Goal: Task Accomplishment & Management: Manage account settings

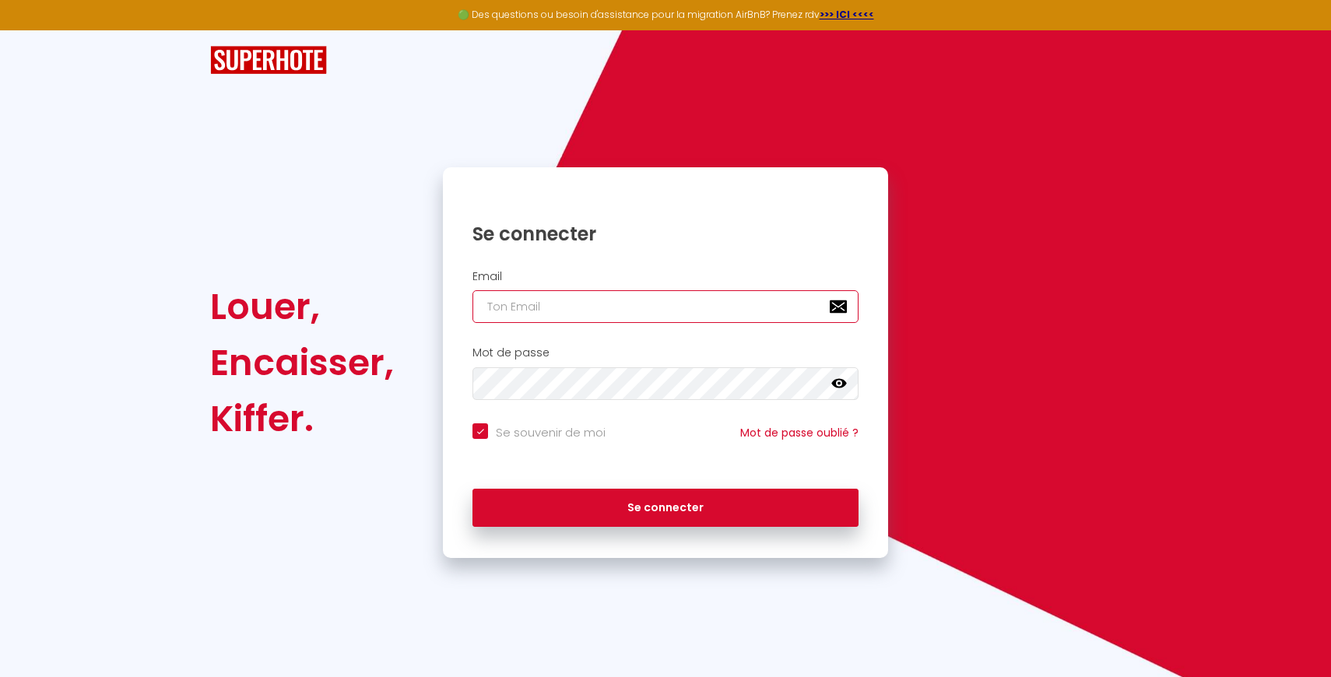
click at [680, 316] on input "email" at bounding box center [666, 306] width 386 height 33
type input "[EMAIL_ADDRESS][DOMAIN_NAME]"
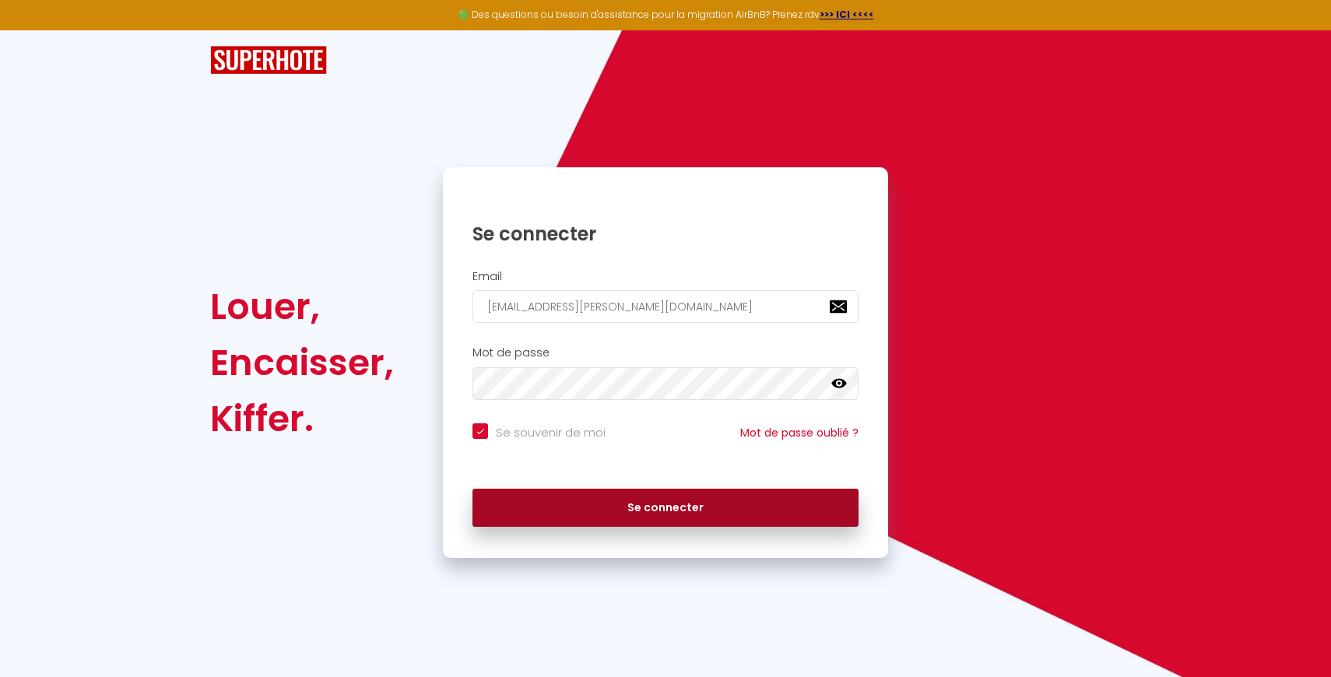
click at [642, 499] on button "Se connecter" at bounding box center [666, 508] width 386 height 39
checkbox input "true"
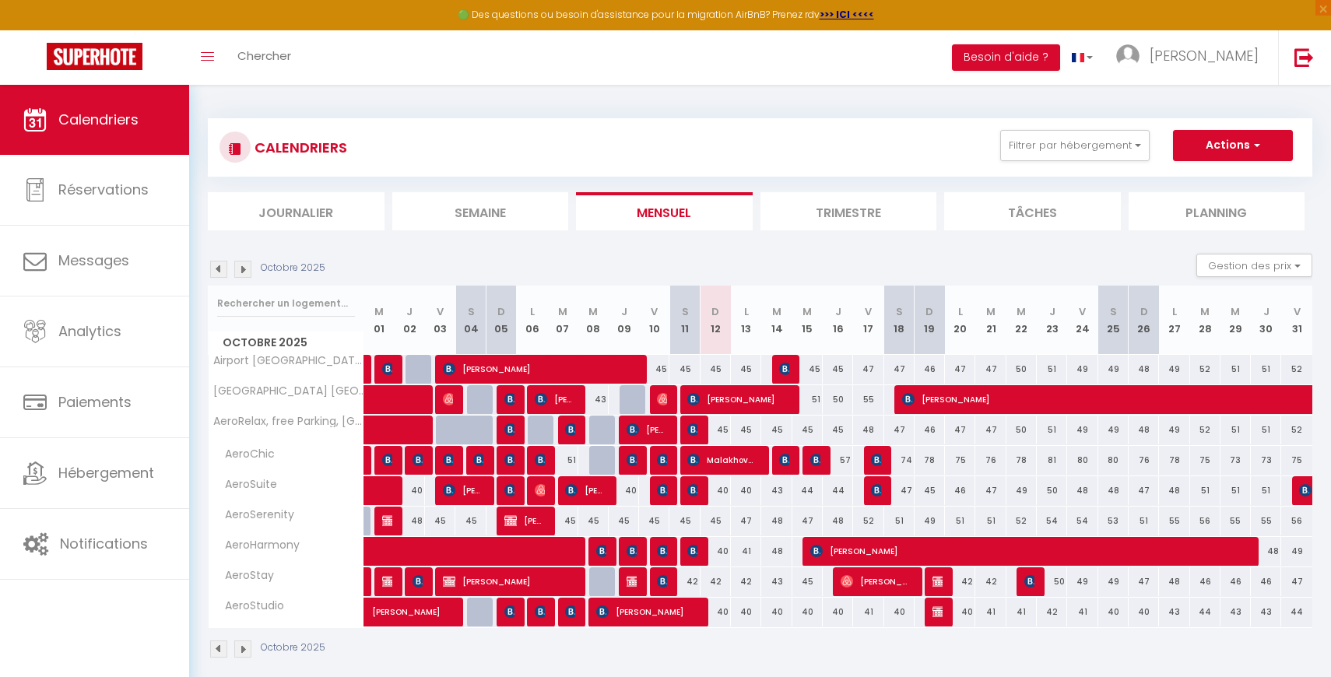
click at [422, 523] on div "48" at bounding box center [410, 521] width 30 height 29
type input "48"
type input "Jeu 02 Octobre 2025"
type input "Ven 03 Octobre 2025"
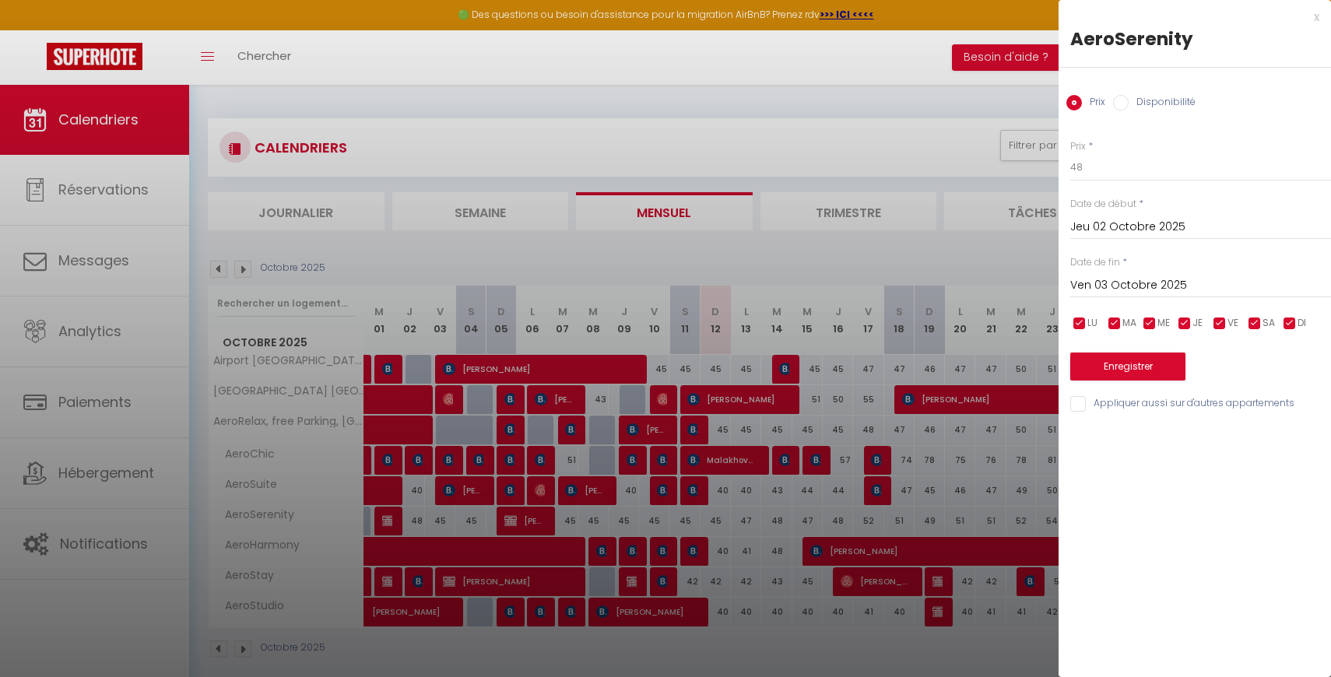
click at [1139, 106] on label "Disponibilité" at bounding box center [1162, 103] width 67 height 17
click at [1129, 106] on input "Disponibilité" at bounding box center [1121, 103] width 16 height 16
radio input "true"
radio input "false"
click at [1143, 223] on input "Jeu 02 Octobre 2025" at bounding box center [1200, 229] width 261 height 20
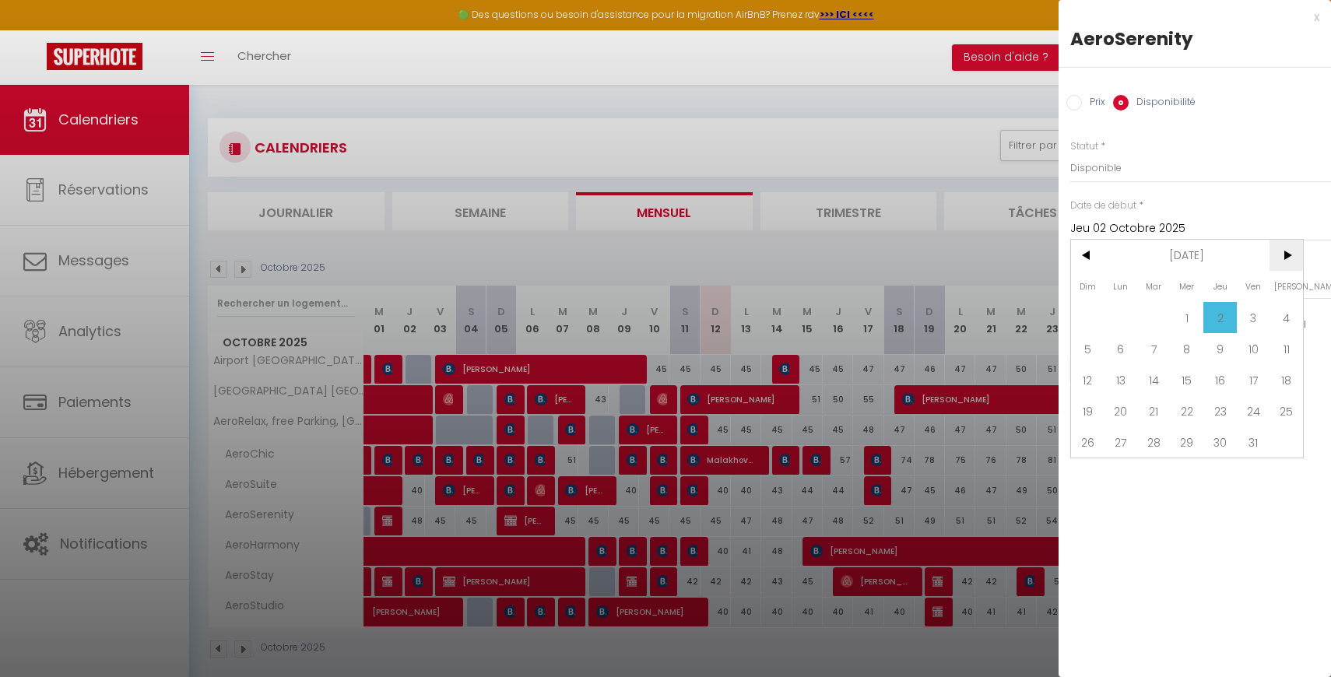
click at [1288, 257] on span ">" at bounding box center [1286, 255] width 33 height 31
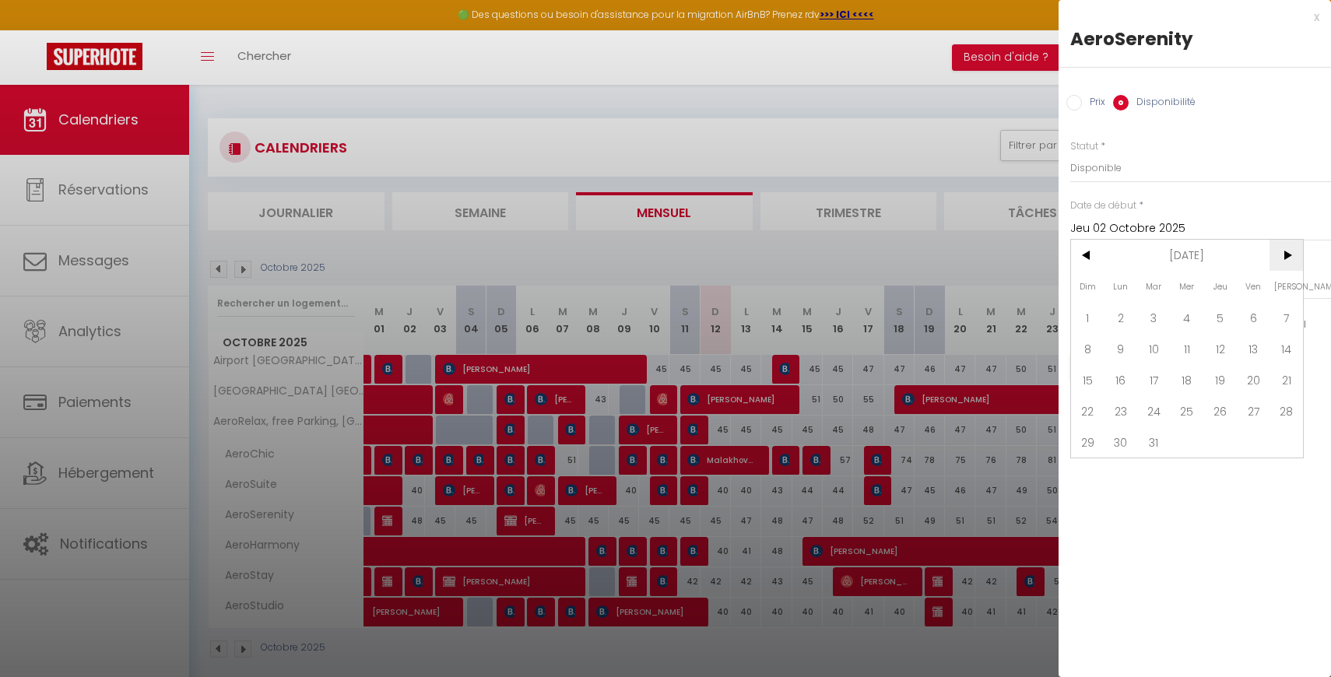
click at [1288, 257] on span ">" at bounding box center [1286, 255] width 33 height 31
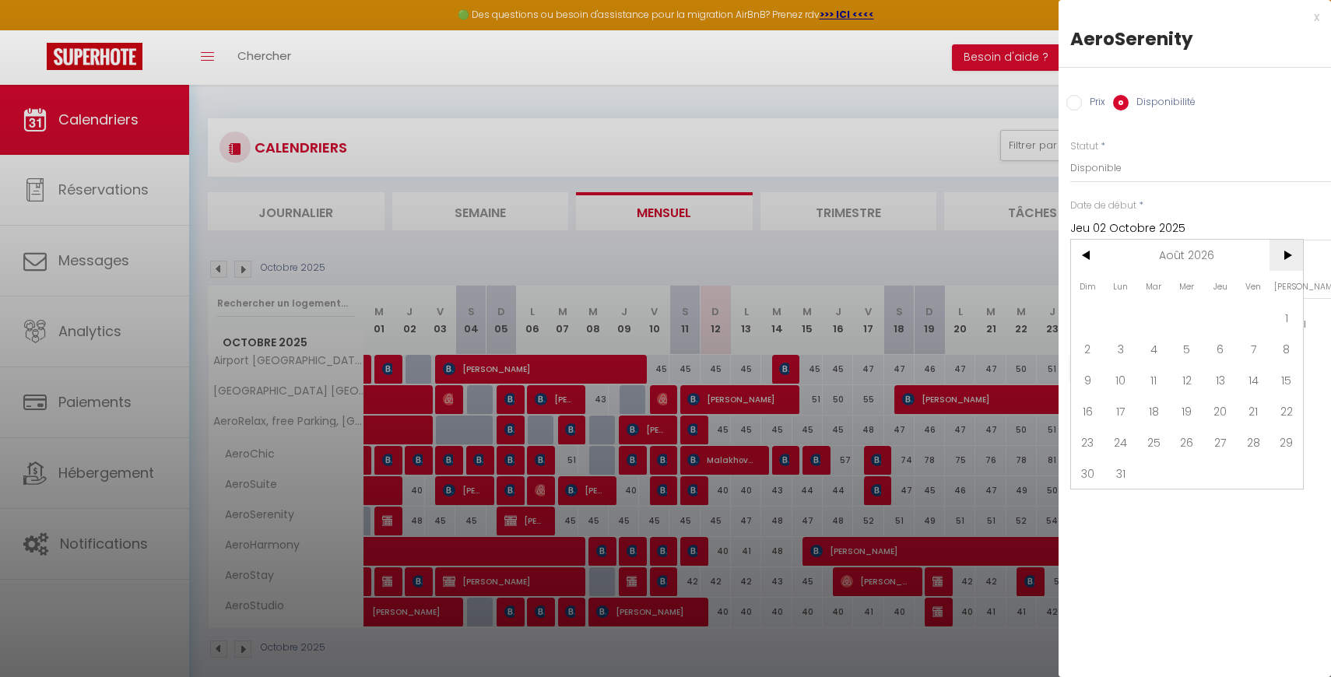
click at [1288, 257] on span ">" at bounding box center [1286, 255] width 33 height 31
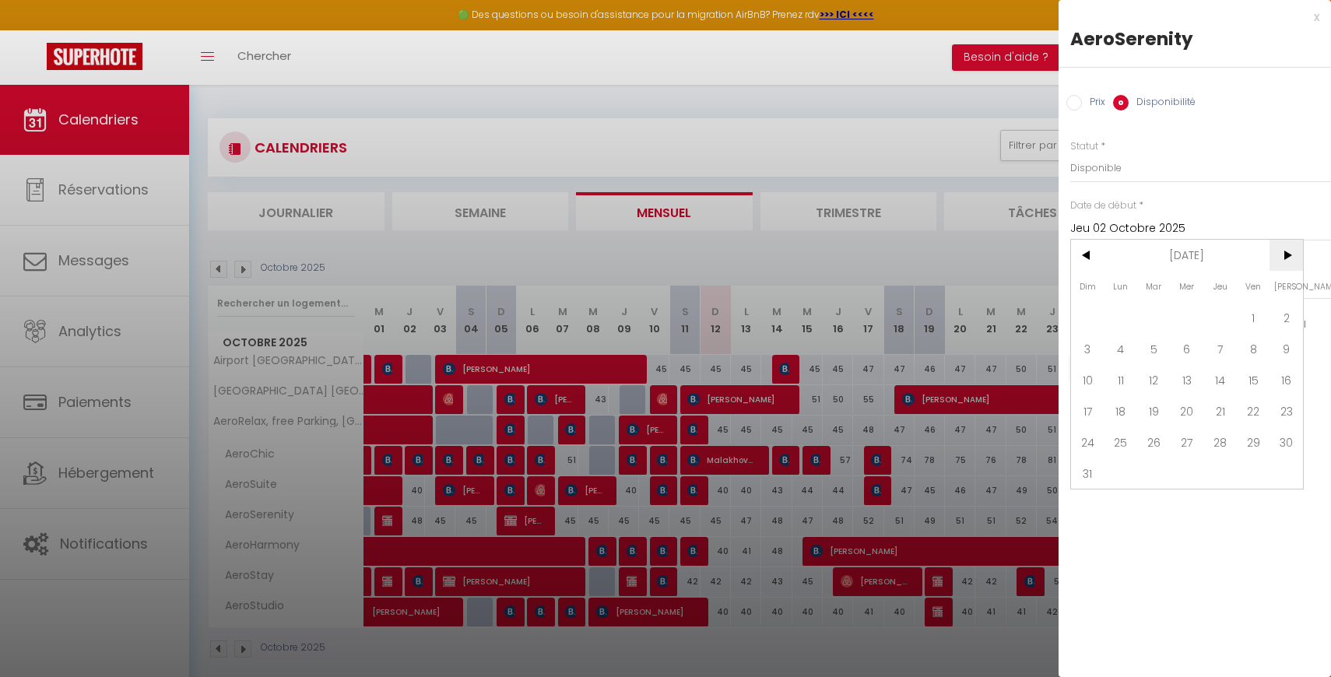
click at [1288, 257] on span ">" at bounding box center [1286, 255] width 33 height 31
click at [1288, 256] on span ">" at bounding box center [1286, 255] width 33 height 31
click at [1188, 449] on span "31" at bounding box center [1187, 442] width 33 height 31
type input "Mer 31 Mars 2027"
type input "Jeu 01 Avril 2027"
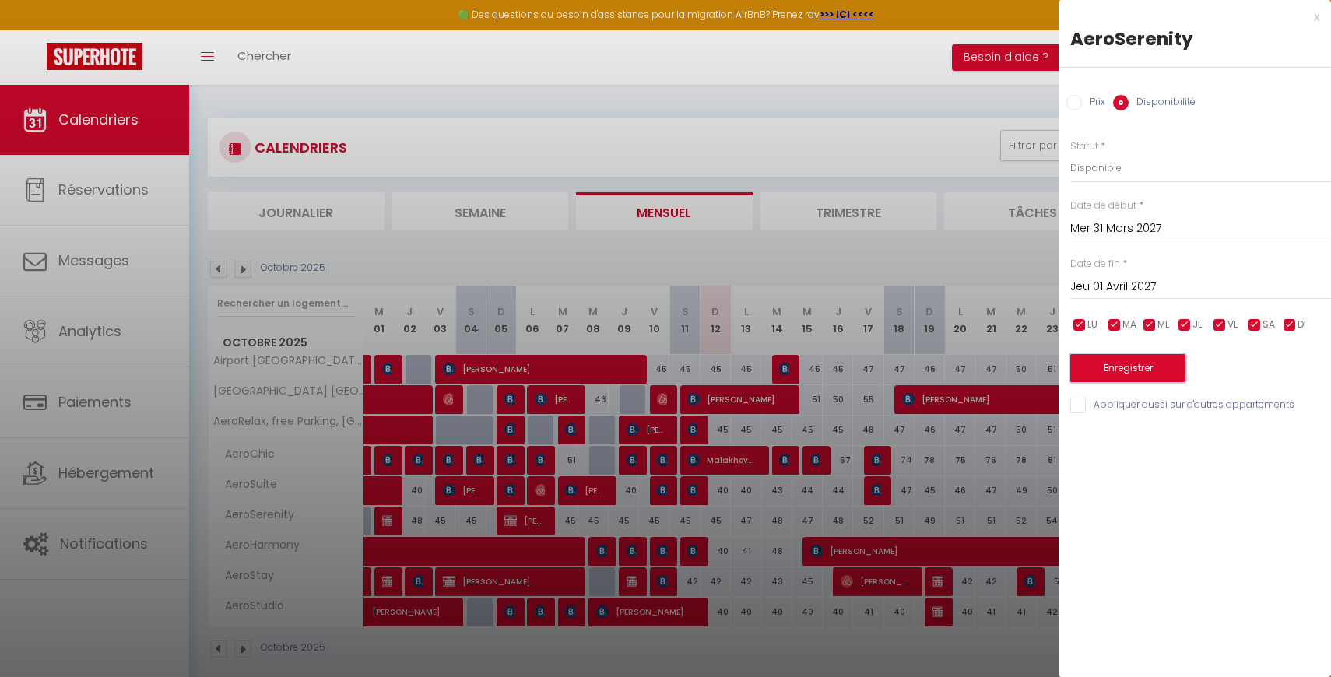
click at [1155, 378] on button "Enregistrer" at bounding box center [1127, 368] width 115 height 28
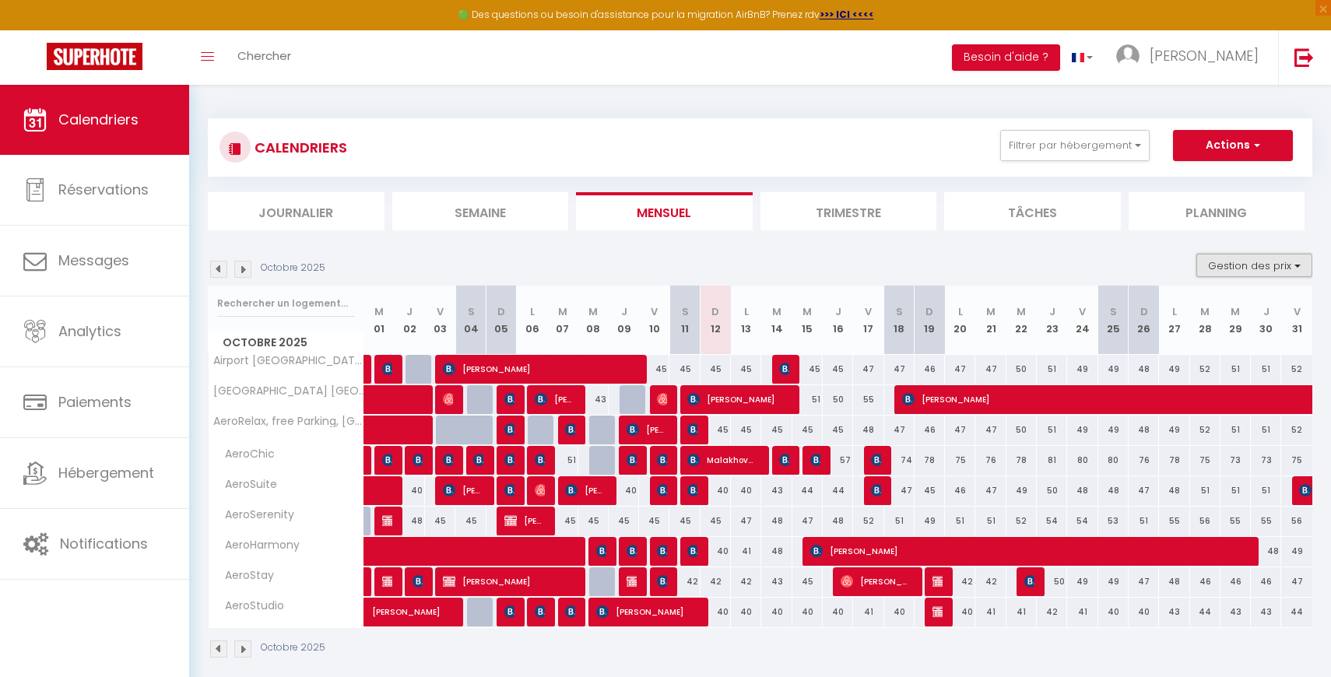
click at [1258, 269] on button "Gestion des prix" at bounding box center [1255, 265] width 116 height 23
click at [1180, 374] on input "Disponibilité" at bounding box center [1242, 368] width 140 height 16
checkbox input "true"
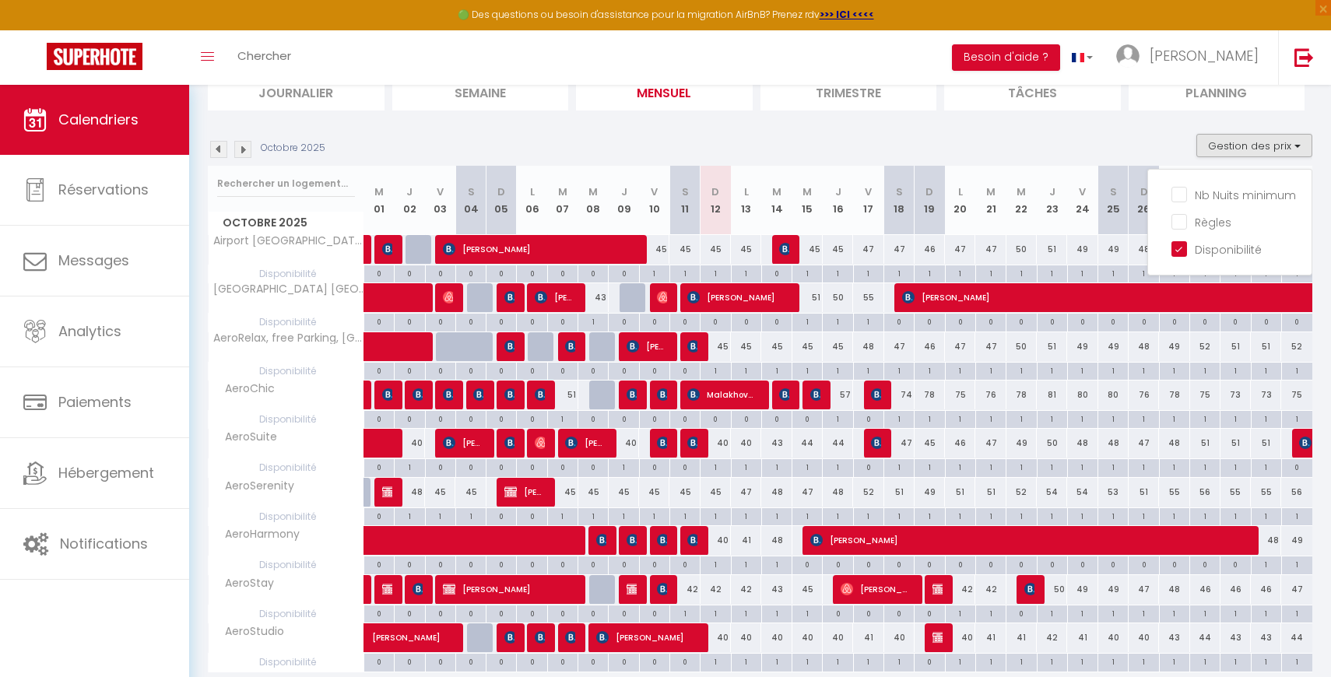
scroll to position [121, 0]
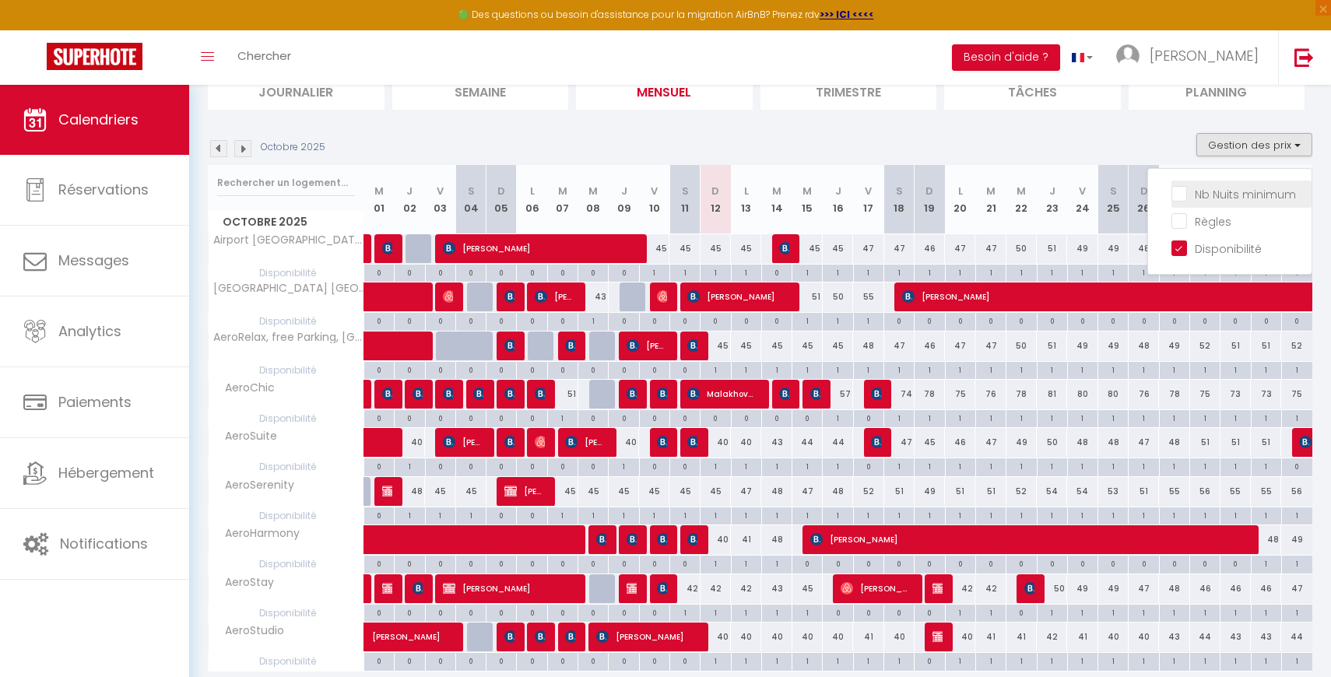
click at [1204, 199] on input "Nb Nuits minimum" at bounding box center [1242, 193] width 140 height 16
checkbox input "true"
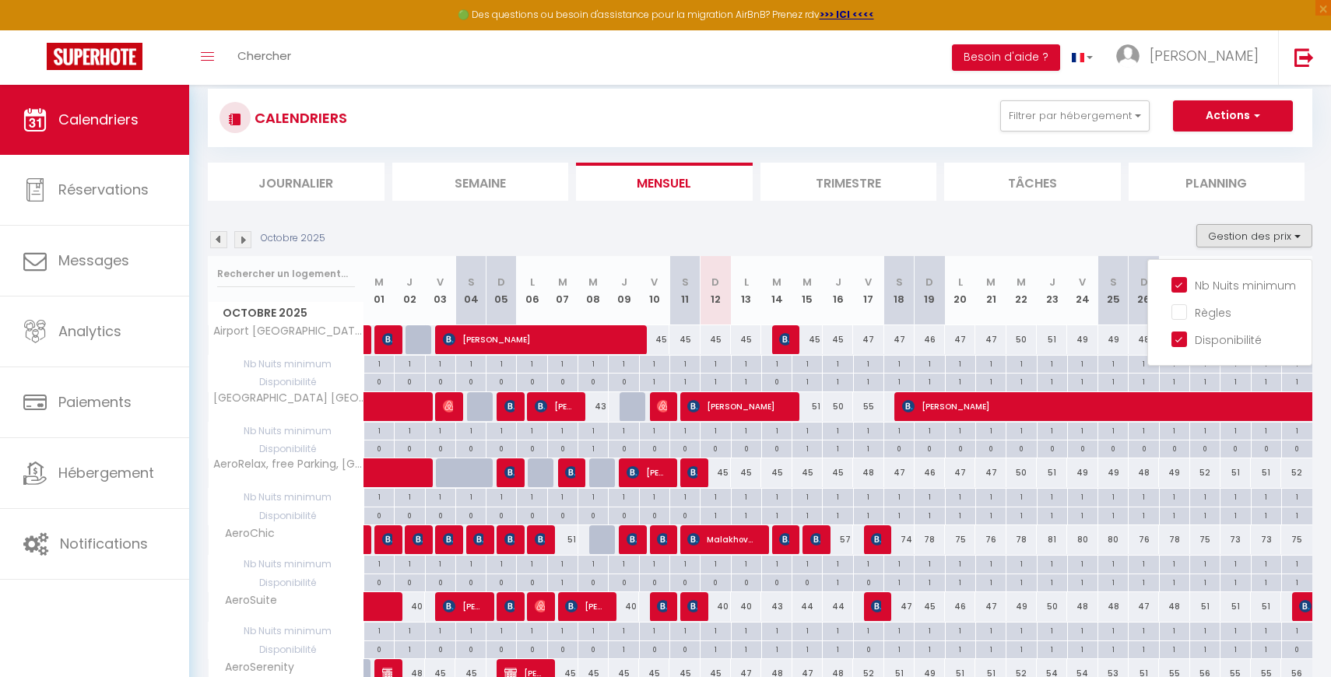
scroll to position [0, 0]
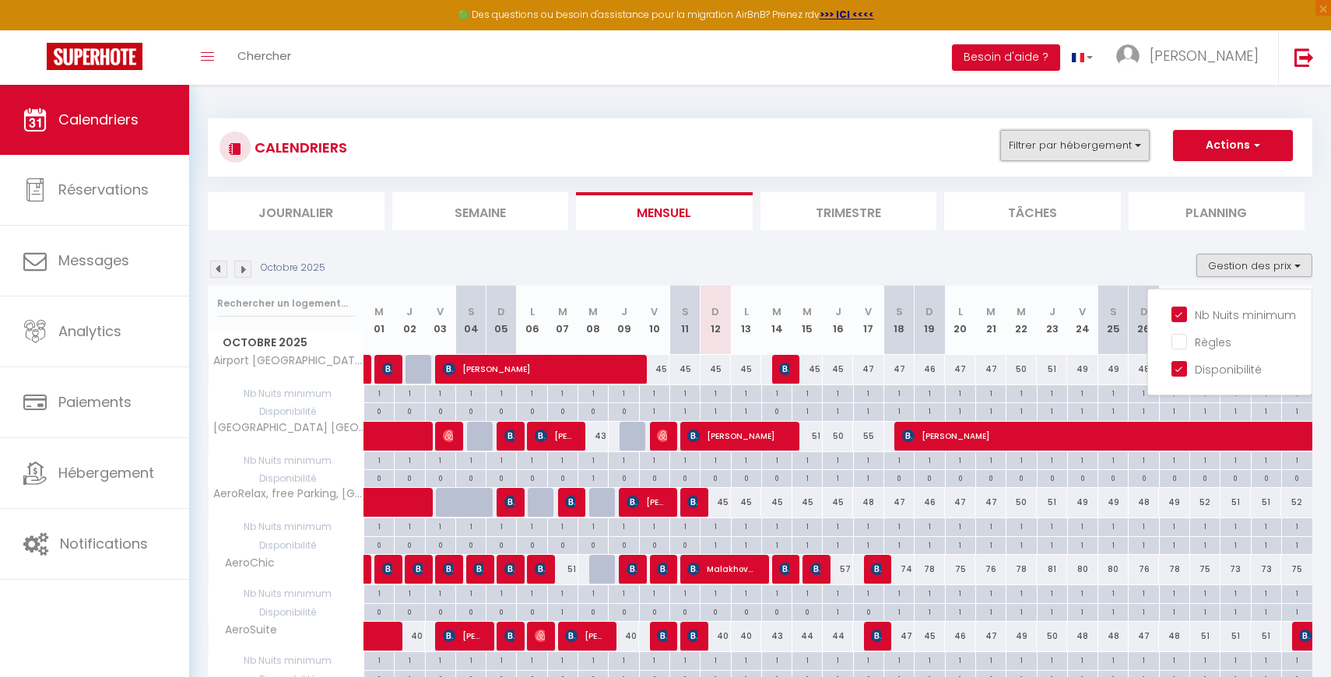
click at [1131, 143] on button "Filtrer par hébergement" at bounding box center [1074, 145] width 149 height 31
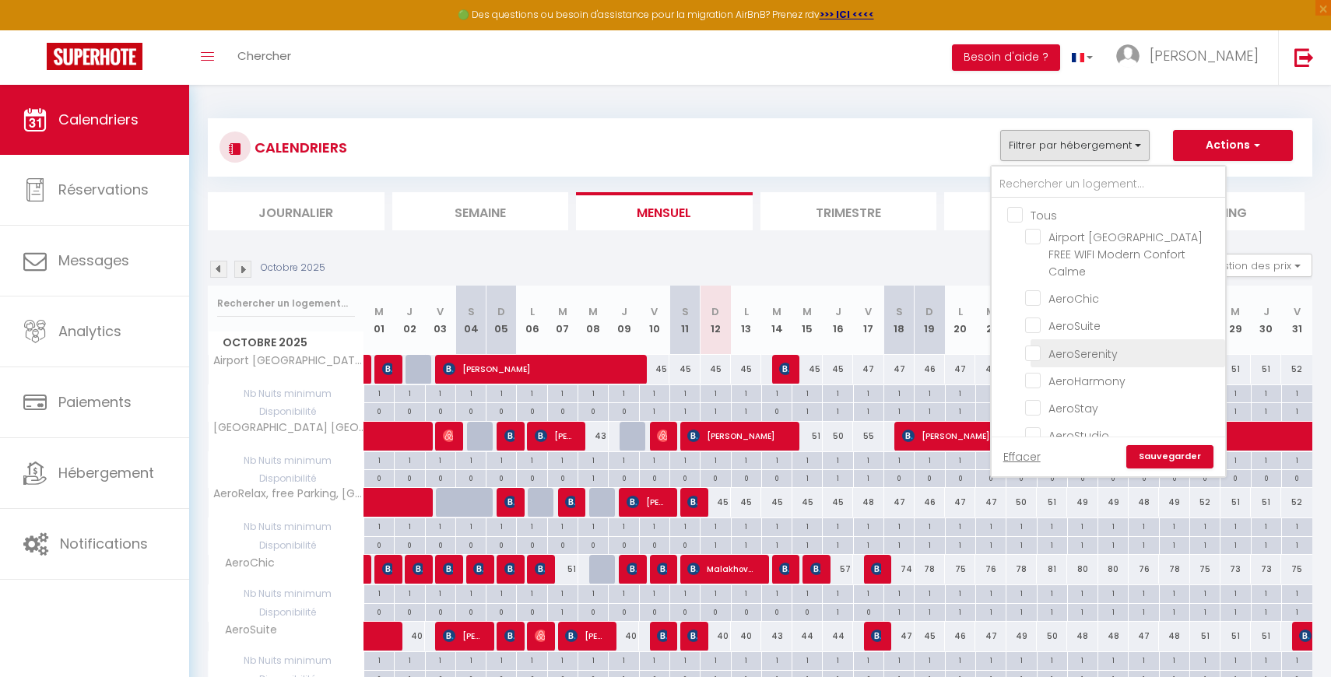
click at [1032, 354] on input "AeroSerenity" at bounding box center [1122, 352] width 195 height 16
checkbox input "true"
checkbox input "false"
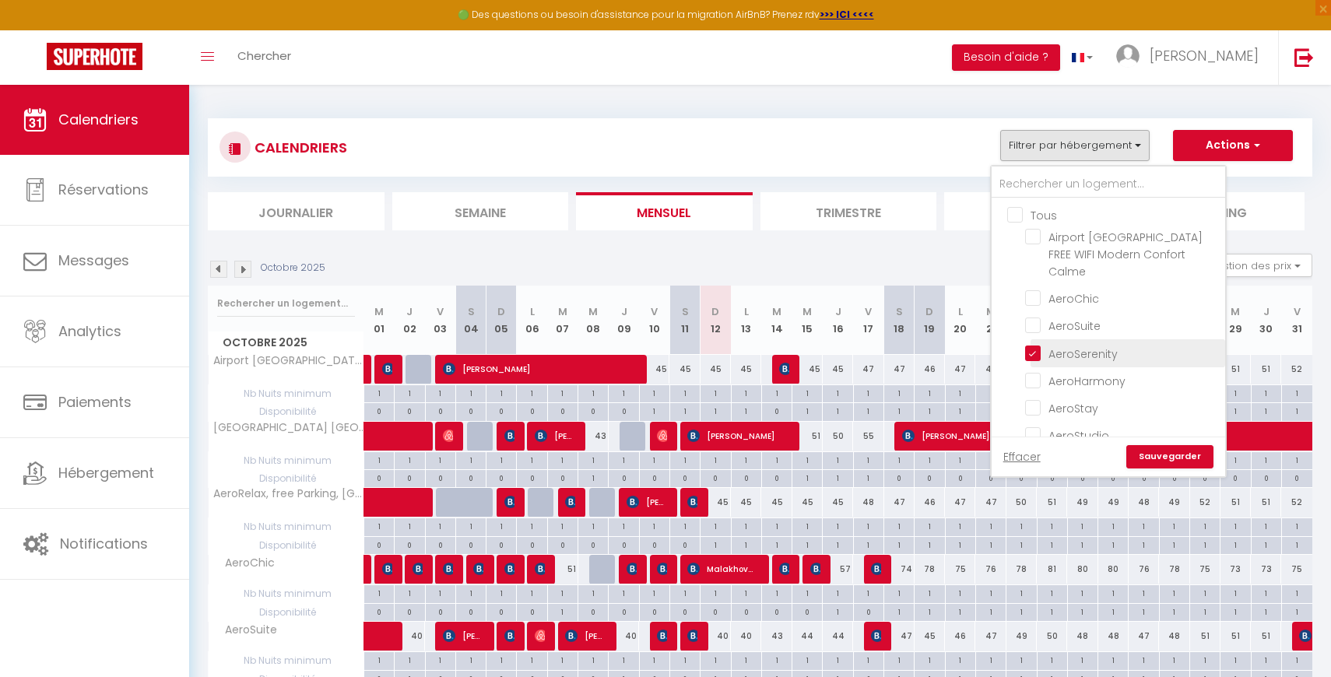
checkbox input "false"
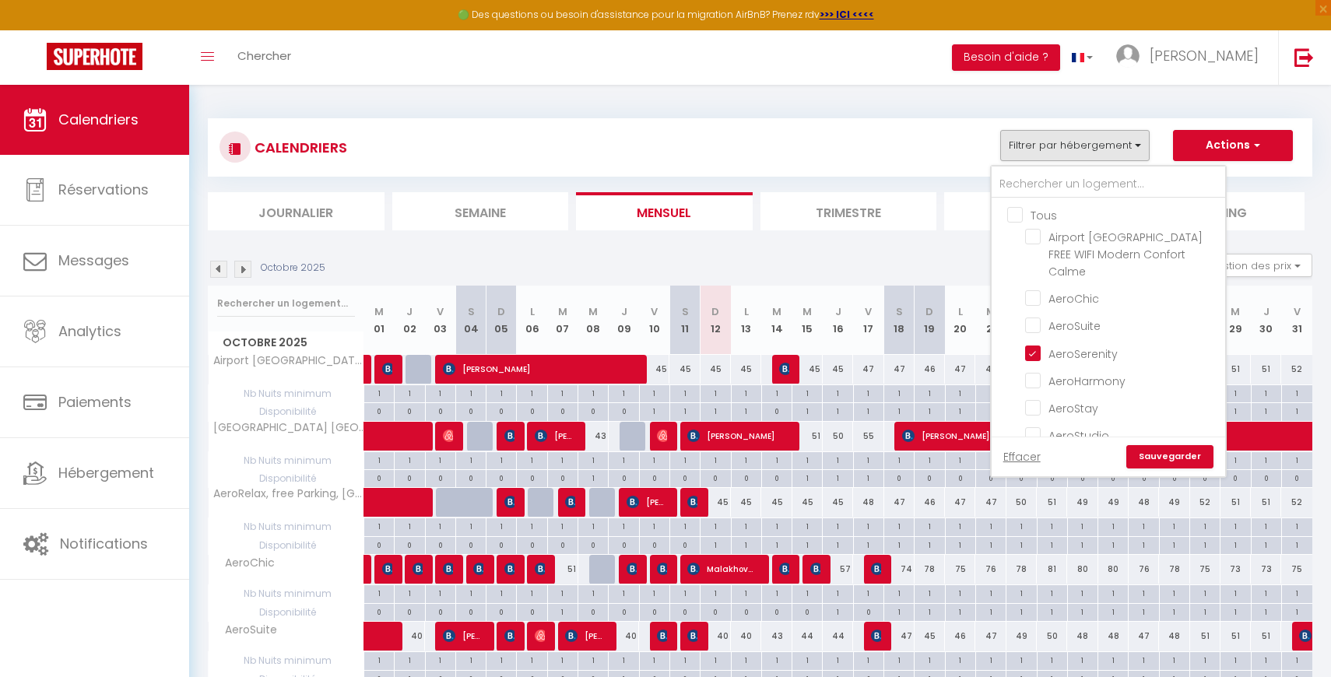
click at [1180, 453] on link "Sauvegarder" at bounding box center [1169, 456] width 87 height 23
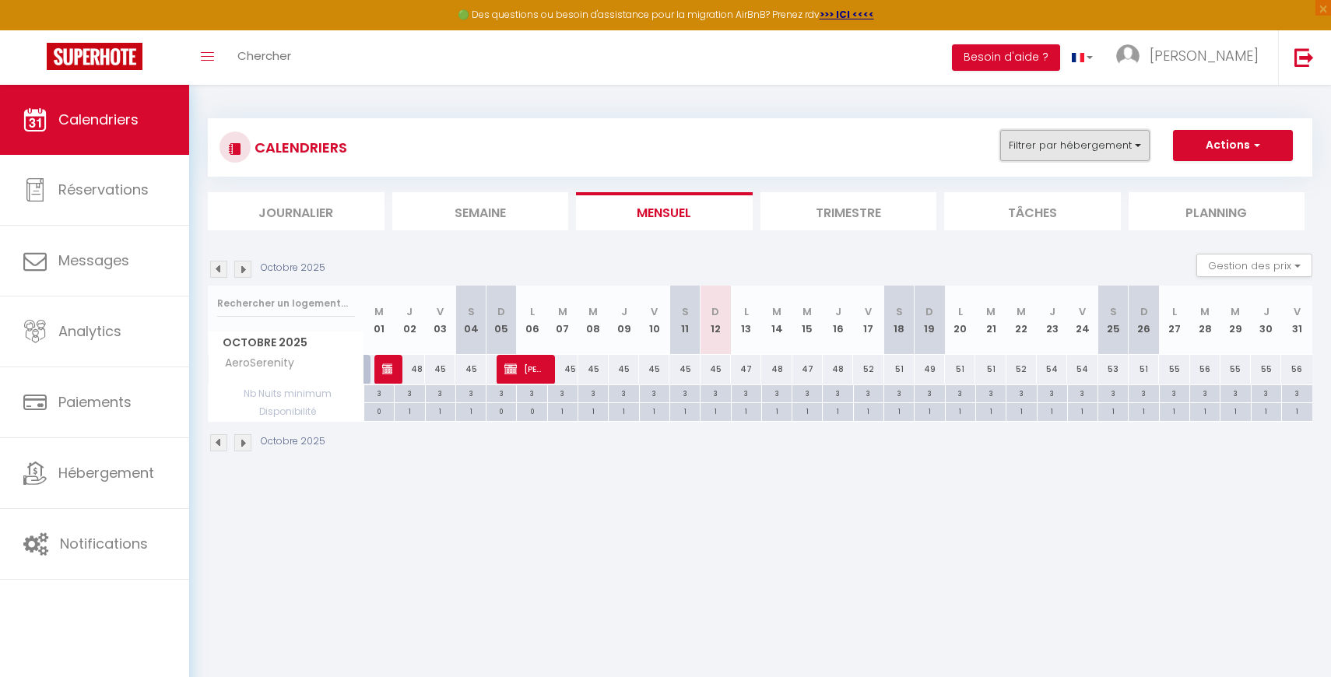
click at [1145, 144] on button "Filtrer par hébergement" at bounding box center [1074, 145] width 149 height 31
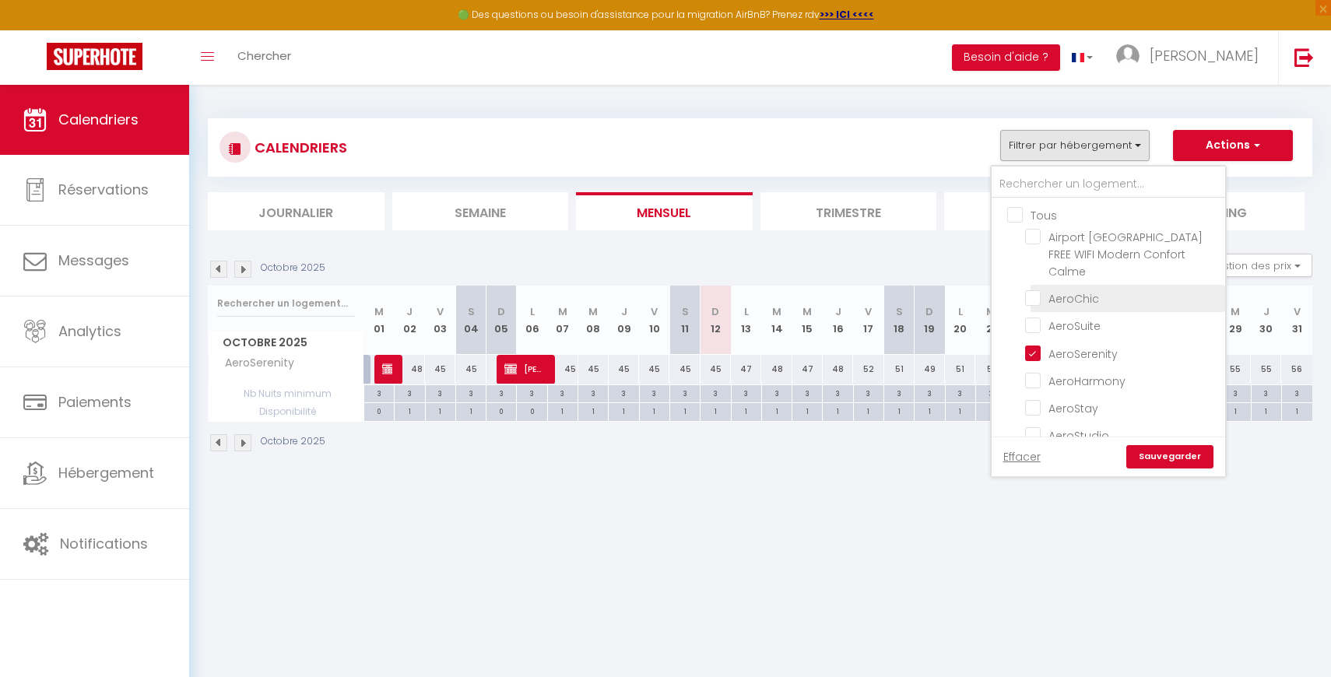
click at [1037, 293] on input "AeroChic" at bounding box center [1122, 298] width 195 height 16
checkbox input "true"
checkbox input "false"
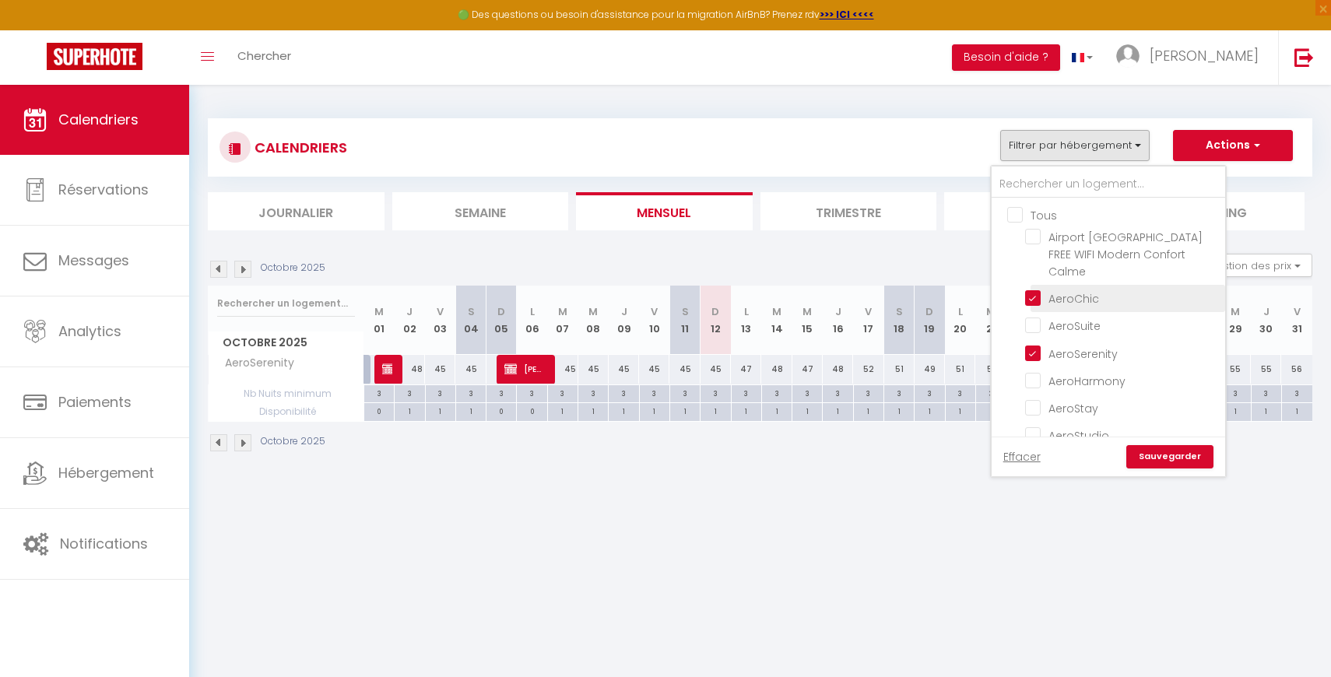
checkbox input "false"
click at [1167, 455] on link "Sauvegarder" at bounding box center [1169, 456] width 87 height 23
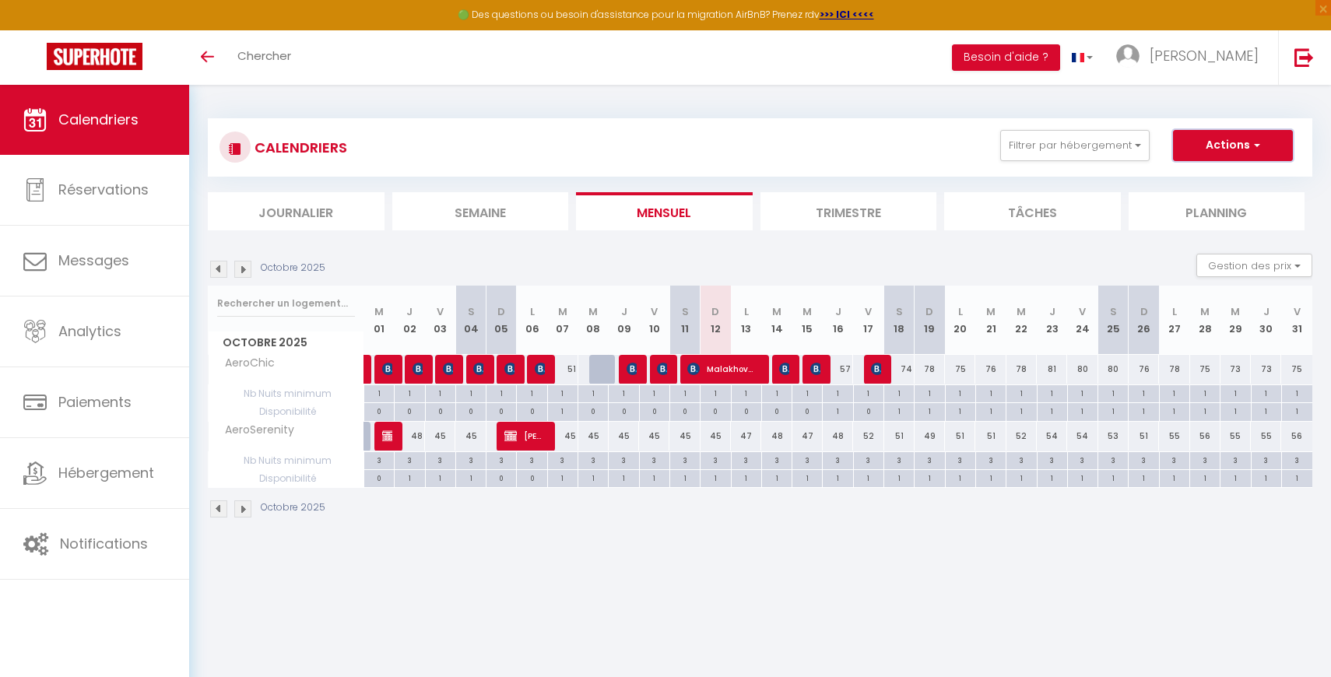
click at [1257, 142] on span "button" at bounding box center [1254, 145] width 9 height 16
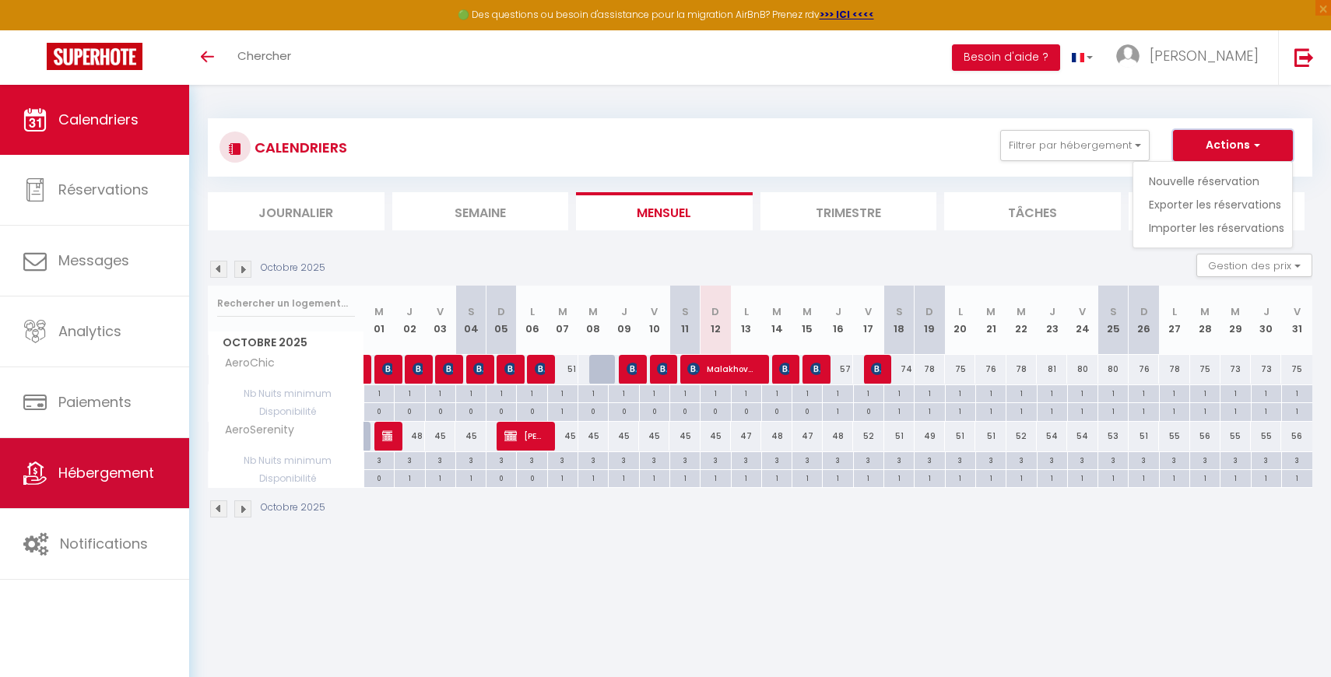
click at [88, 481] on span "Hébergement" at bounding box center [106, 472] width 96 height 19
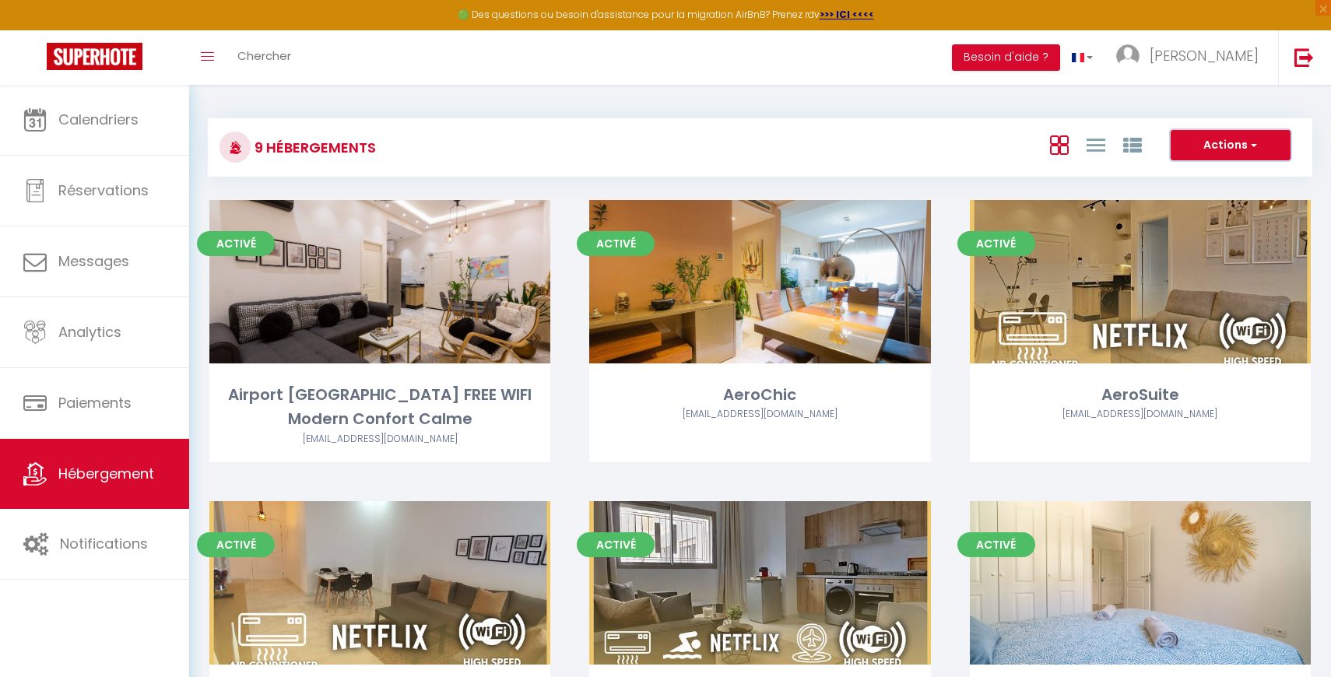
click at [1204, 149] on button "Actions" at bounding box center [1231, 145] width 120 height 31
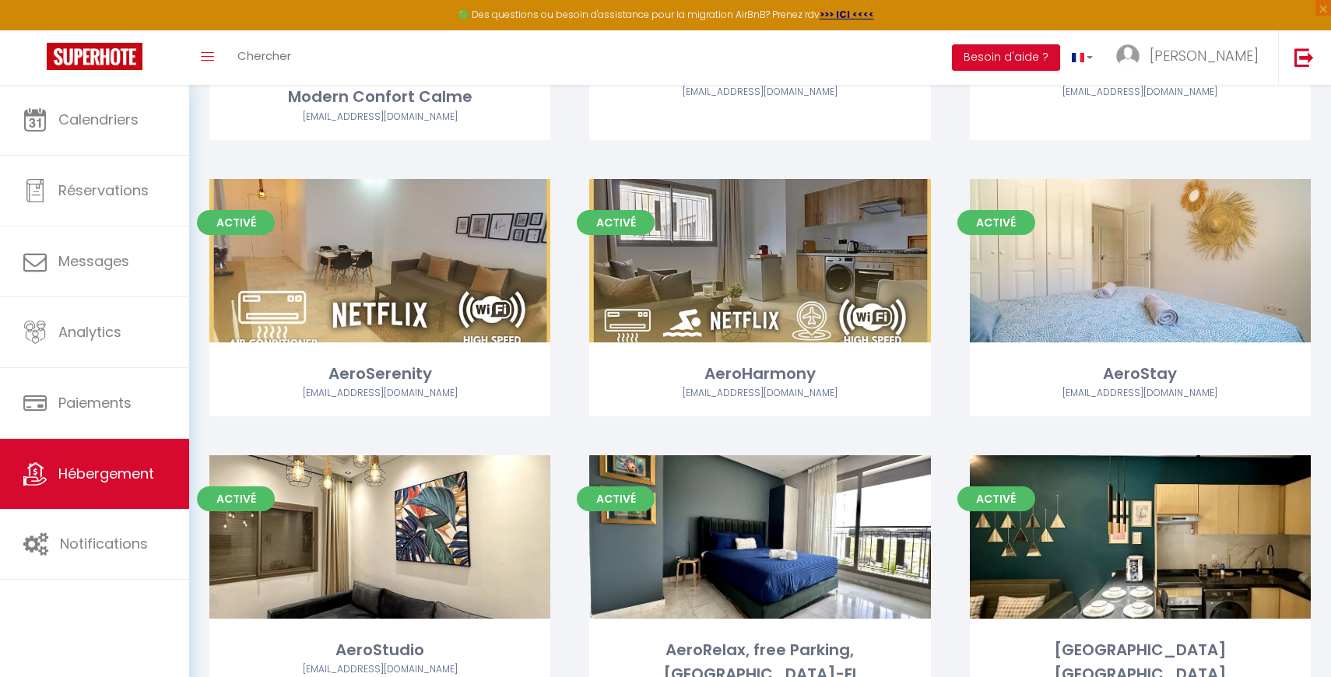
scroll to position [395, 0]
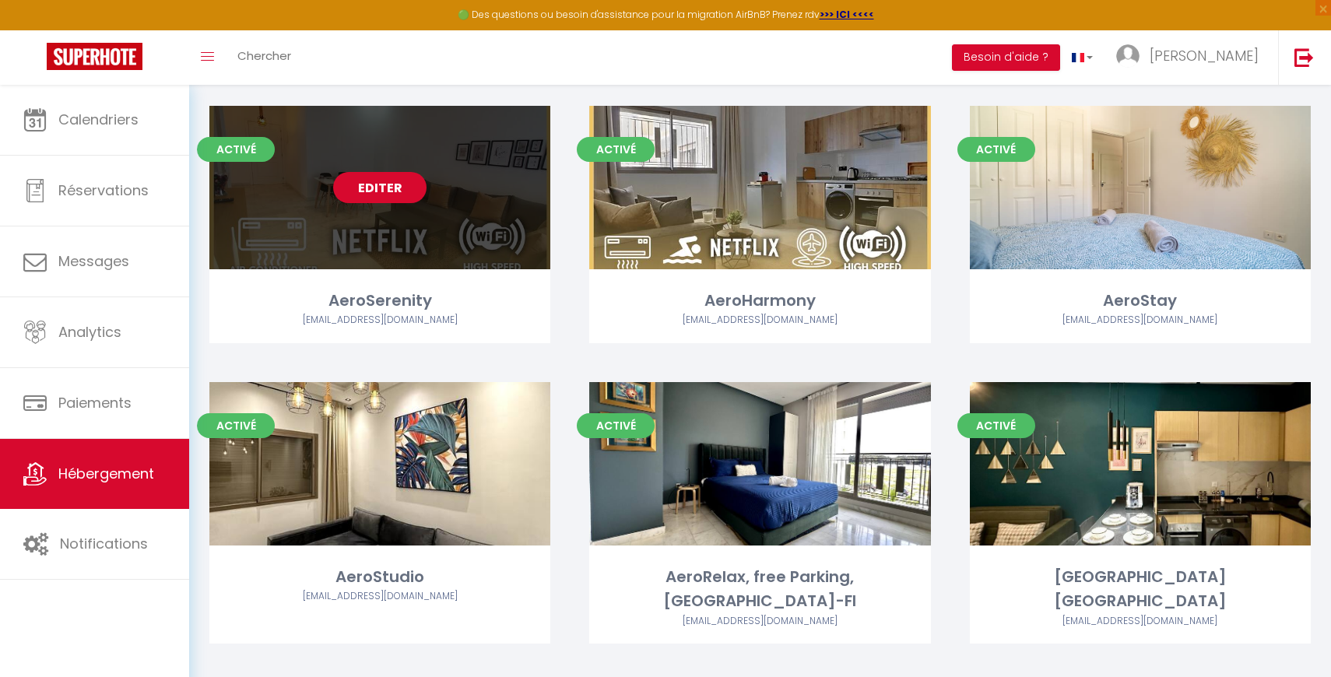
click at [363, 180] on link "Editer" at bounding box center [379, 187] width 93 height 31
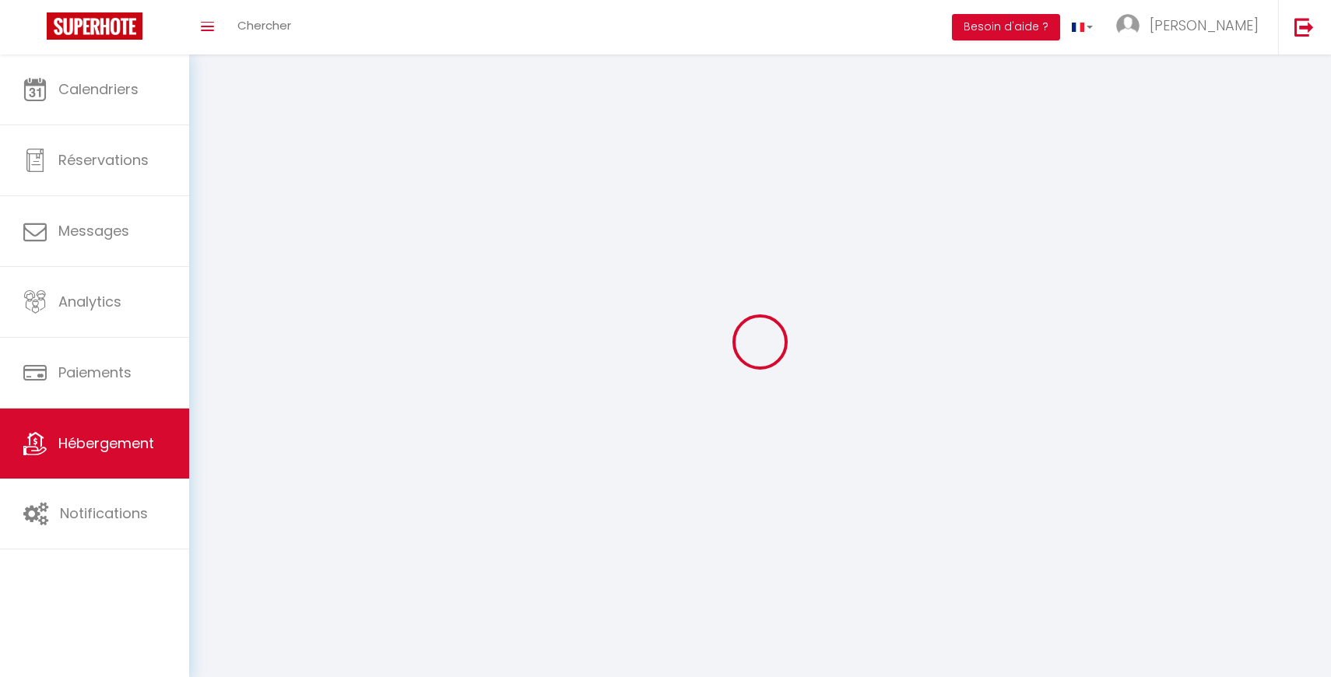
select select "1"
select select "28"
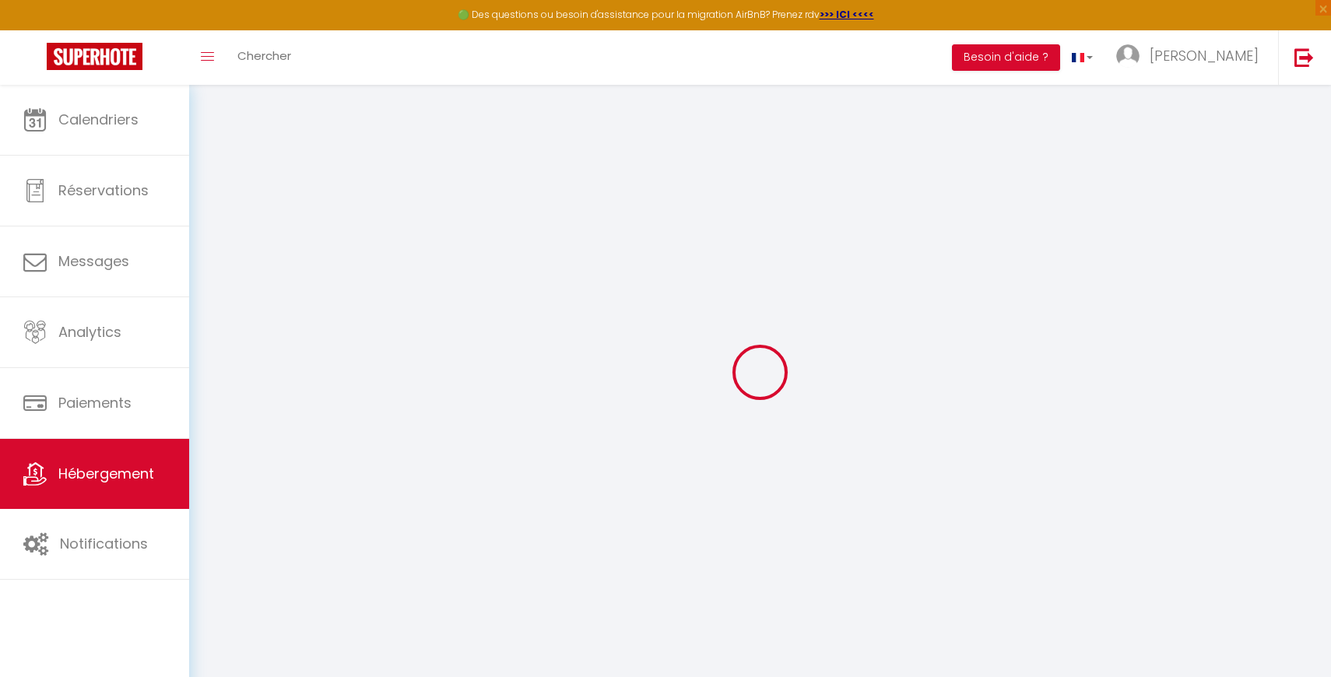
select select
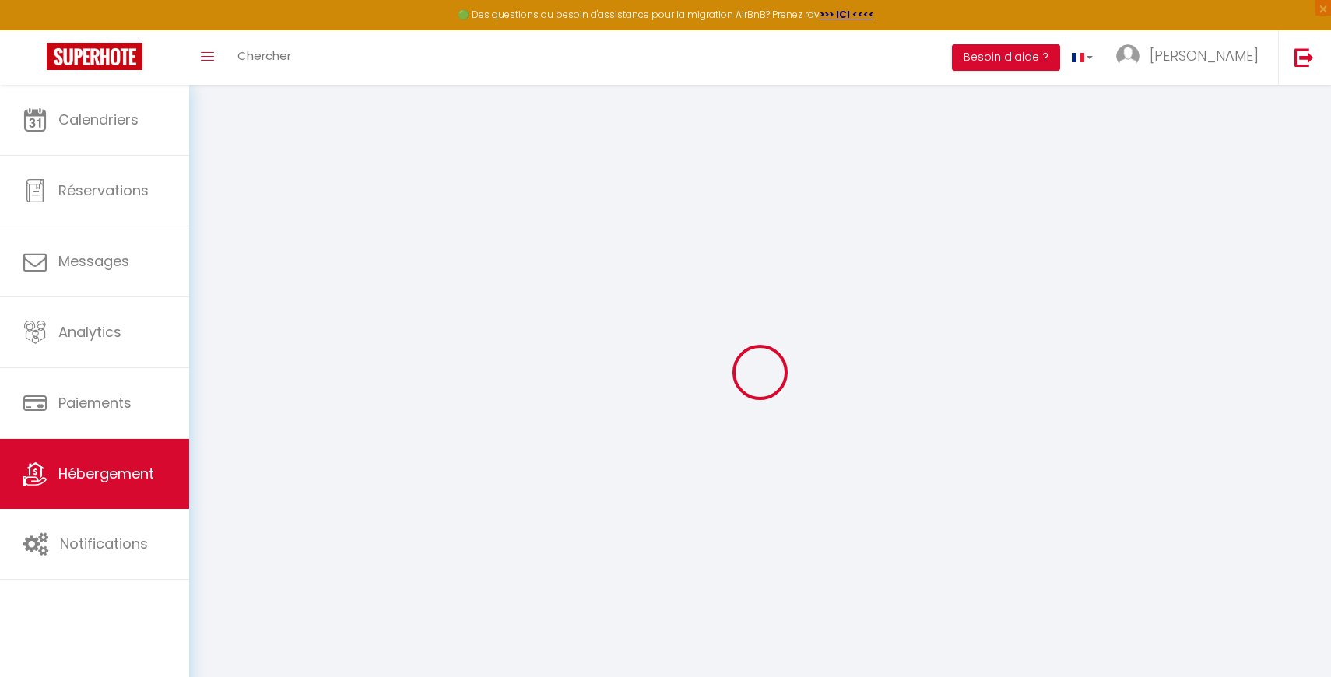
select select
checkbox input "false"
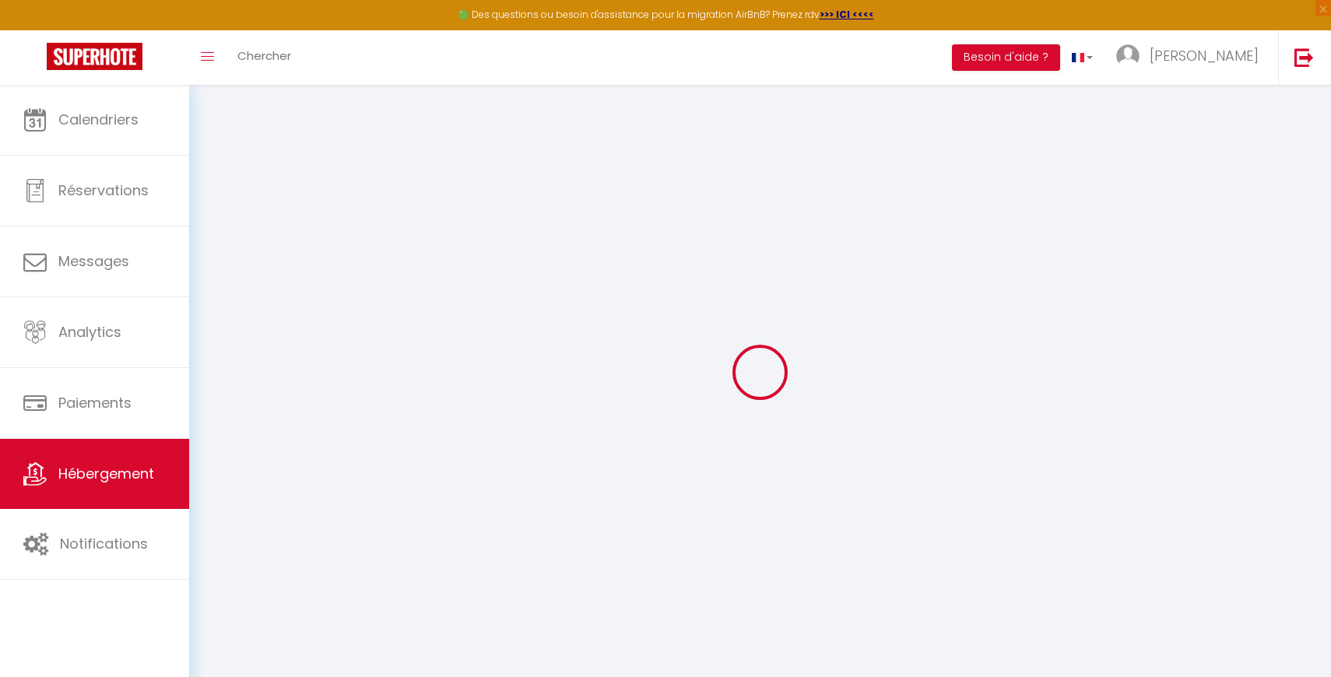
select select
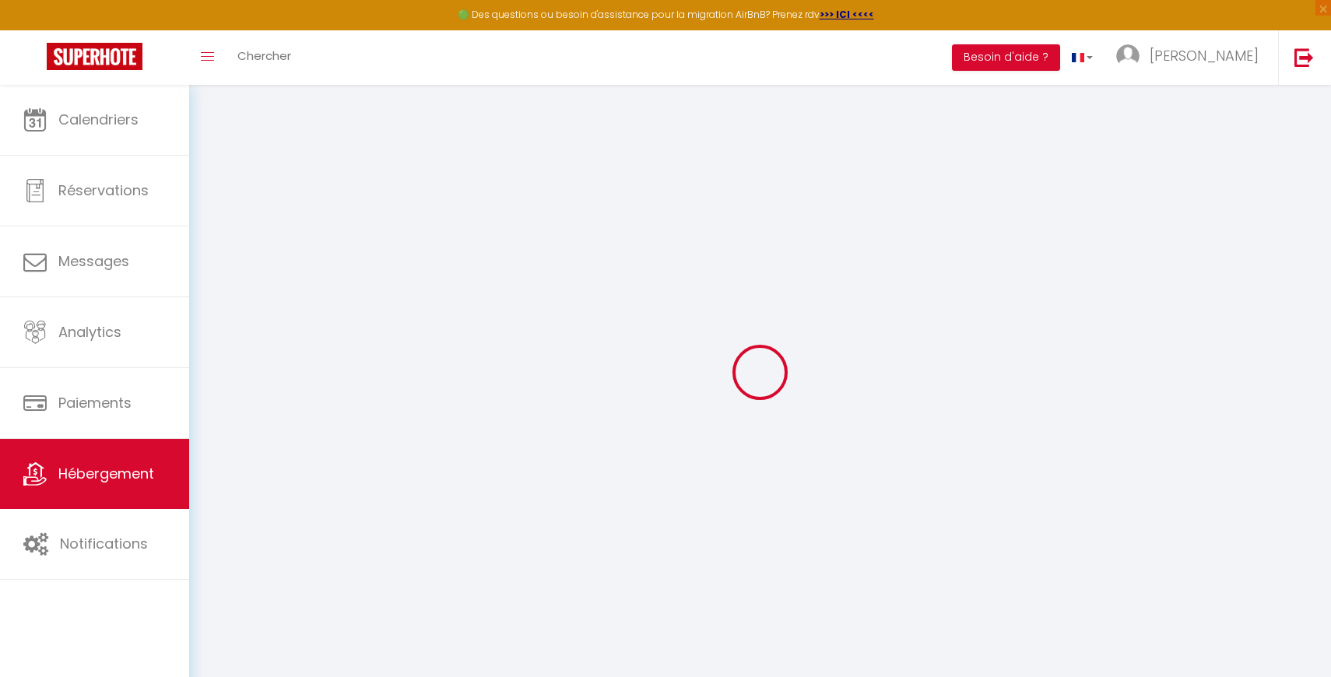
select select
checkbox input "false"
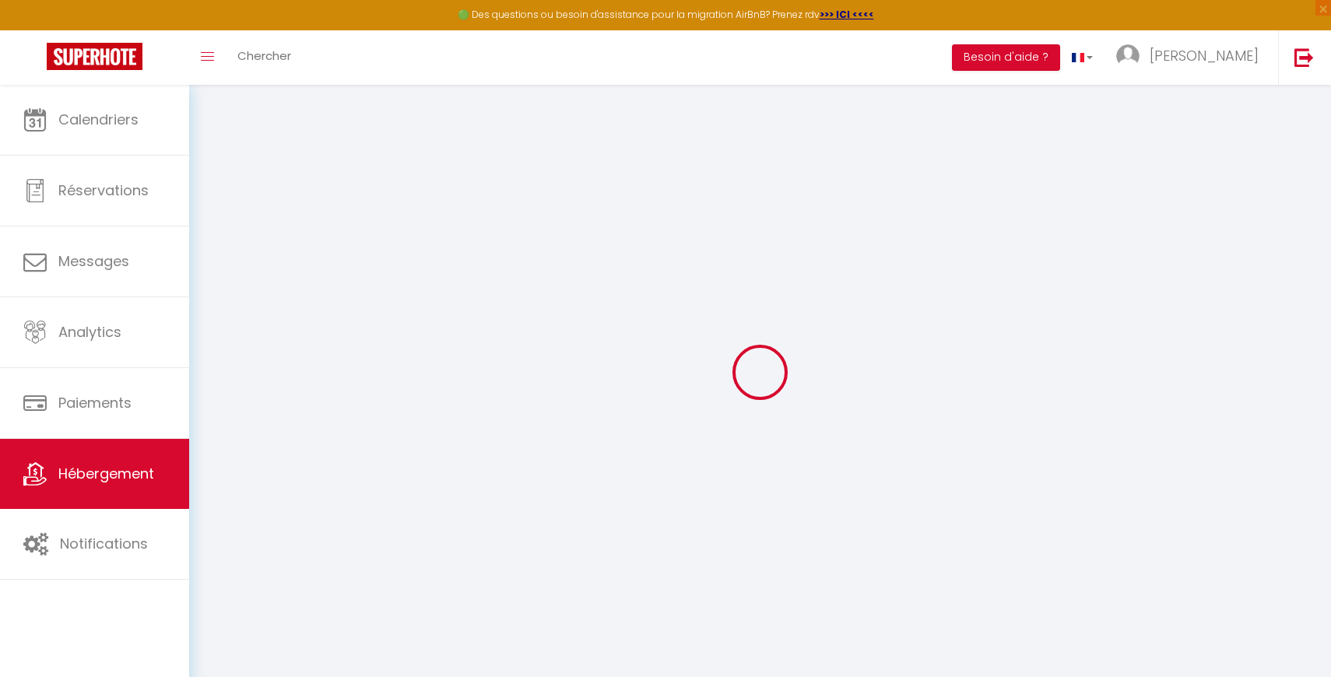
checkbox input "false"
select select
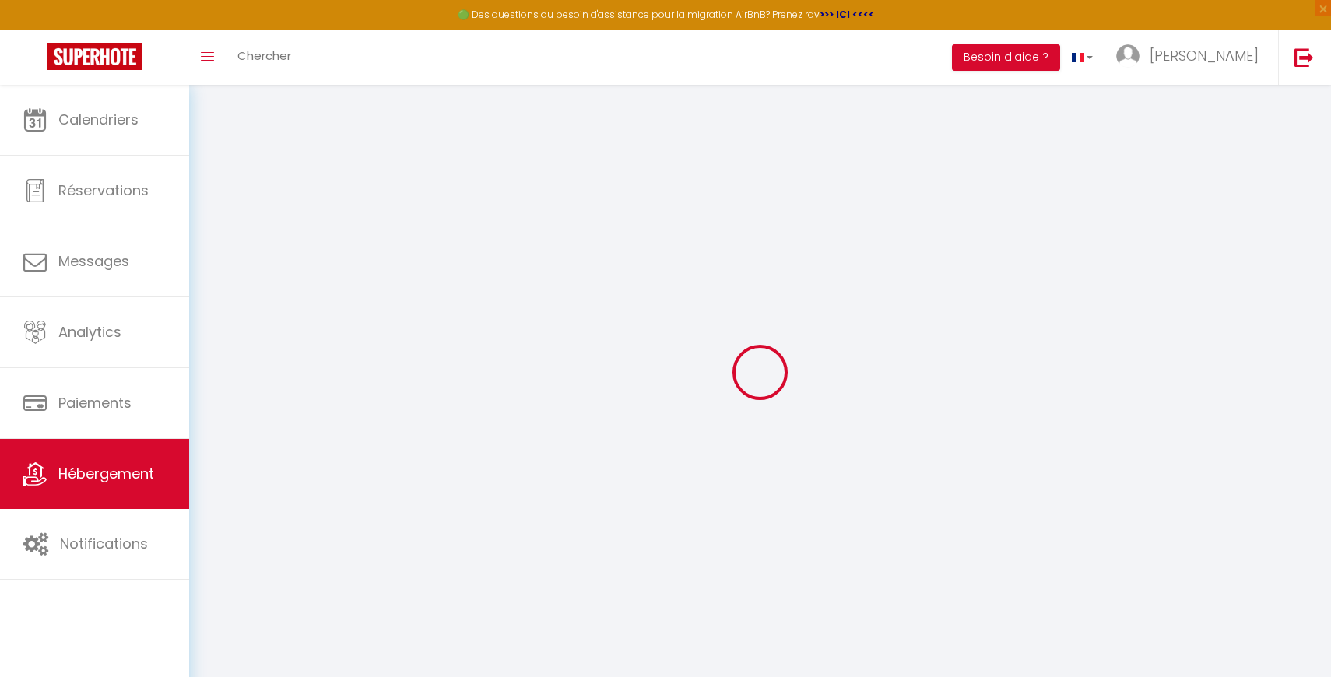
select select
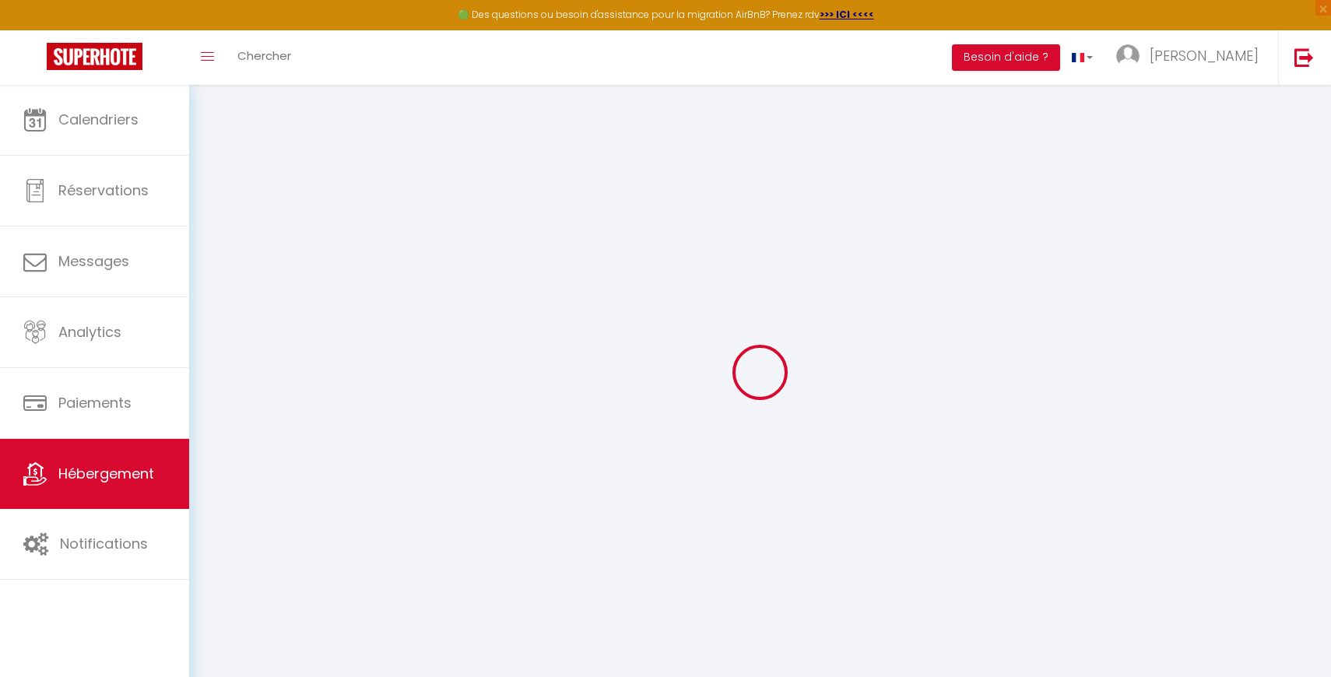
checkbox input "false"
select select
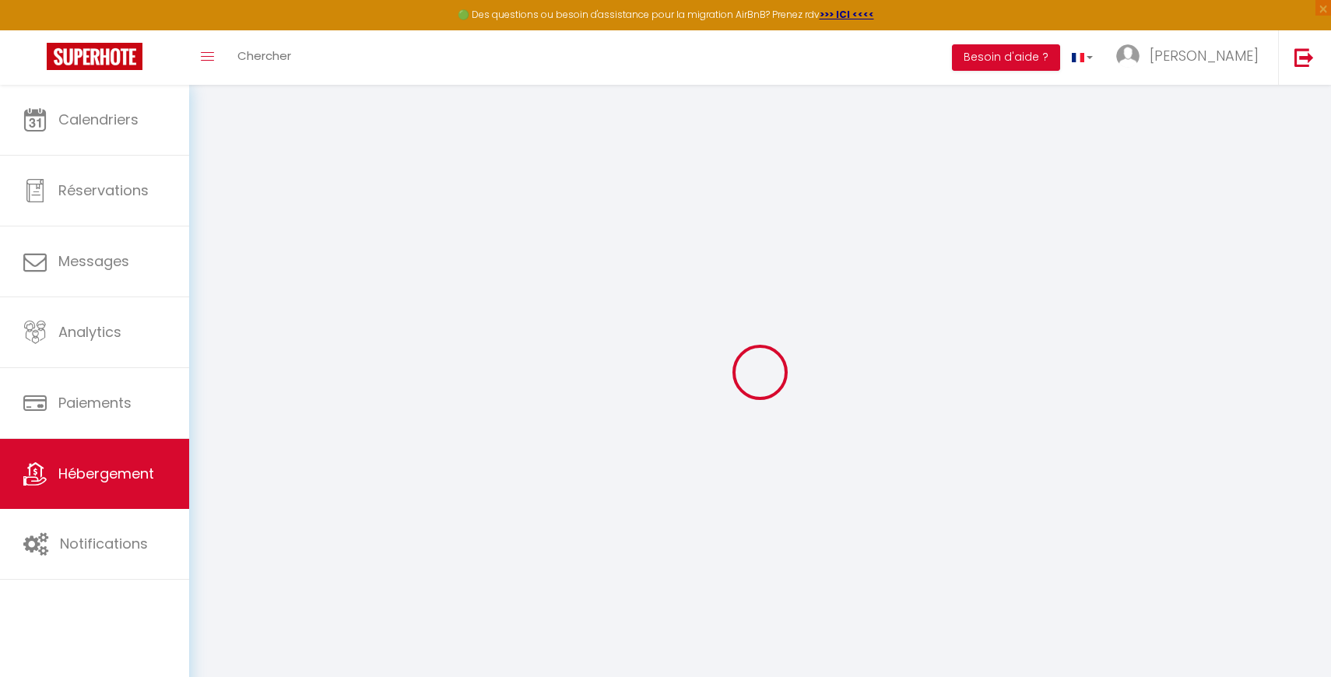
select select
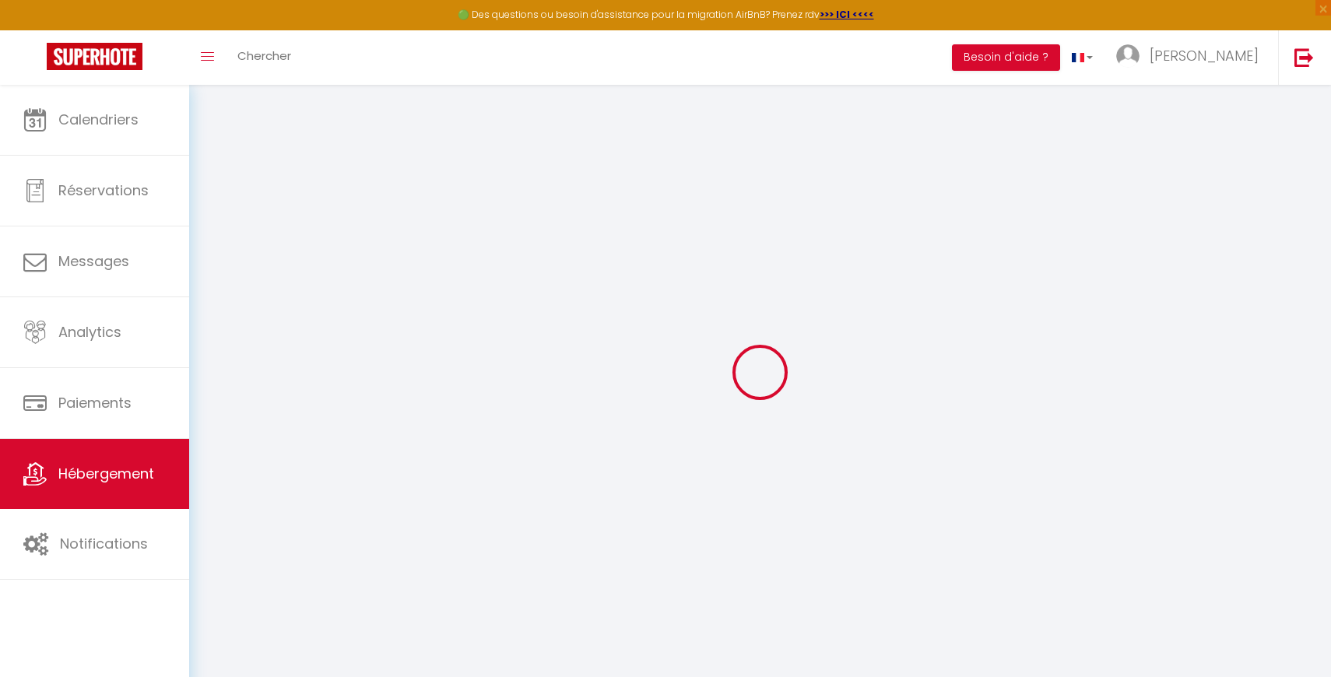
select select
checkbox input "false"
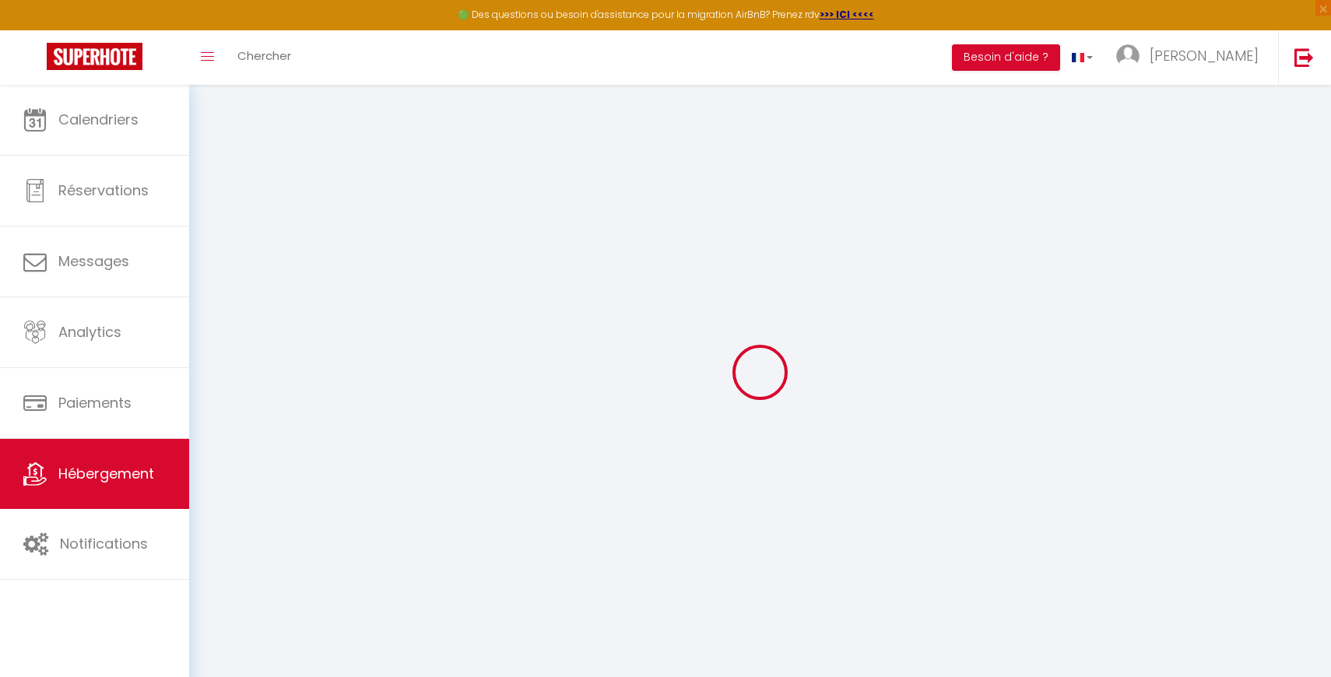
checkbox input "false"
select select
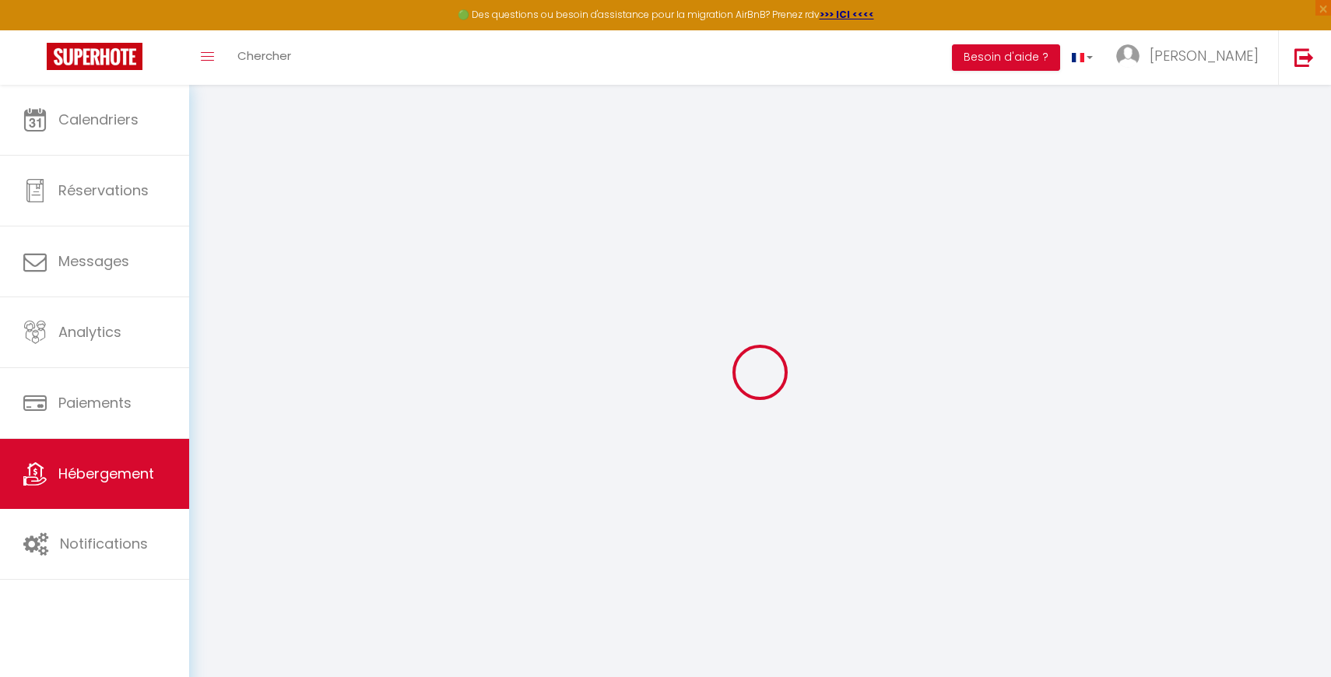
select select
checkbox input "false"
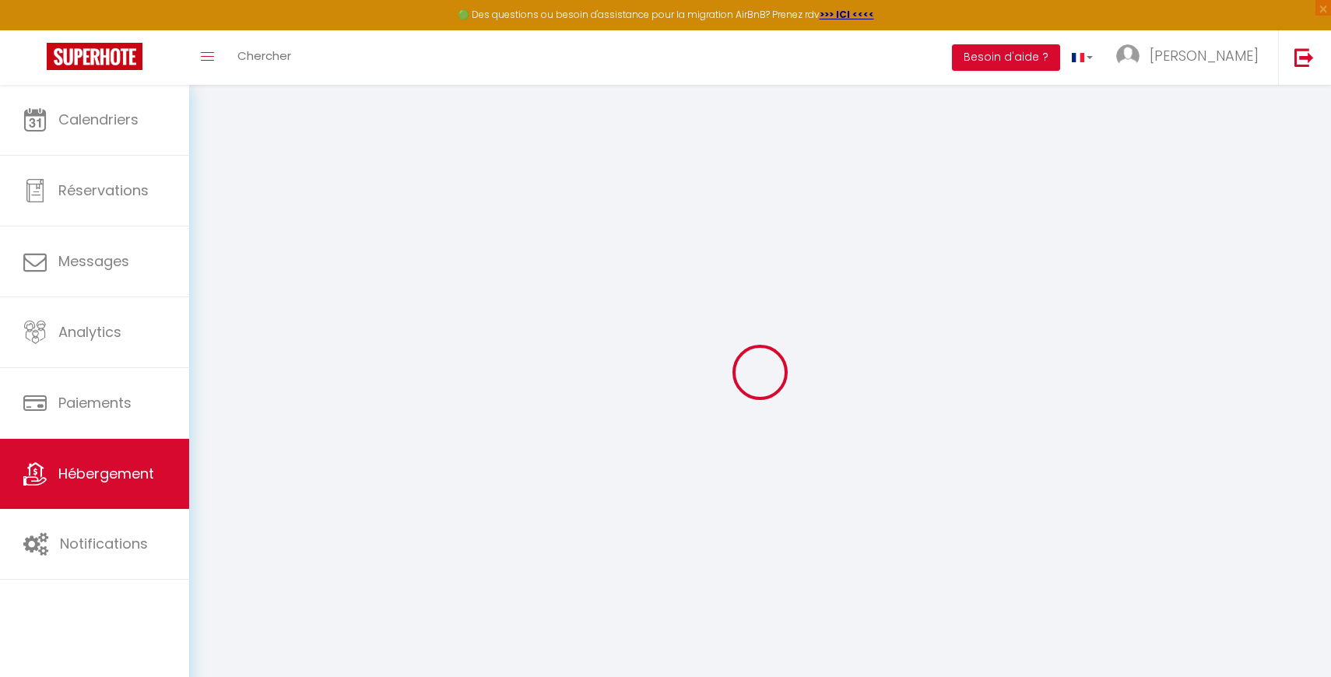
checkbox input "false"
select select
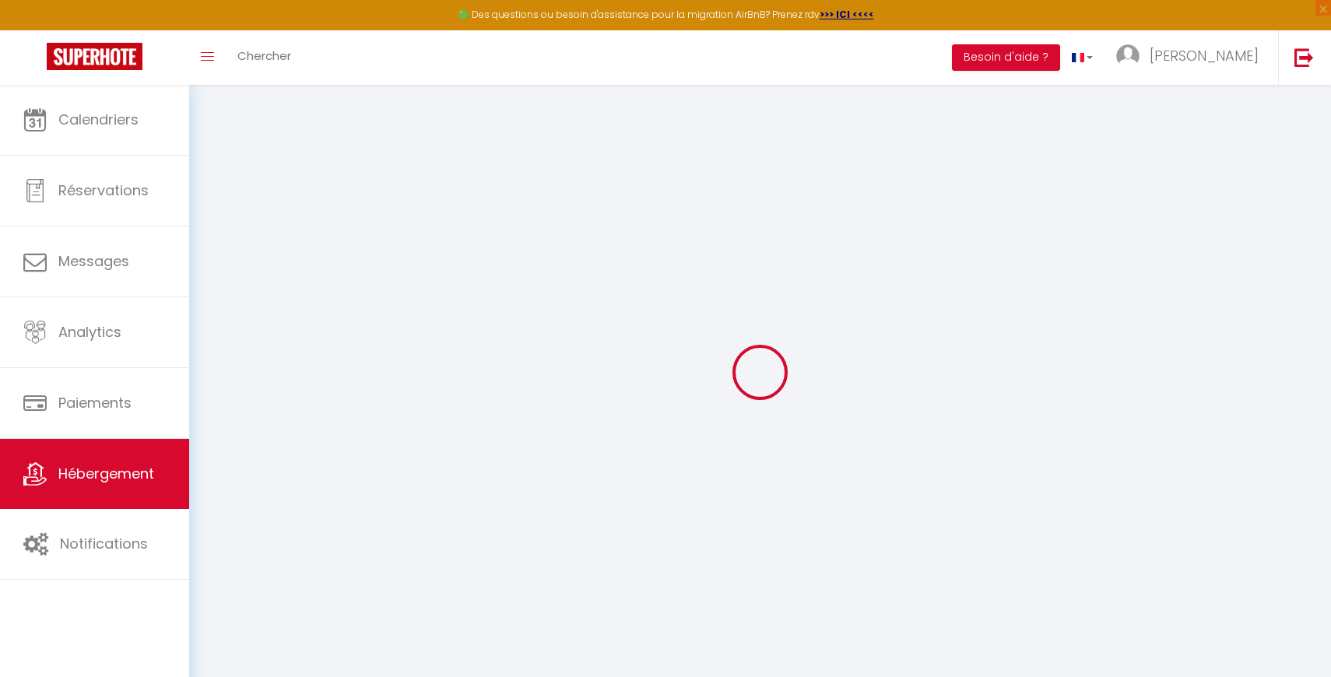
type input "AeroSerenity"
type input "[PERSON_NAME]"
select select "6"
select select "2"
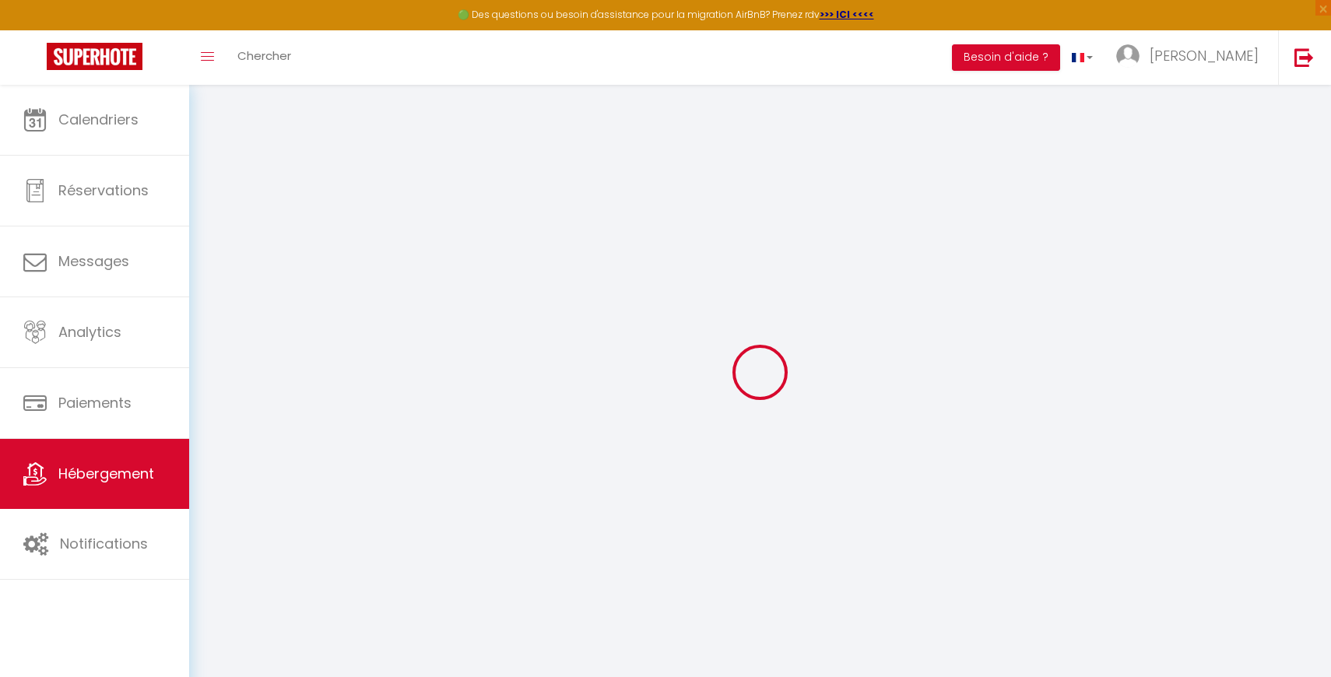
type input "42"
type input "9"
type input "14"
select select
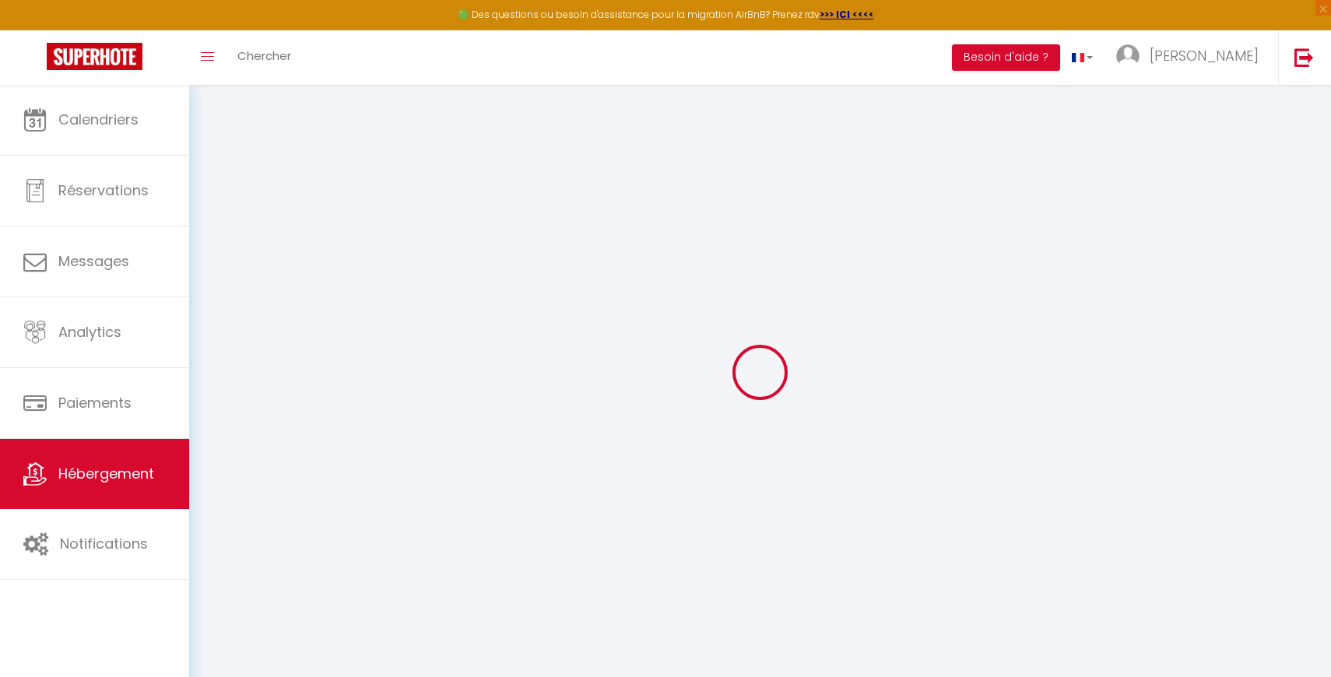
select select
type input "Appartement 2 Immeuble 7 Residence Dari's"
type input "27000"
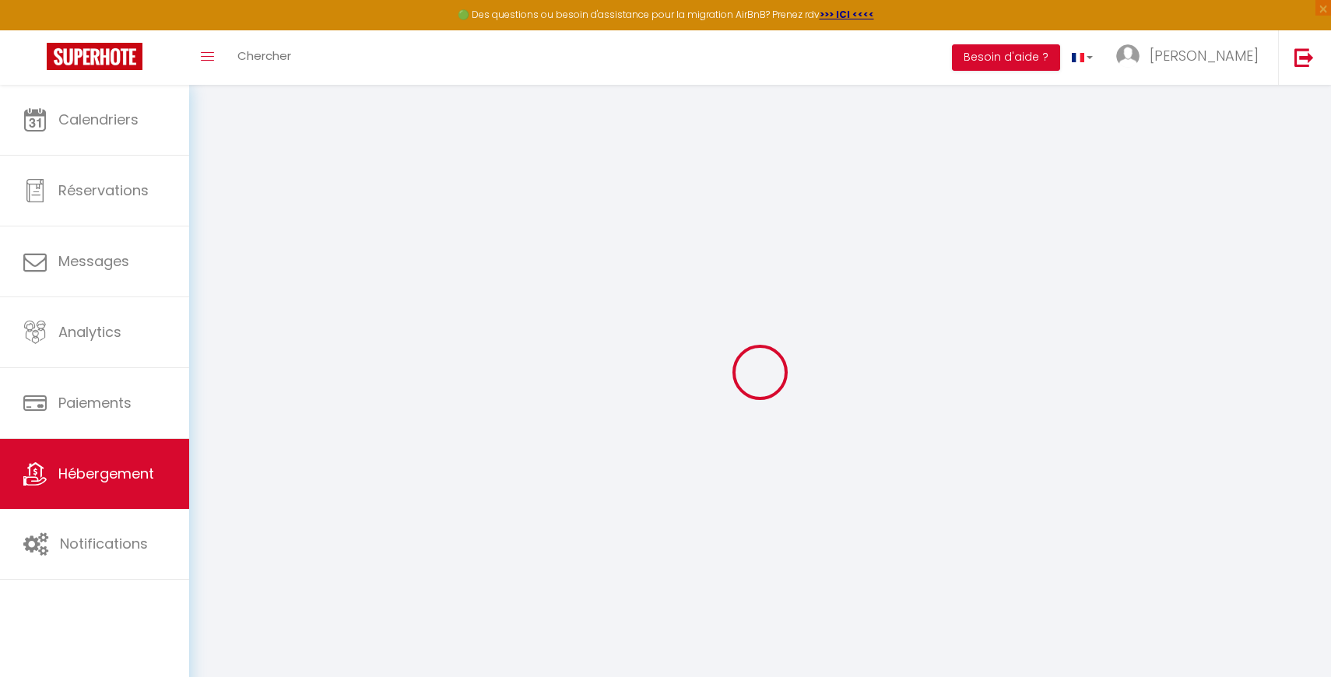
type input "Nouaceur"
select select "146"
type input "[EMAIL_ADDRESS][PERSON_NAME][DOMAIN_NAME]"
select select
checkbox input "false"
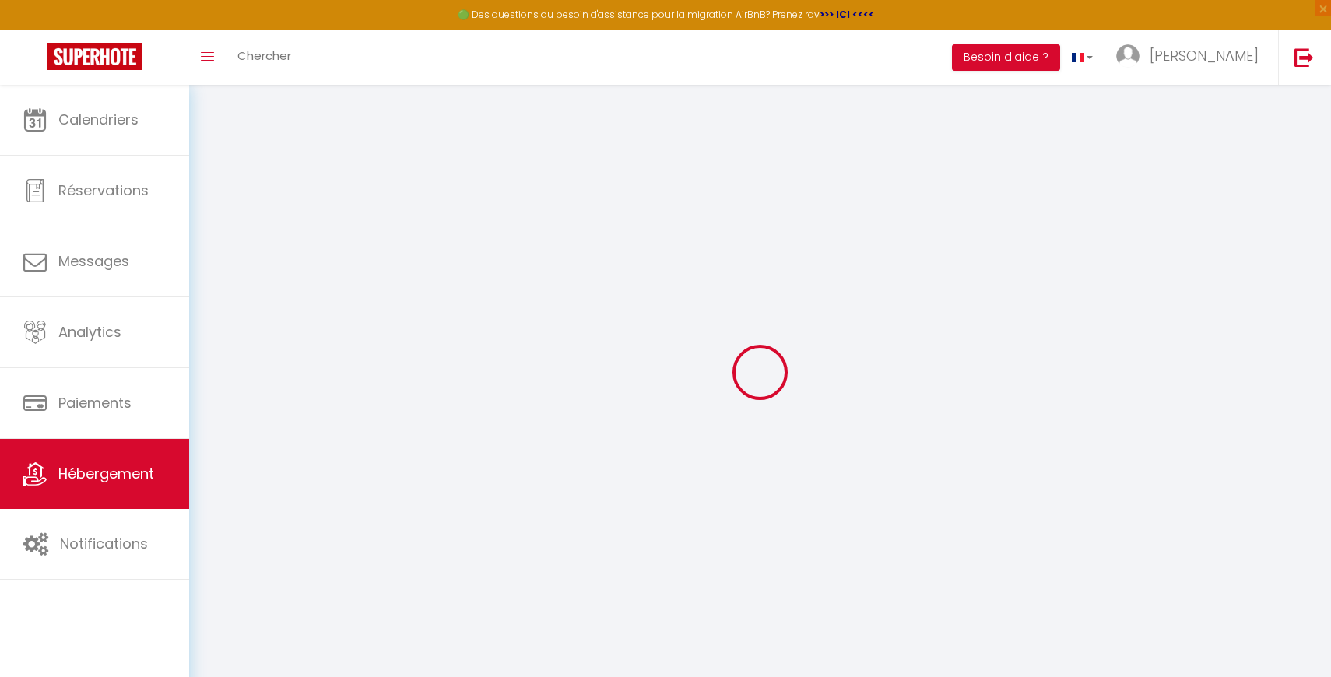
checkbox input "false"
type input "0"
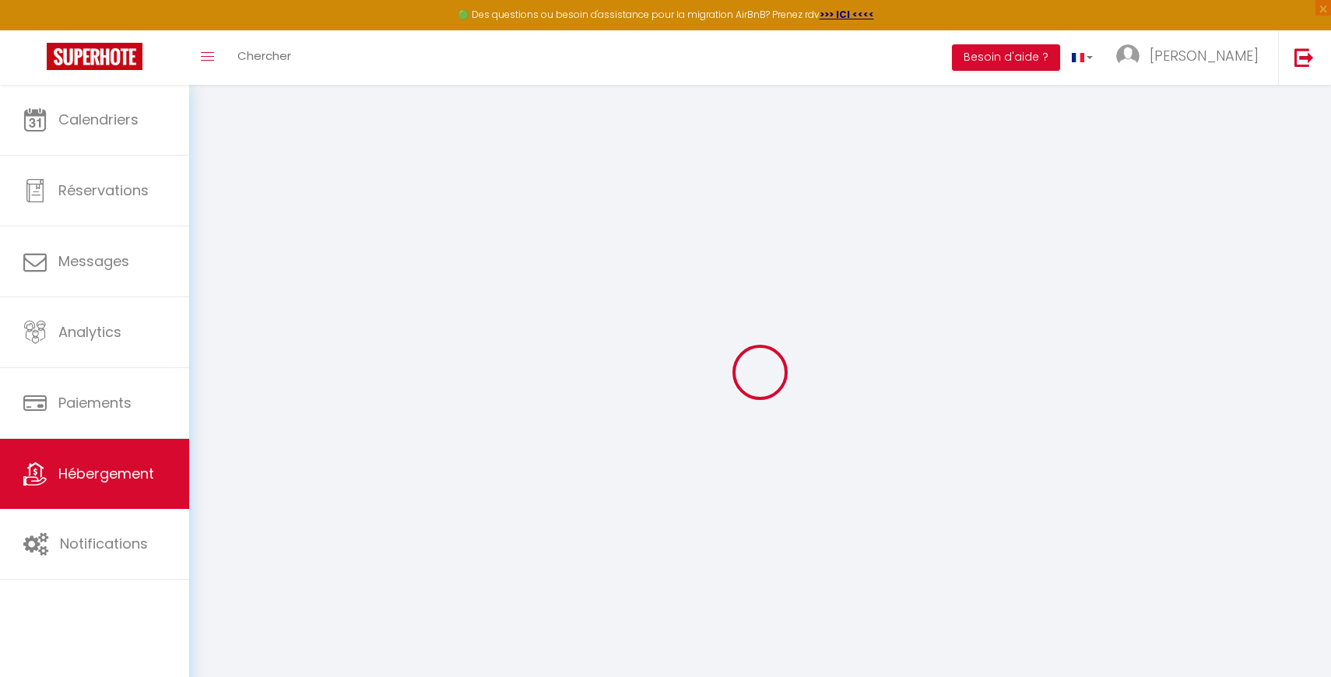
type input "0"
select select
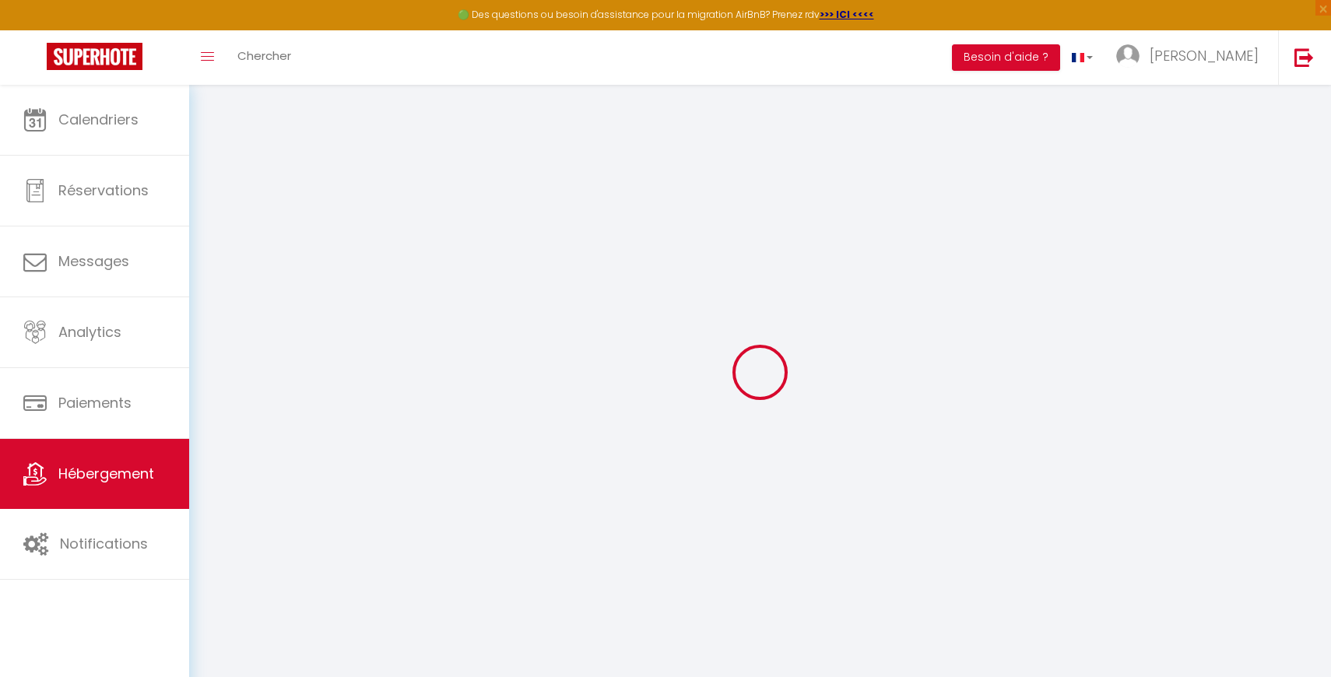
select select
checkbox input "false"
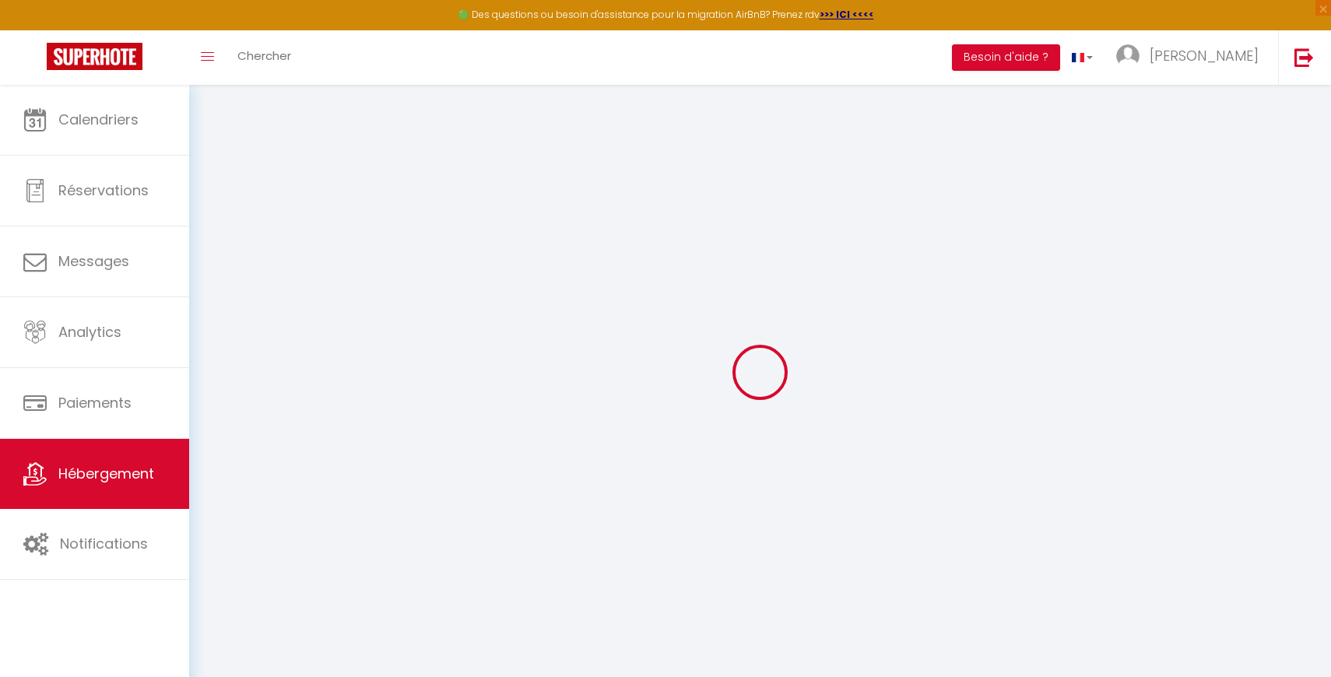
checkbox input "false"
select select
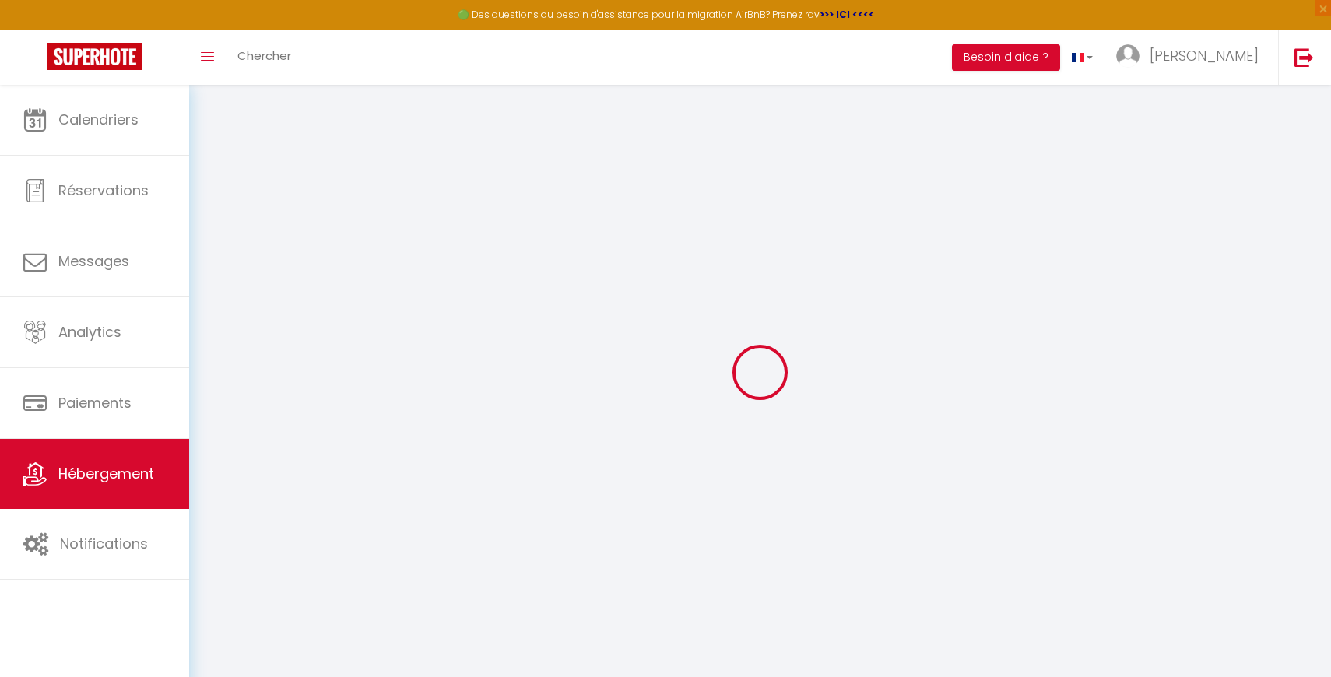
select select
checkbox input "false"
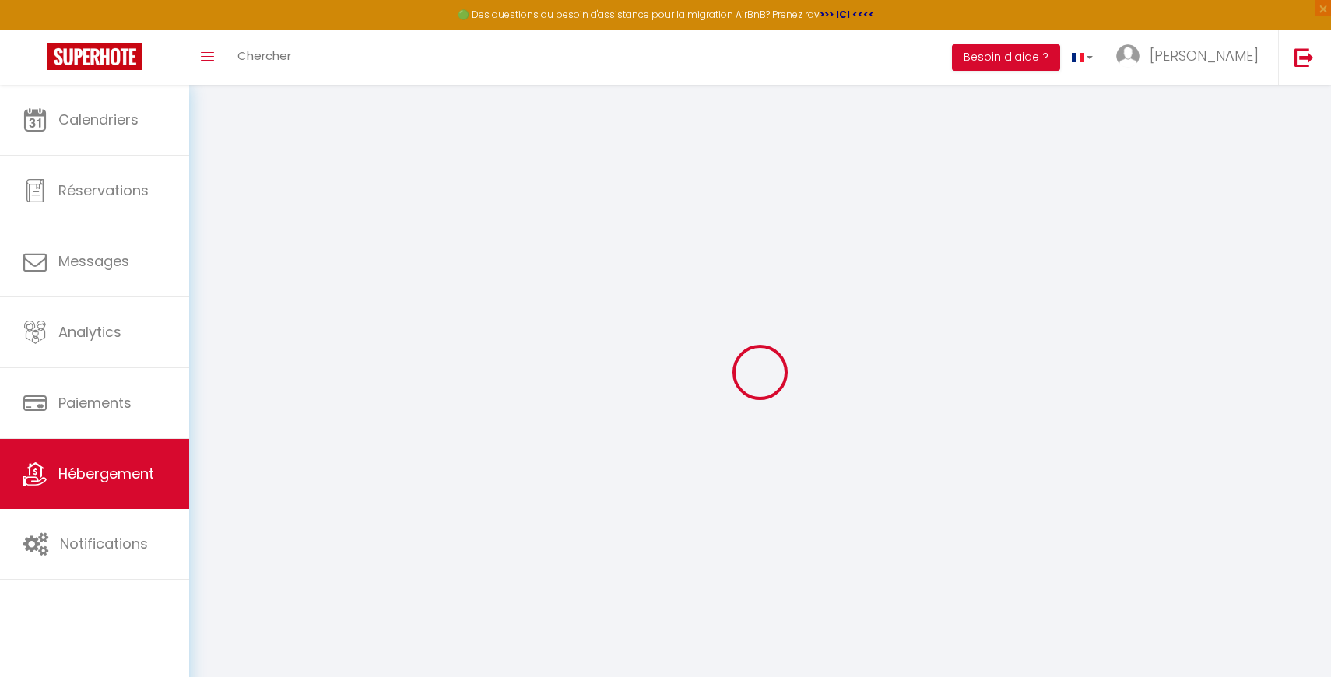
checkbox input "false"
select select
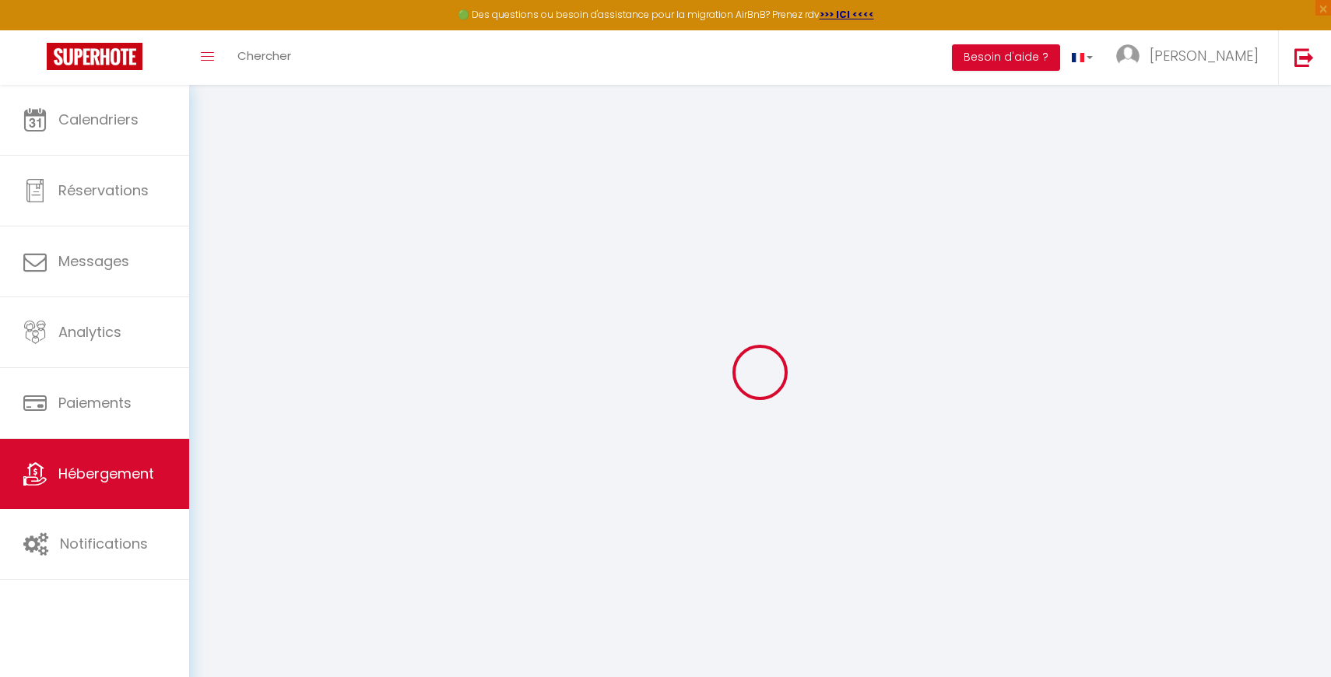
select select
checkbox input "false"
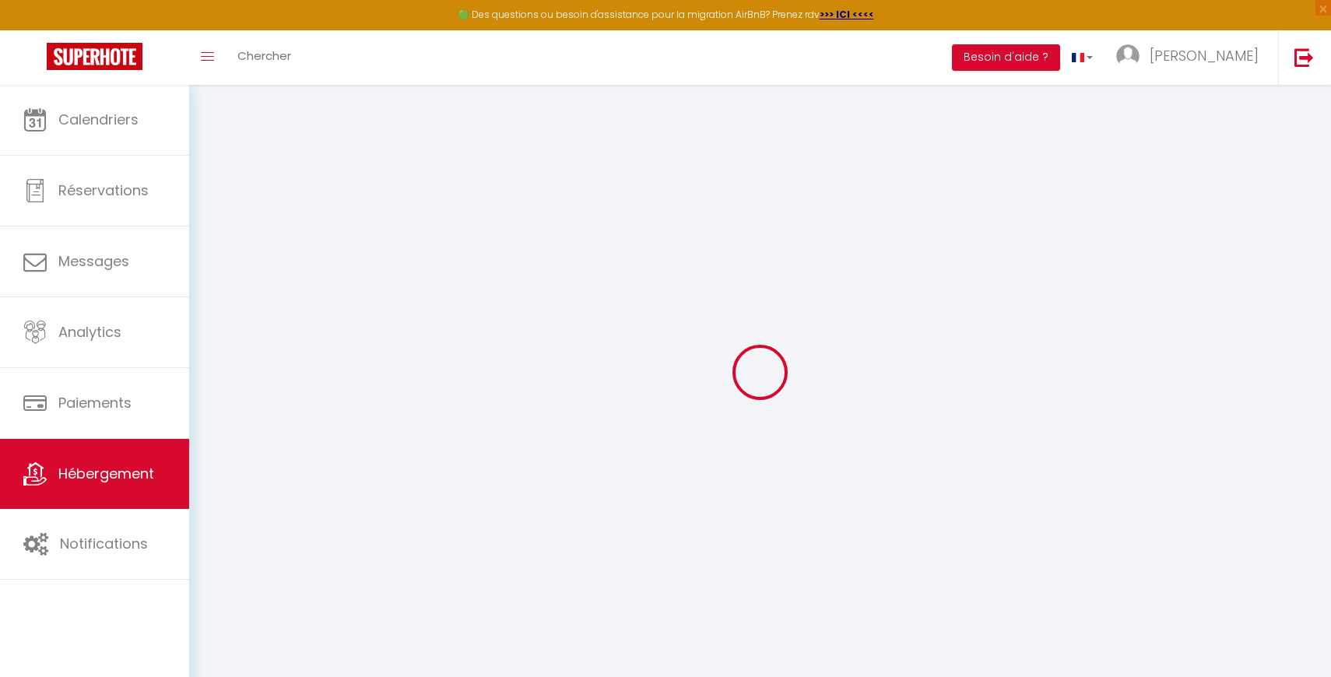
checkbox input "false"
select select
checkbox input "false"
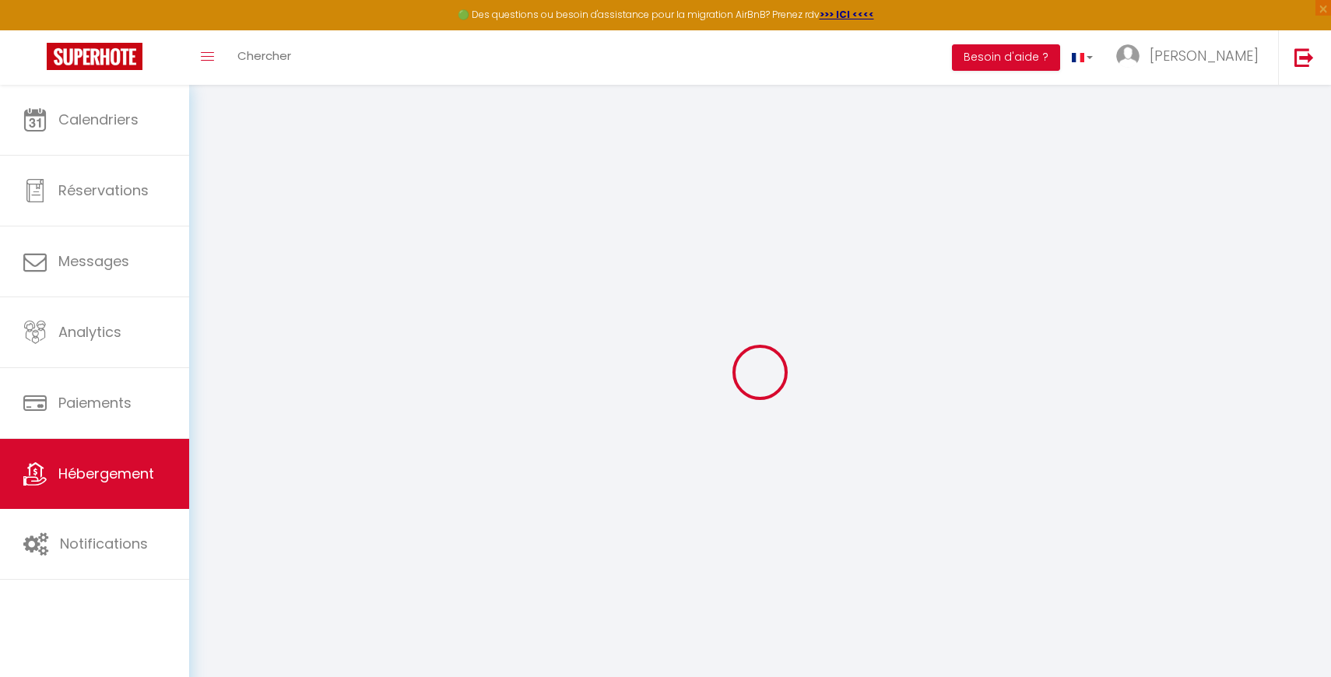
checkbox input "false"
select select "15:00"
select select
select select "11:00"
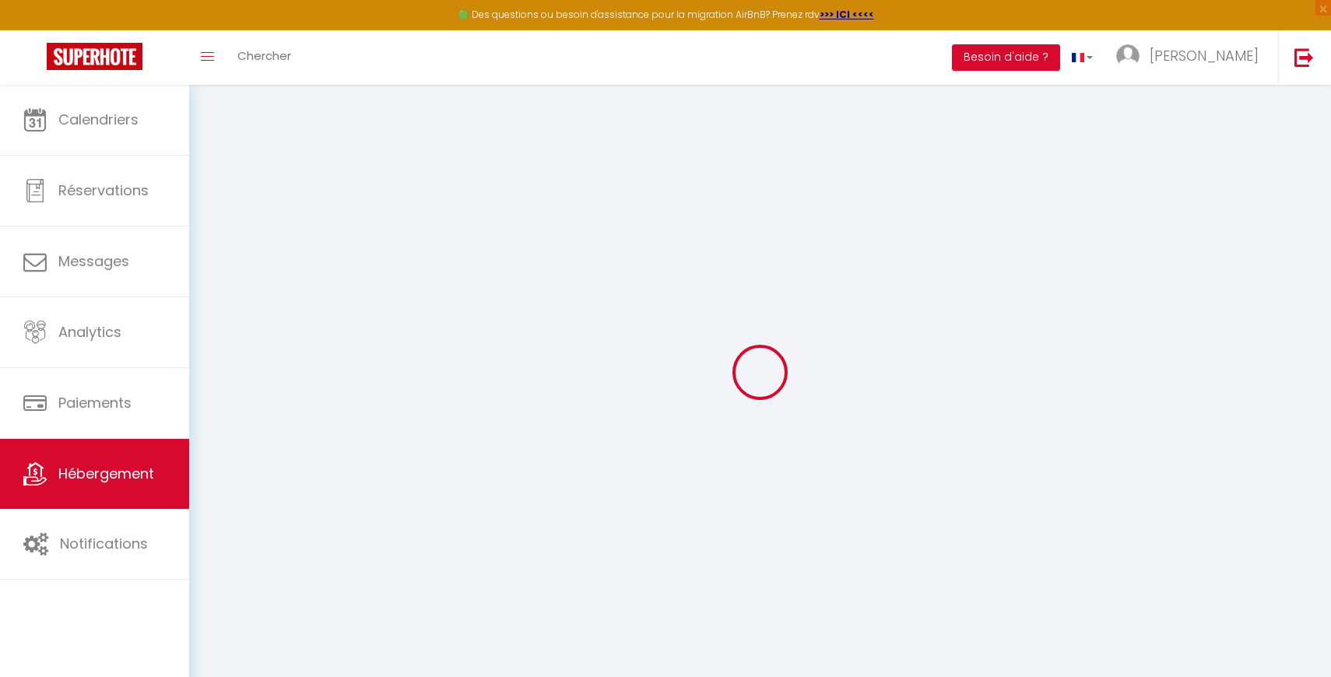
select select "30"
select select "120"
select select "39227"
select select "10271"
select select
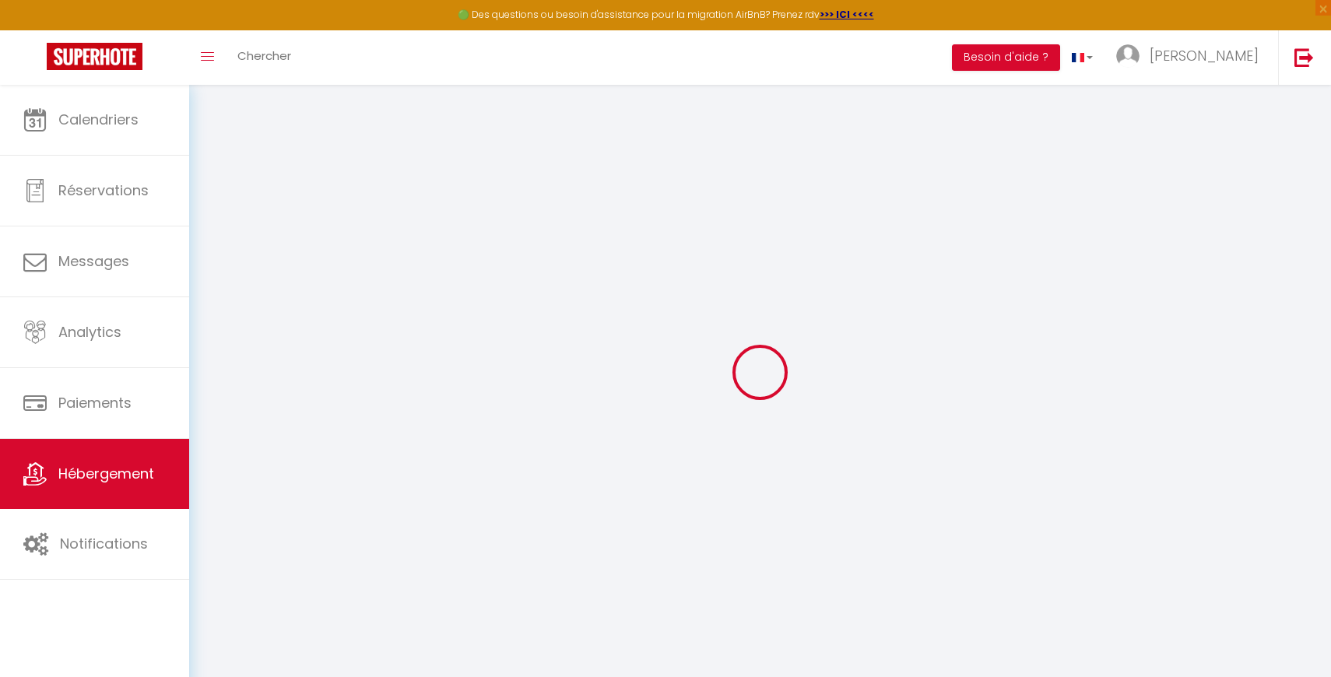
select select
checkbox input "false"
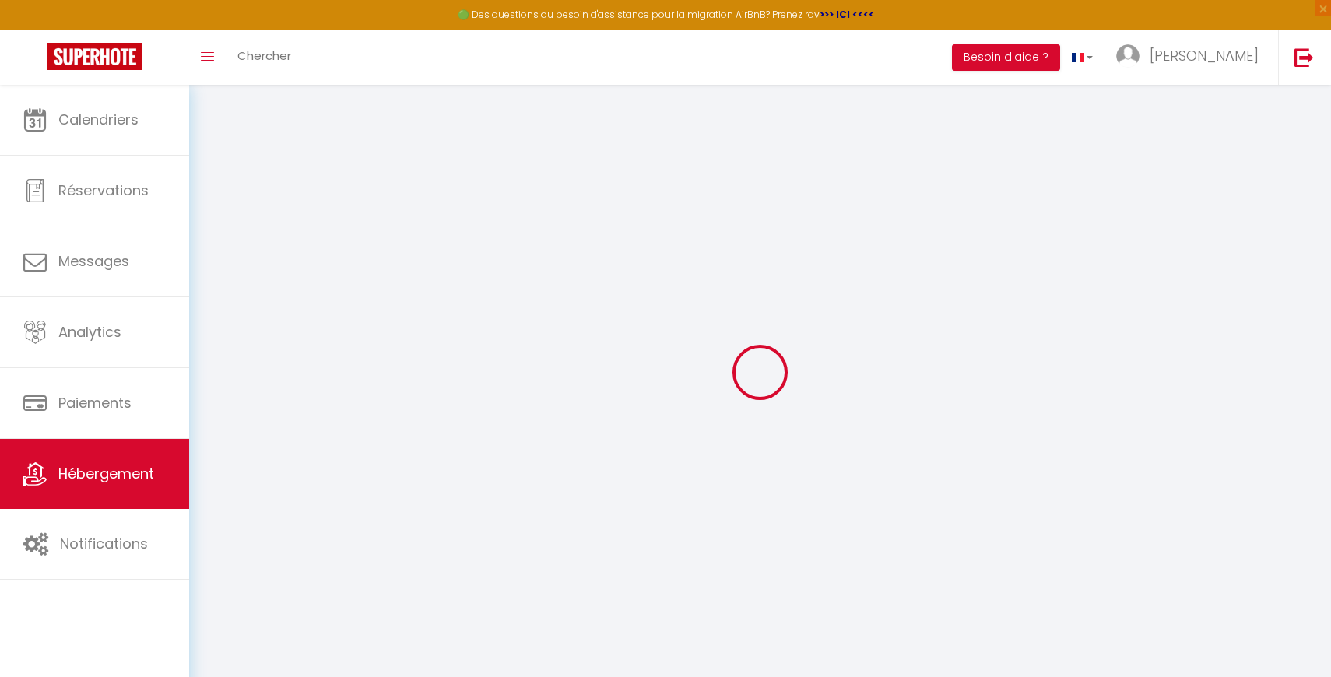
select select
checkbox input "false"
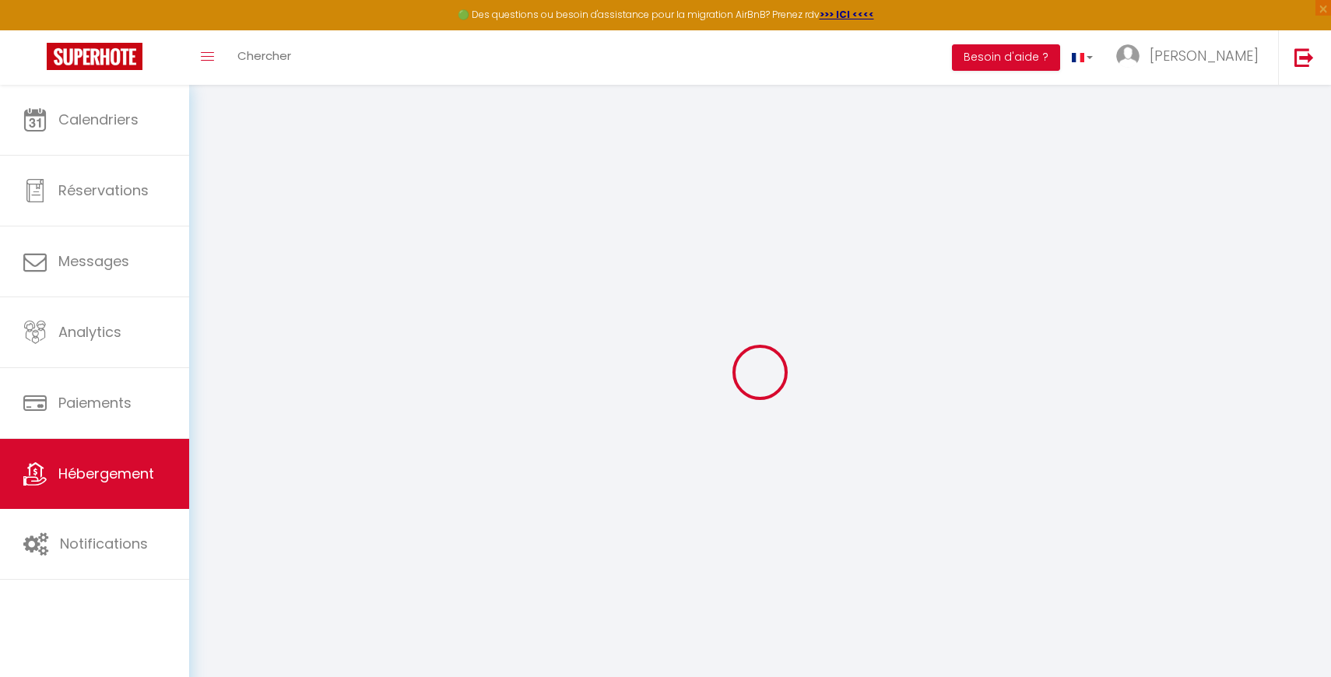
checkbox input "false"
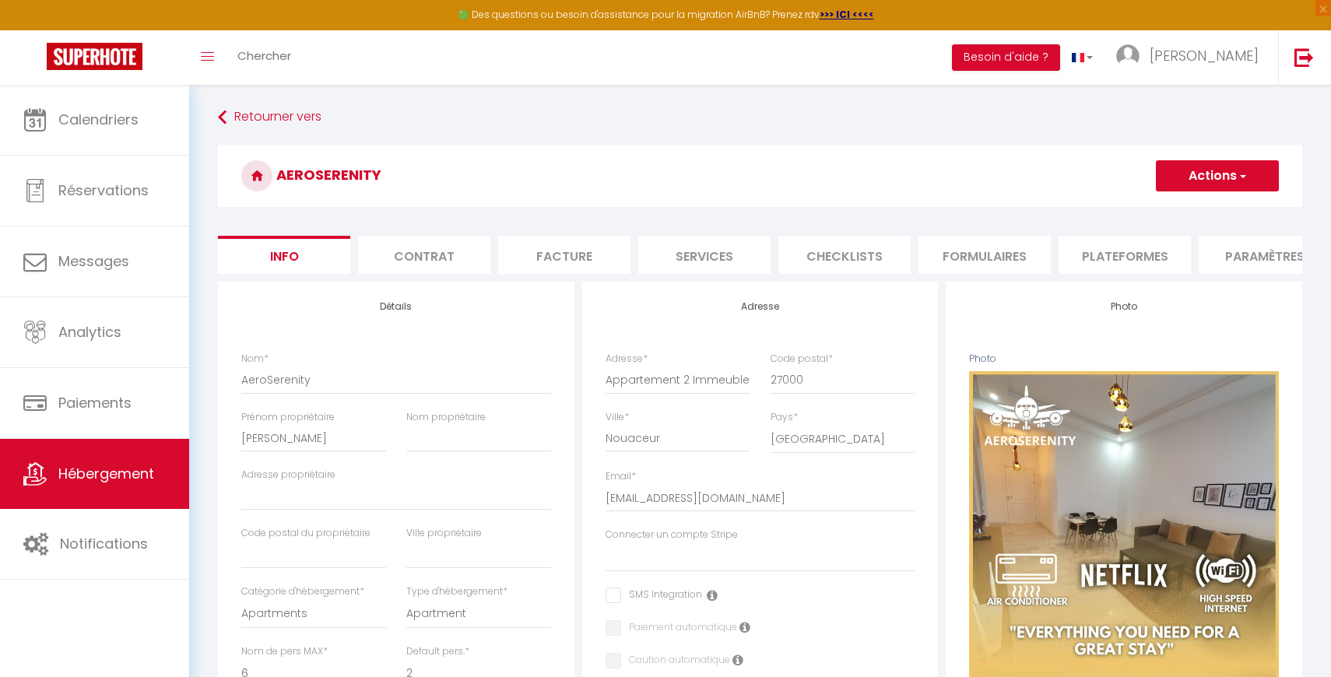
click at [1171, 163] on button "Actions" at bounding box center [1217, 175] width 123 height 31
click at [1056, 195] on h3 "AeroSerenity" at bounding box center [760, 176] width 1084 height 62
click at [710, 259] on li "Services" at bounding box center [704, 255] width 132 height 38
checkbox input "true"
checkbox input "false"
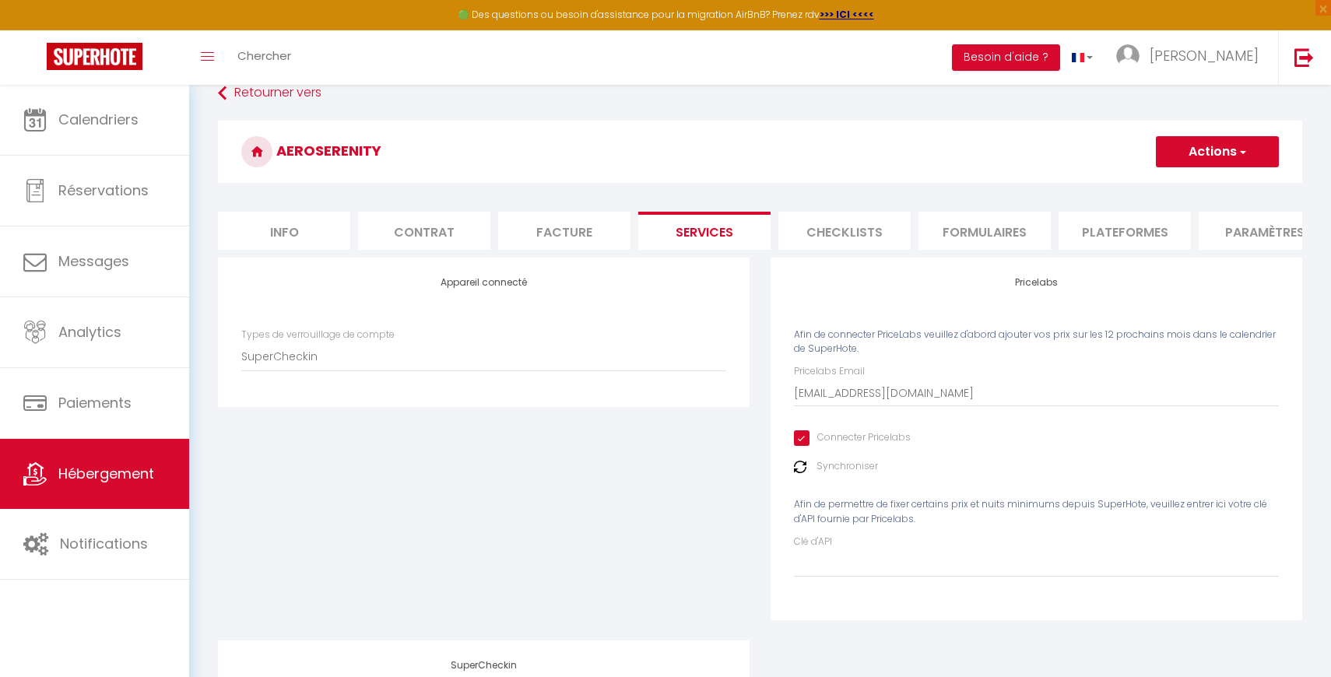
scroll to position [49, 0]
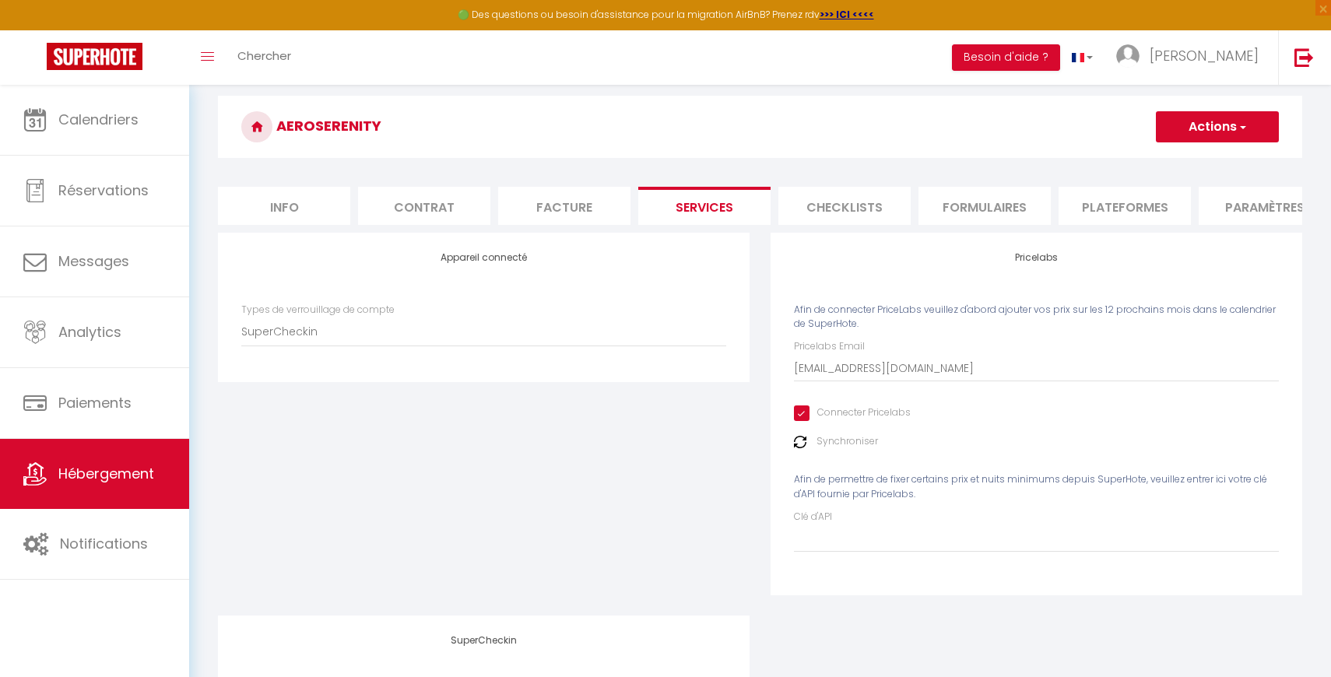
click at [807, 442] on div "Synchroniser" at bounding box center [1036, 441] width 485 height 15
click at [804, 442] on img at bounding box center [800, 442] width 12 height 12
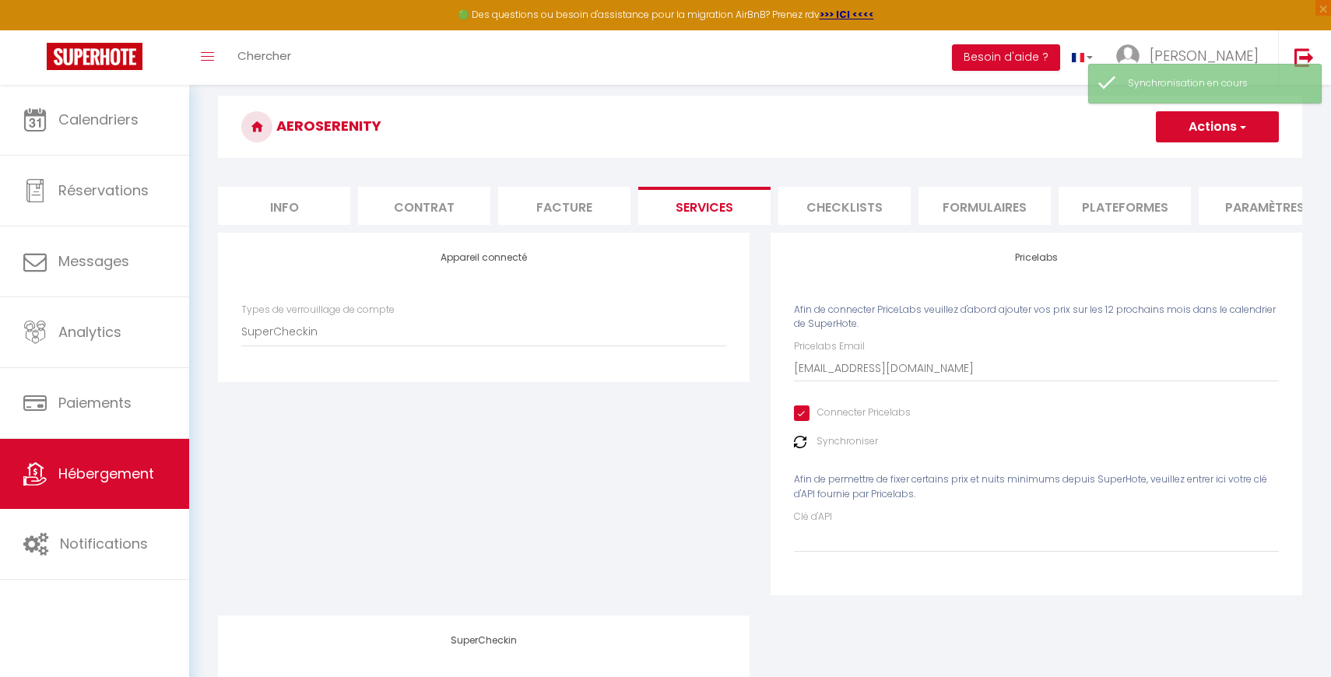
click at [802, 442] on img at bounding box center [800, 442] width 12 height 12
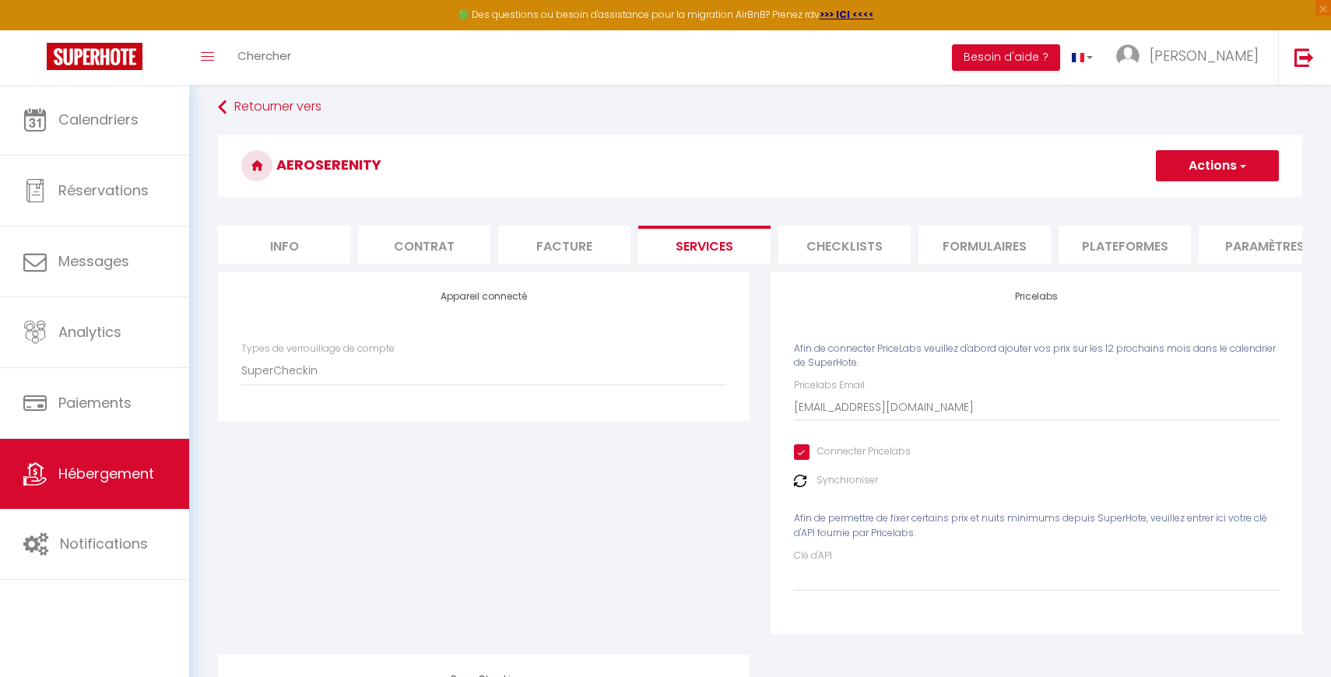
scroll to position [0, 0]
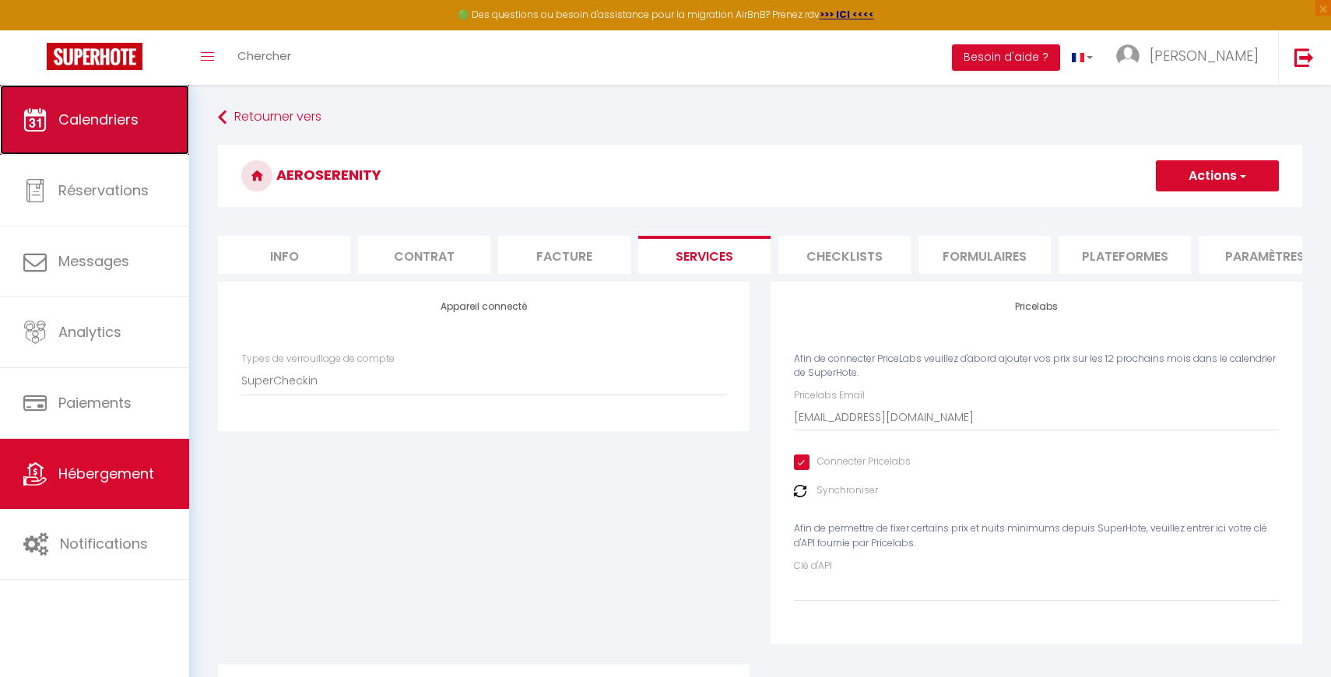
click at [135, 137] on link "Calendriers" at bounding box center [94, 120] width 189 height 70
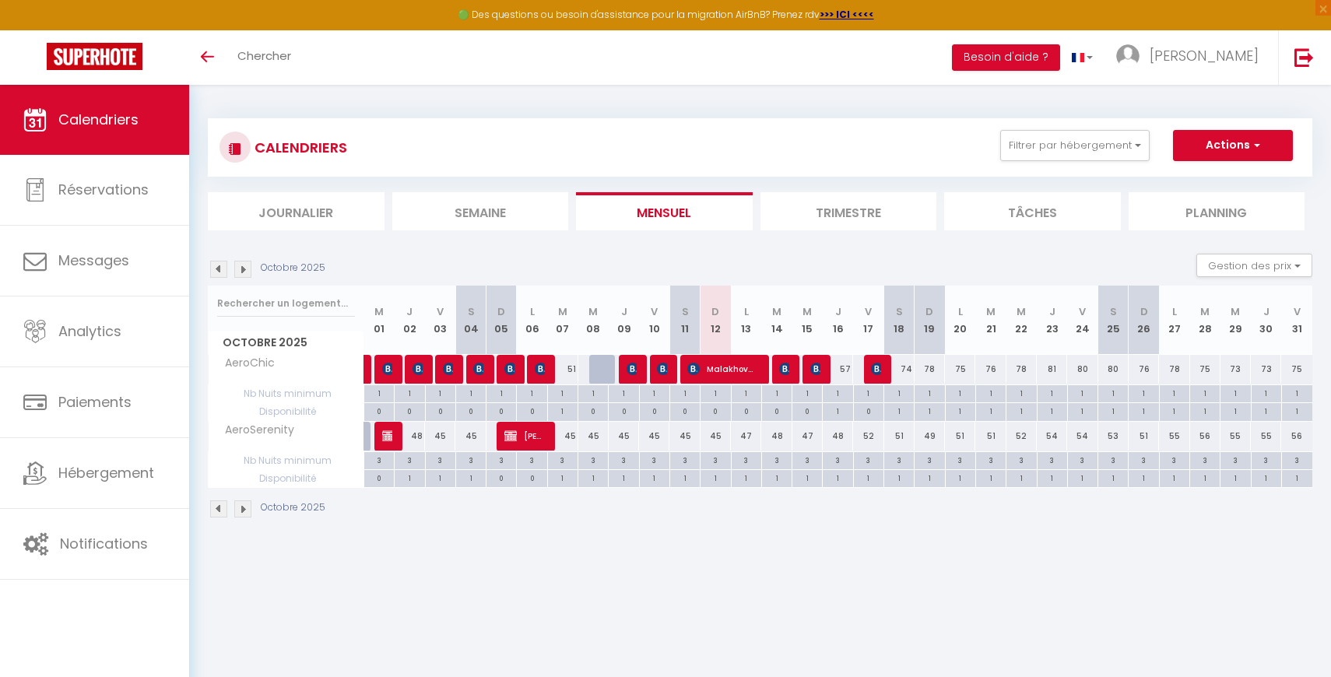
click at [412, 461] on div "3" at bounding box center [410, 459] width 30 height 15
type input "3"
type input "Jeu 02 Octobre 2025"
type input "Ven 03 Octobre 2025"
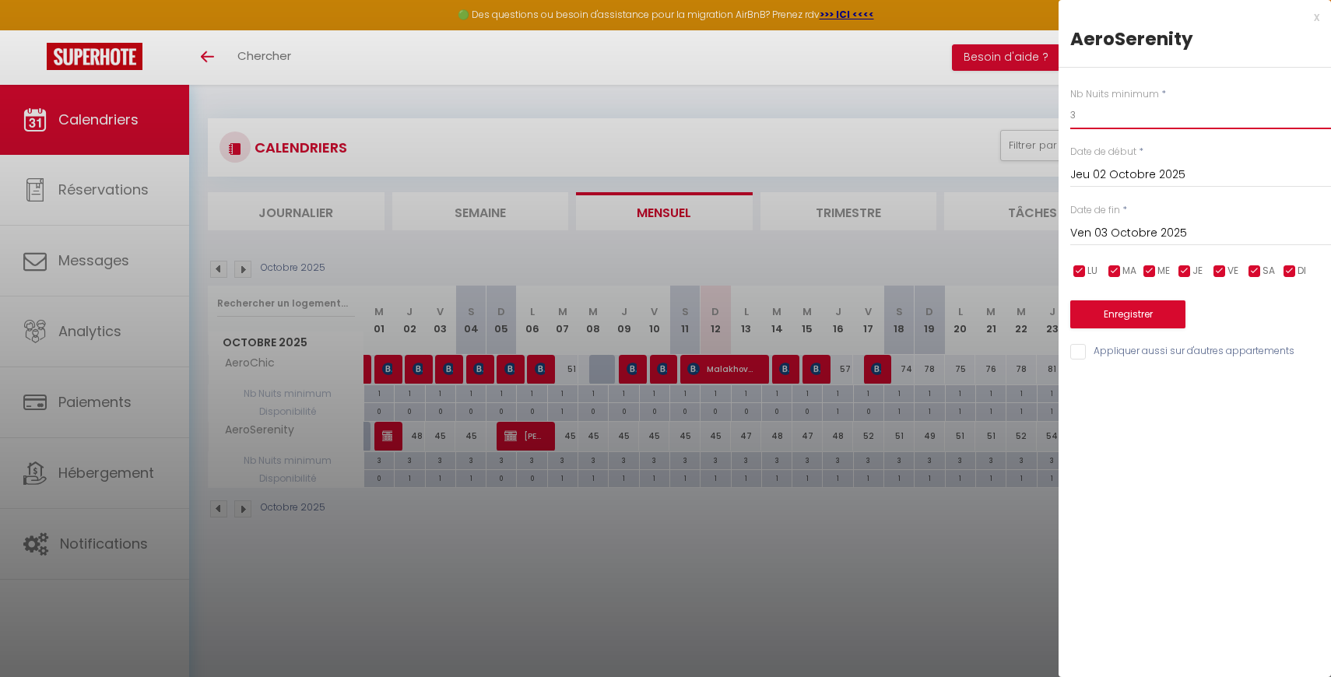
drag, startPoint x: 1089, startPoint y: 111, endPoint x: 1043, endPoint y: 111, distance: 45.9
click at [1043, 111] on body "🟢 Des questions ou besoin d'assistance pour la migration AirBnB? Prenez rdv >>>…" at bounding box center [665, 423] width 1331 height 677
type input "1"
click at [947, 135] on div at bounding box center [665, 338] width 1331 height 677
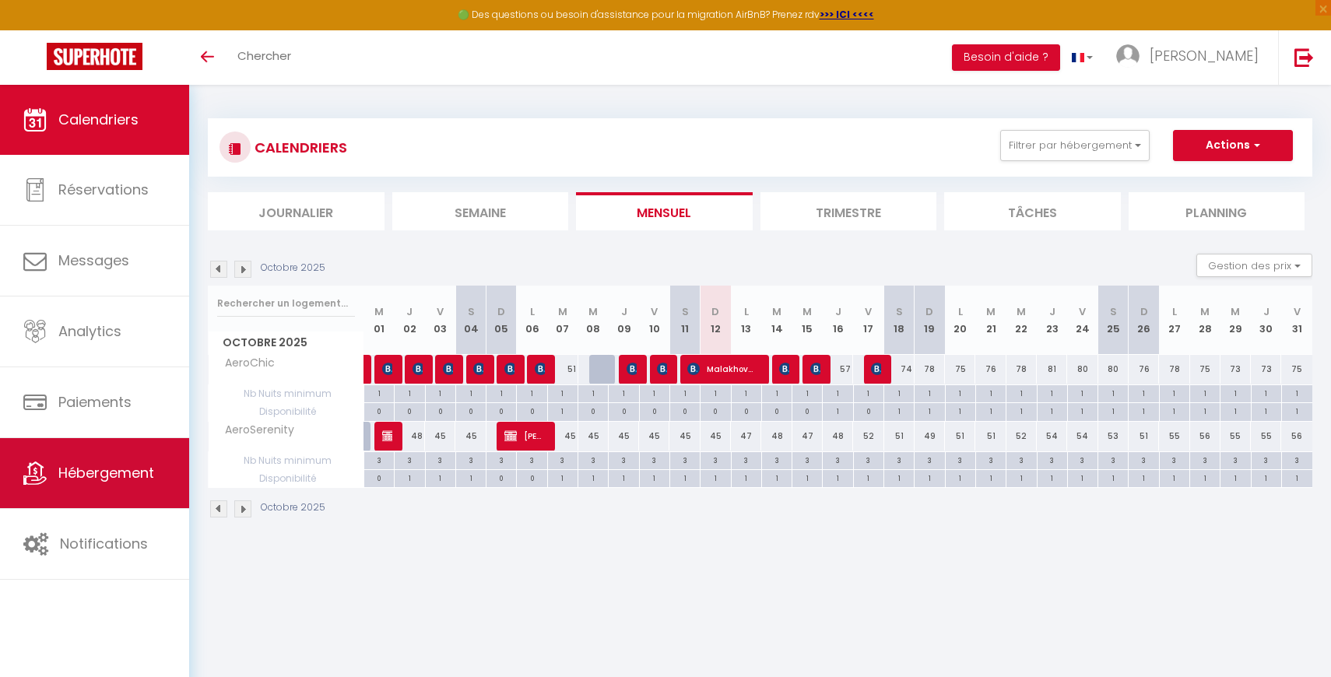
click at [119, 460] on link "Hébergement" at bounding box center [94, 473] width 189 height 70
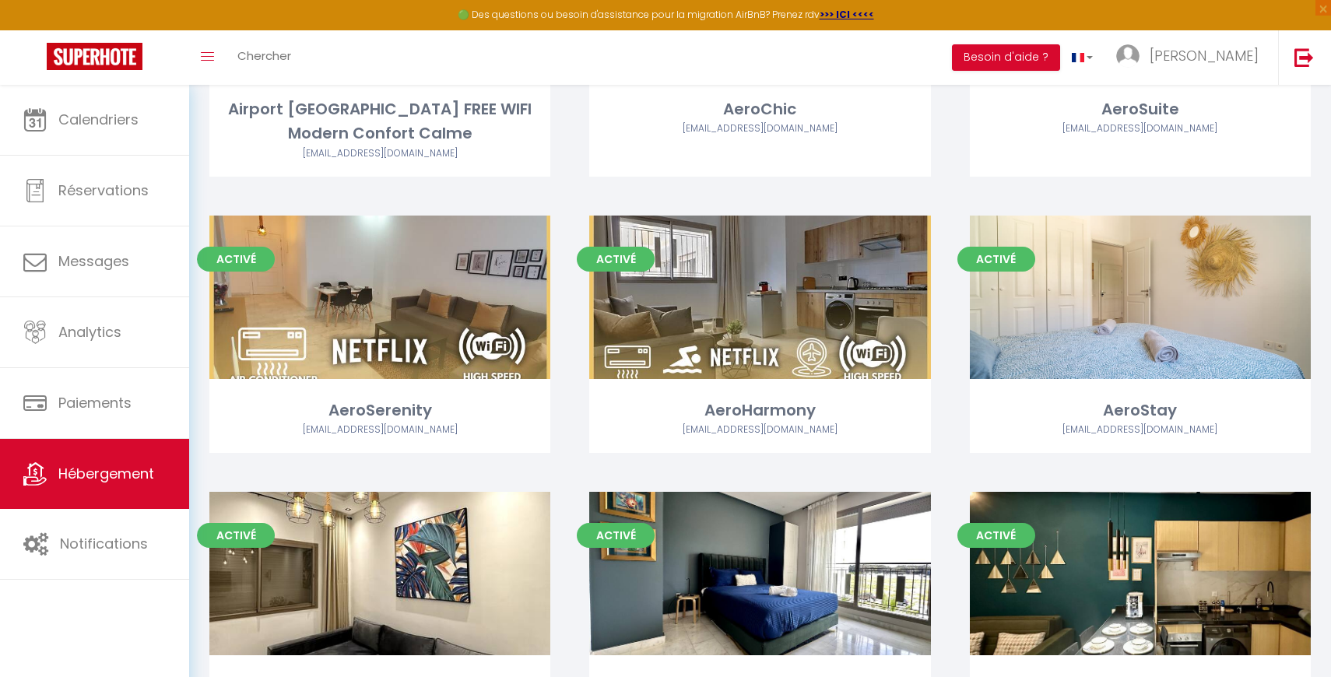
scroll to position [293, 0]
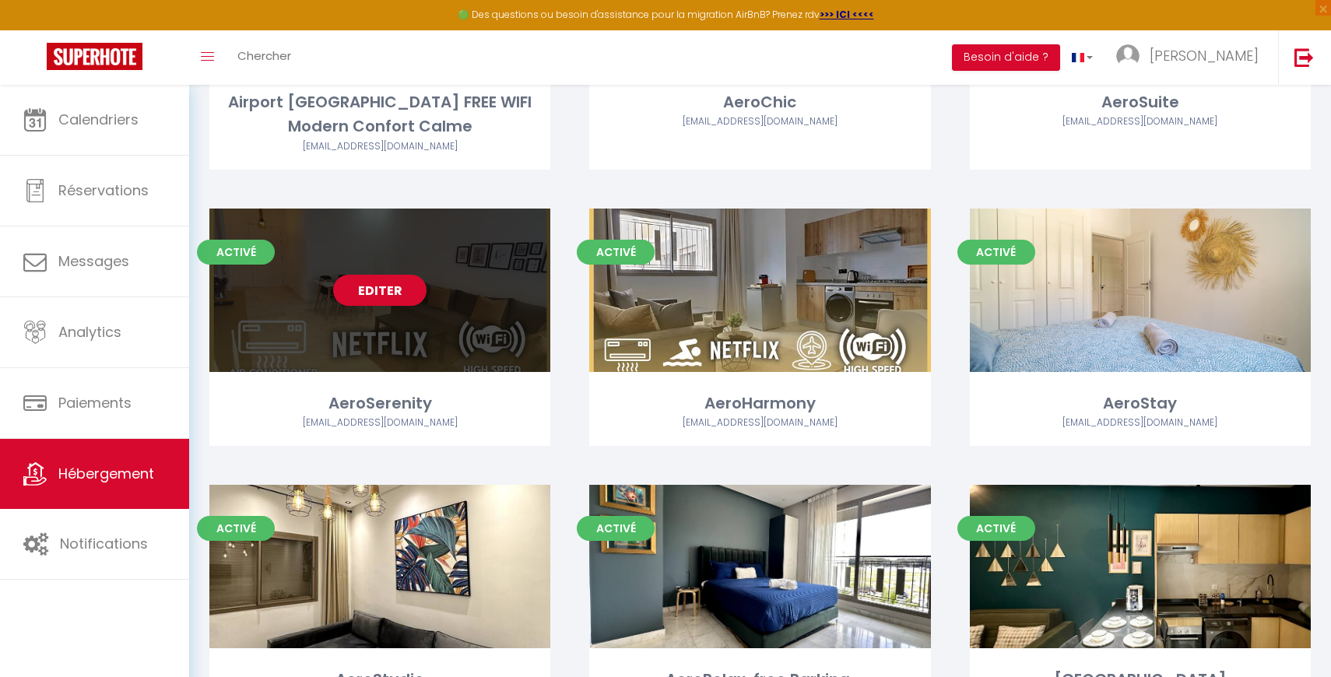
click at [367, 280] on link "Editer" at bounding box center [379, 290] width 93 height 31
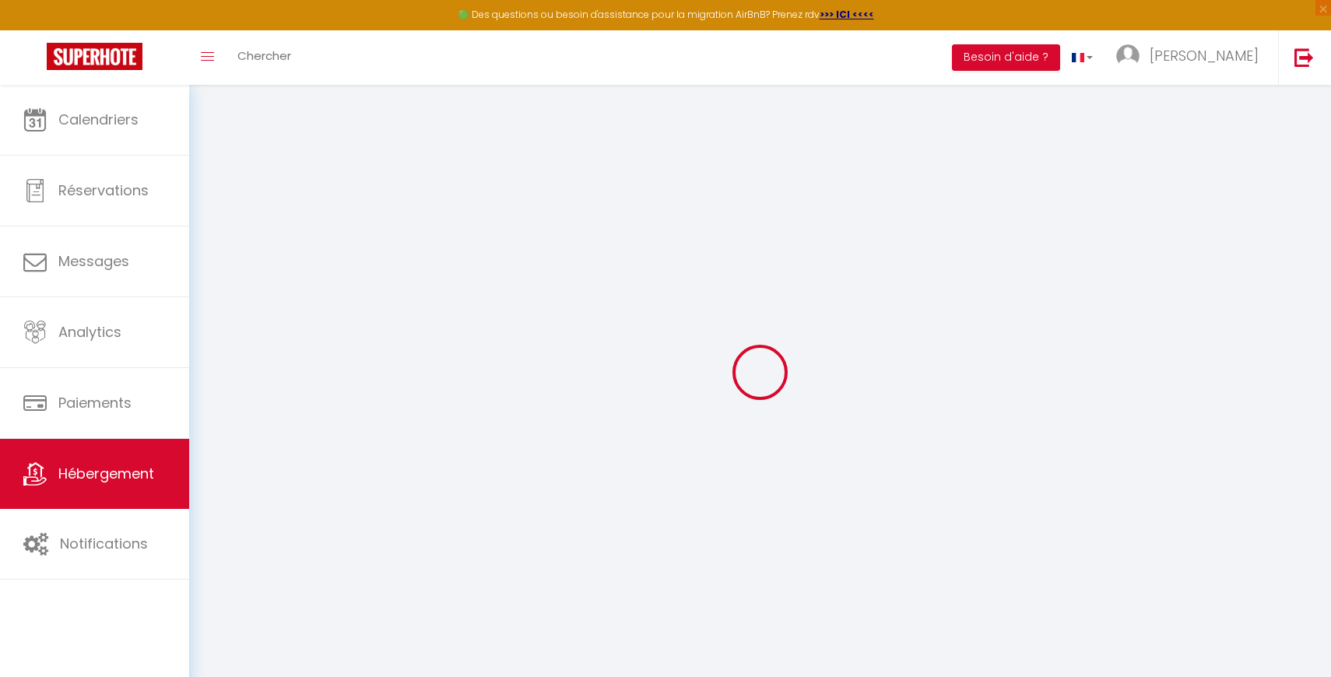
select select "SuperCheckin"
type input "rajiayoubgtic@gmail.com"
checkbox input "true"
select select "2"
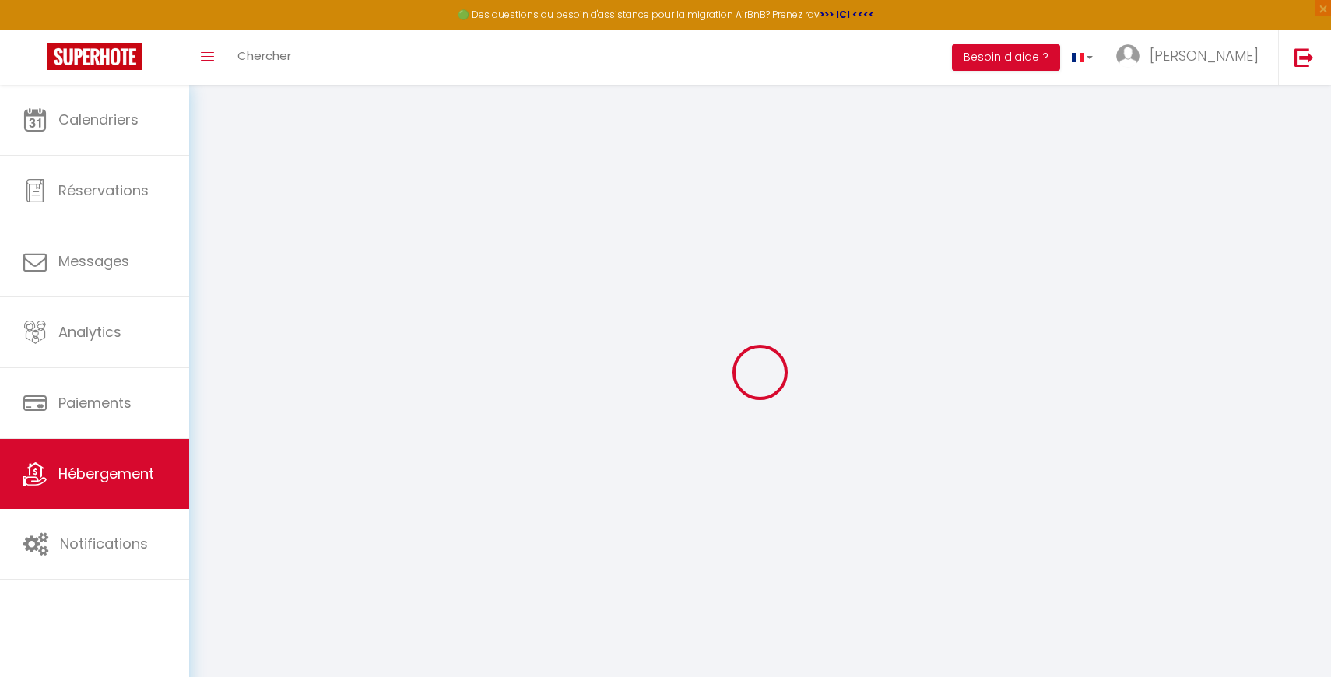
select select
checkbox input "false"
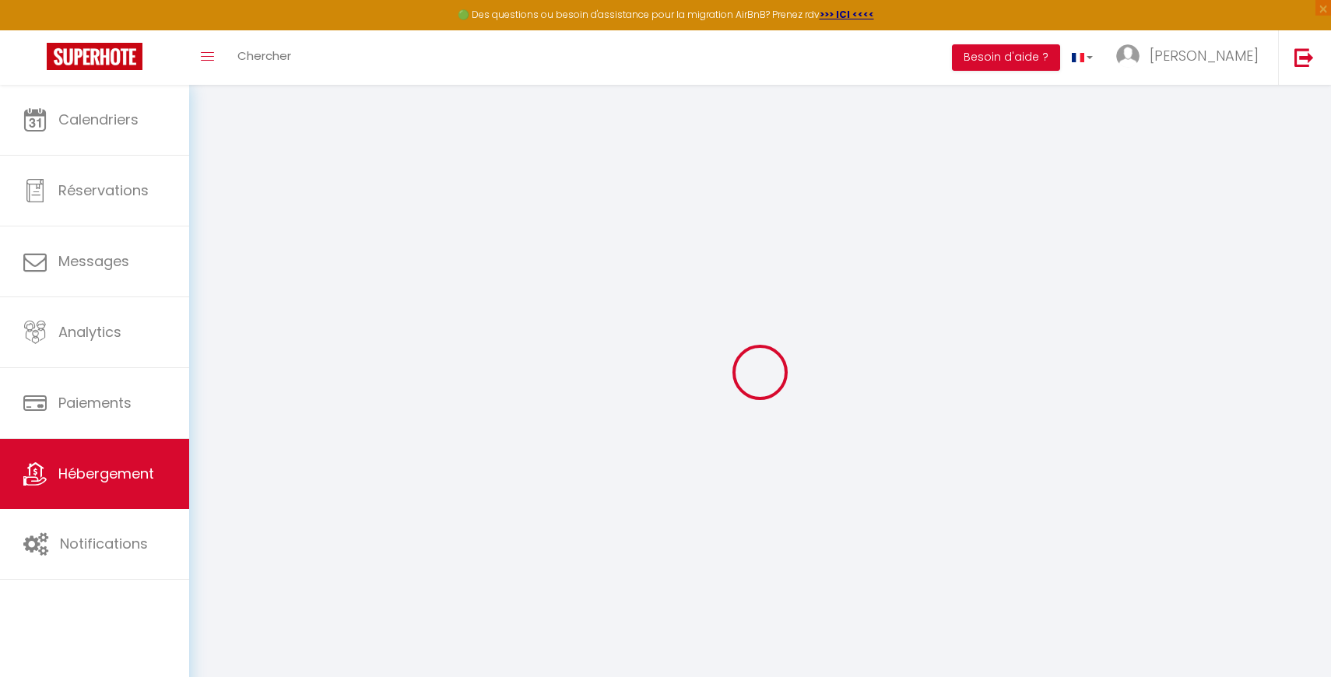
checkbox input "false"
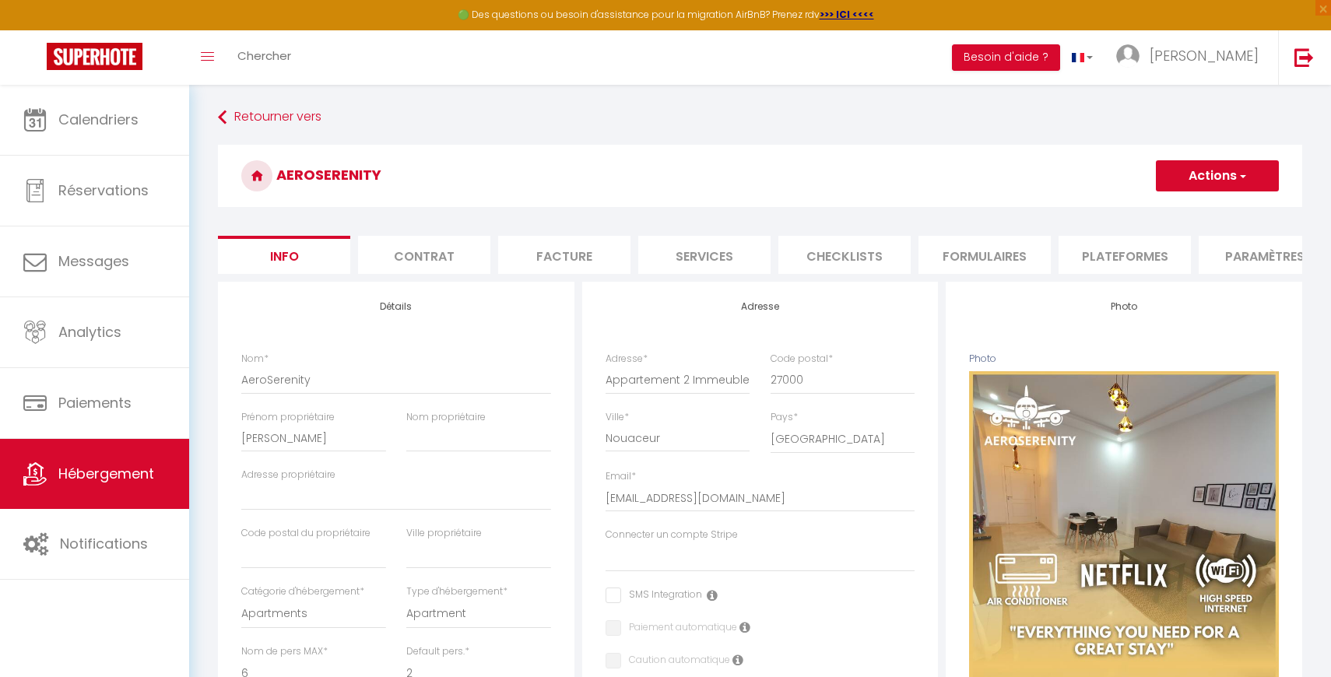
click at [726, 259] on li "Services" at bounding box center [704, 255] width 132 height 38
checkbox input "true"
checkbox input "false"
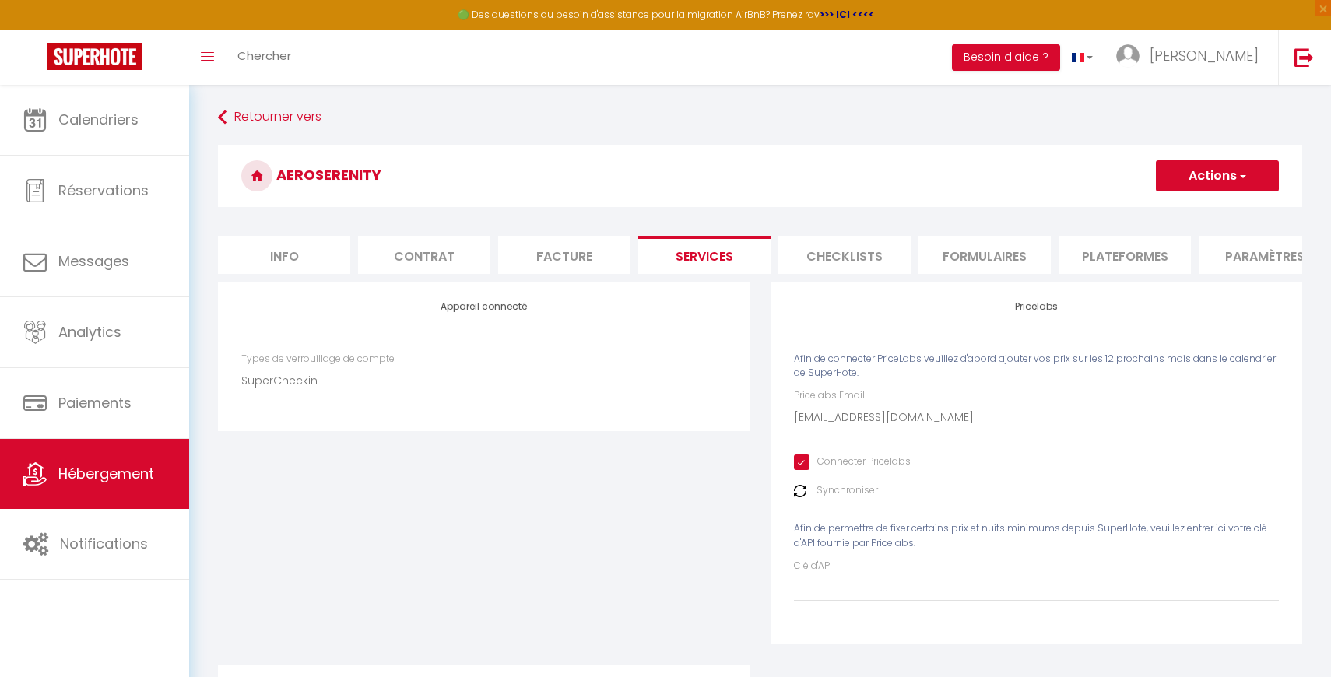
click at [800, 492] on img at bounding box center [800, 491] width 12 height 12
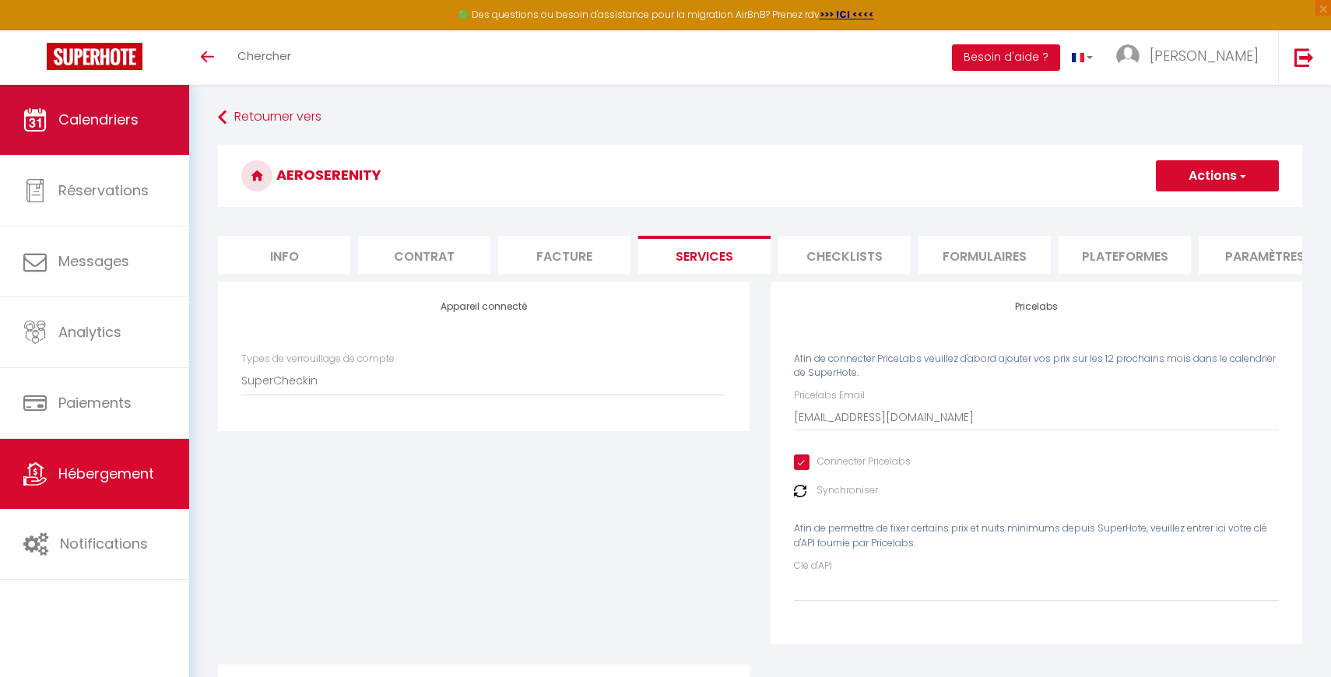
click at [93, 138] on link "Calendriers" at bounding box center [94, 120] width 189 height 70
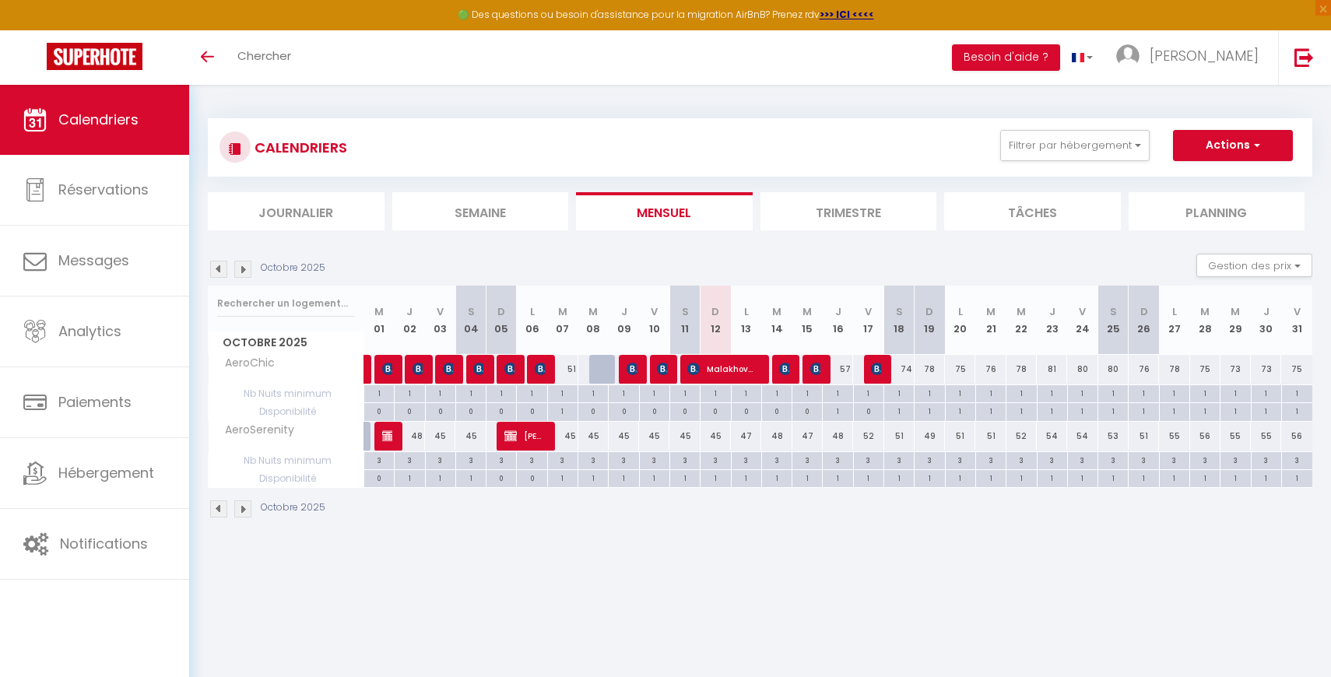
click at [245, 270] on img at bounding box center [242, 269] width 17 height 17
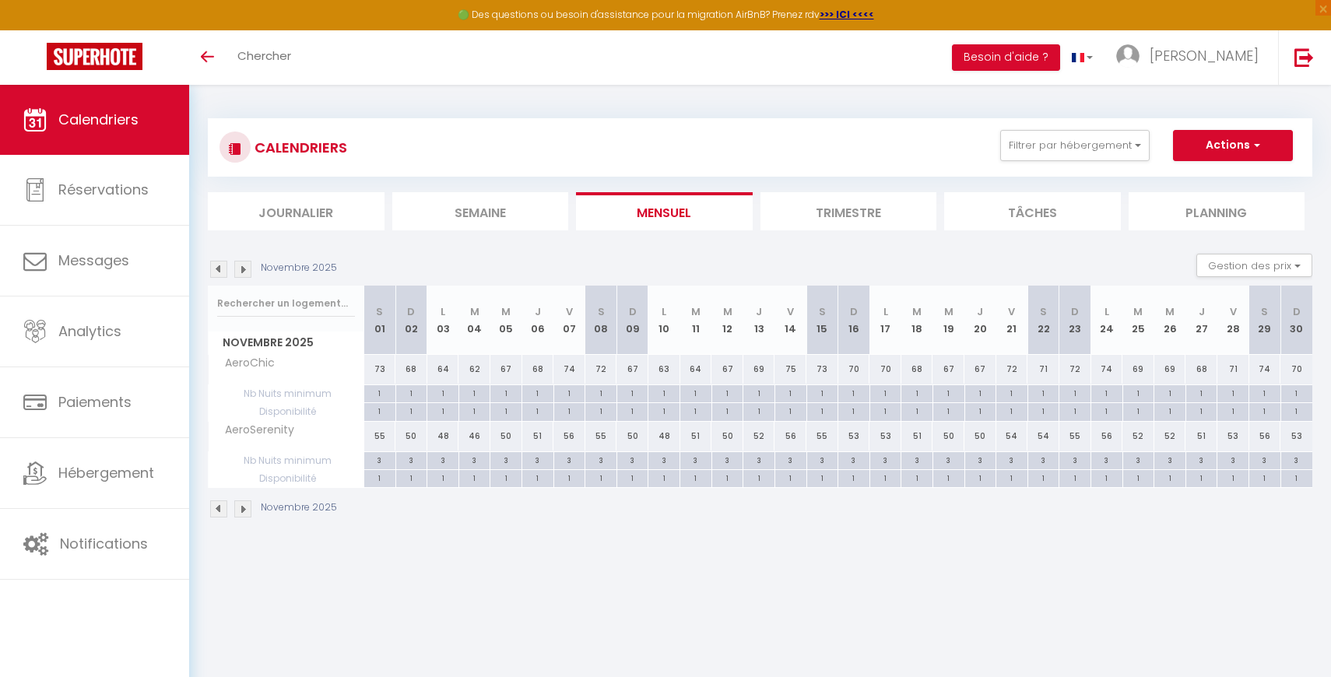
click at [246, 272] on img at bounding box center [242, 269] width 17 height 17
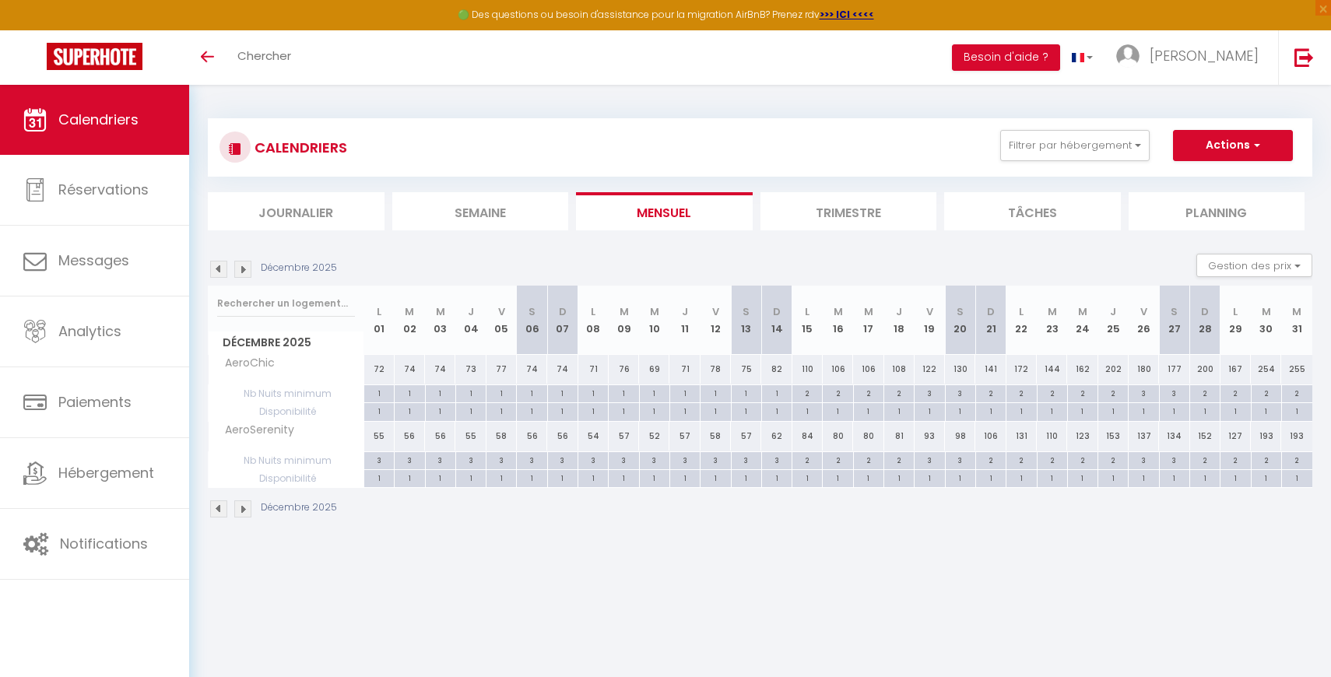
click at [781, 460] on div "3" at bounding box center [777, 459] width 30 height 15
type input "3"
type input "Dim 14 Décembre 2025"
type input "Lun 15 Décembre 2025"
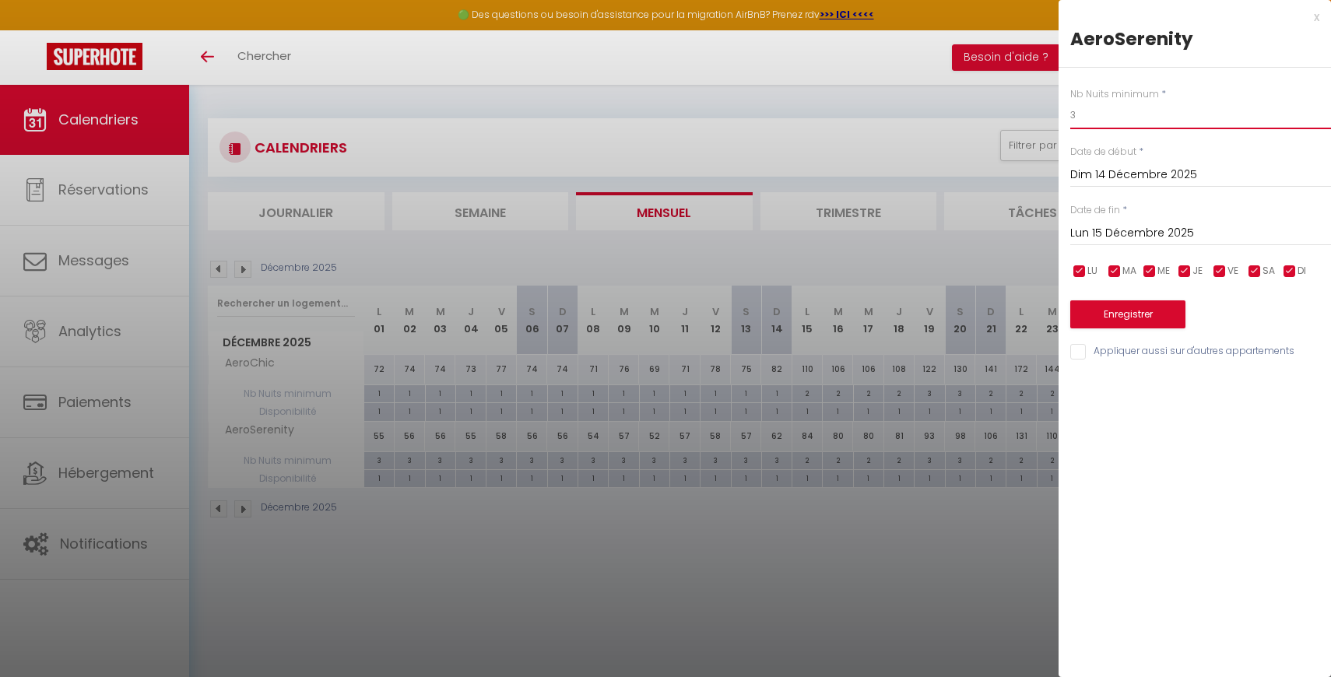
drag, startPoint x: 1096, startPoint y: 121, endPoint x: 1049, endPoint y: 118, distance: 47.6
click at [1049, 118] on body "🟢 Des questions ou besoin d'assistance pour la migration AirBnB? Prenez rdv >>>…" at bounding box center [665, 423] width 1331 height 677
type input "2"
click at [1095, 175] on input "Dim 14 Décembre 2025" at bounding box center [1200, 175] width 261 height 20
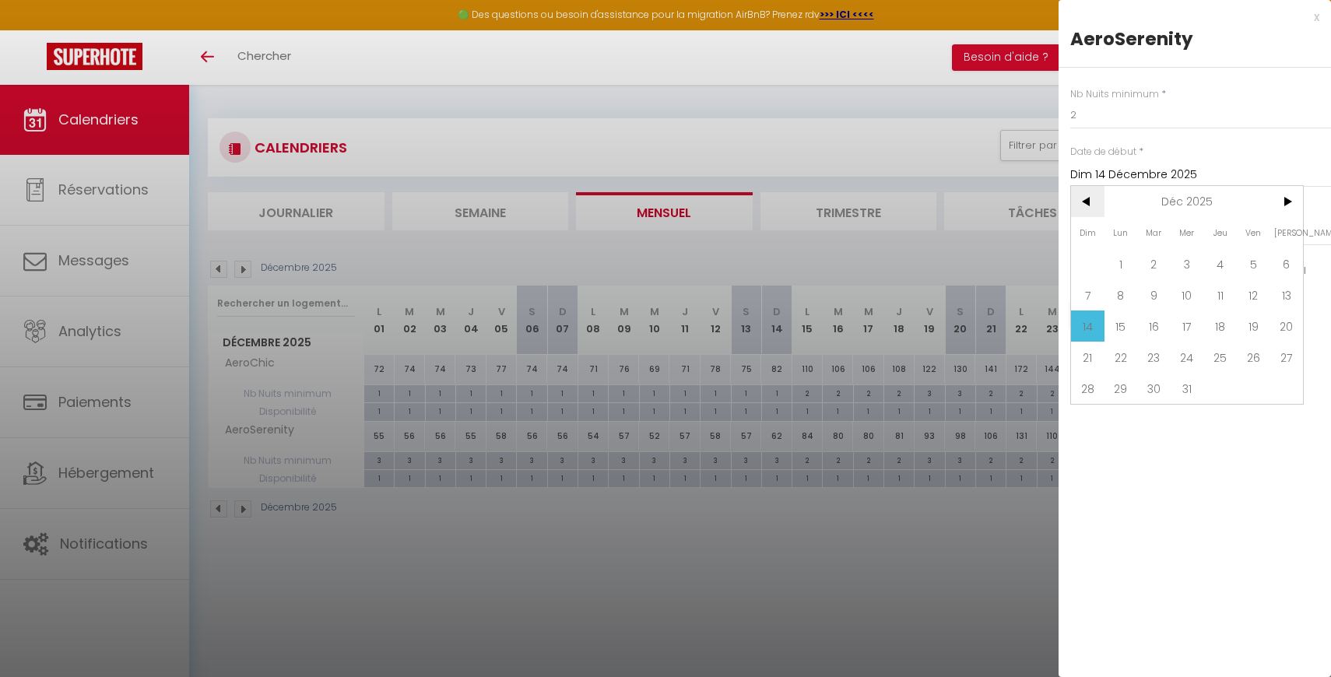
click at [1089, 202] on span "<" at bounding box center [1087, 201] width 33 height 31
click at [1096, 327] on span "12" at bounding box center [1087, 326] width 33 height 31
type input "Dim 12 Octobre 2025"
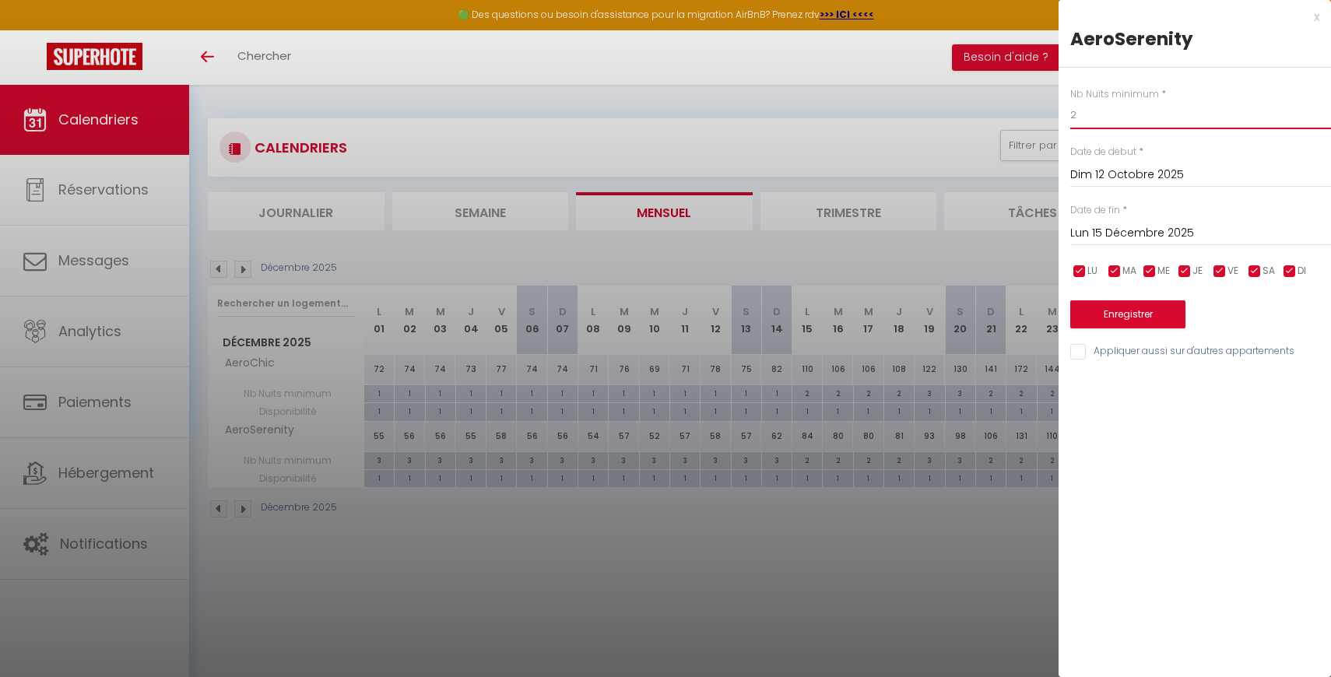
drag, startPoint x: 1093, startPoint y: 116, endPoint x: 1056, endPoint y: 116, distance: 37.4
click at [1056, 116] on body "🟢 Des questions ou besoin d'assistance pour la migration AirBnB? Prenez rdv >>>…" at bounding box center [665, 423] width 1331 height 677
type input "1"
click at [1109, 315] on button "Enregistrer" at bounding box center [1127, 315] width 115 height 28
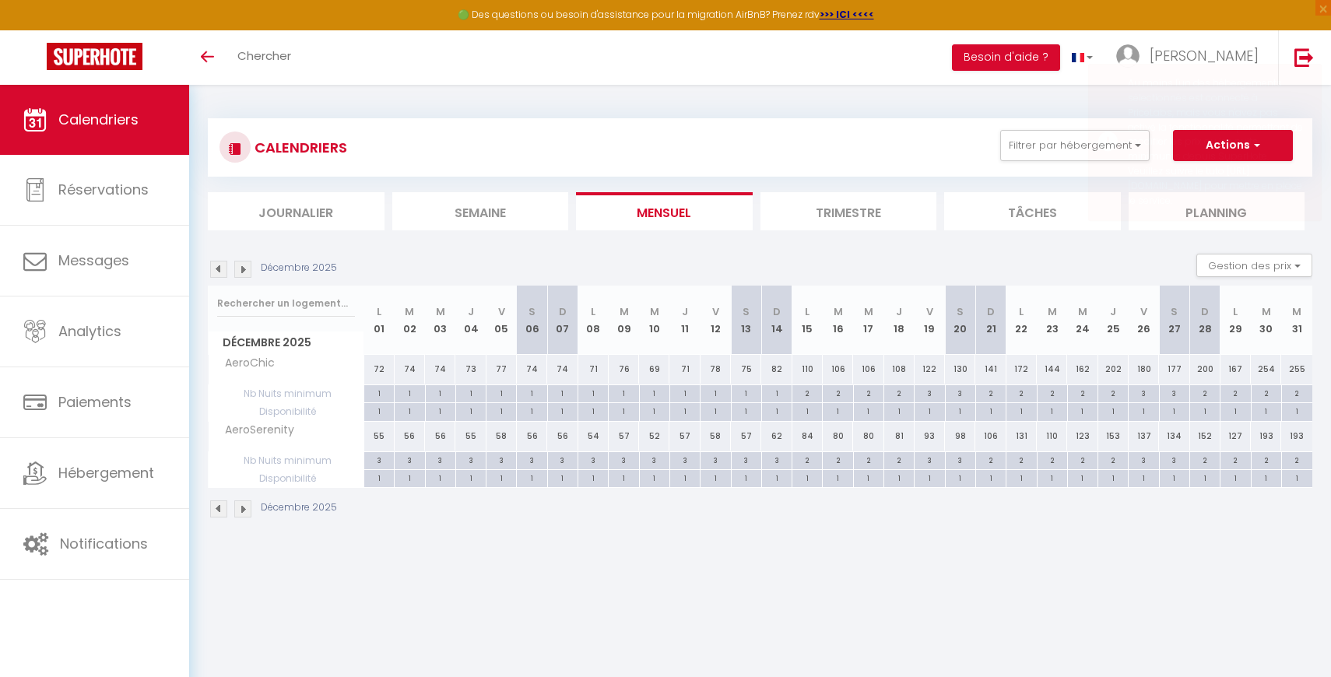
click at [816, 515] on div "Décembre 2025" at bounding box center [760, 511] width 1105 height 46
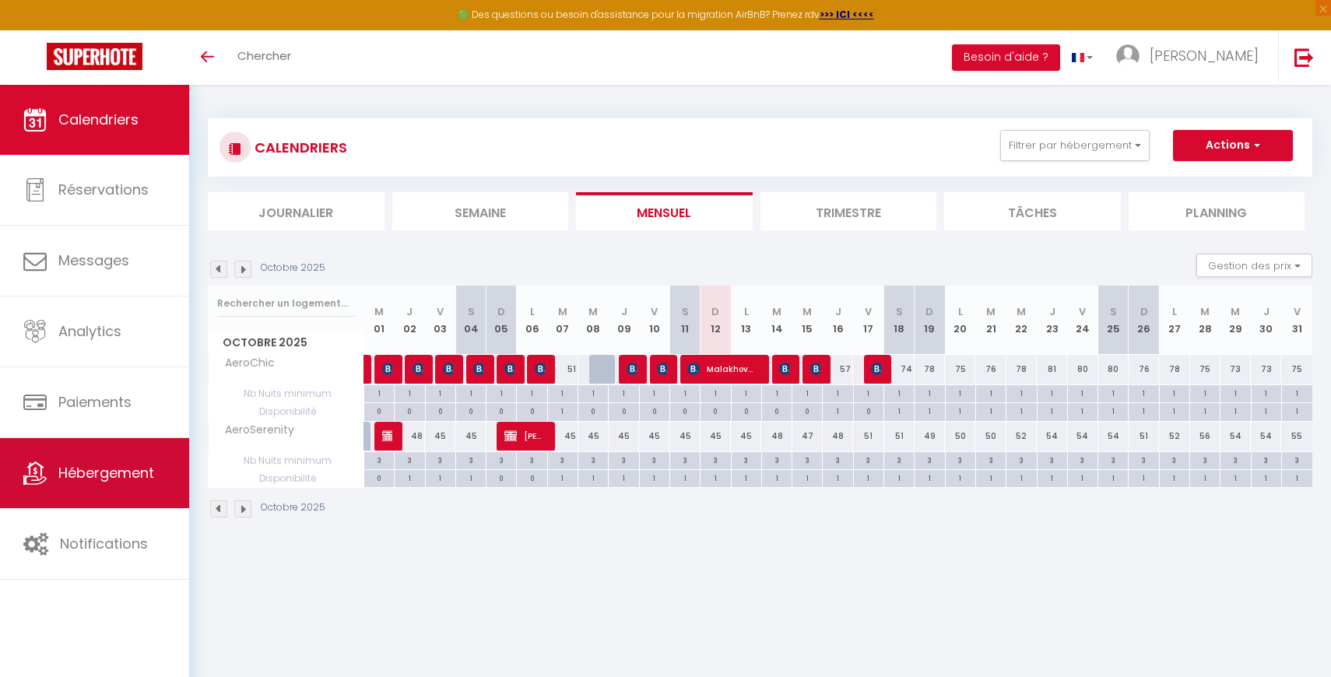
click at [118, 474] on span "Hébergement" at bounding box center [106, 472] width 96 height 19
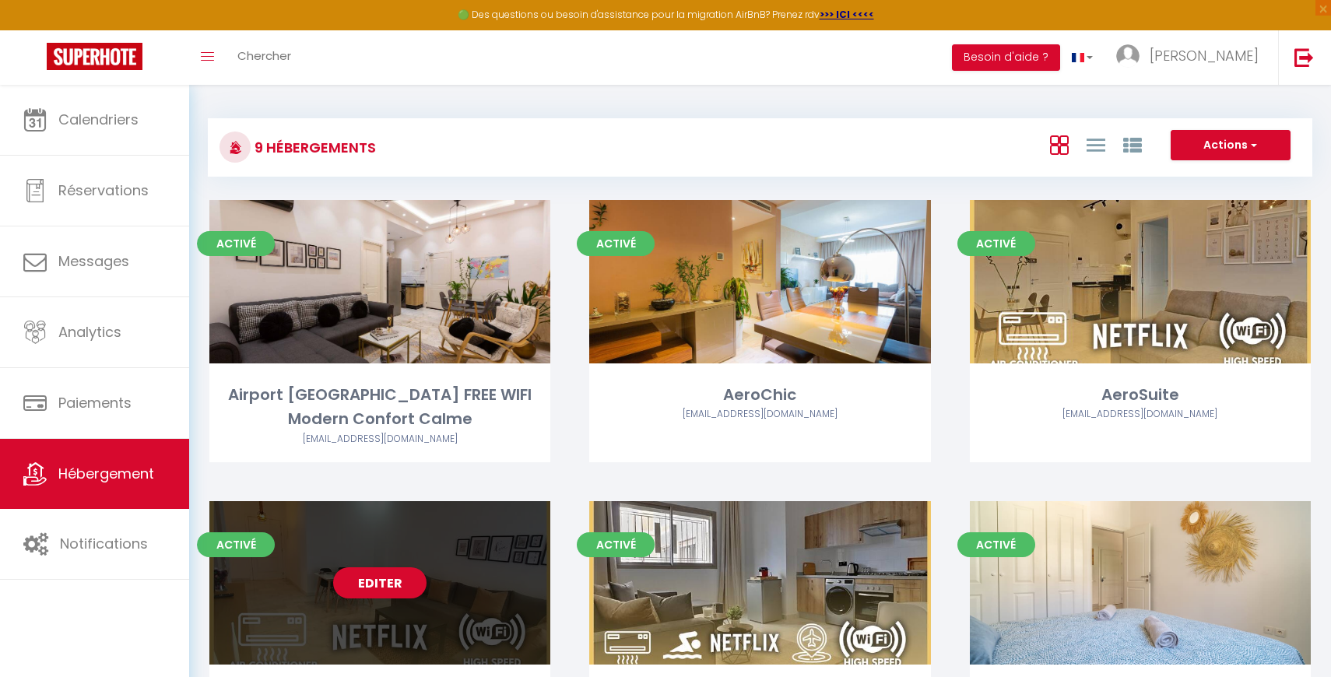
click at [448, 595] on div "Editer" at bounding box center [379, 582] width 341 height 163
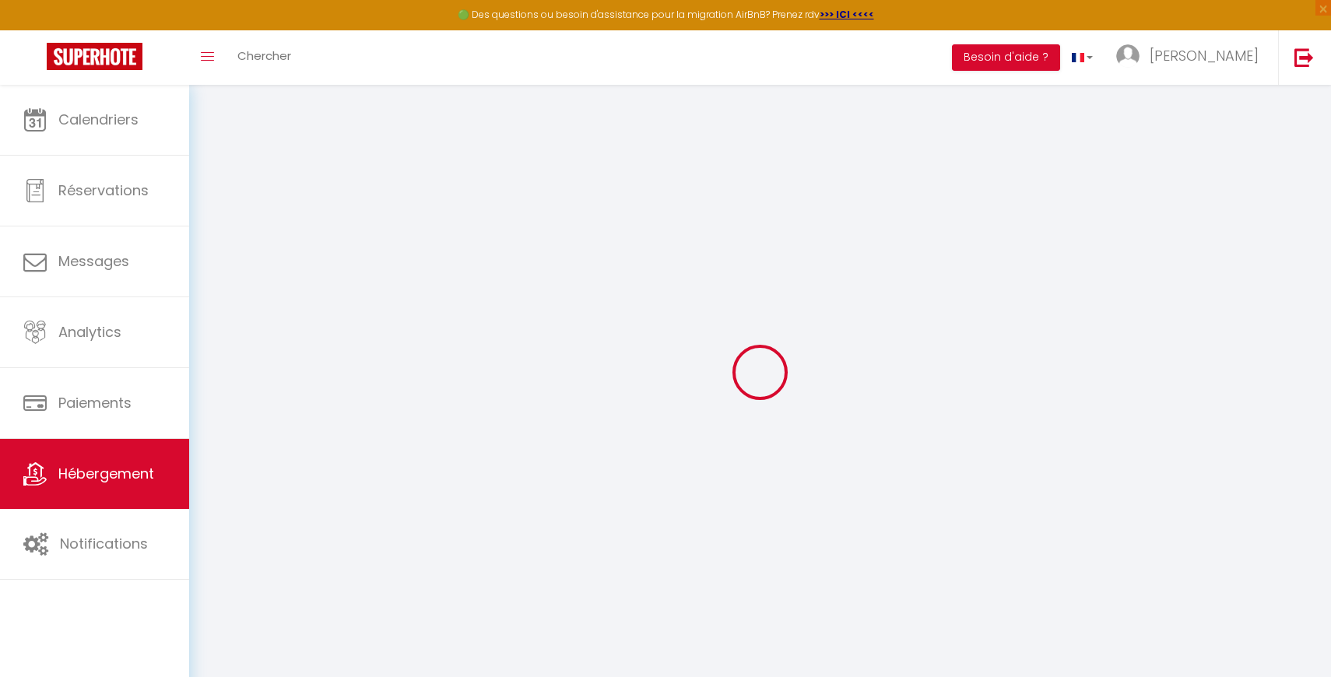
select select "SuperCheckin"
type input "[EMAIL_ADDRESS][DOMAIN_NAME]"
checkbox input "true"
select select "2"
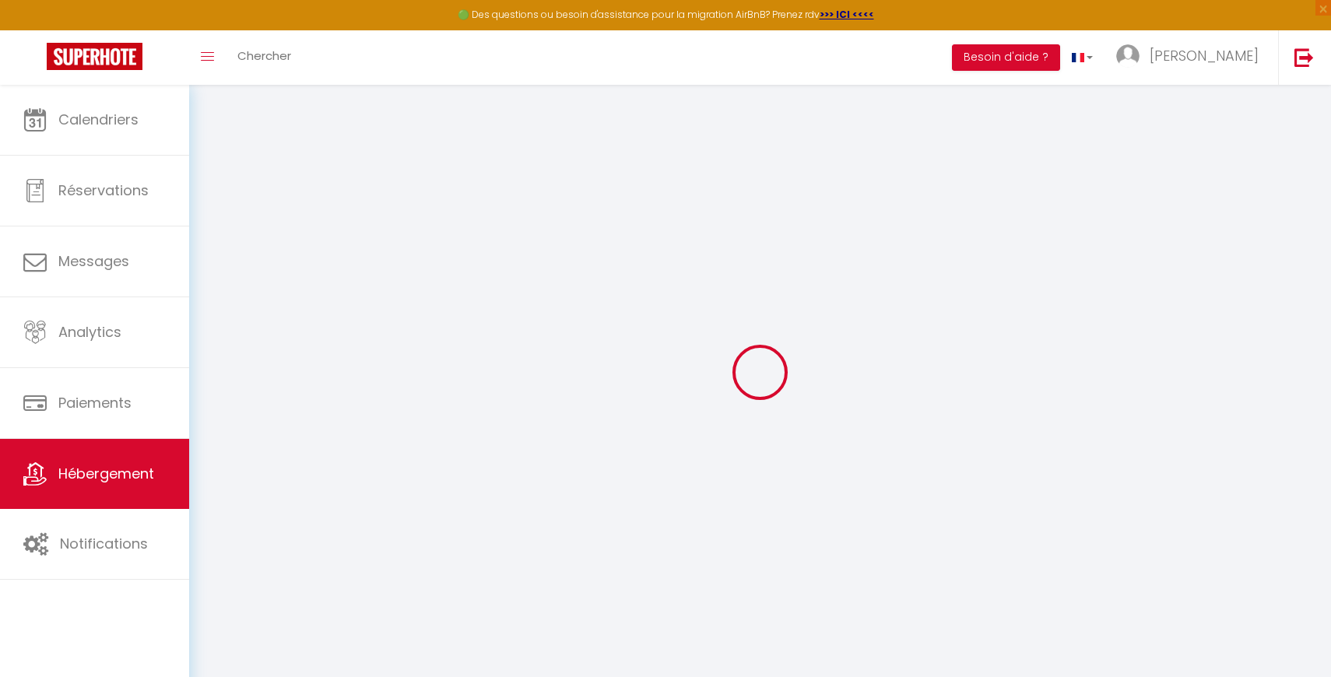
checkbox input "true"
checkbox input "false"
select select
checkbox input "false"
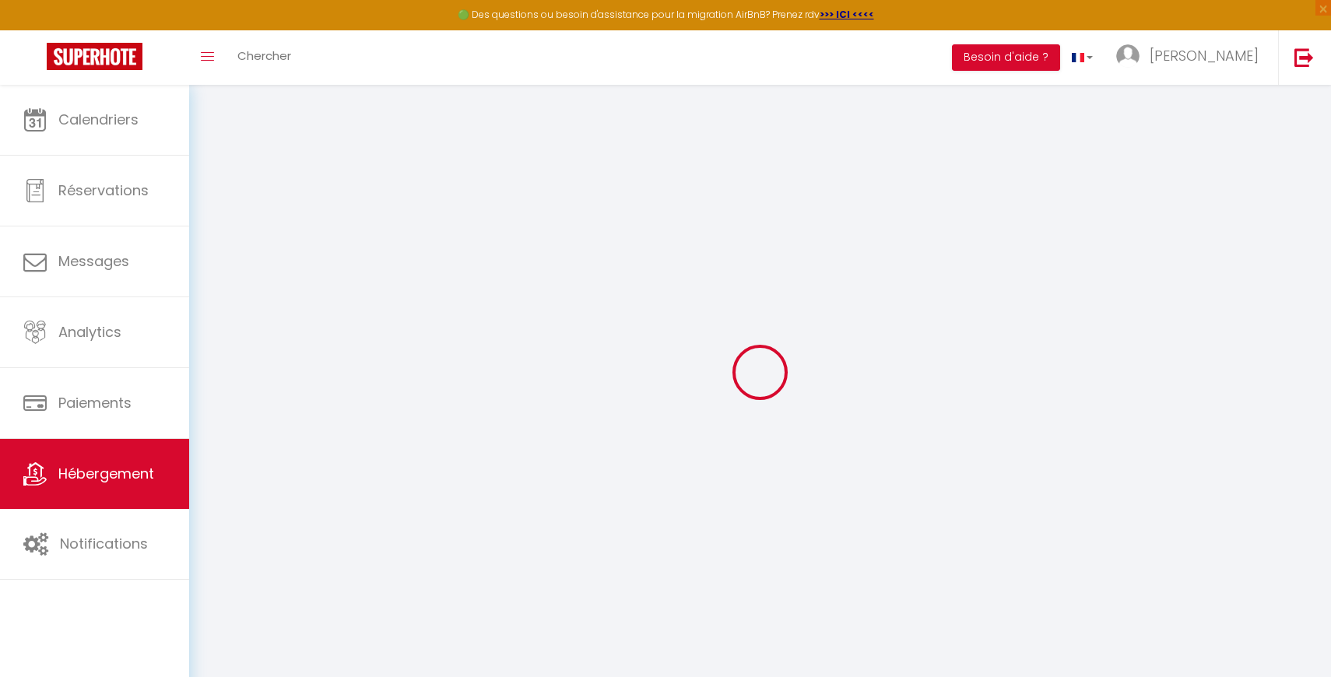
checkbox input "false"
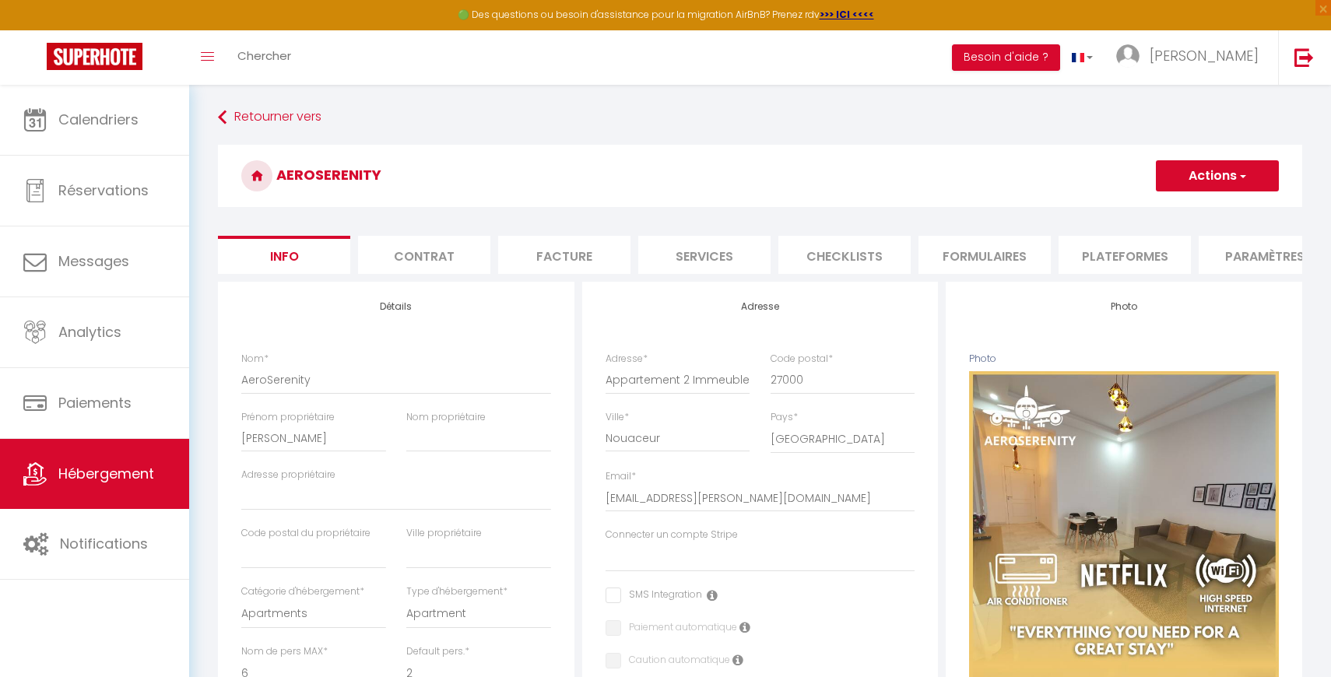
click at [712, 260] on li "Services" at bounding box center [704, 255] width 132 height 38
checkbox input "true"
checkbox input "false"
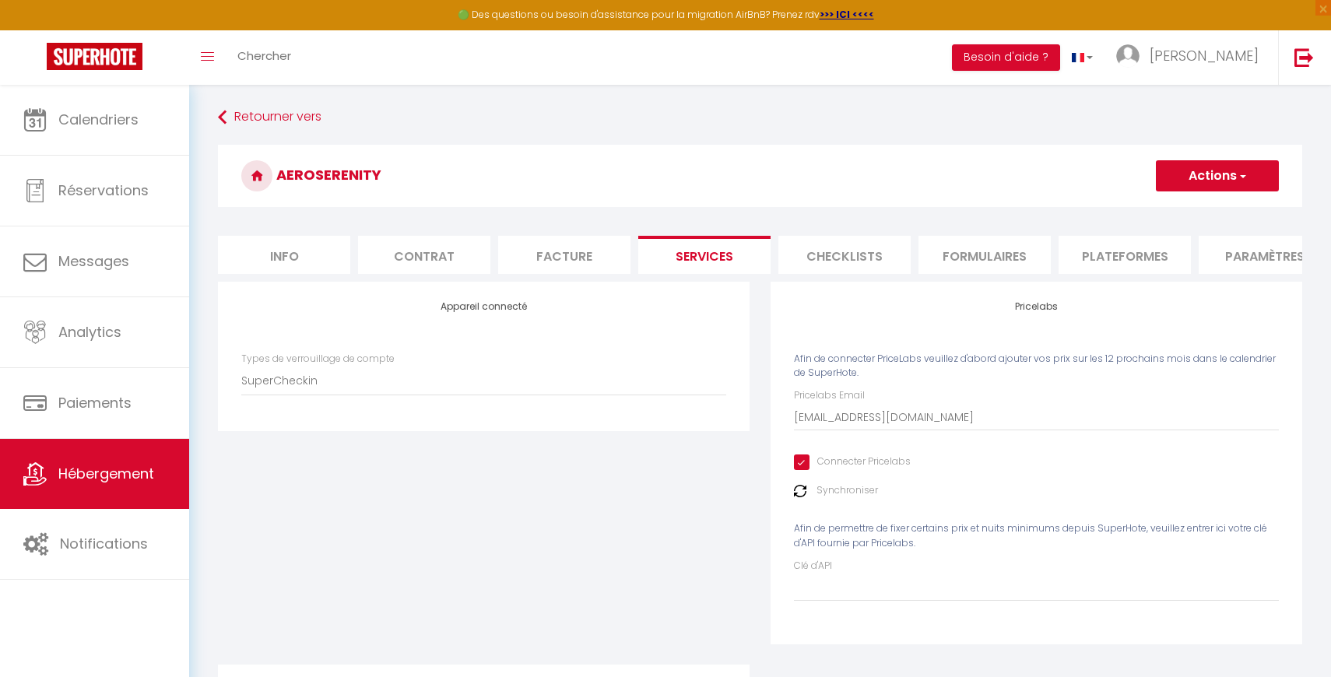
click at [801, 458] on input "Connecter Pricelabs" at bounding box center [852, 463] width 117 height 16
checkbox input "false"
checkbox input "true"
checkbox input "false"
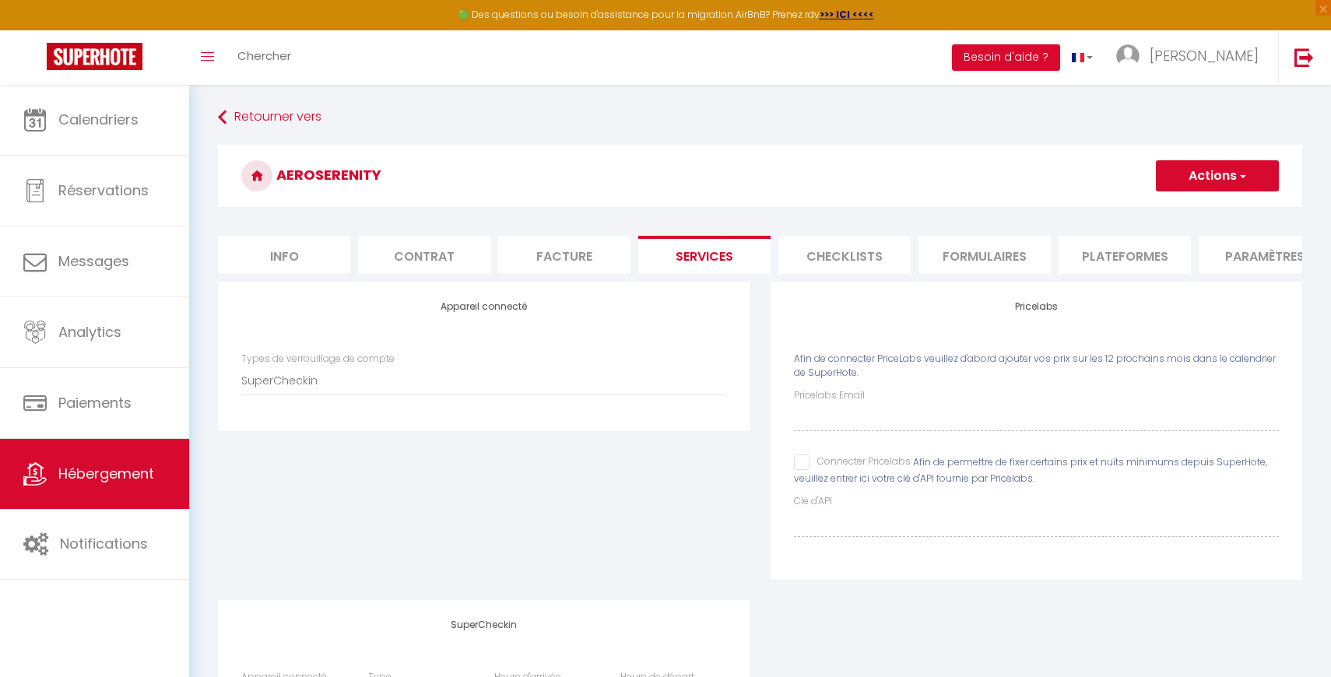
click at [752, 498] on div "Appareil connecté Types de verrouillage de compte SuperCheckin" at bounding box center [484, 441] width 553 height 318
click at [803, 466] on input "Connecter Pricelabs" at bounding box center [852, 463] width 117 height 16
checkbox input "true"
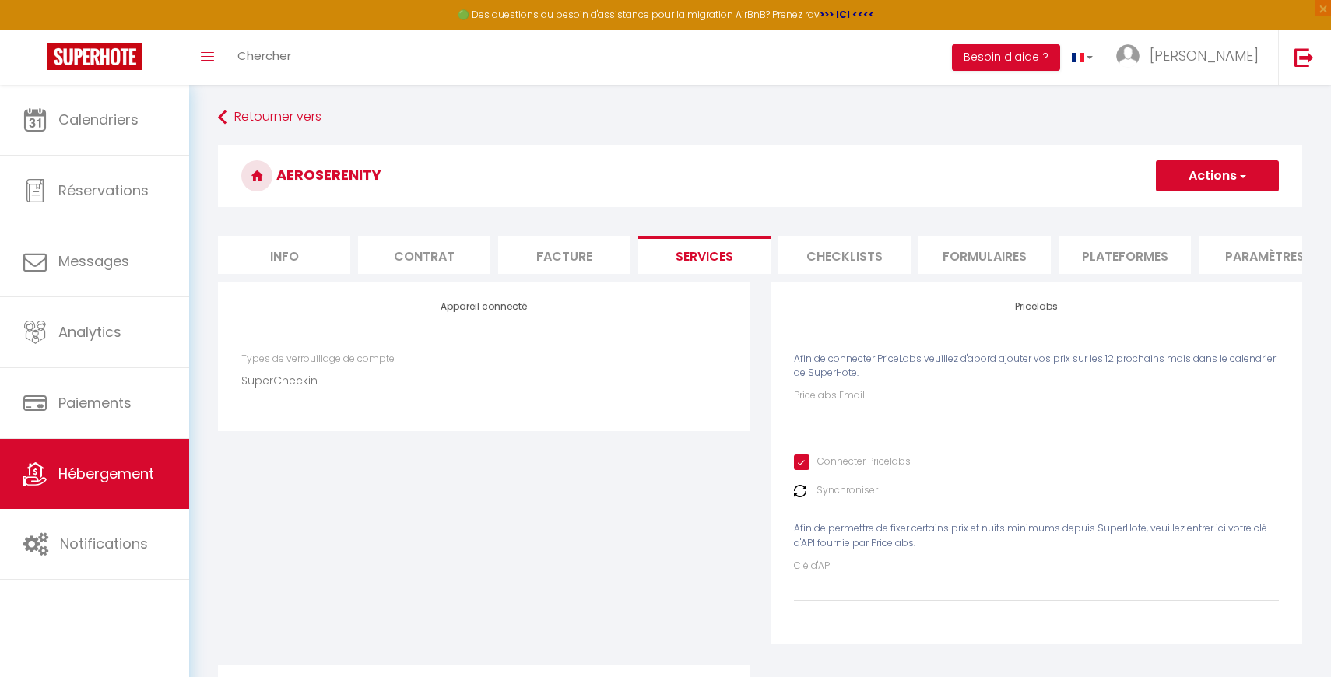
checkbox input "true"
checkbox input "false"
click at [819, 416] on input "Pricelabs Email" at bounding box center [1036, 417] width 485 height 28
click at [688, 533] on div "Appareil connecté Types de verrouillage de compte SuperCheckin" at bounding box center [484, 473] width 553 height 383
click at [807, 463] on input "Connecter Pricelabs" at bounding box center [852, 463] width 117 height 16
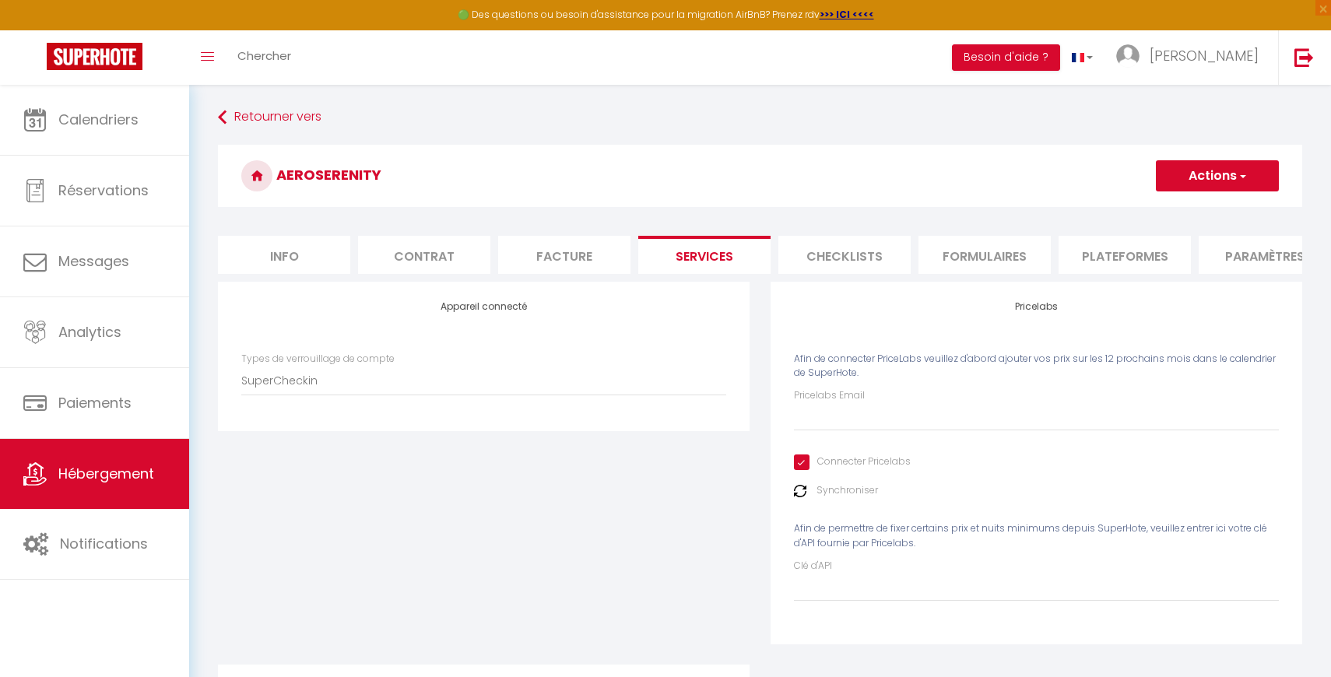
checkbox input "false"
checkbox input "true"
checkbox input "false"
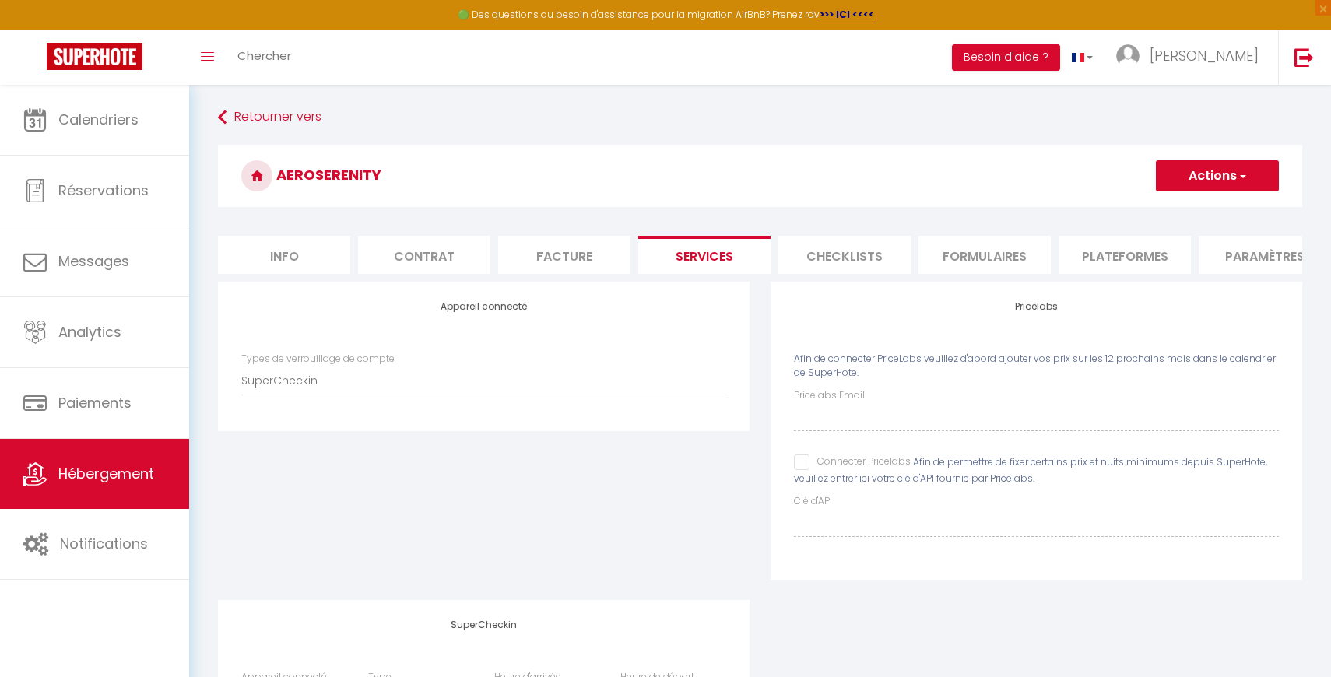
click at [1220, 170] on button "Actions" at bounding box center [1217, 175] width 123 height 31
click at [1202, 216] on link "Enregistrer" at bounding box center [1216, 210] width 123 height 20
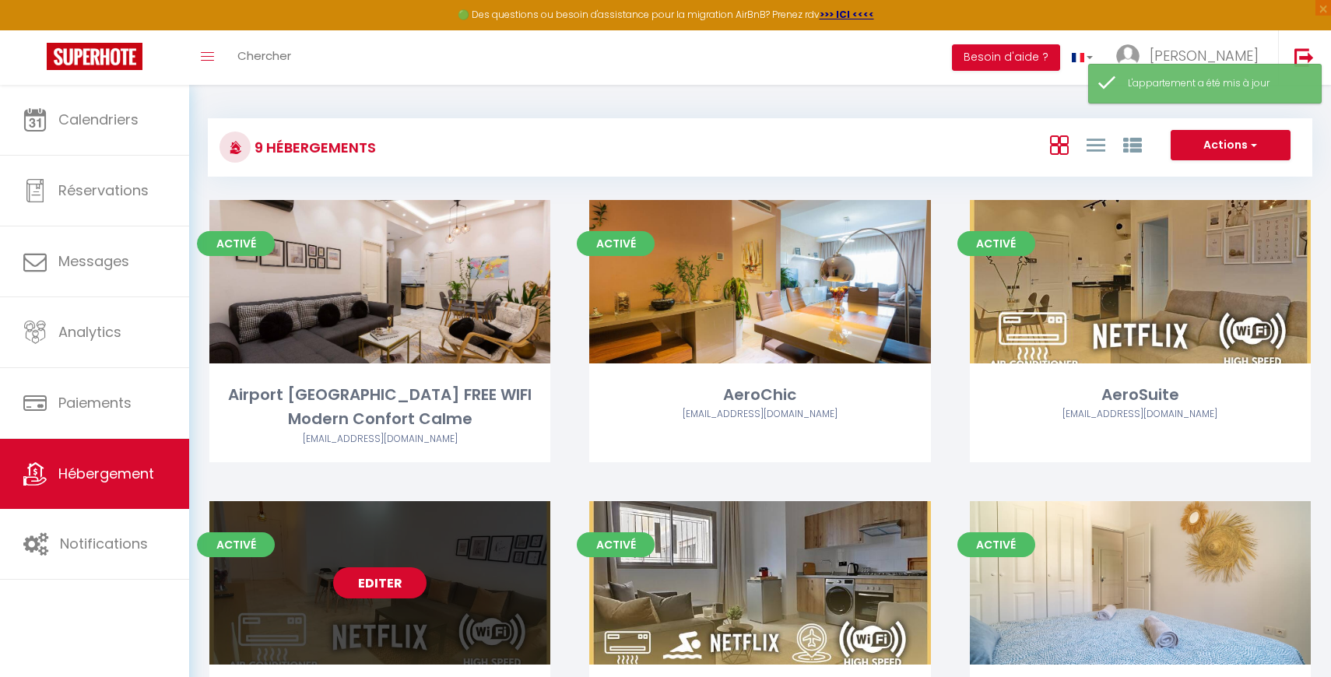
click at [396, 587] on link "Editer" at bounding box center [379, 583] width 93 height 31
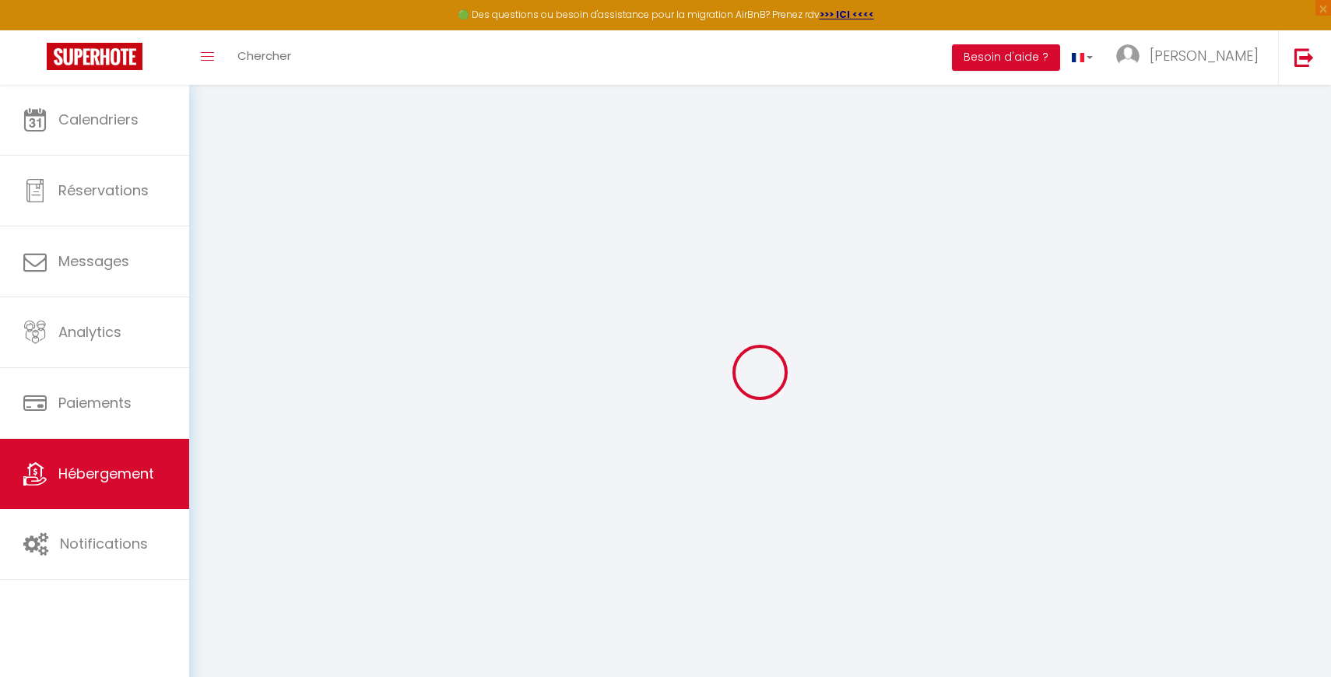
select select
checkbox input "false"
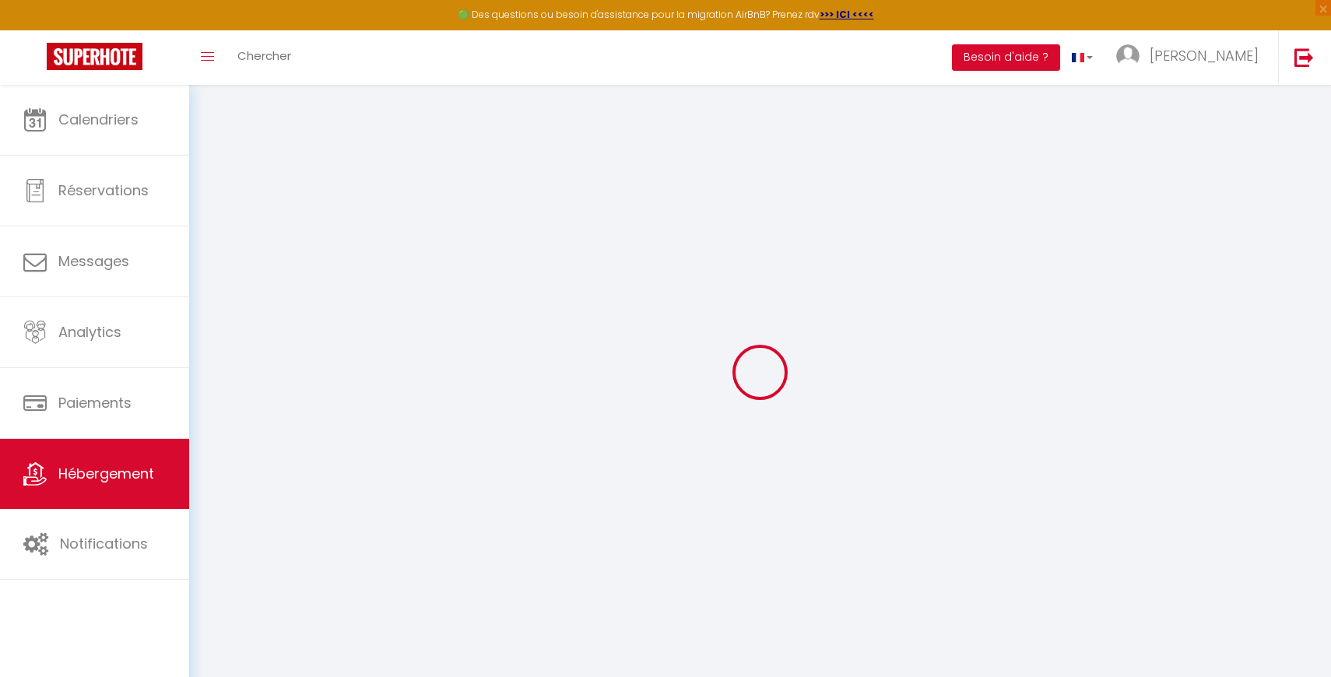
checkbox input "false"
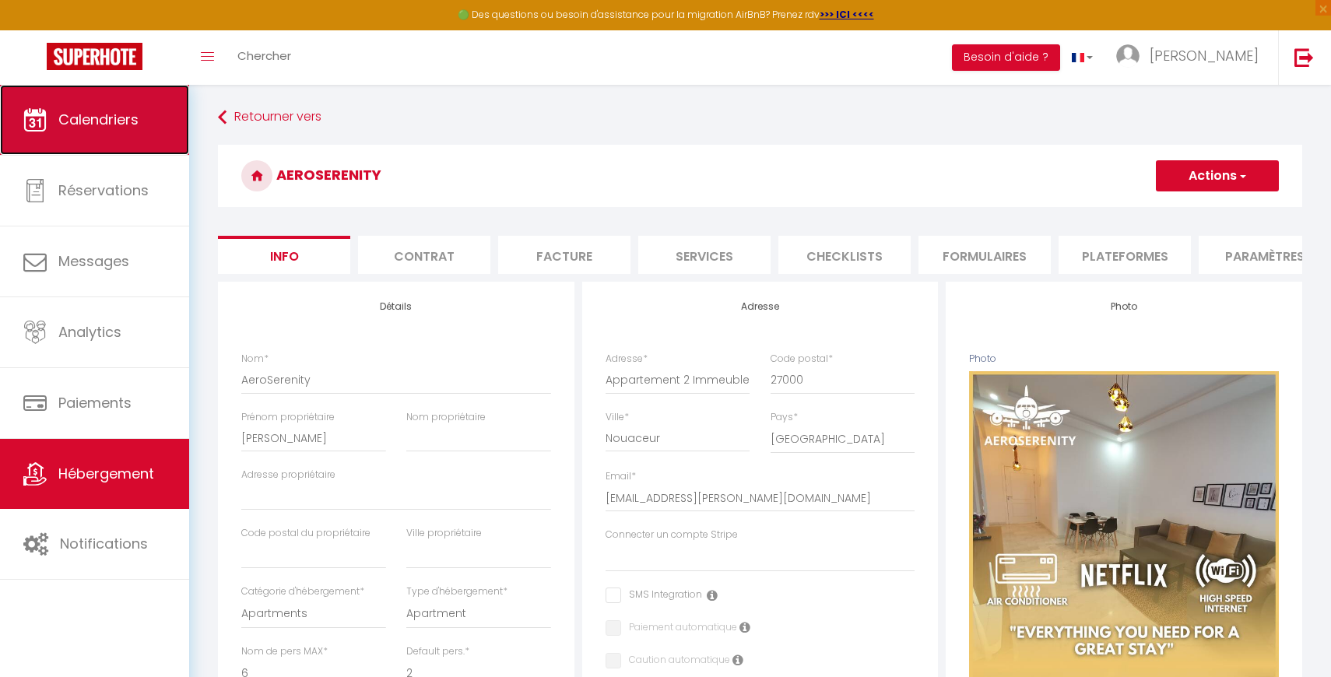
click at [104, 144] on link "Calendriers" at bounding box center [94, 120] width 189 height 70
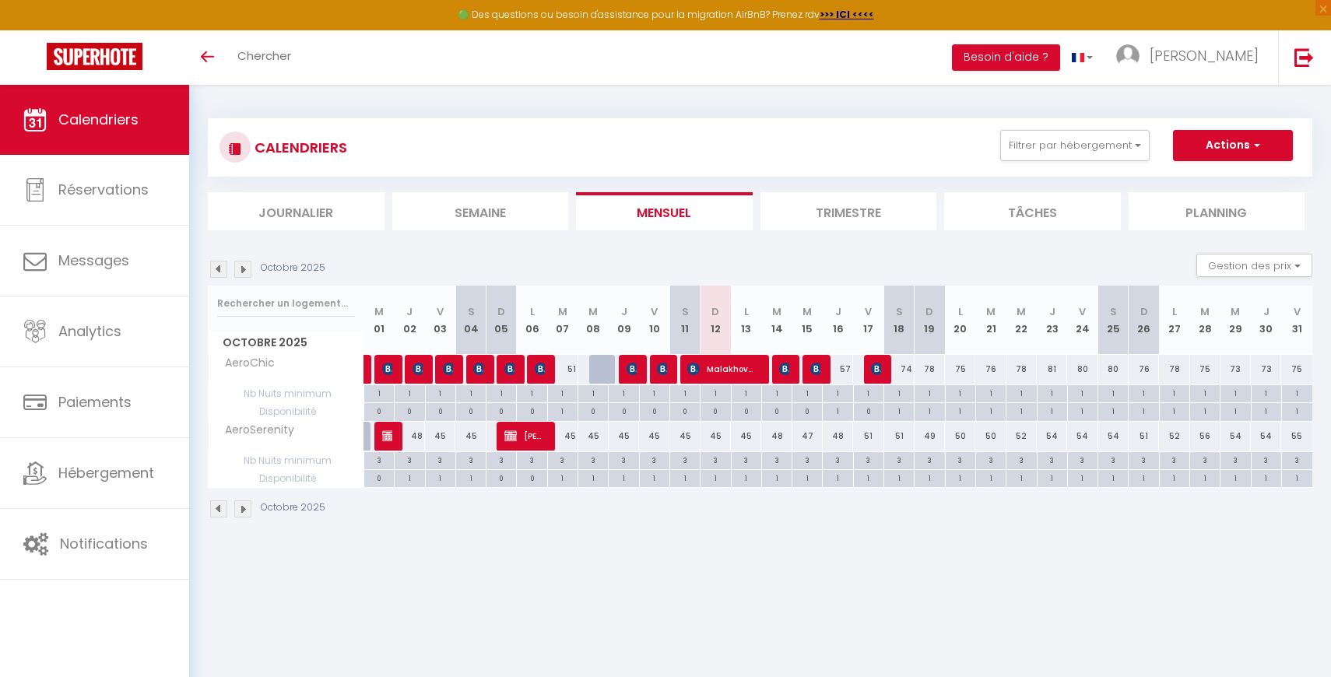
click at [381, 460] on div "3" at bounding box center [379, 459] width 30 height 15
type input "3"
type input "Mer 01 Octobre 2025"
type input "Jeu 02 Octobre 2025"
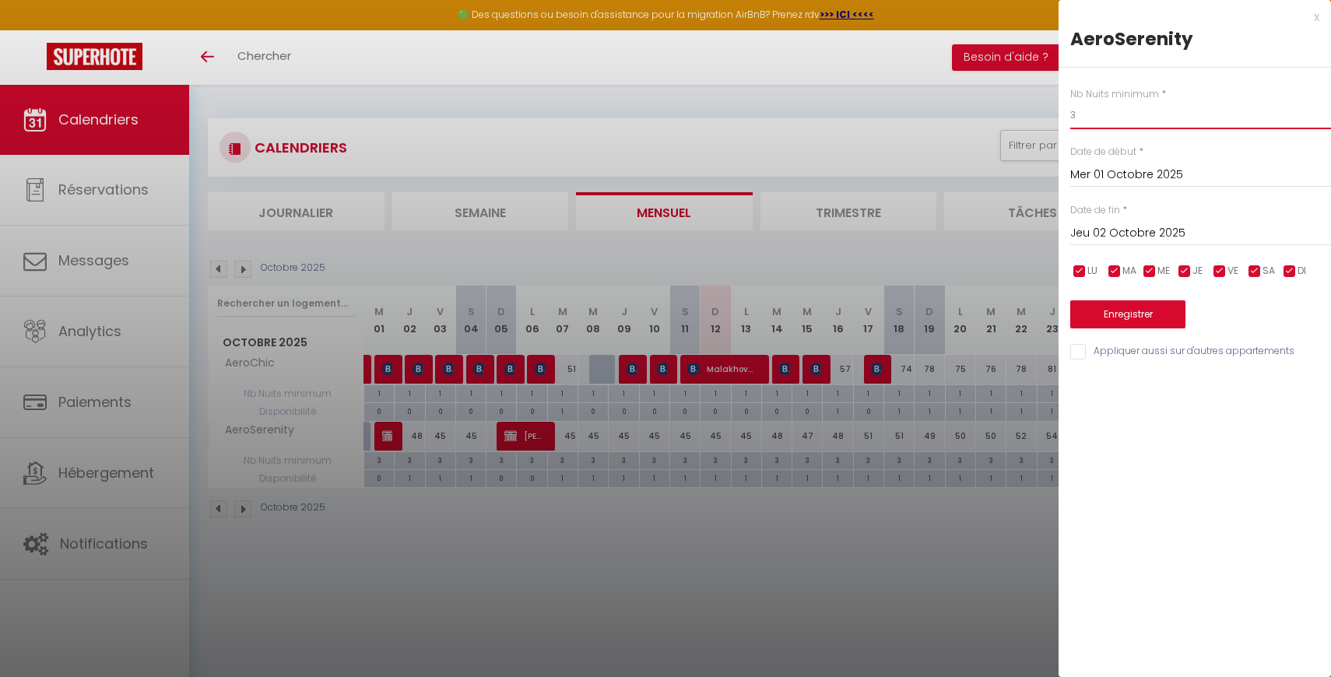
drag, startPoint x: 1091, startPoint y: 105, endPoint x: 1064, endPoint y: 105, distance: 27.2
click at [1064, 105] on div "Nb Nuits minimum * 3 Date de début * Mer 01 Octobre 2025 < [DATE] > Dim Lun Mar…" at bounding box center [1195, 215] width 272 height 294
type input "1"
click at [1102, 234] on input "Jeu 02 Octobre 2025" at bounding box center [1200, 233] width 261 height 20
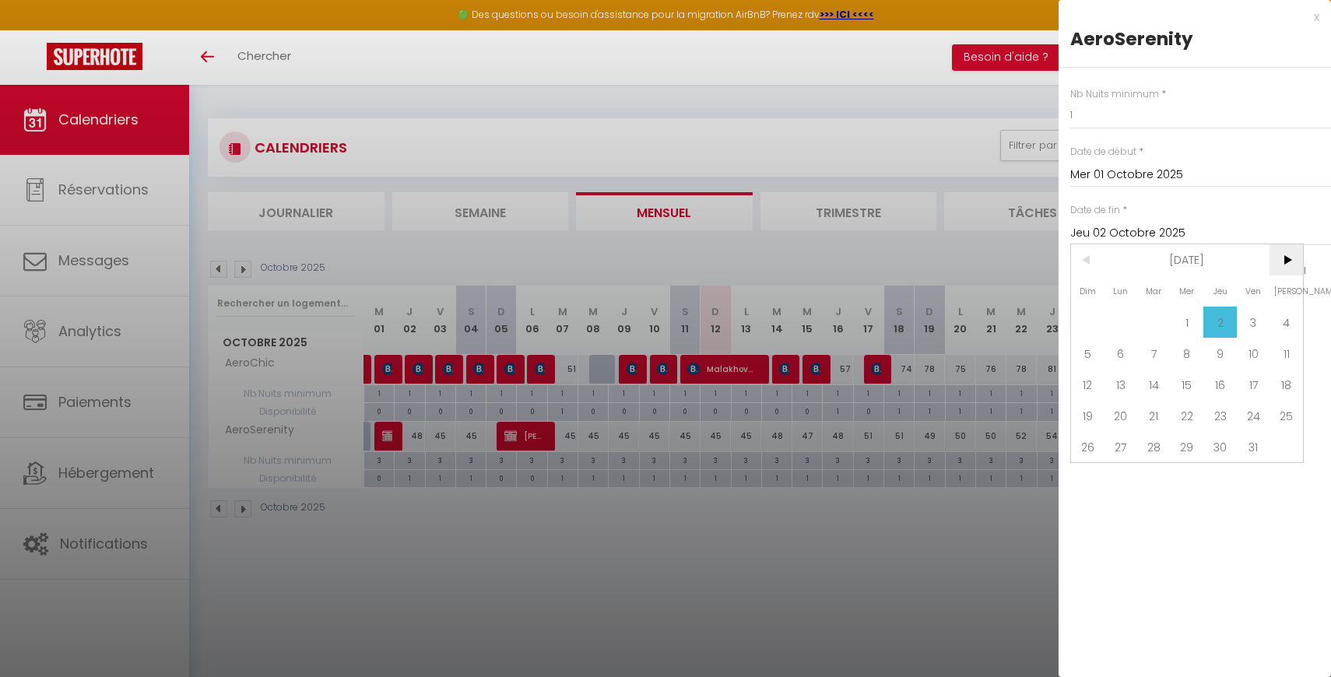
click at [1294, 254] on span ">" at bounding box center [1286, 259] width 33 height 31
click at [1084, 380] on span "14" at bounding box center [1087, 384] width 33 height 31
type input "Dim 14 Décembre 2025"
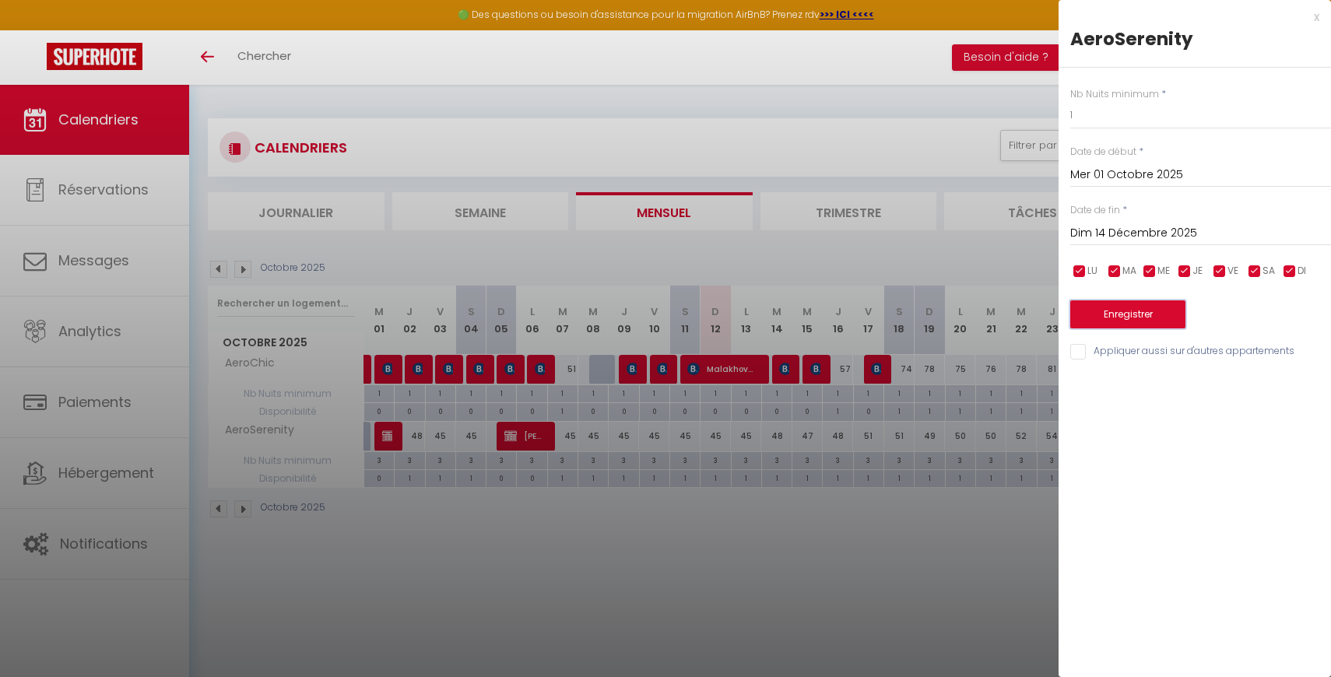
click at [1131, 314] on button "Enregistrer" at bounding box center [1127, 315] width 115 height 28
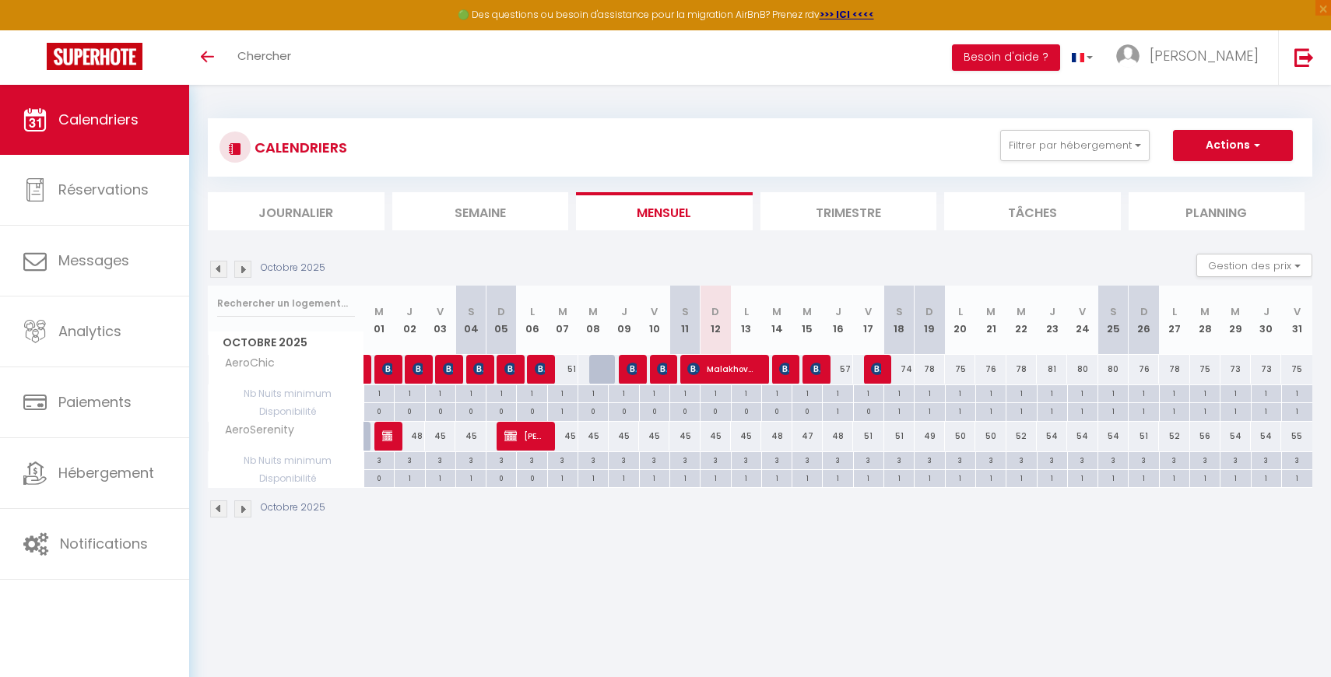
click at [382, 462] on div "3" at bounding box center [379, 459] width 30 height 15
type input "3"
type input "Jeu 02 Octobre 2025"
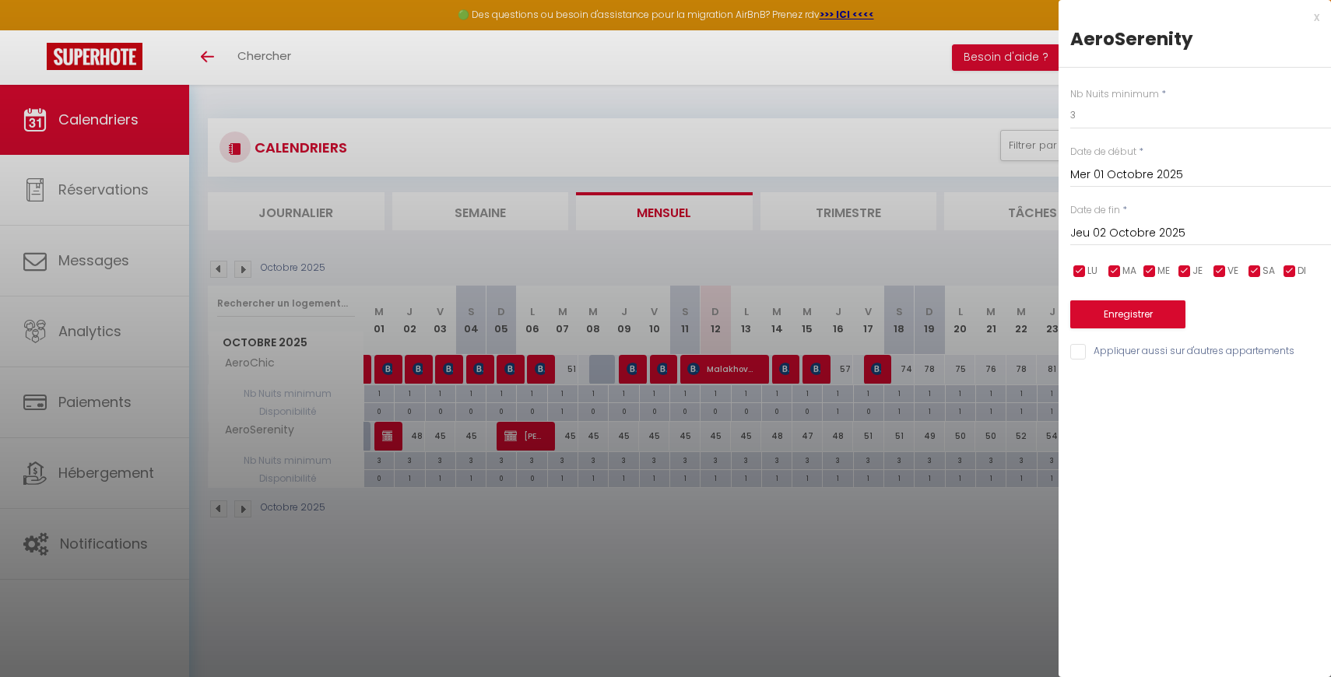
click at [568, 462] on div at bounding box center [665, 338] width 1331 height 677
type input "undefined aN undefined NaN"
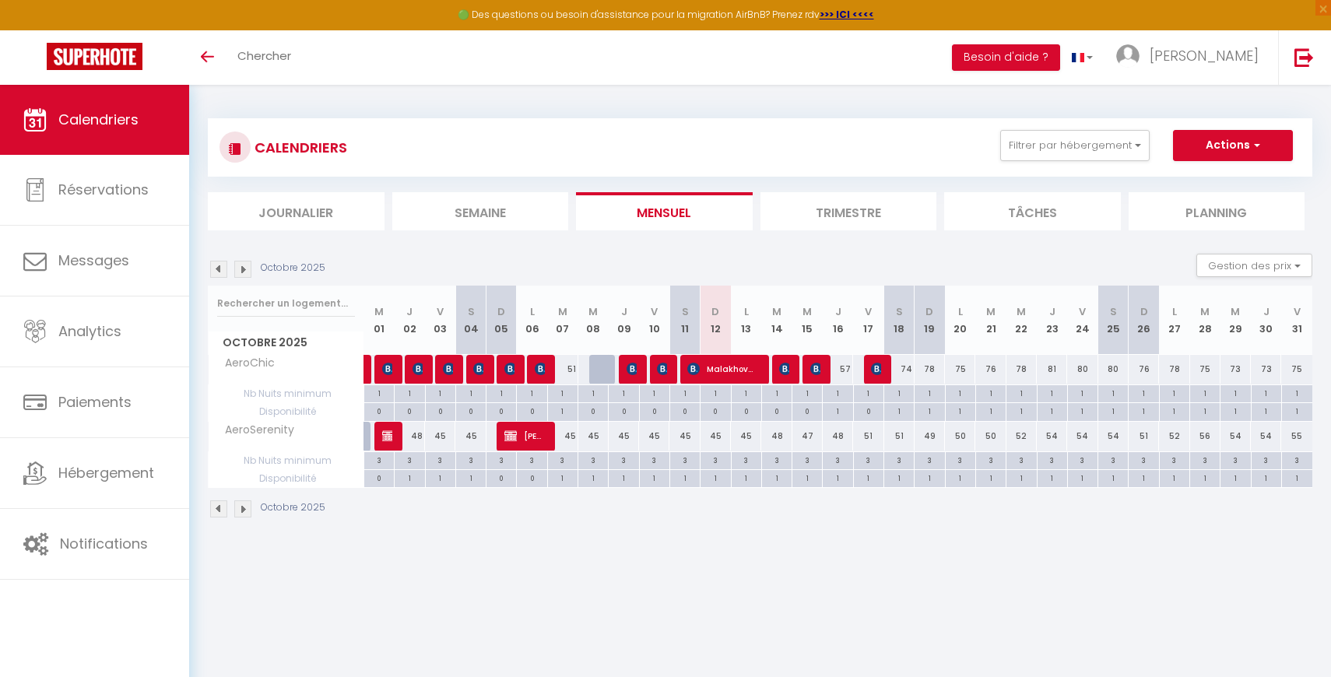
click at [568, 462] on div "3" at bounding box center [563, 459] width 30 height 15
type input "3"
type input "[DATE] Octobre 2025"
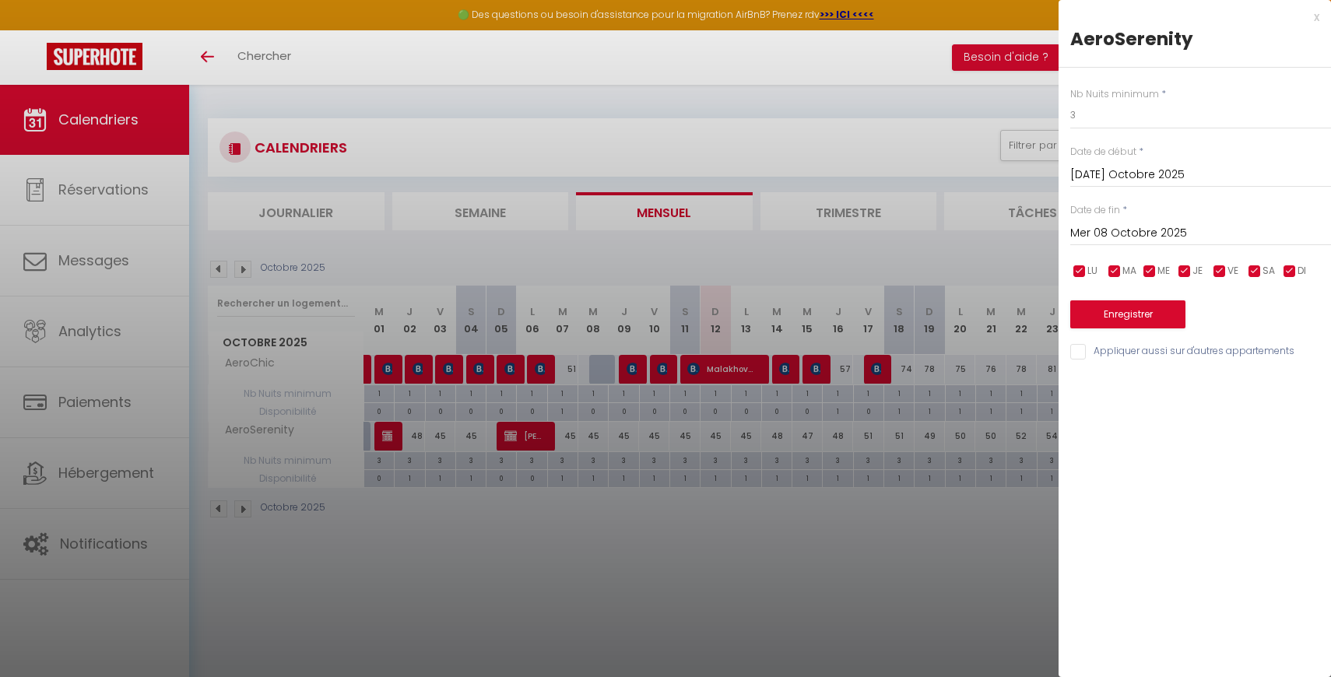
click at [1112, 229] on input "Mer 08 Octobre 2025" at bounding box center [1200, 233] width 261 height 20
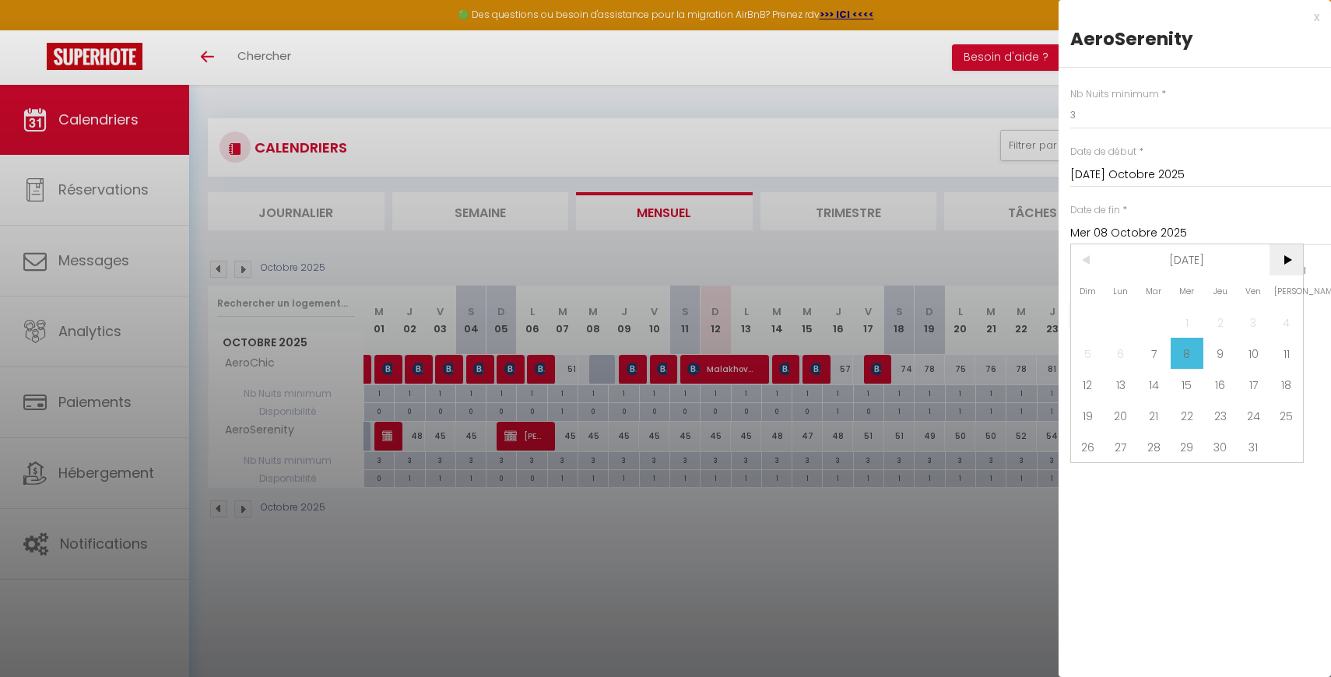
click at [1284, 260] on span ">" at bounding box center [1286, 259] width 33 height 31
click at [1088, 381] on span "14" at bounding box center [1087, 384] width 33 height 31
type input "Dim 14 Décembre 2025"
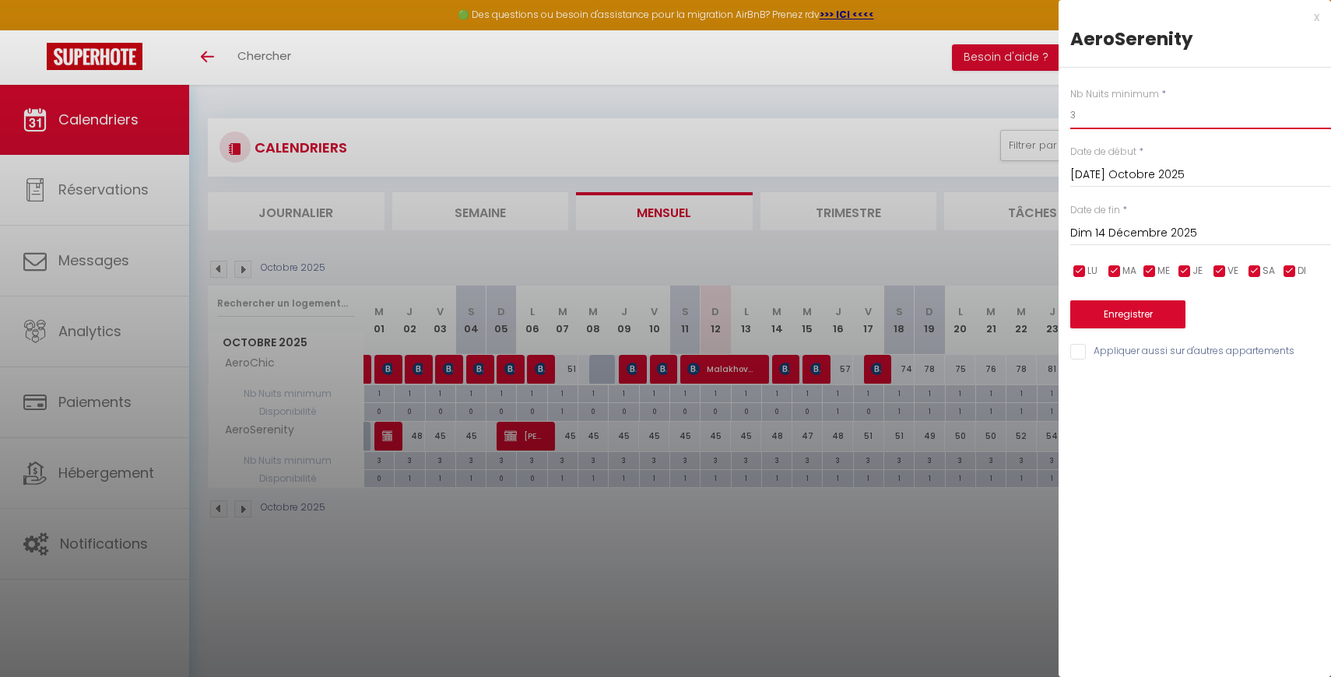
drag, startPoint x: 1087, startPoint y: 109, endPoint x: 1037, endPoint y: 109, distance: 49.8
click at [1037, 109] on body "🟢 Des questions ou besoin d'assistance pour la migration AirBnB? Prenez rdv >>>…" at bounding box center [665, 423] width 1331 height 677
type input "1"
click at [1140, 313] on button "Enregistrer" at bounding box center [1127, 315] width 115 height 28
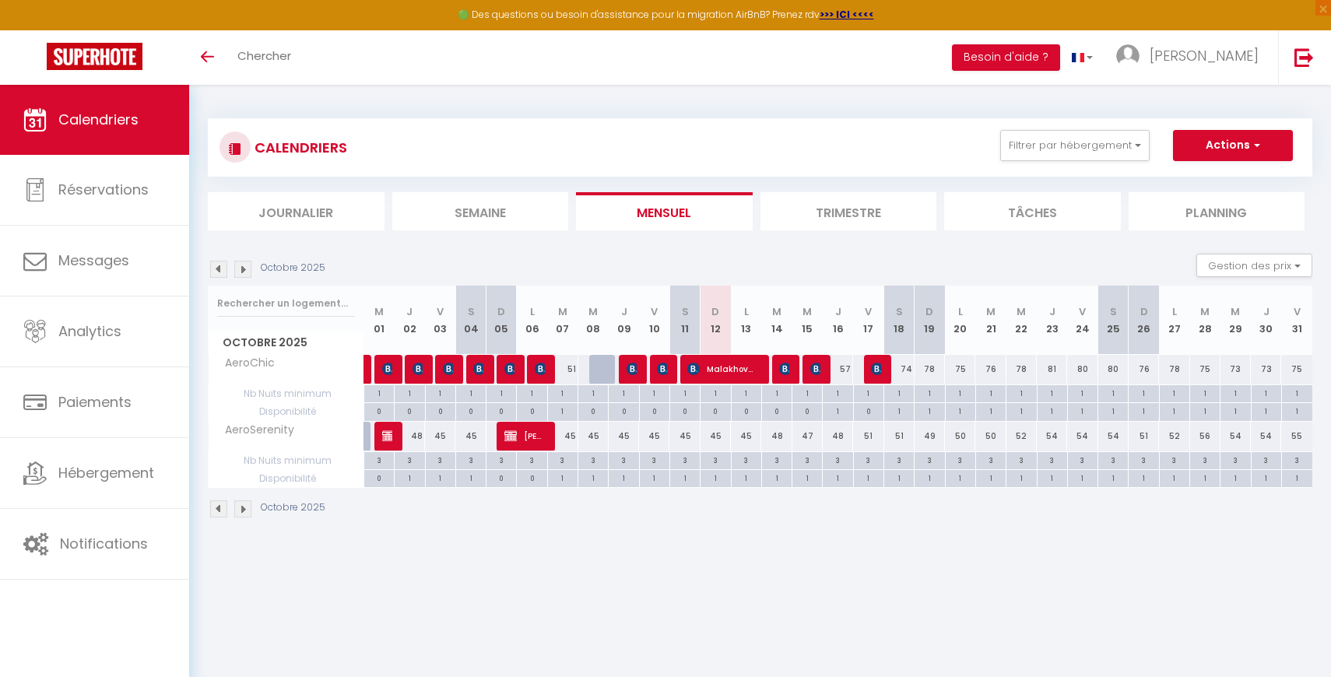
click at [594, 468] on div "3" at bounding box center [593, 461] width 30 height 18
type input "3"
type input "Mer 08 Octobre 2025"
type input "Jeu 09 Octobre 2025"
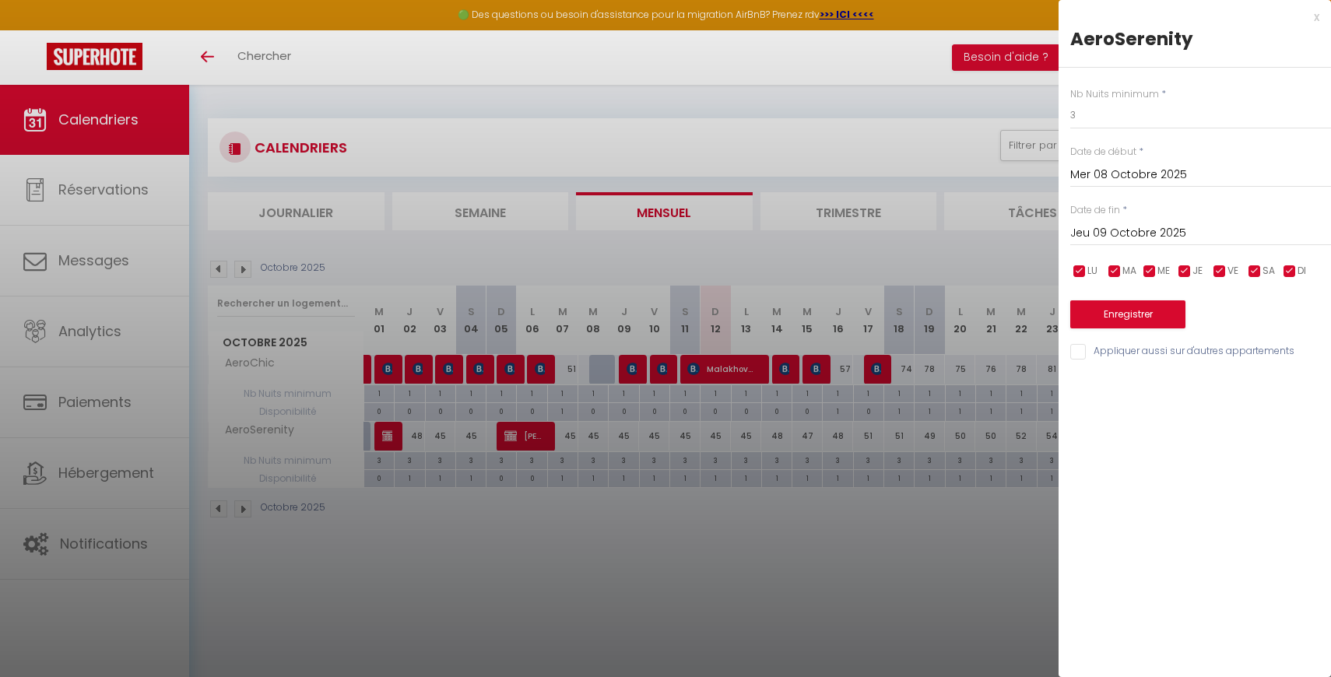
click at [1094, 172] on input "Mer 08 Octobre 2025" at bounding box center [1200, 175] width 261 height 20
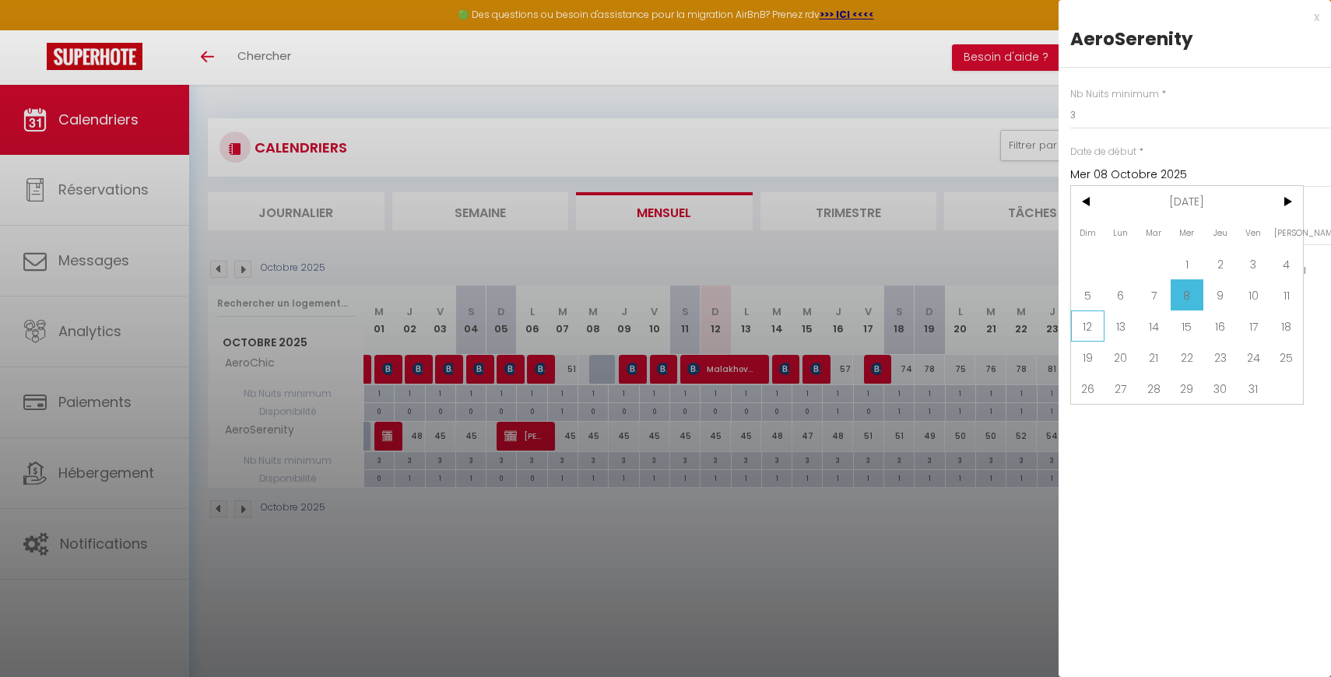
click at [1091, 321] on span "12" at bounding box center [1087, 326] width 33 height 31
type input "Dim 12 Octobre 2025"
type input "Lun 13 Octobre 2025"
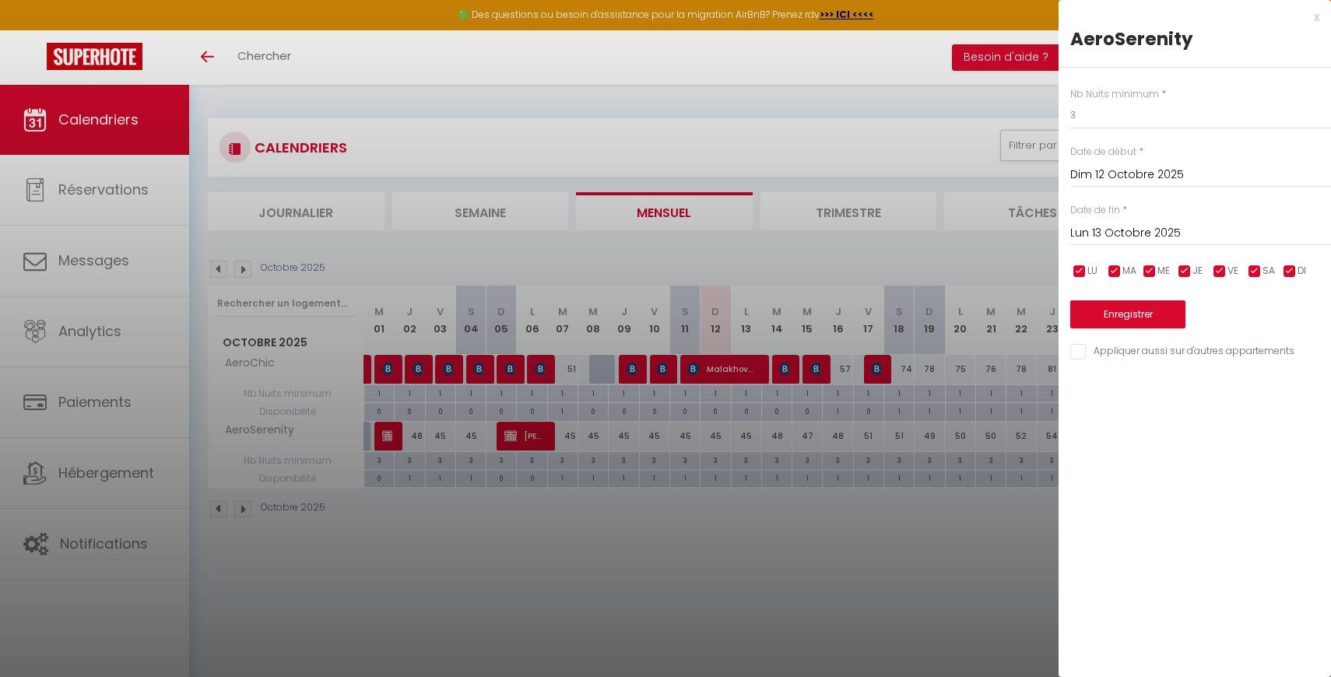
click at [1141, 177] on input "Dim 12 Octobre 2025" at bounding box center [1200, 175] width 261 height 20
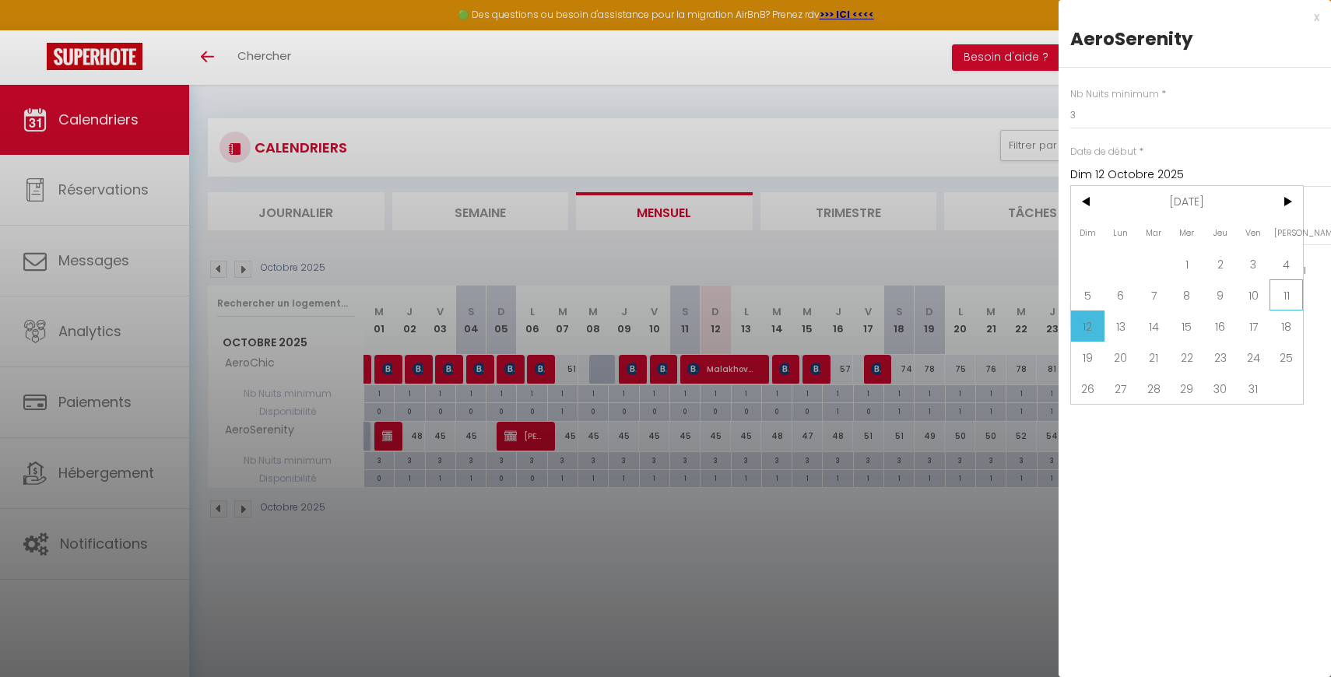
click at [1290, 295] on span "11" at bounding box center [1286, 294] width 33 height 31
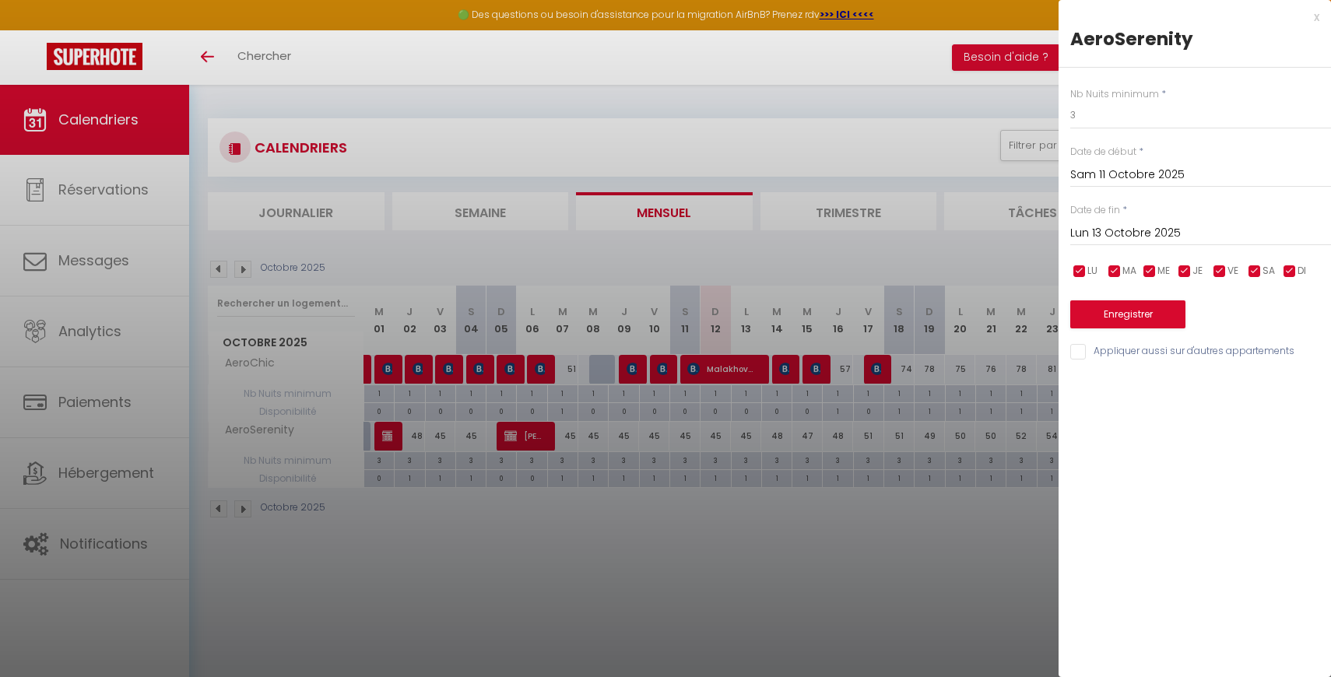
click at [1164, 181] on input "Sam 11 Octobre 2025" at bounding box center [1200, 175] width 261 height 20
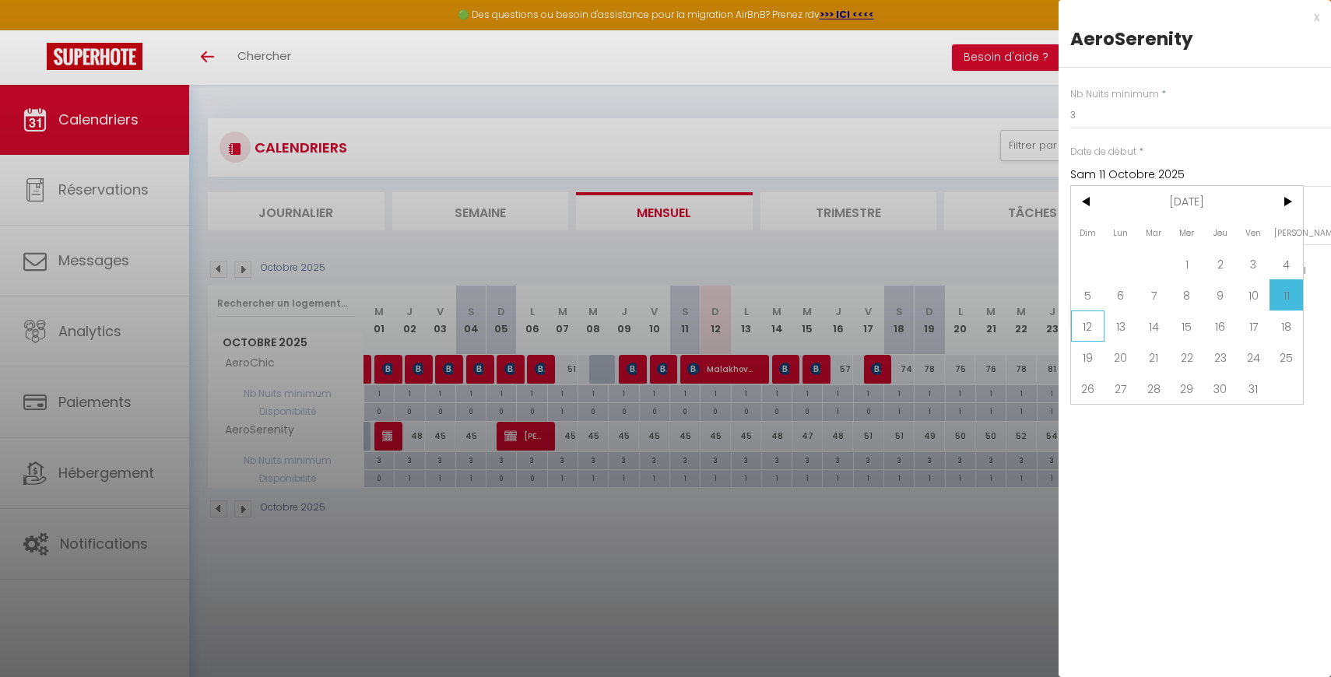
click at [1090, 325] on span "12" at bounding box center [1087, 326] width 33 height 31
type input "Dim 12 Octobre 2025"
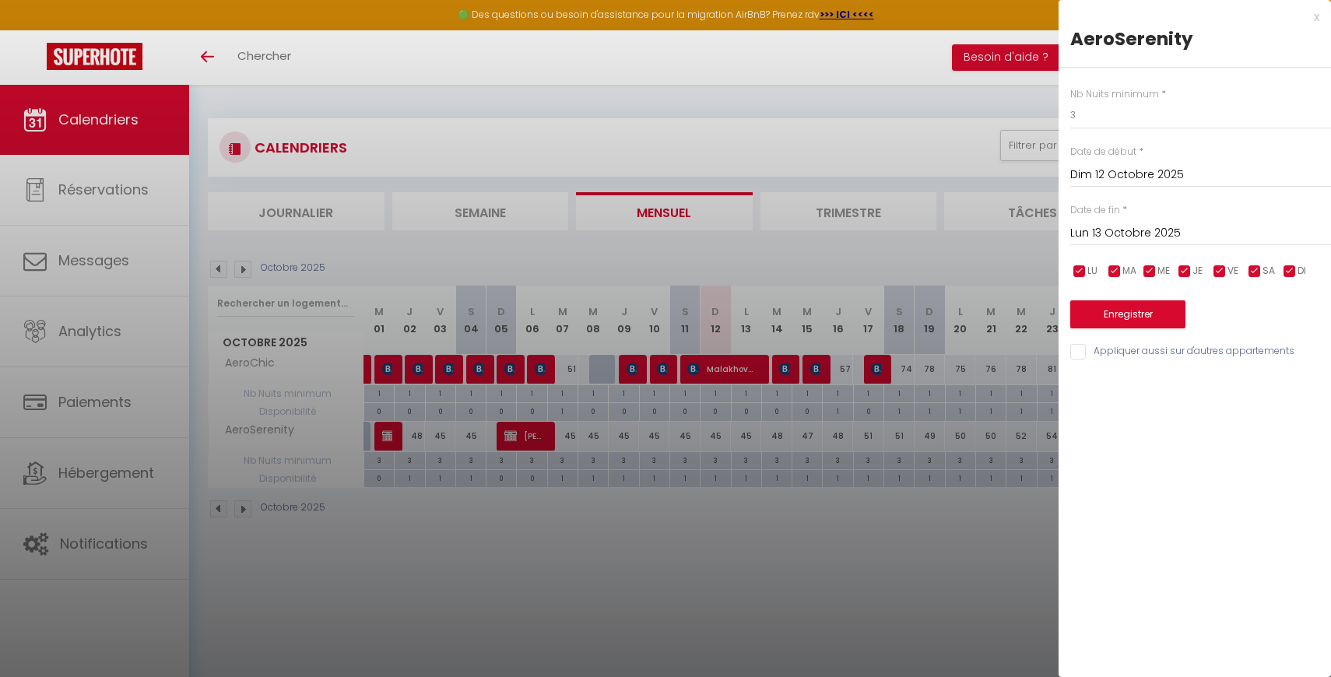
click at [1118, 234] on input "Lun 13 Octobre 2025" at bounding box center [1200, 233] width 261 height 20
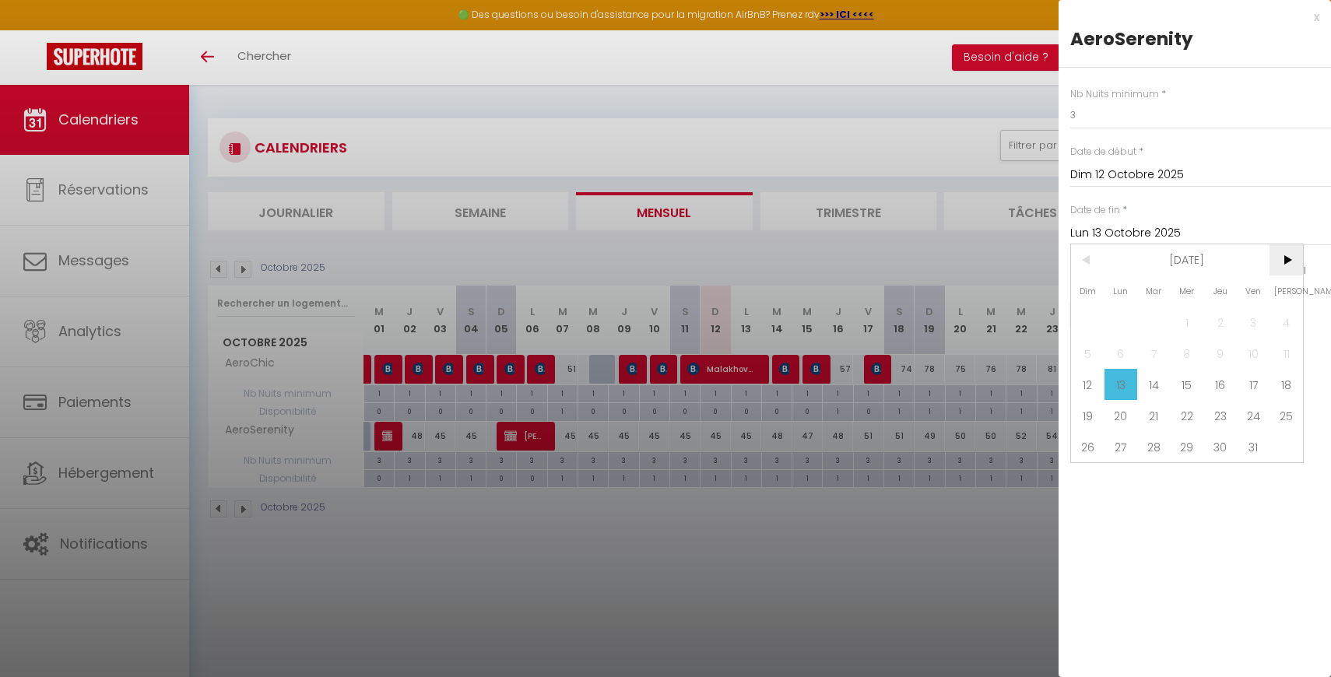
click at [1277, 259] on span ">" at bounding box center [1286, 259] width 33 height 31
click at [1093, 389] on span "14" at bounding box center [1087, 384] width 33 height 31
type input "Dim 14 Décembre 2025"
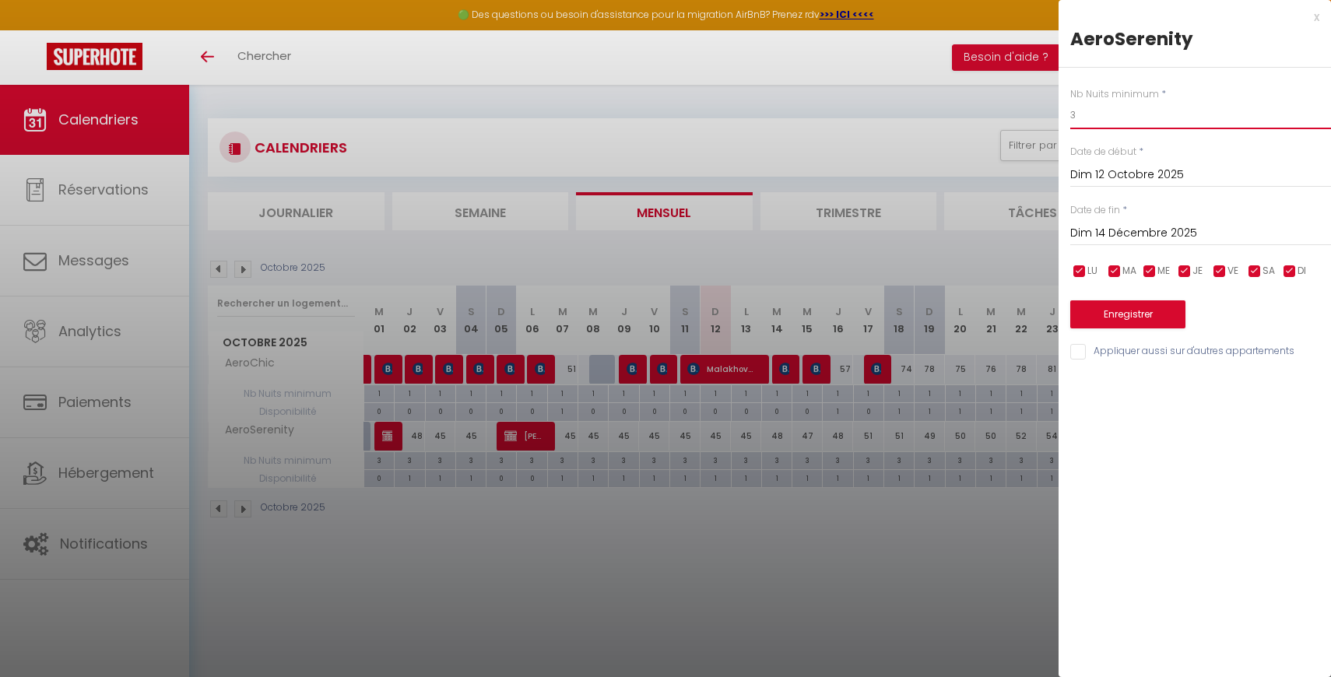
drag, startPoint x: 1078, startPoint y: 114, endPoint x: 1051, endPoint y: 118, distance: 27.4
click at [1051, 118] on body "🟢 Des questions ou besoin d'assistance pour la migration AirBnB? Prenez rdv >>>…" at bounding box center [665, 423] width 1331 height 677
type input "1"
click at [1136, 313] on button "Enregistrer" at bounding box center [1127, 315] width 115 height 28
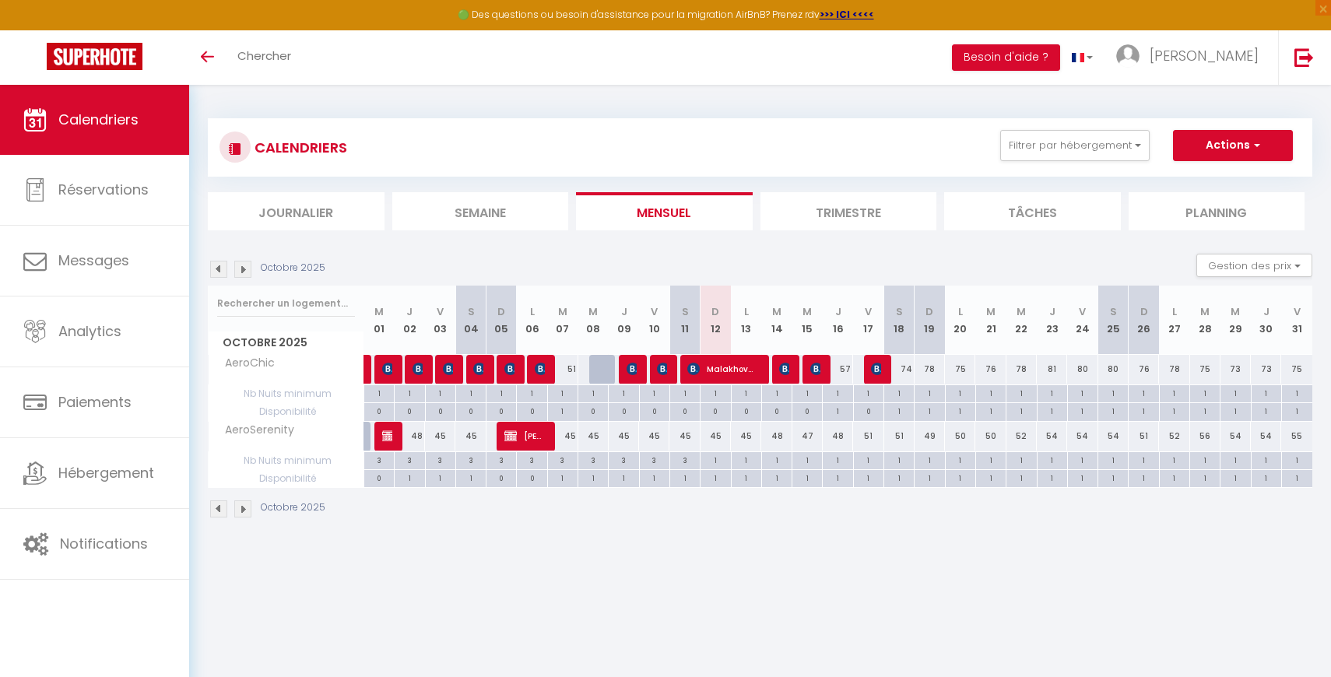
click at [718, 482] on div "1" at bounding box center [716, 477] width 30 height 15
select select "1"
type input "Dim 12 Octobre 2025"
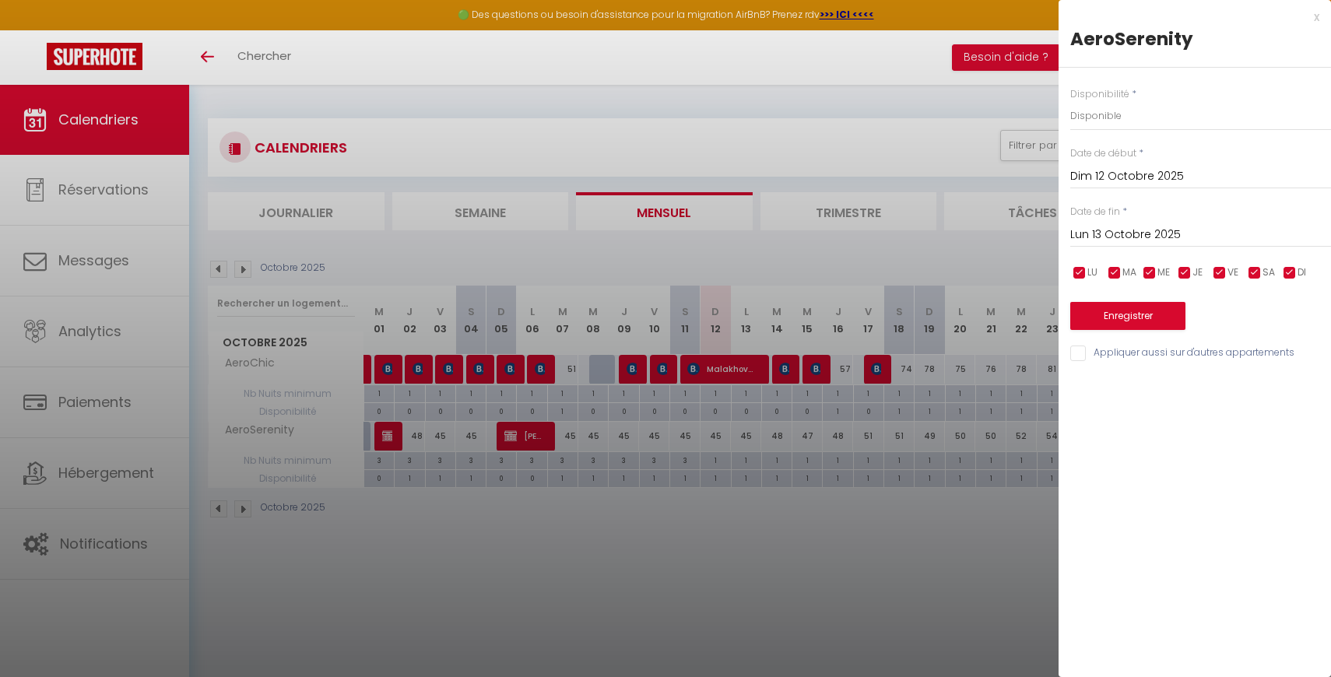
click at [1115, 237] on input "Lun 13 Octobre 2025" at bounding box center [1200, 235] width 261 height 20
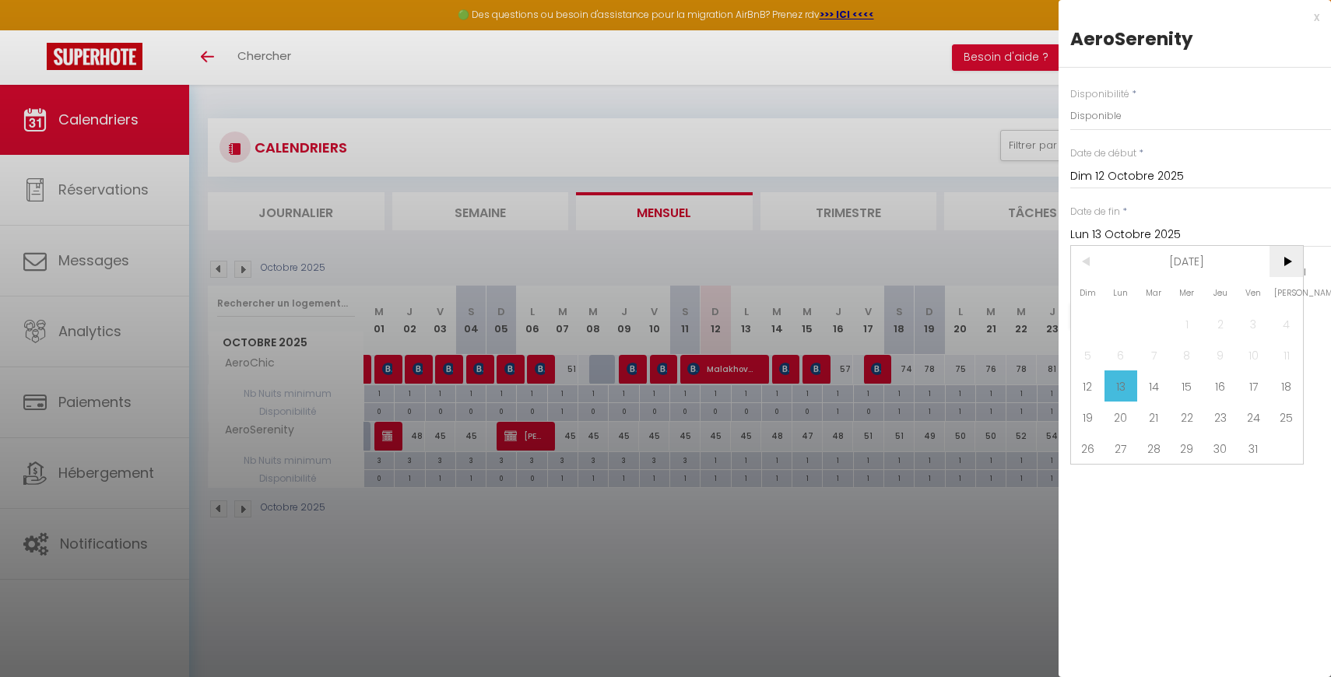
click at [1291, 267] on span ">" at bounding box center [1286, 261] width 33 height 31
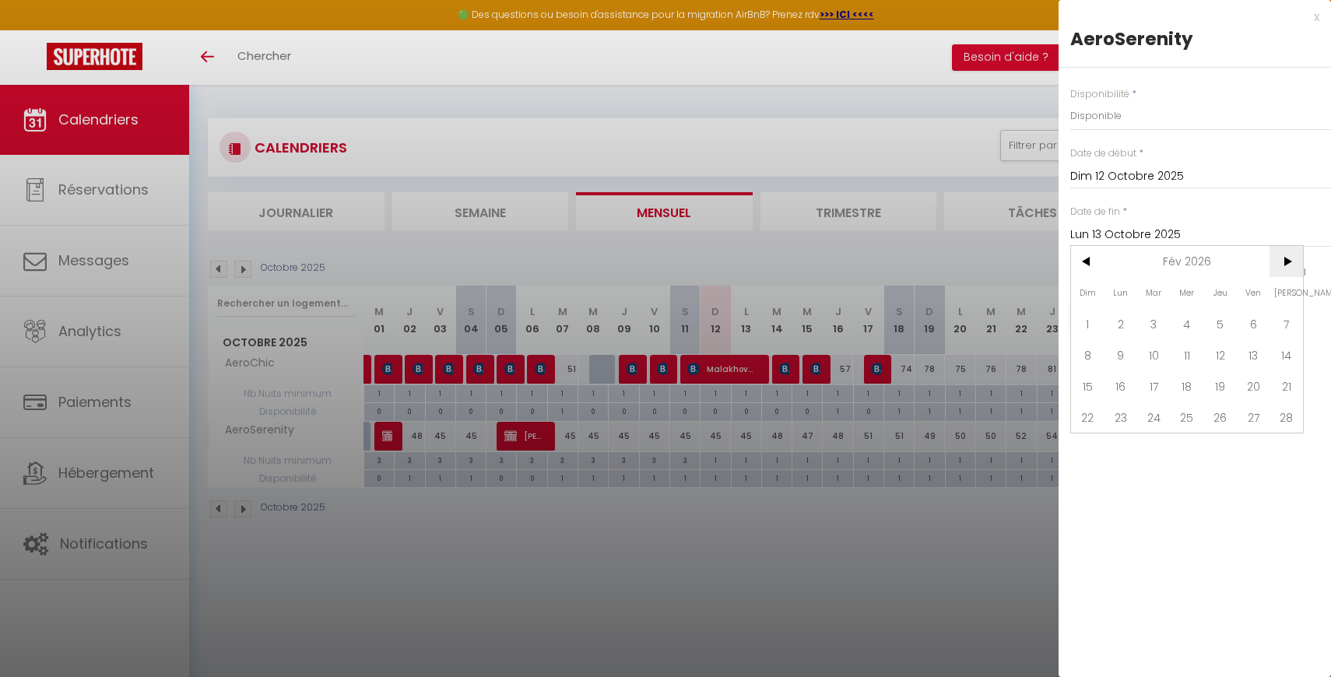
click at [1291, 267] on span ">" at bounding box center [1286, 261] width 33 height 31
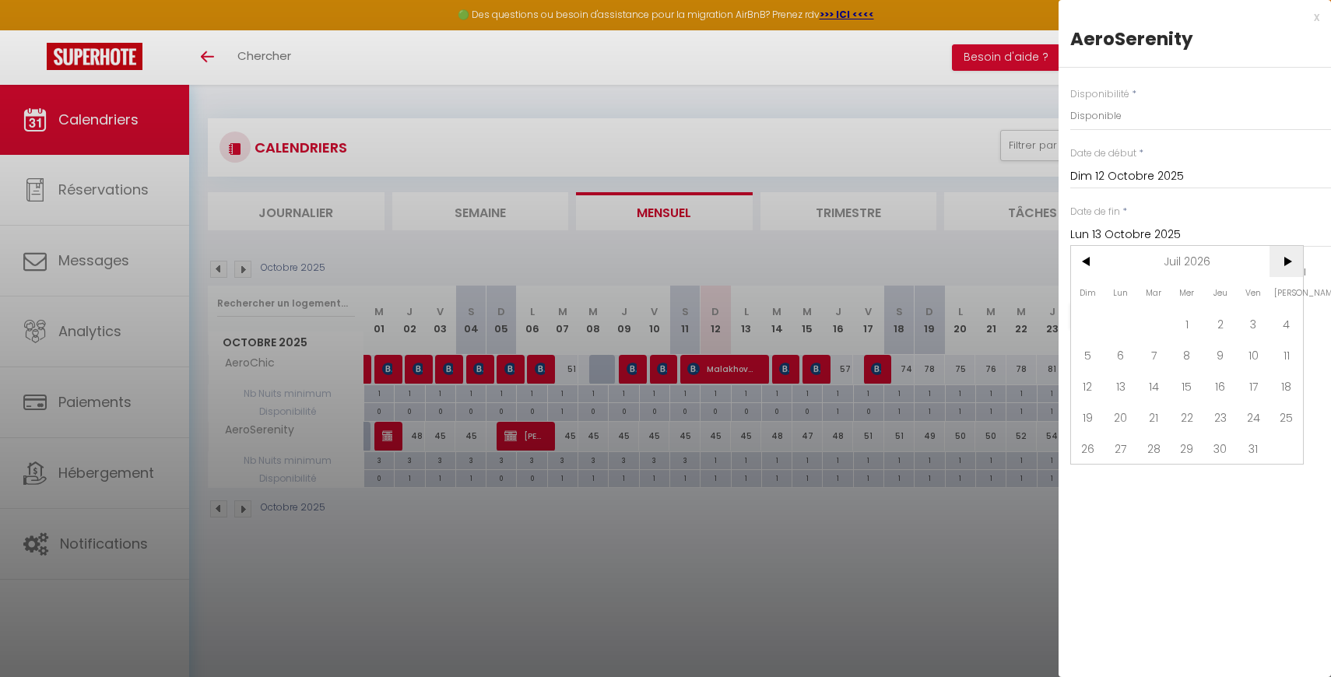
click at [1291, 267] on span ">" at bounding box center [1286, 261] width 33 height 31
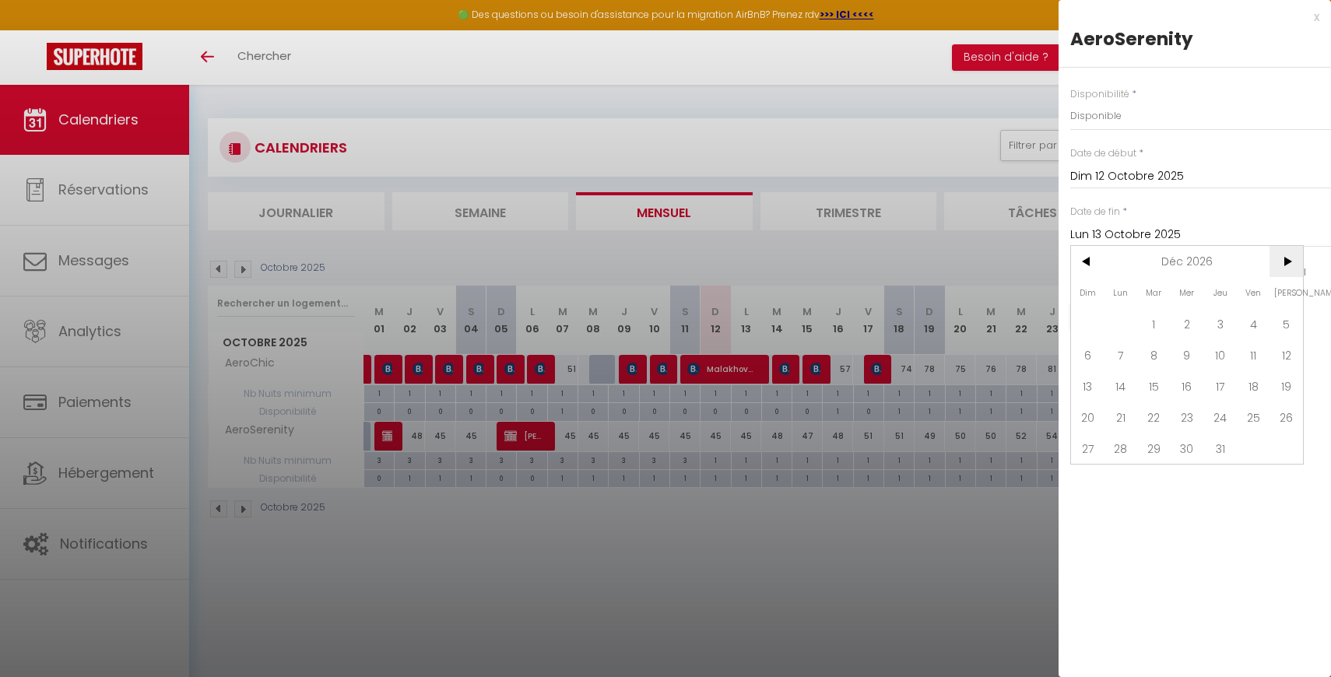
click at [1291, 267] on span ">" at bounding box center [1286, 261] width 33 height 31
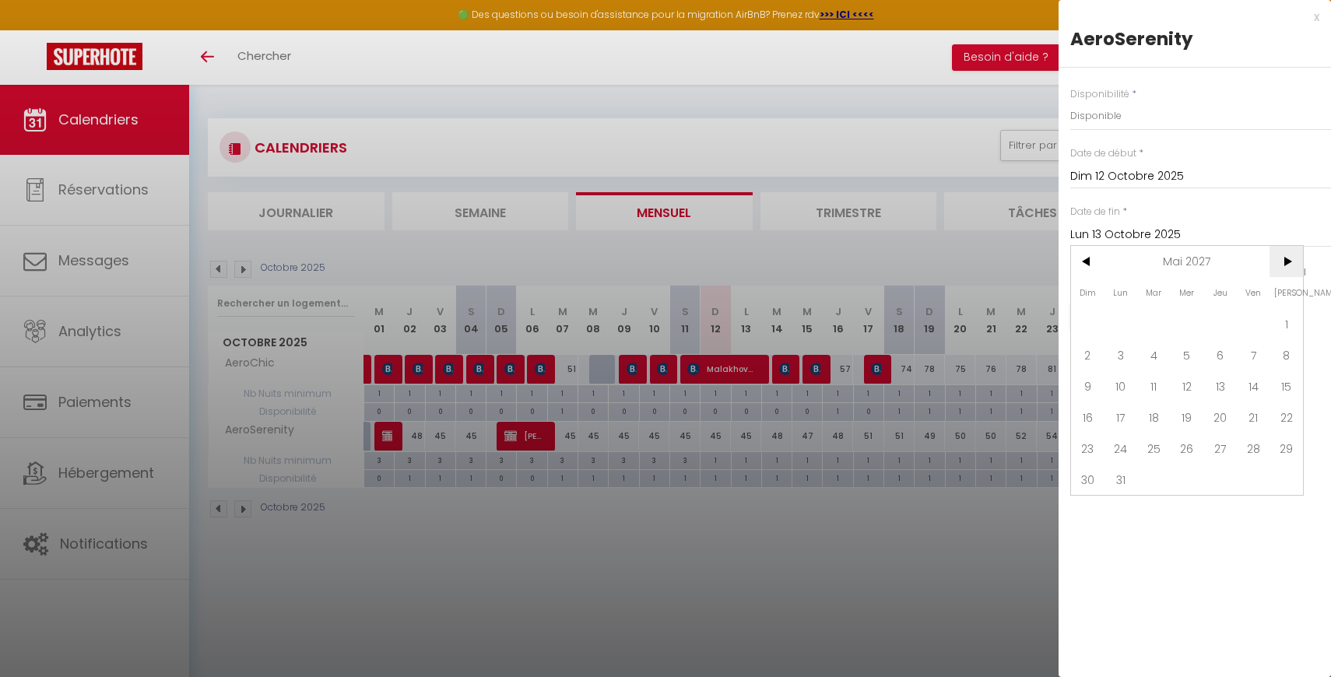
click at [1291, 267] on span ">" at bounding box center [1286, 261] width 33 height 31
click at [1216, 439] on span "30" at bounding box center [1220, 448] width 33 height 31
type input "Jeu 30 Septembre 2027"
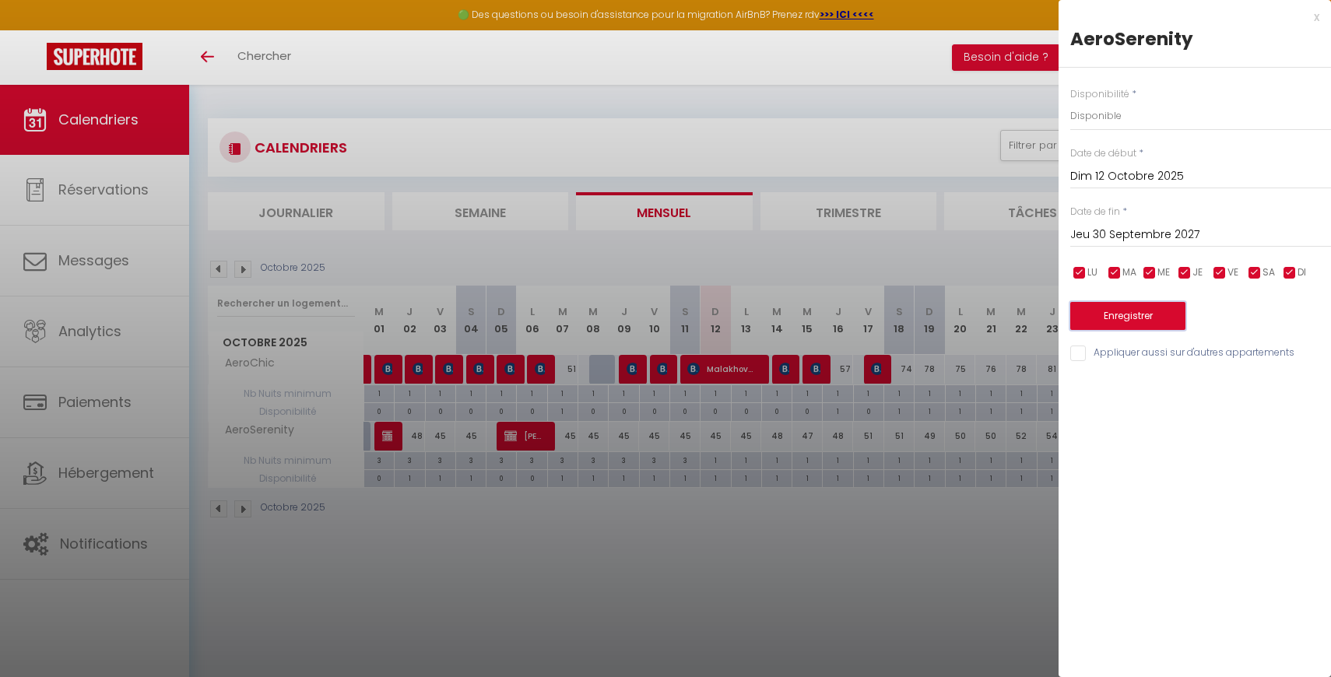
click at [1147, 315] on button "Enregistrer" at bounding box center [1127, 316] width 115 height 28
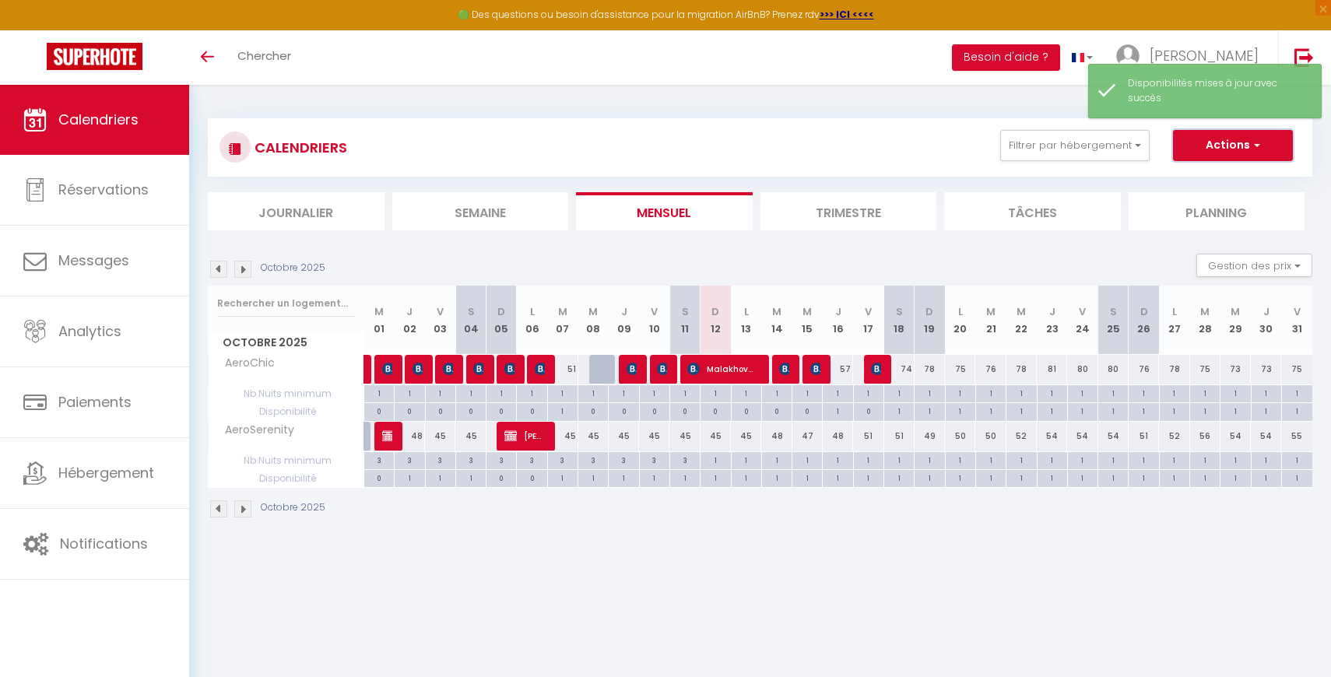
click at [1246, 155] on button "Actions" at bounding box center [1233, 145] width 120 height 31
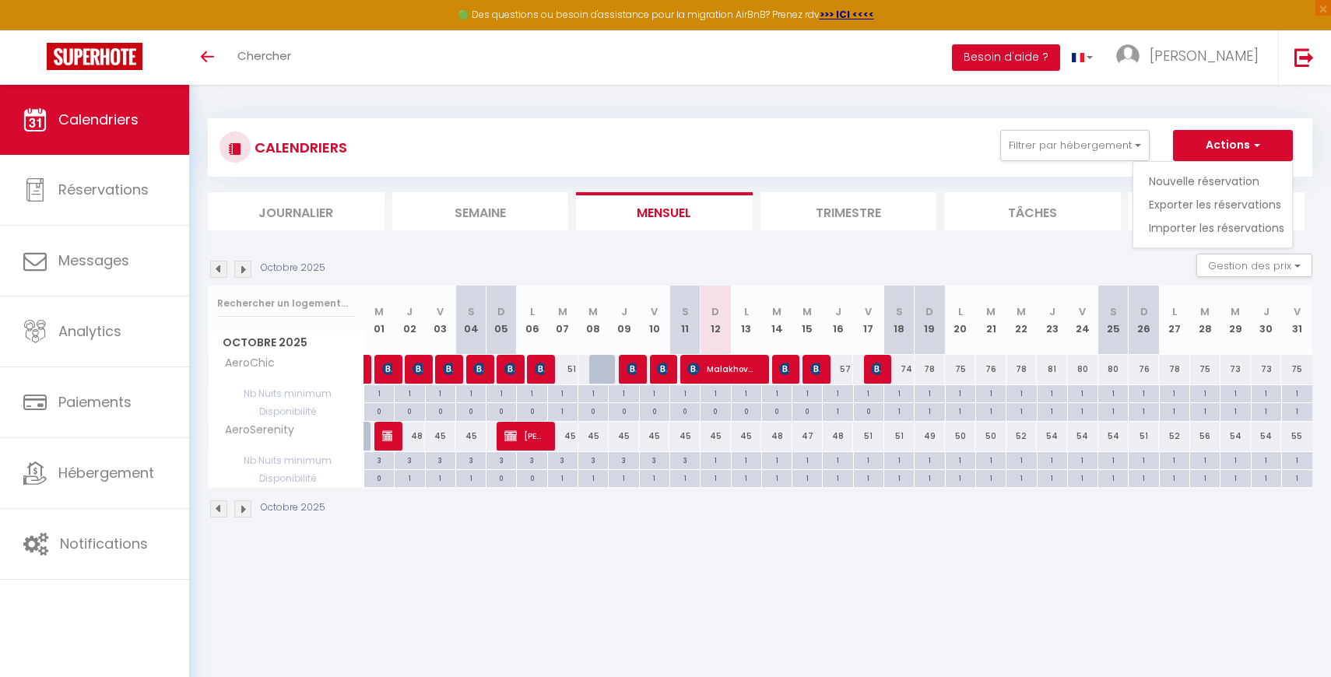
click at [794, 133] on div "CALENDRIERS Filtrer par hébergement Tous Airport Apartment Suite [GEOGRAPHIC_DA…" at bounding box center [760, 147] width 1081 height 35
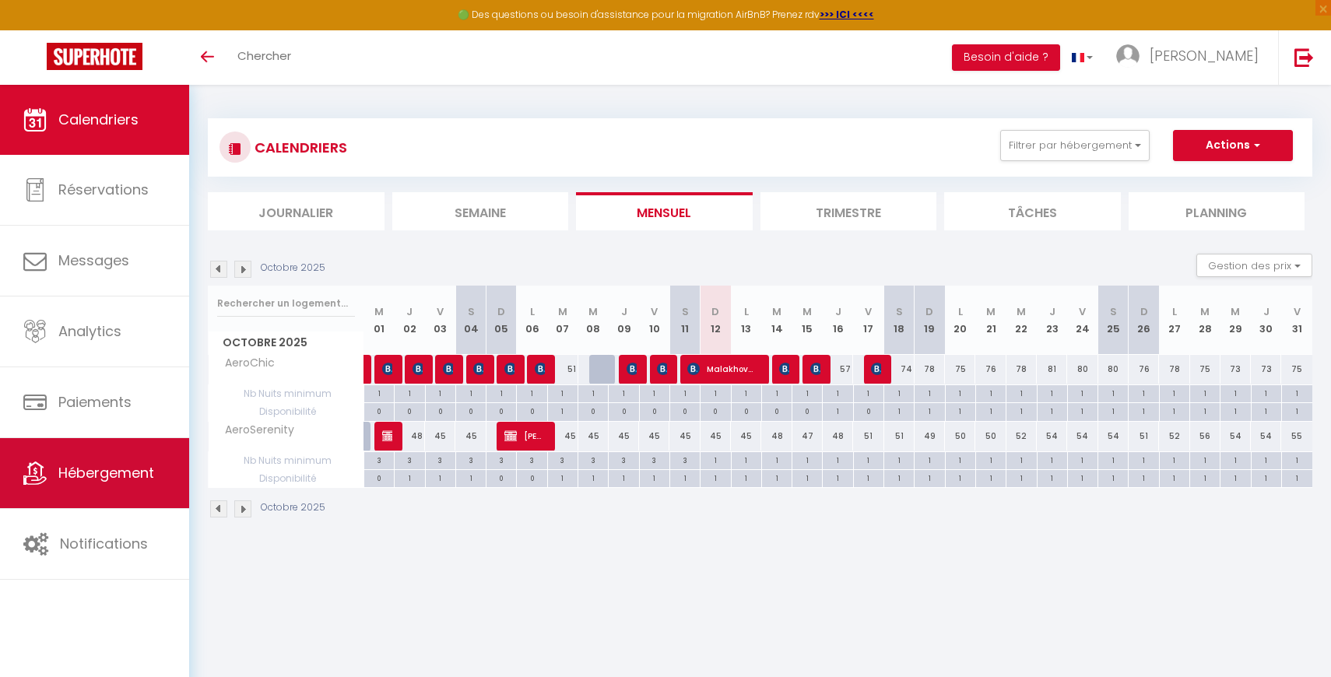
click at [100, 476] on span "Hébergement" at bounding box center [106, 472] width 96 height 19
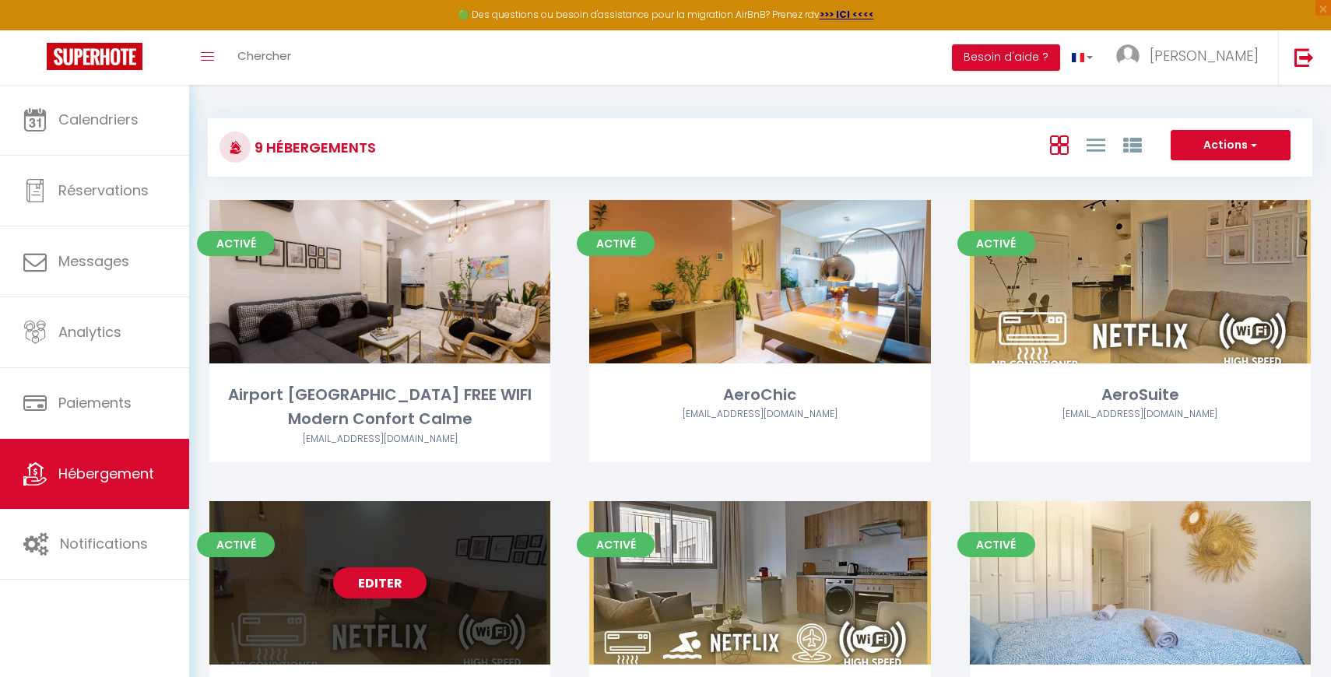
click at [346, 584] on link "Editer" at bounding box center [379, 583] width 93 height 31
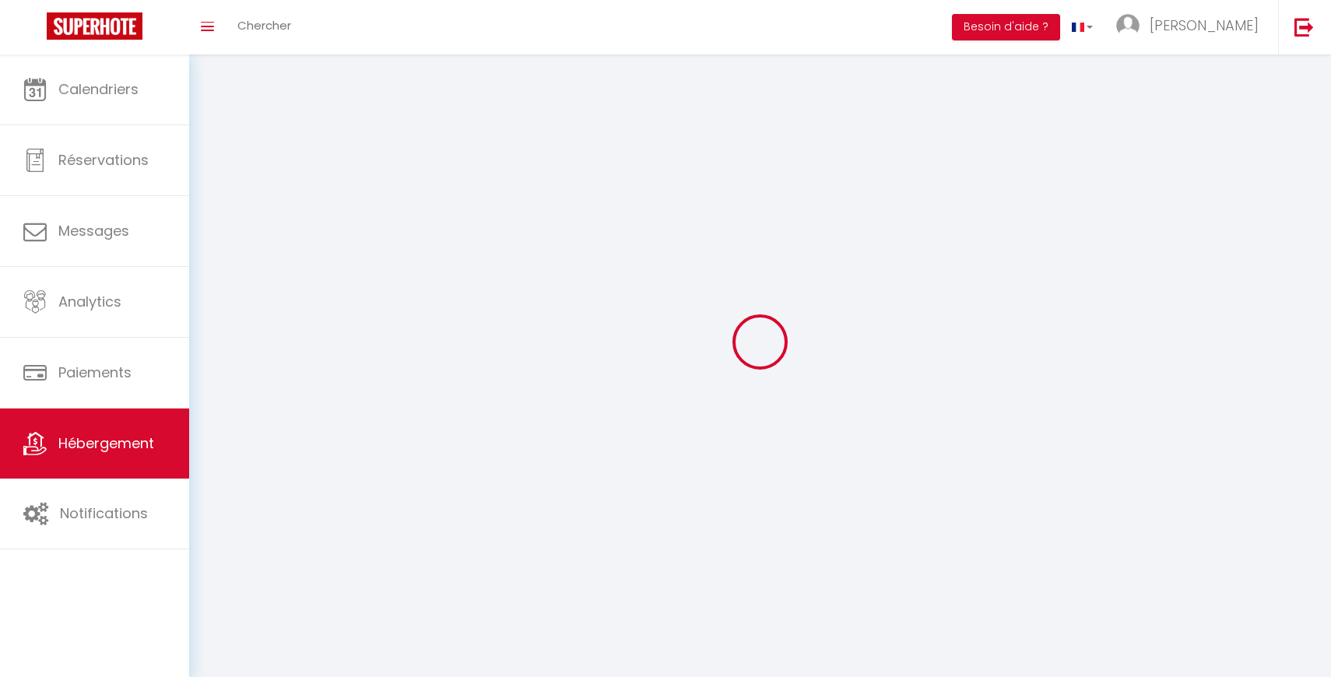
select select "28"
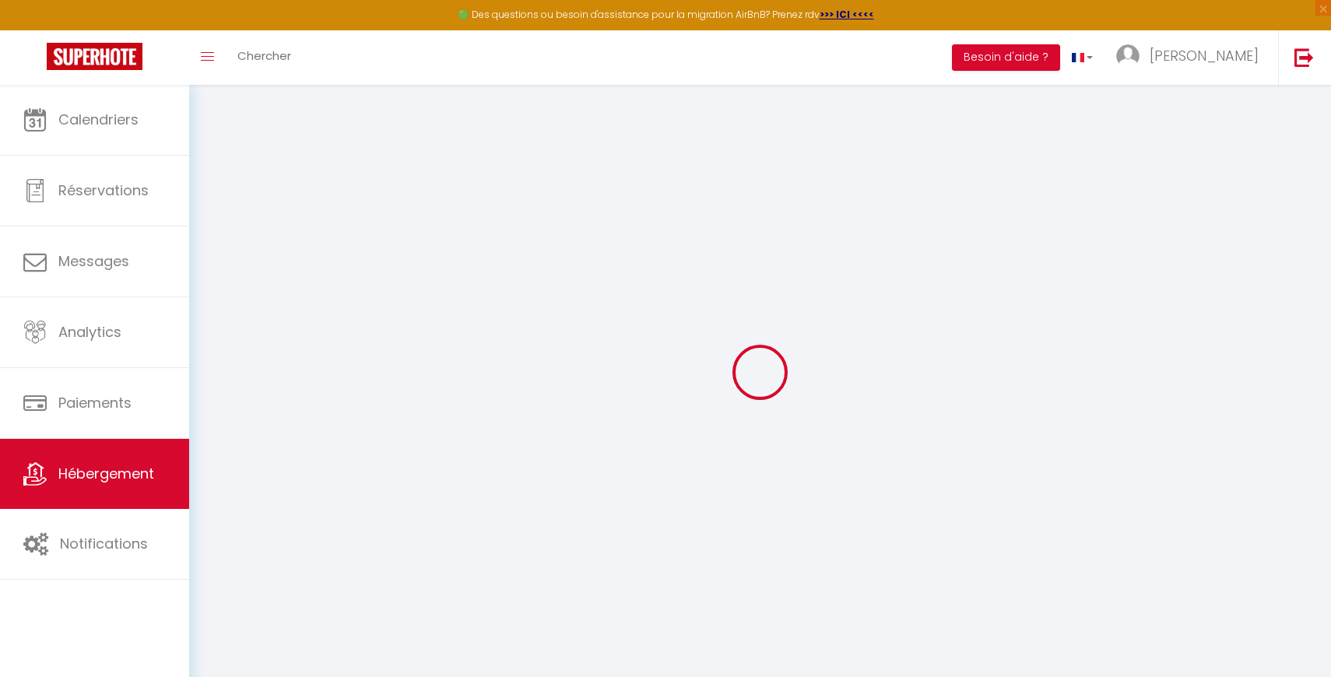
select select
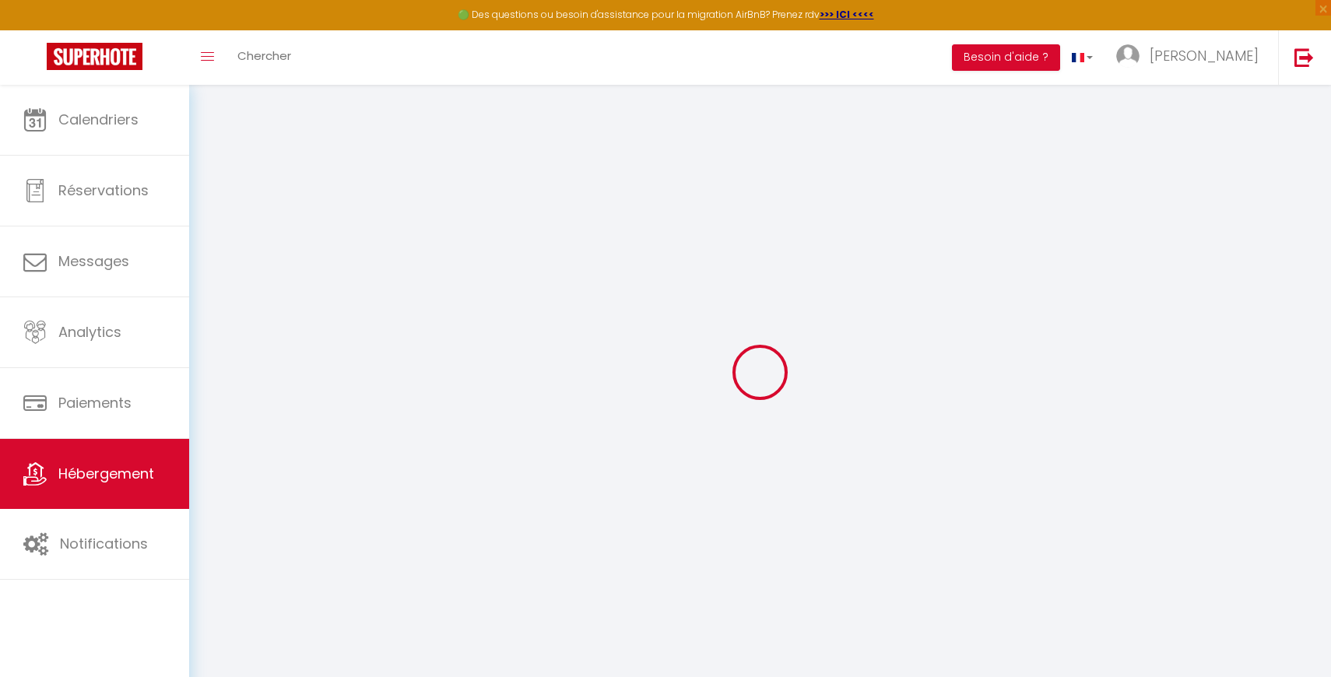
select select
checkbox input "false"
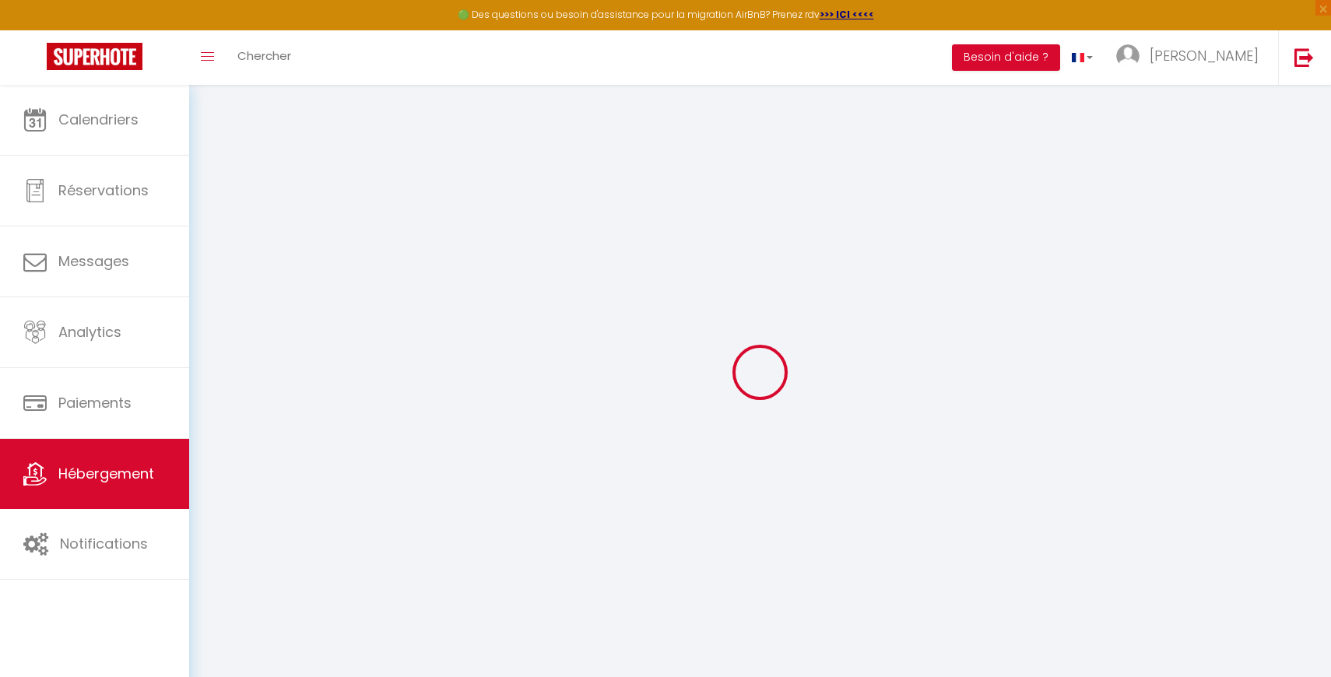
select select
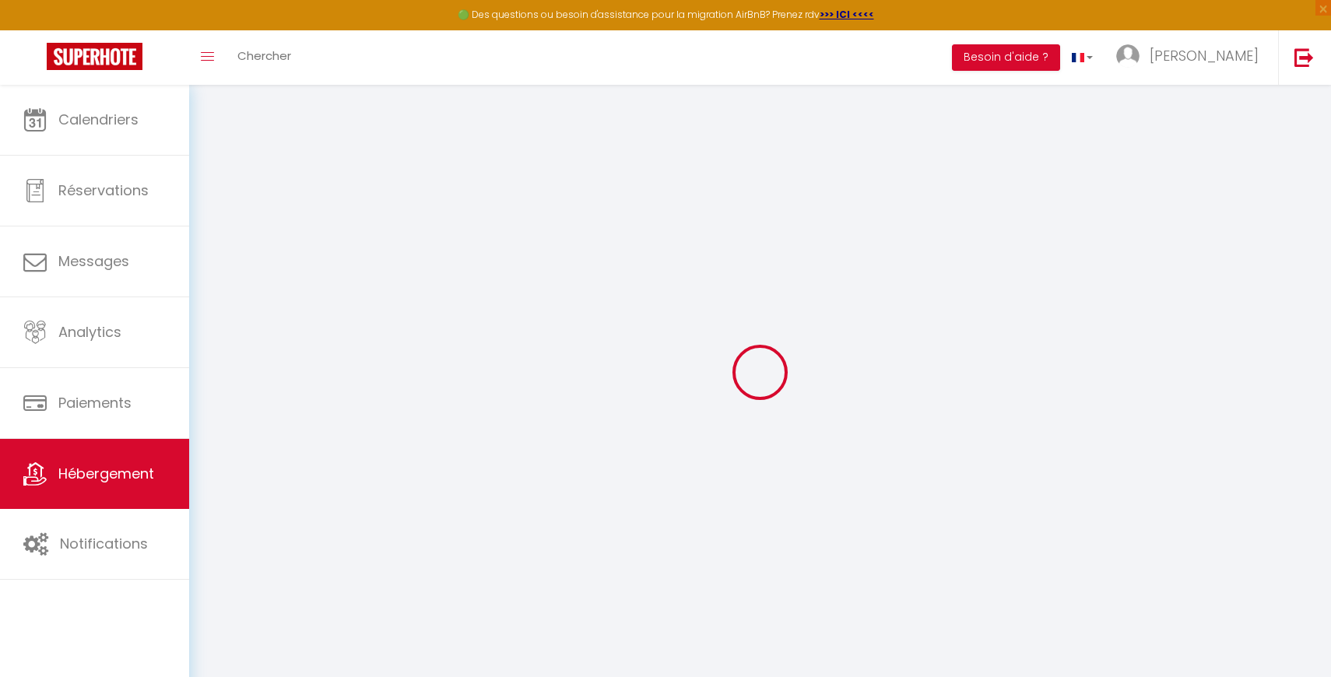
select select
checkbox input "false"
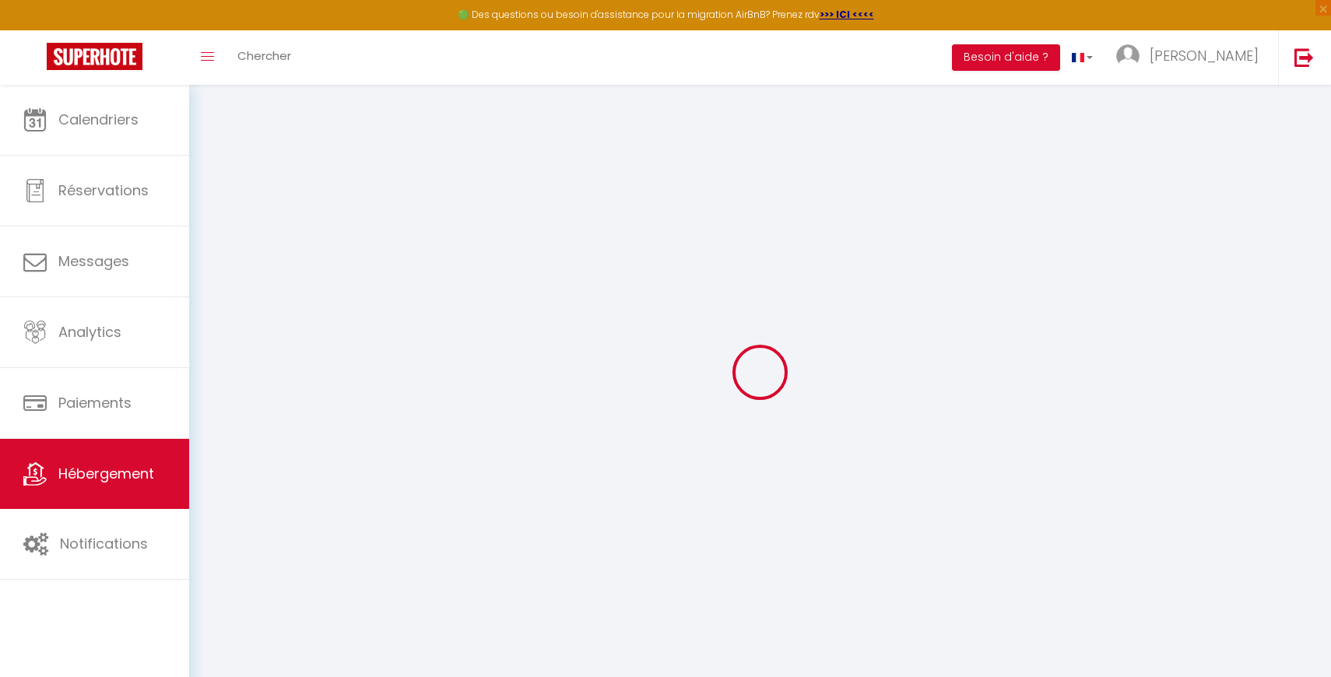
checkbox input "false"
select select
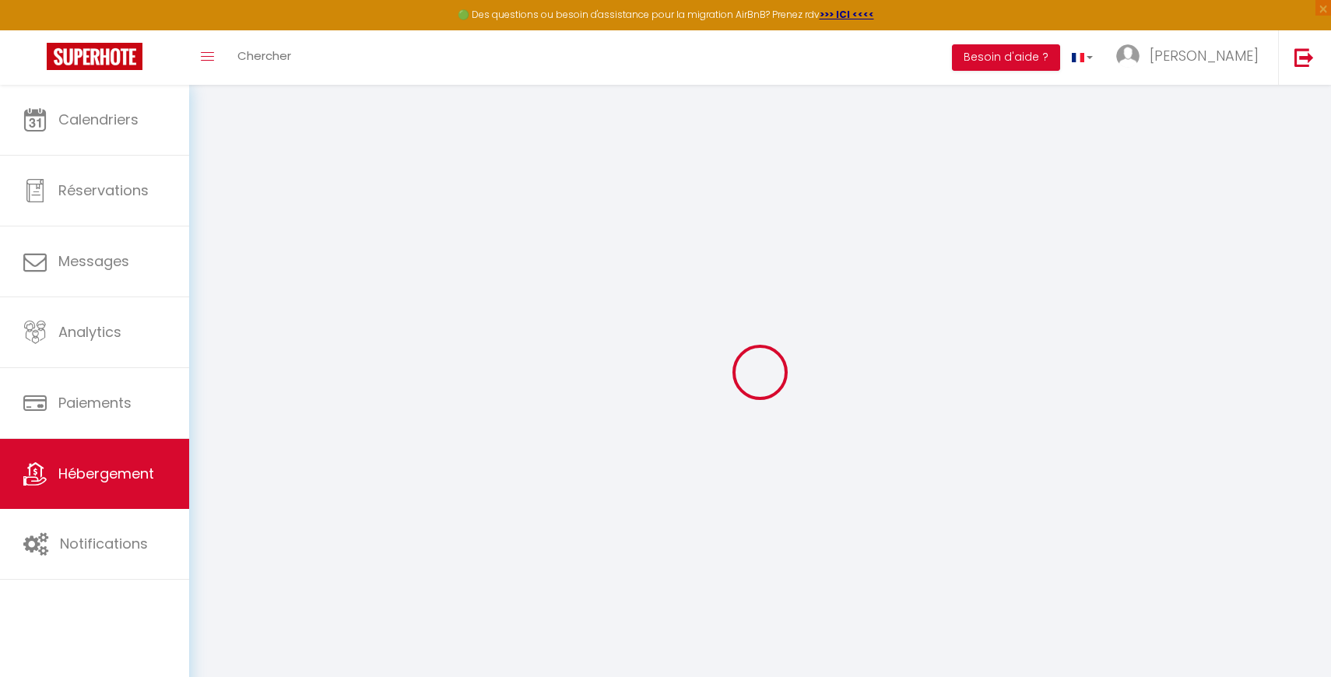
select select
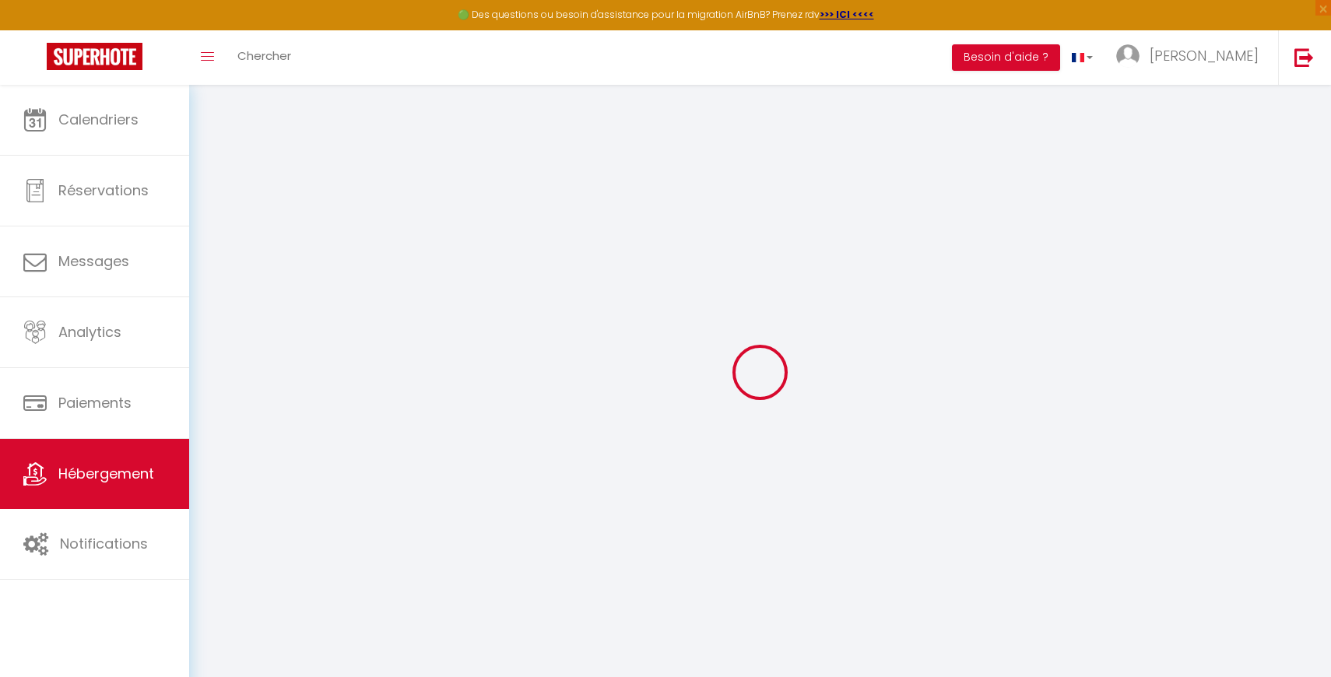
checkbox input "false"
select select
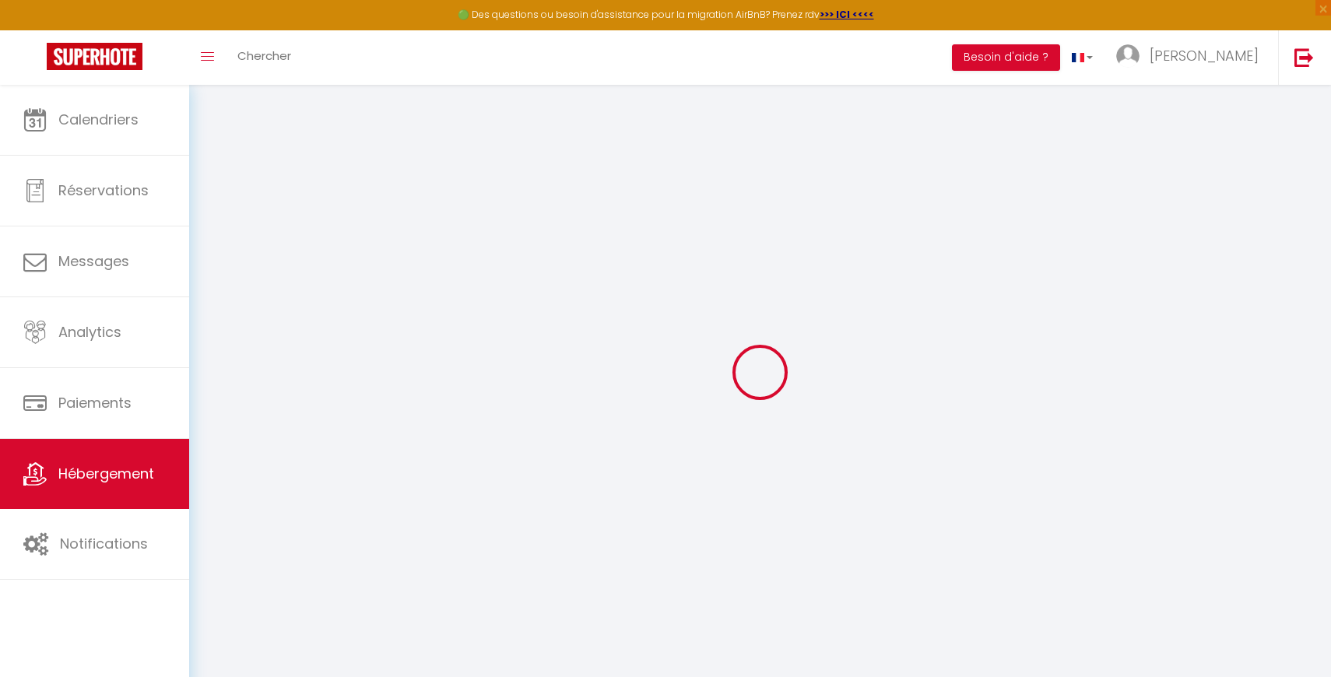
select select
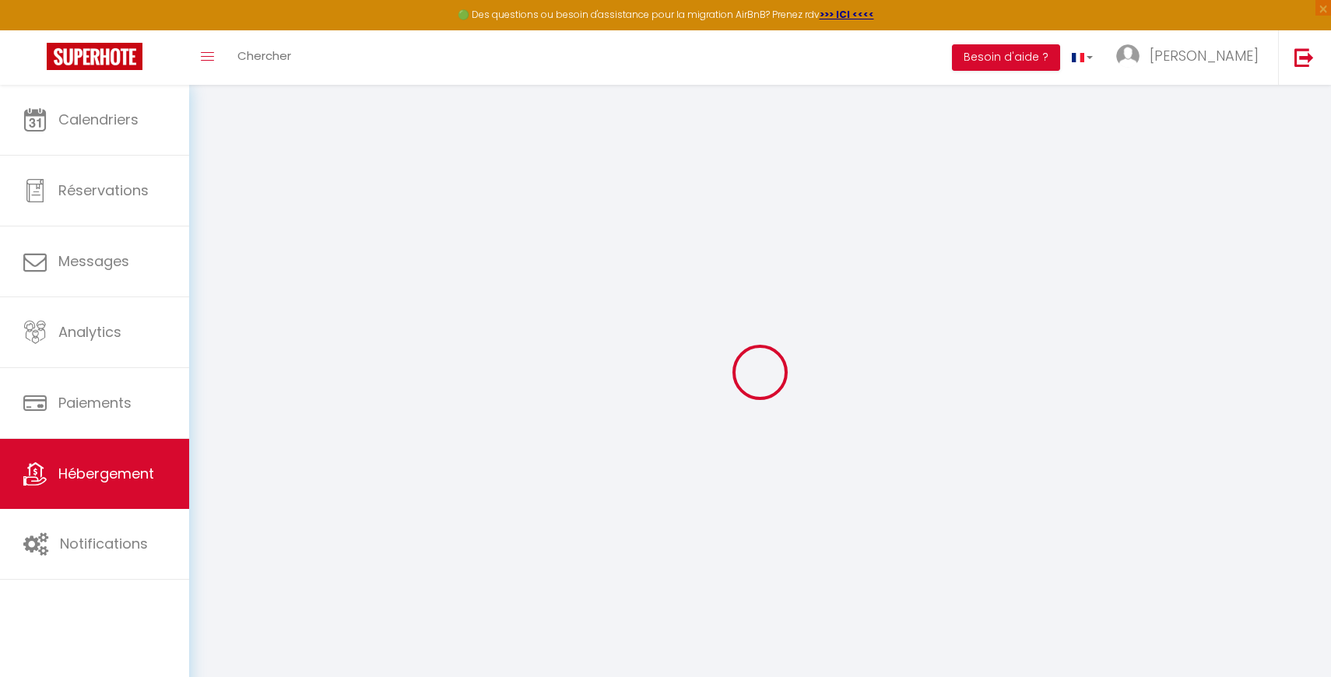
select select
checkbox input "false"
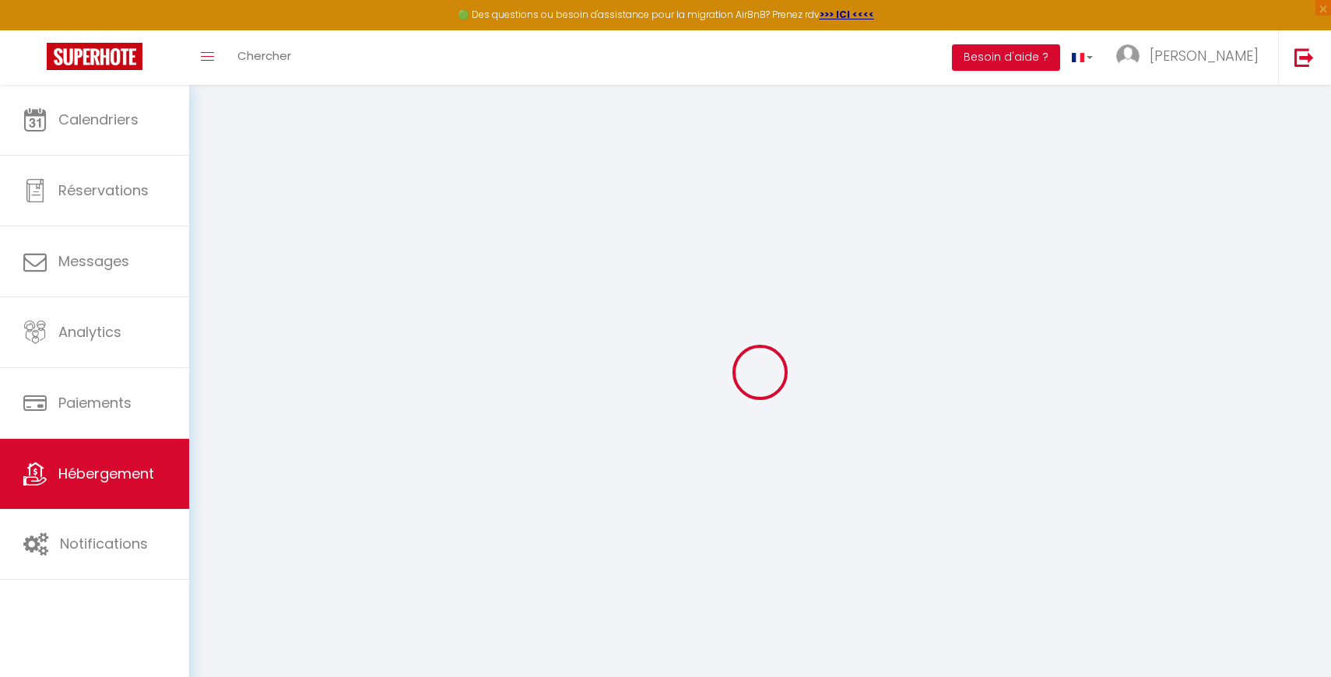
checkbox input "false"
select select
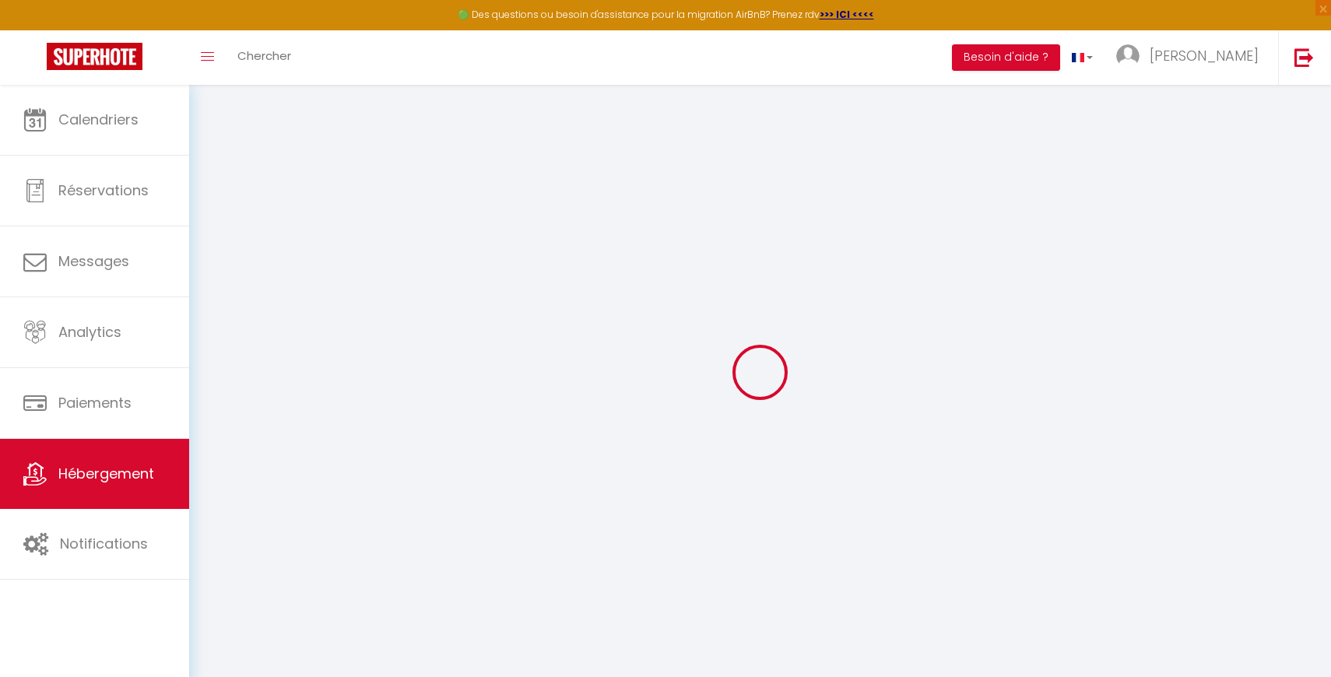
select select
checkbox input "false"
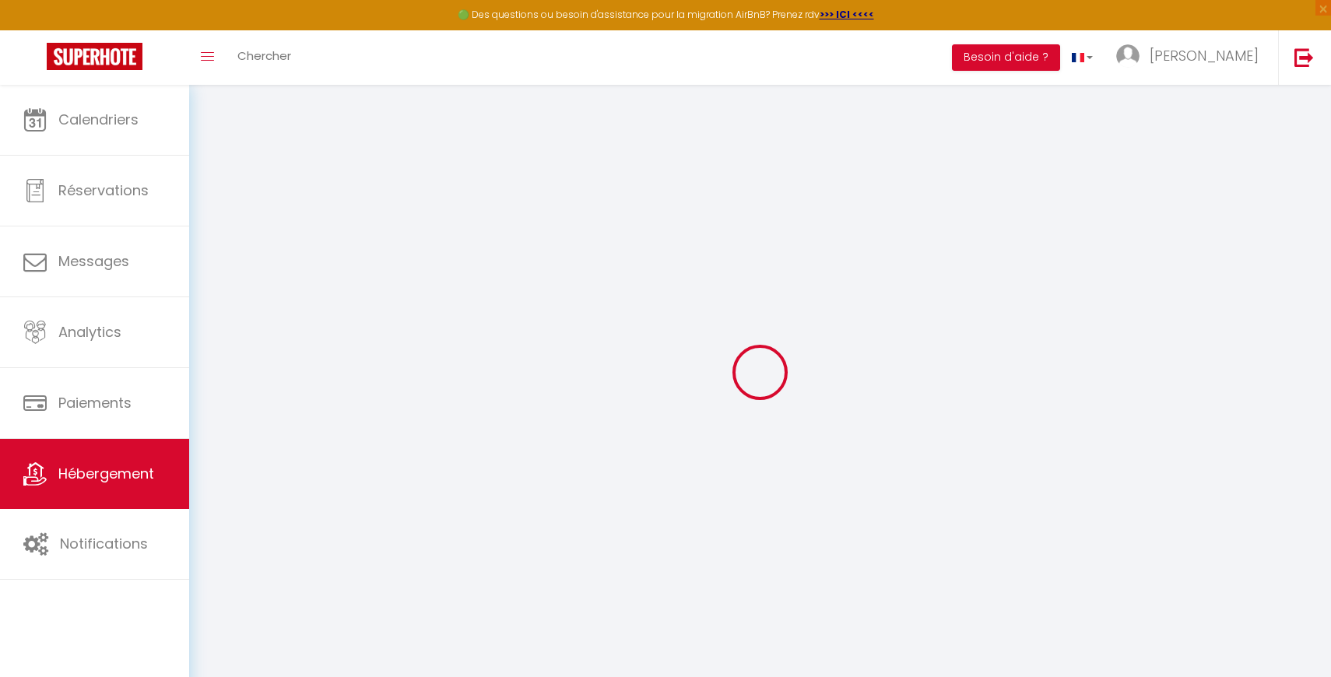
checkbox input "false"
select select
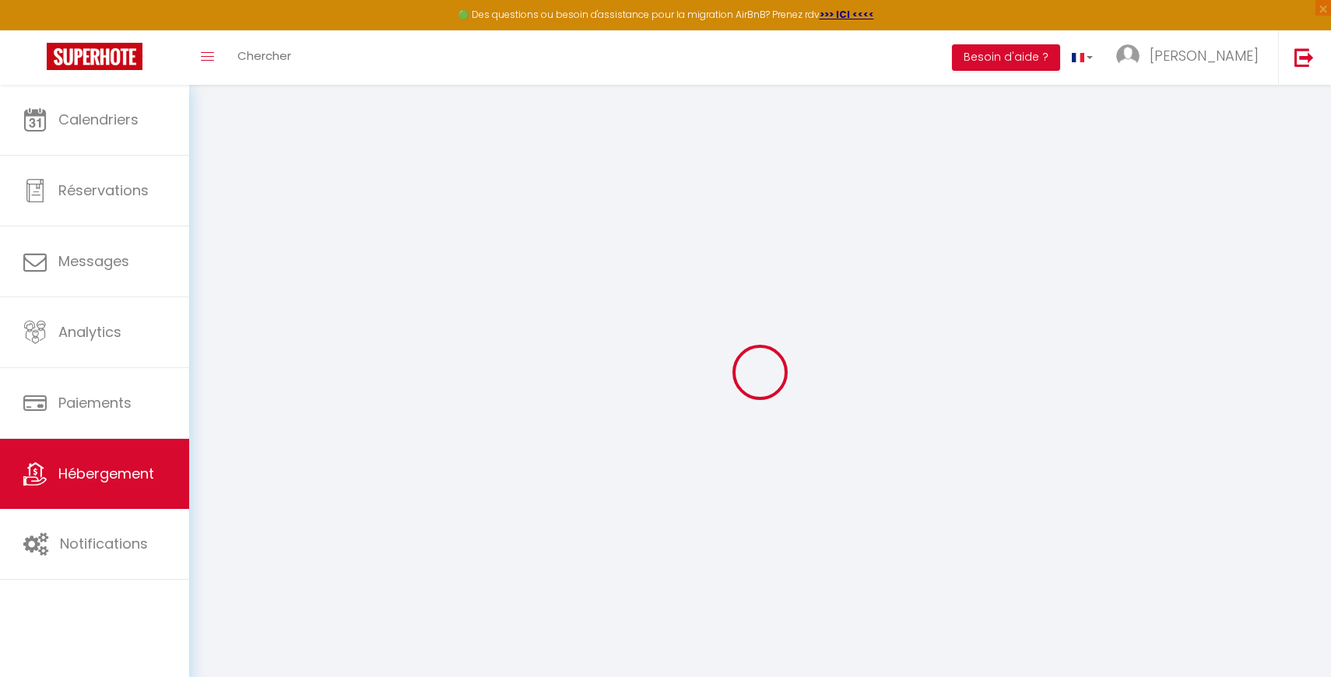
type input "AeroSerenity"
type input "[PERSON_NAME]"
select select "6"
select select "2"
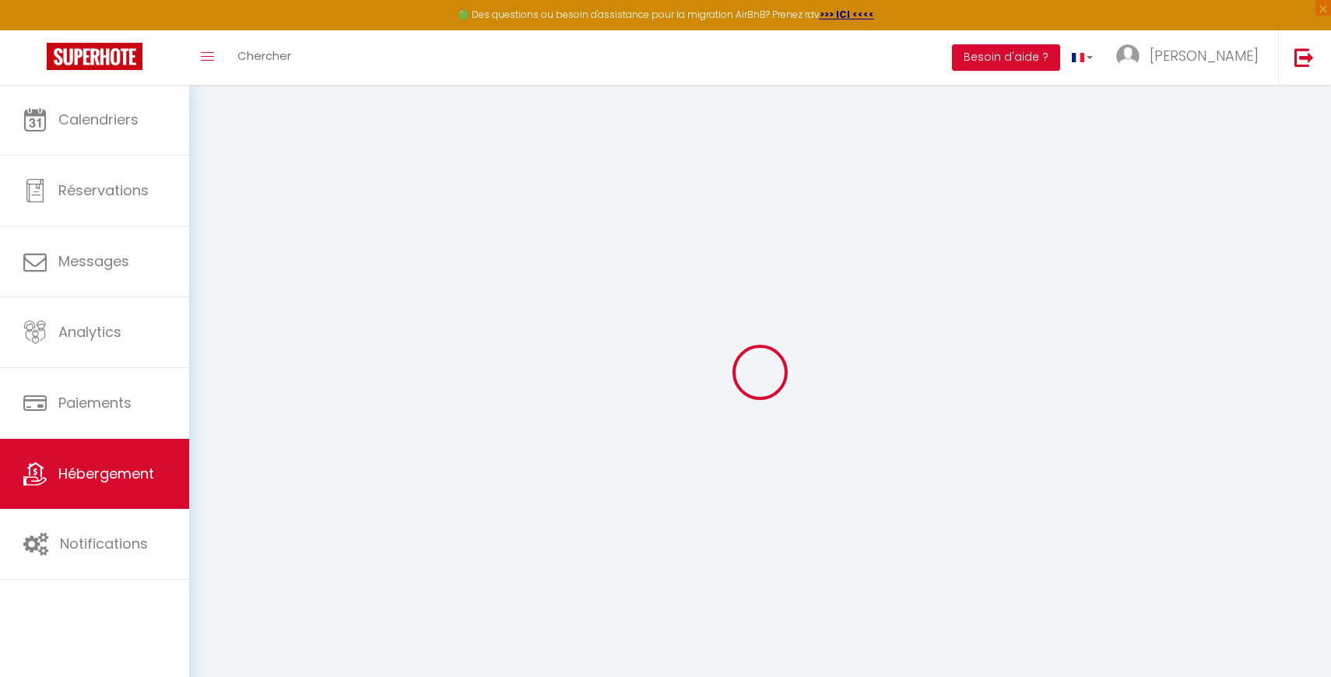
type input "42"
type input "9"
type input "14"
select select
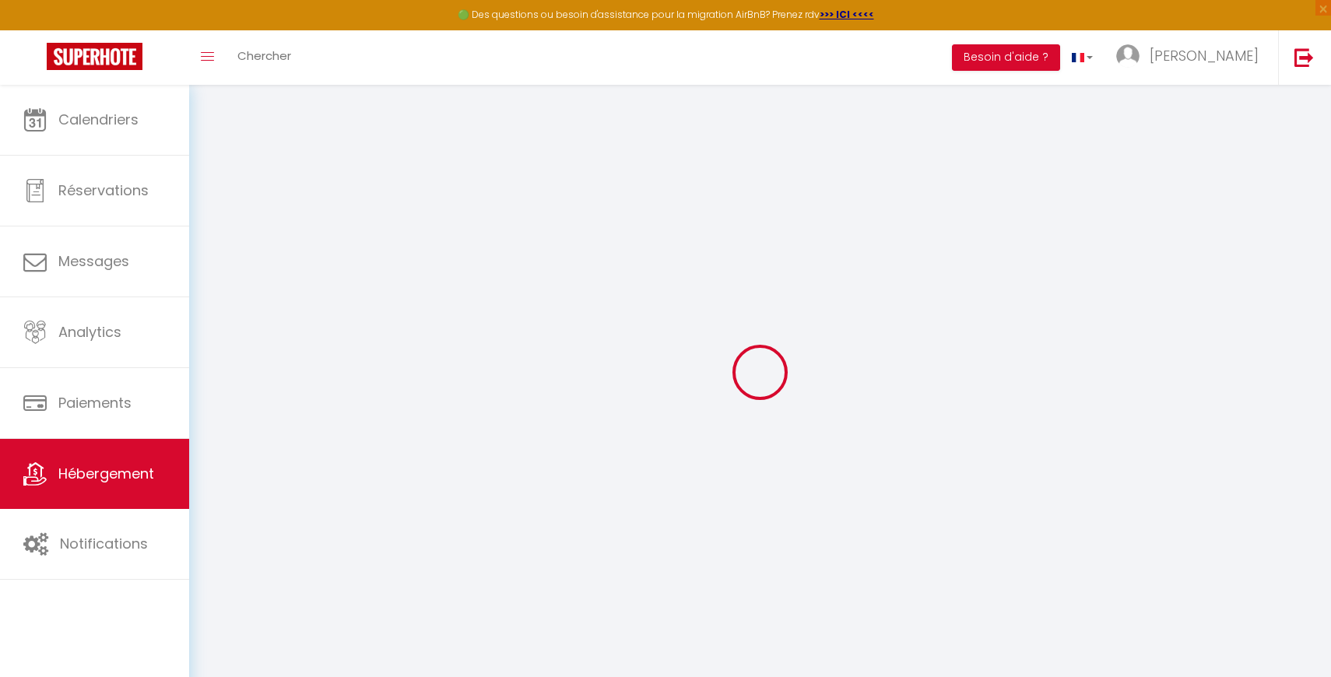
select select
type input "Appartement 2 Immeuble 7 Residence Dari's"
type input "27000"
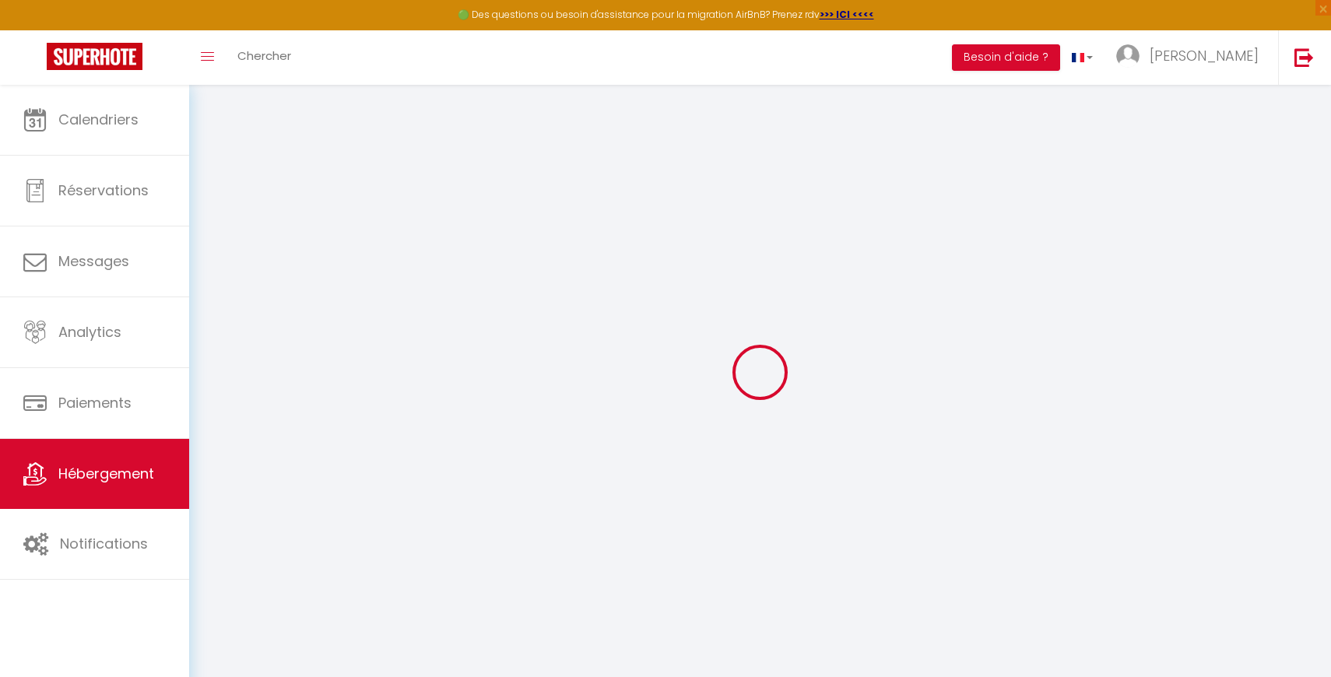
type input "Nouaceur"
select select "146"
type input "[EMAIL_ADDRESS][PERSON_NAME][DOMAIN_NAME]"
select select
checkbox input "false"
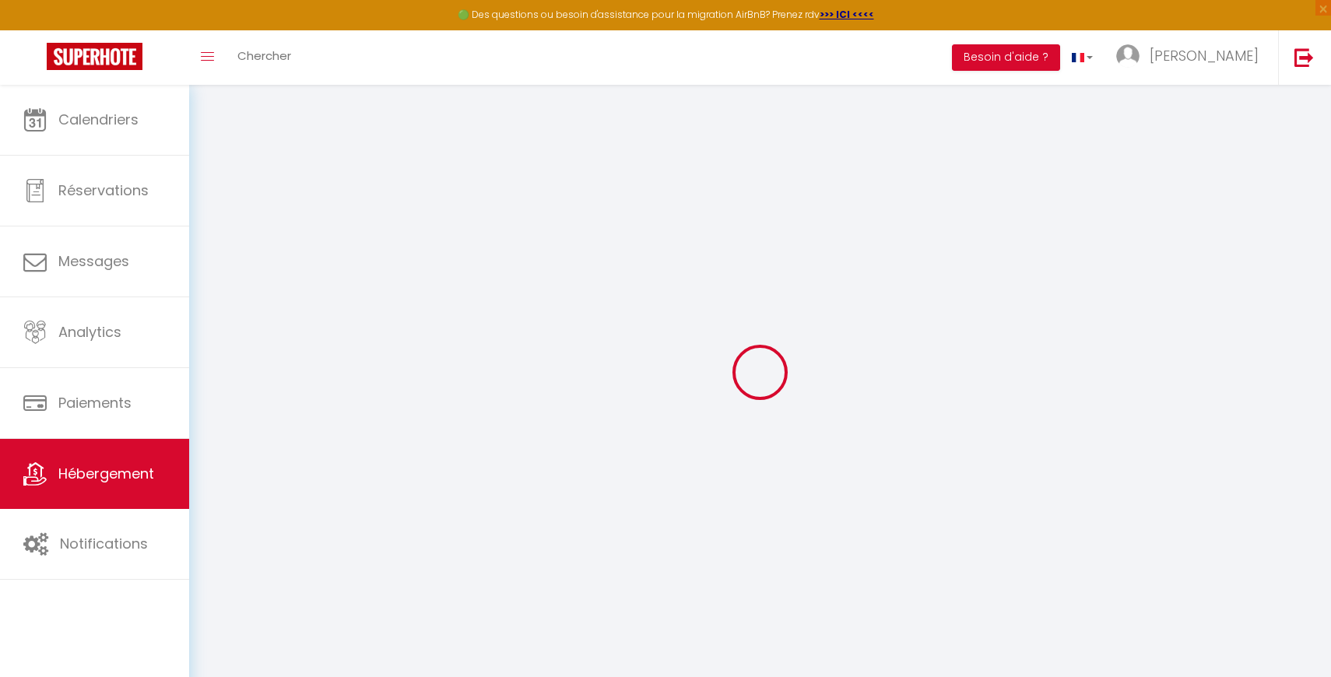
checkbox input "false"
type input "0"
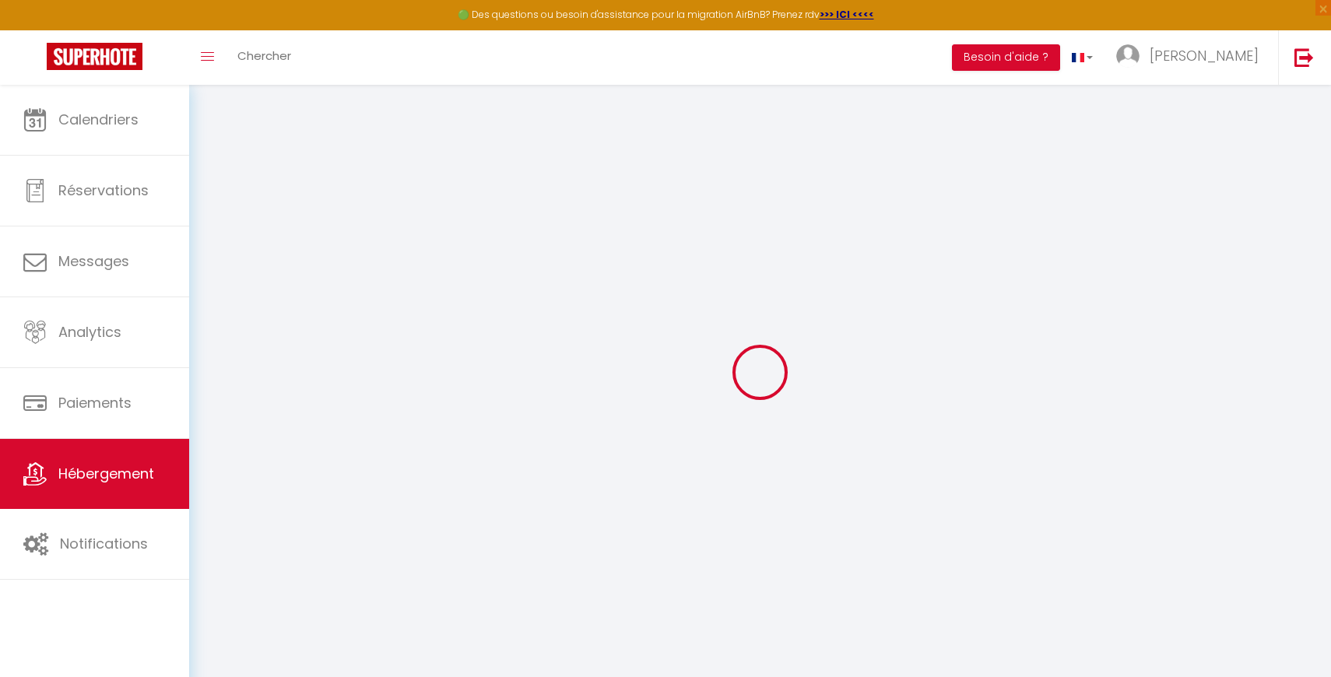
type input "0"
select select "2"
checkbox input "true"
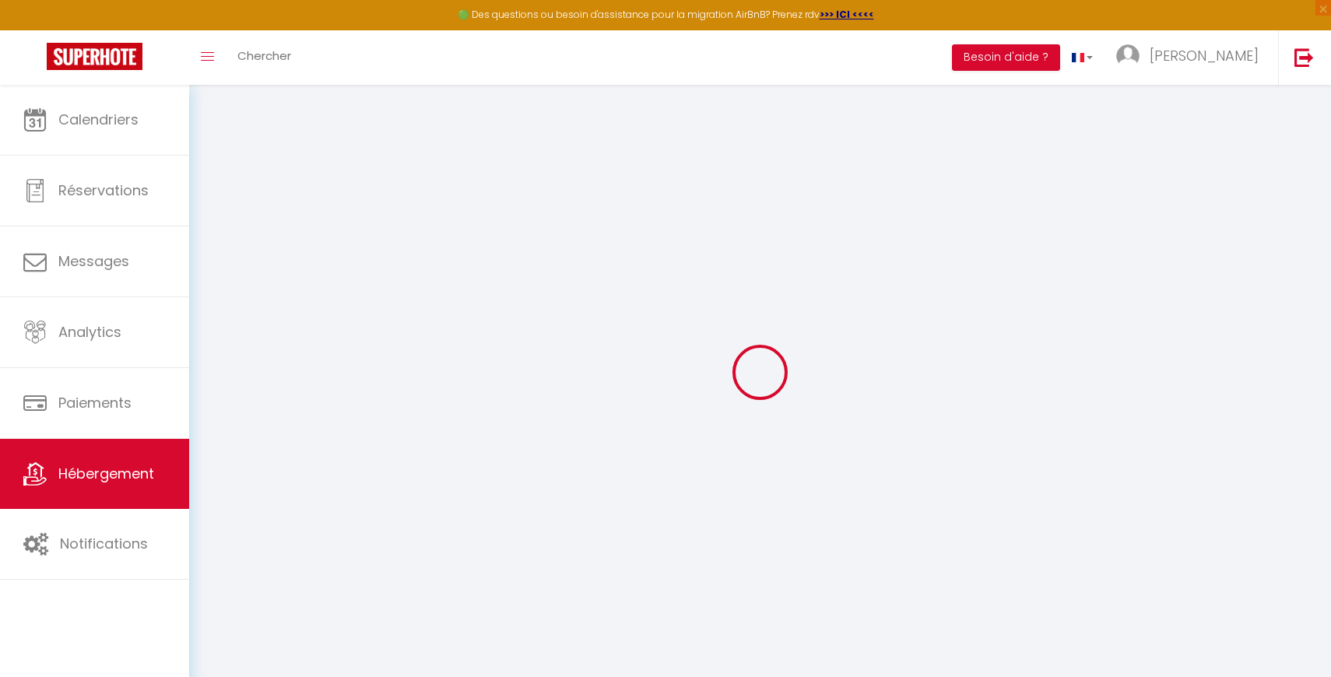
checkbox input "false"
checkbox input "true"
checkbox input "false"
select select
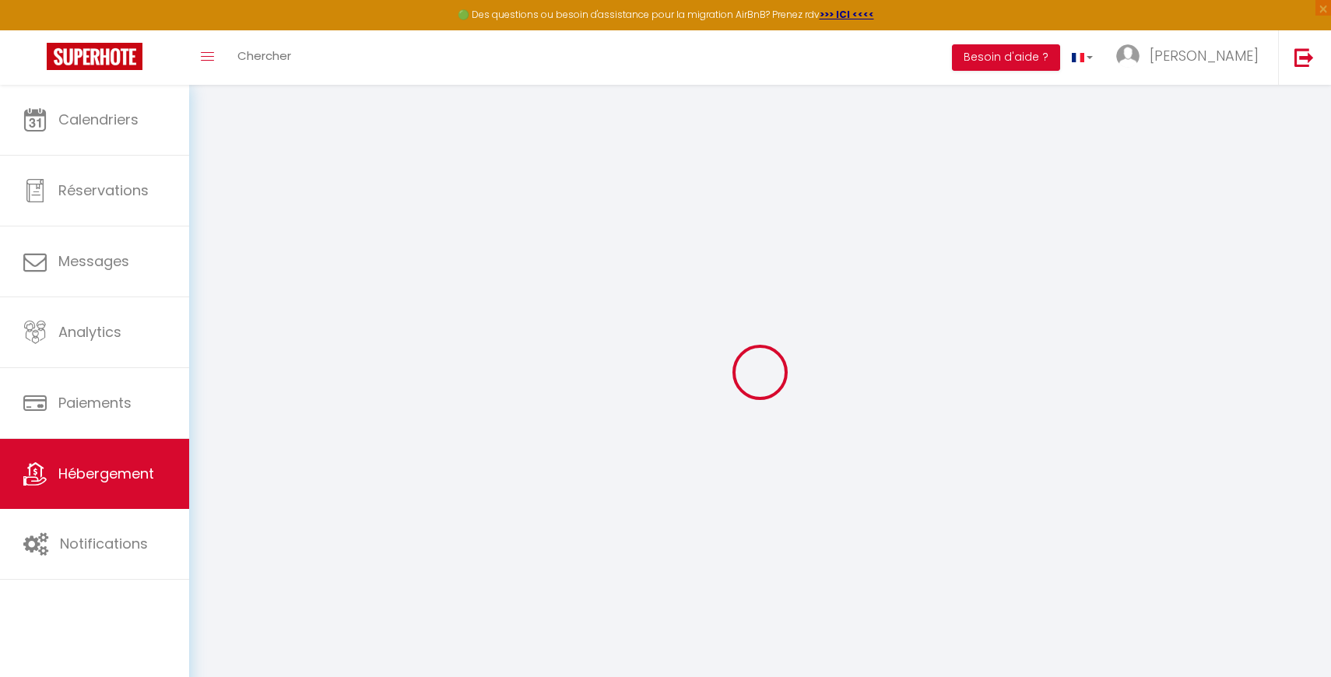
checkbox input "false"
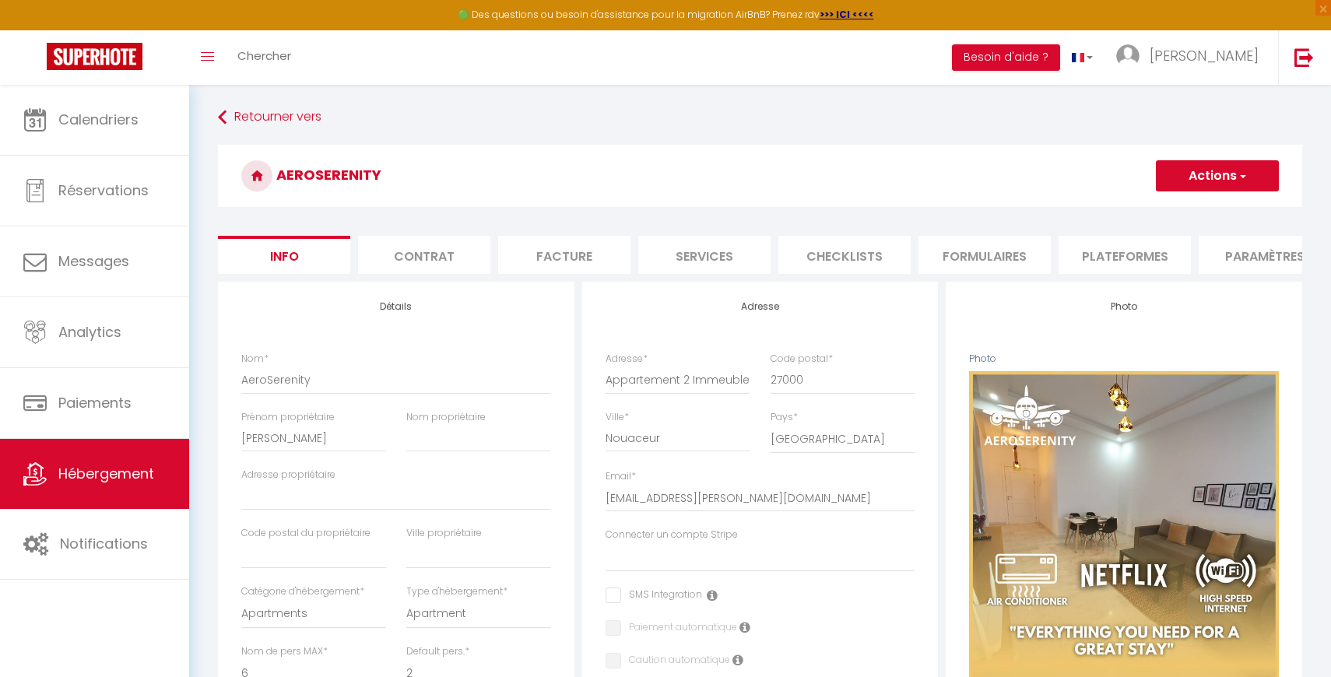
click at [726, 254] on li "Services" at bounding box center [704, 255] width 132 height 38
checkbox input "true"
checkbox input "false"
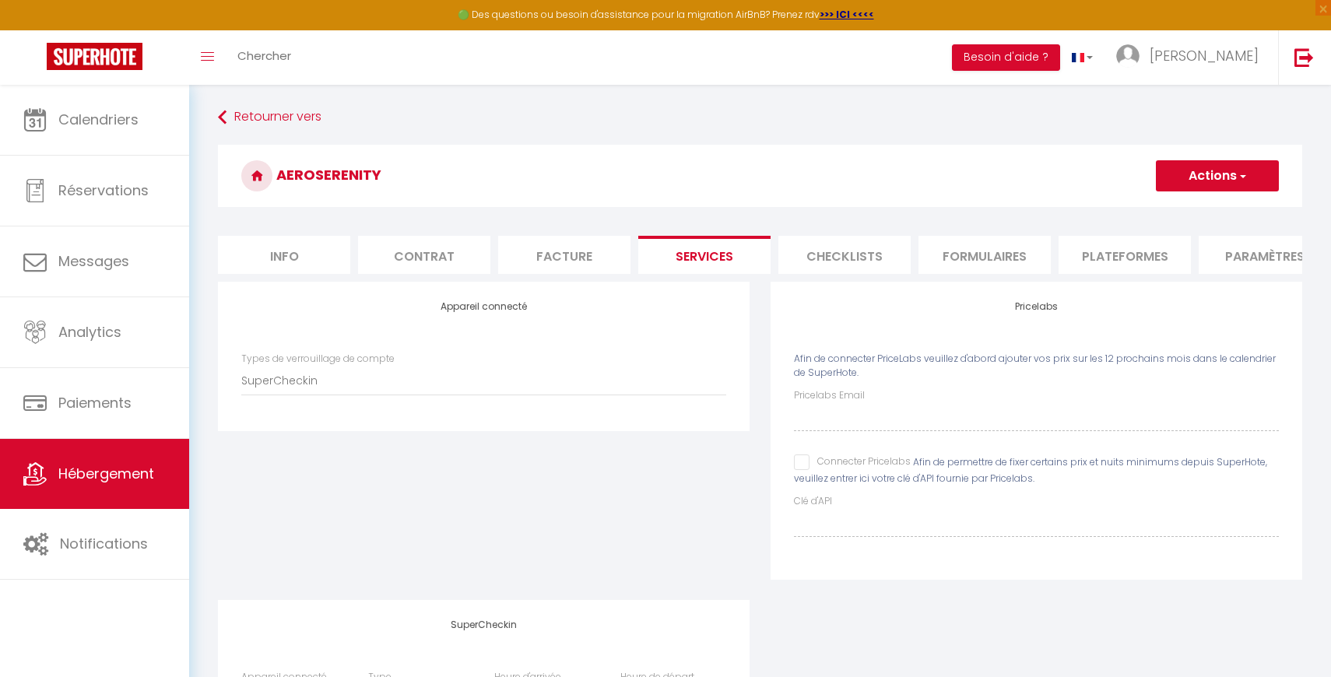
click at [800, 462] on input "Connecter Pricelabs" at bounding box center [852, 463] width 117 height 16
checkbox input "true"
checkbox input "false"
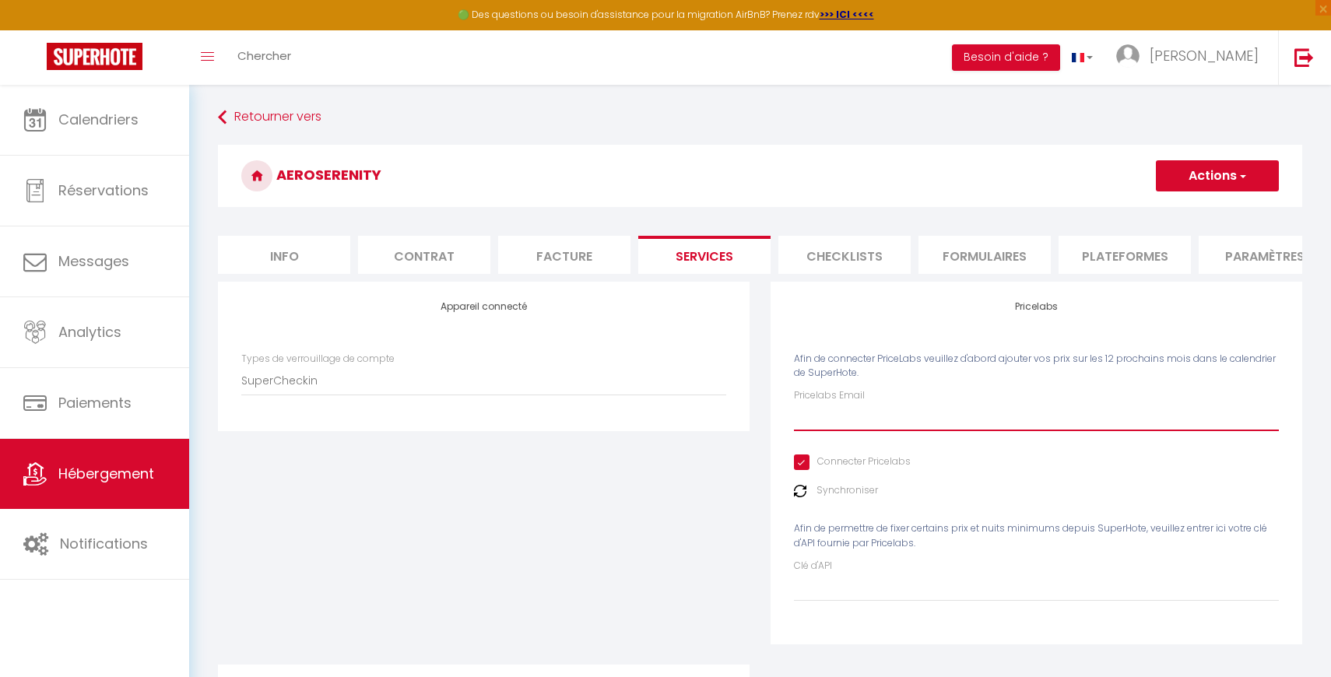
click at [826, 420] on input "Pricelabs Email" at bounding box center [1036, 417] width 485 height 28
type input "[EMAIL_ADDRESS][DOMAIN_NAME]"
checkbox input "true"
checkbox input "false"
click at [839, 488] on label "Synchroniser" at bounding box center [848, 490] width 62 height 15
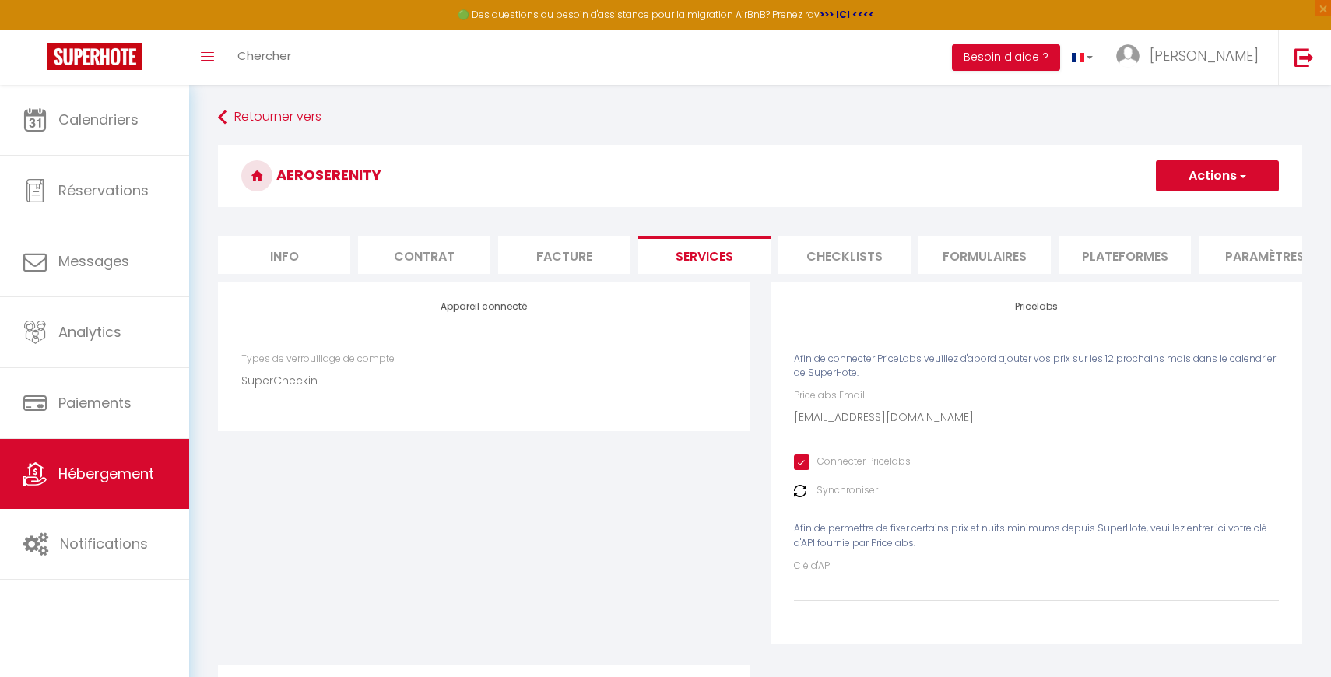
click at [794, 487] on img at bounding box center [800, 491] width 12 height 12
click at [852, 422] on input "[EMAIL_ADDRESS][DOMAIN_NAME]" at bounding box center [1036, 417] width 485 height 28
click at [838, 483] on div "Pricelabs Email [EMAIL_ADDRESS][DOMAIN_NAME] Connecter Pricelabs Synchroniser A…" at bounding box center [1036, 494] width 485 height 213
click at [801, 490] on img at bounding box center [800, 491] width 12 height 12
click at [803, 491] on img at bounding box center [800, 491] width 12 height 12
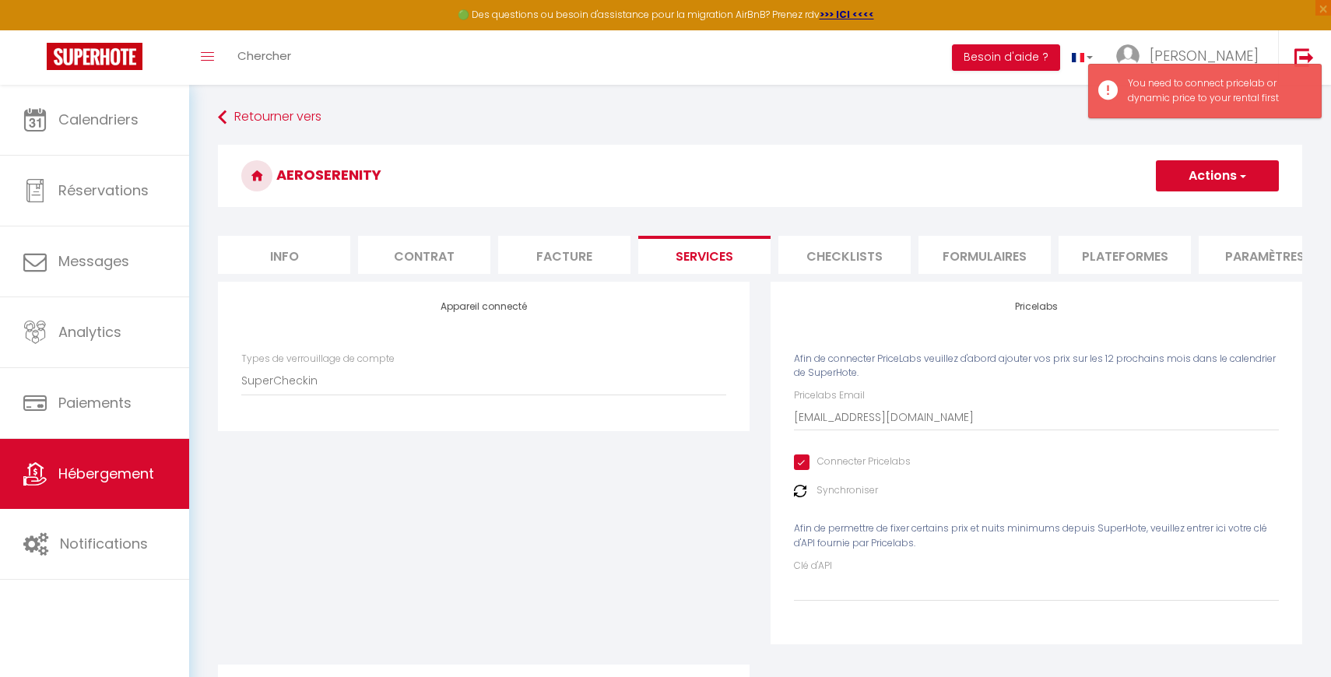
click at [1262, 186] on button "Actions" at bounding box center [1217, 175] width 123 height 31
click at [1242, 207] on link "Enregistrer" at bounding box center [1216, 210] width 123 height 20
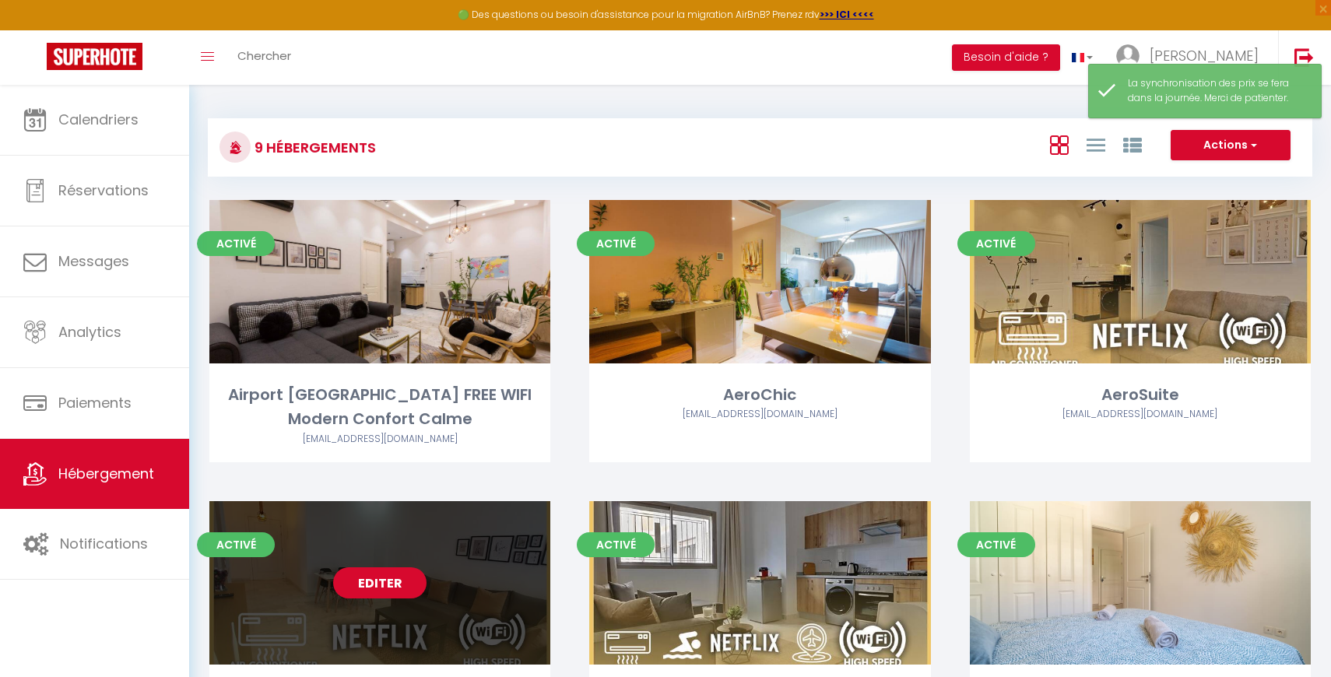
click at [385, 591] on link "Editer" at bounding box center [379, 583] width 93 height 31
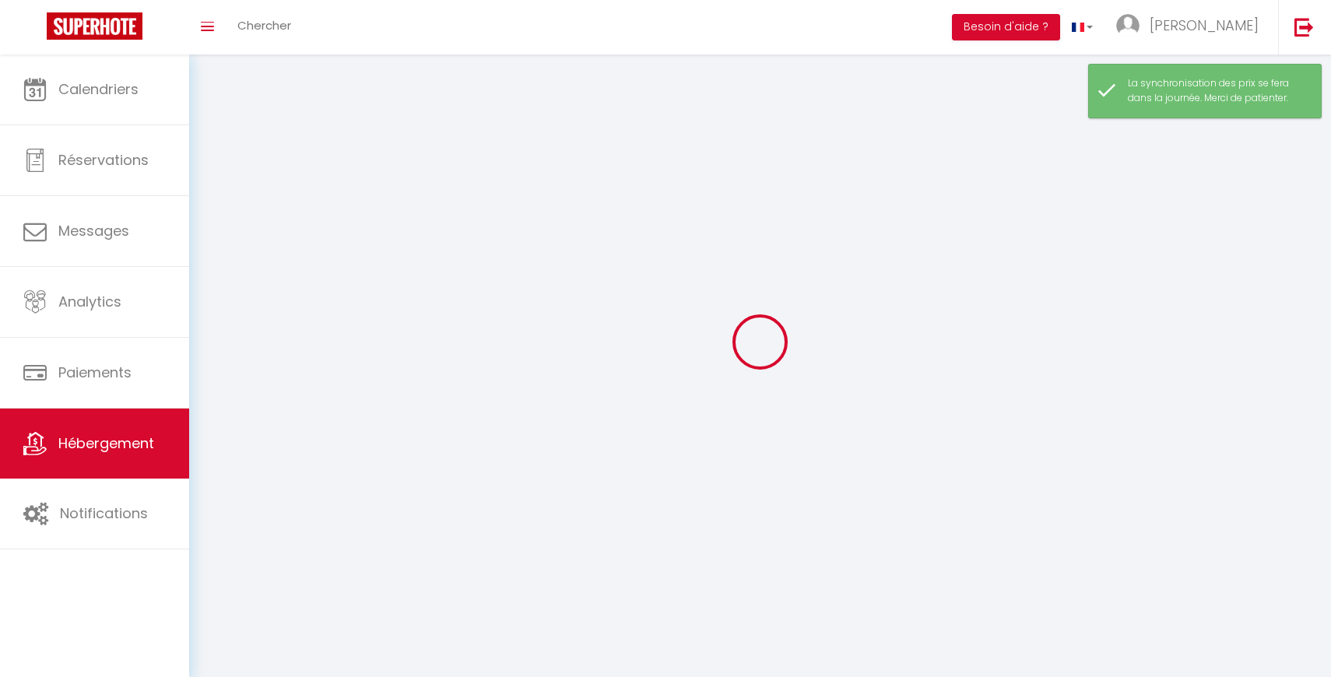
select select "28"
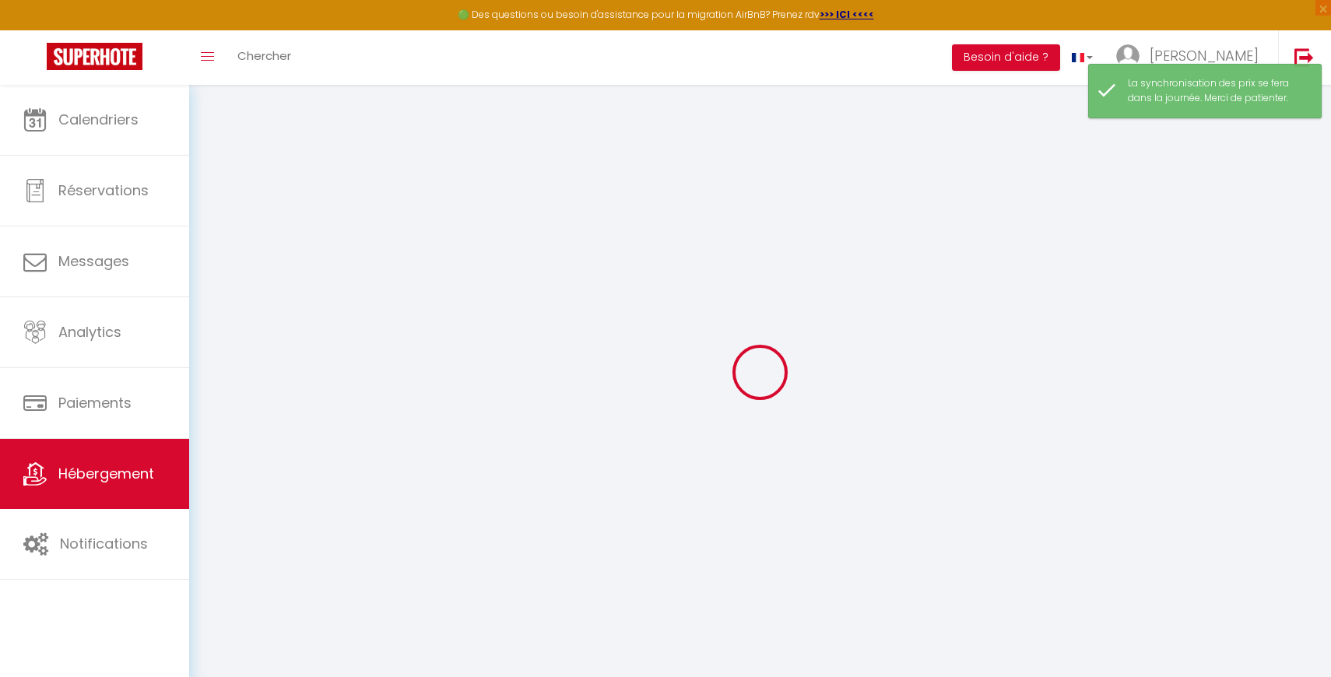
select select
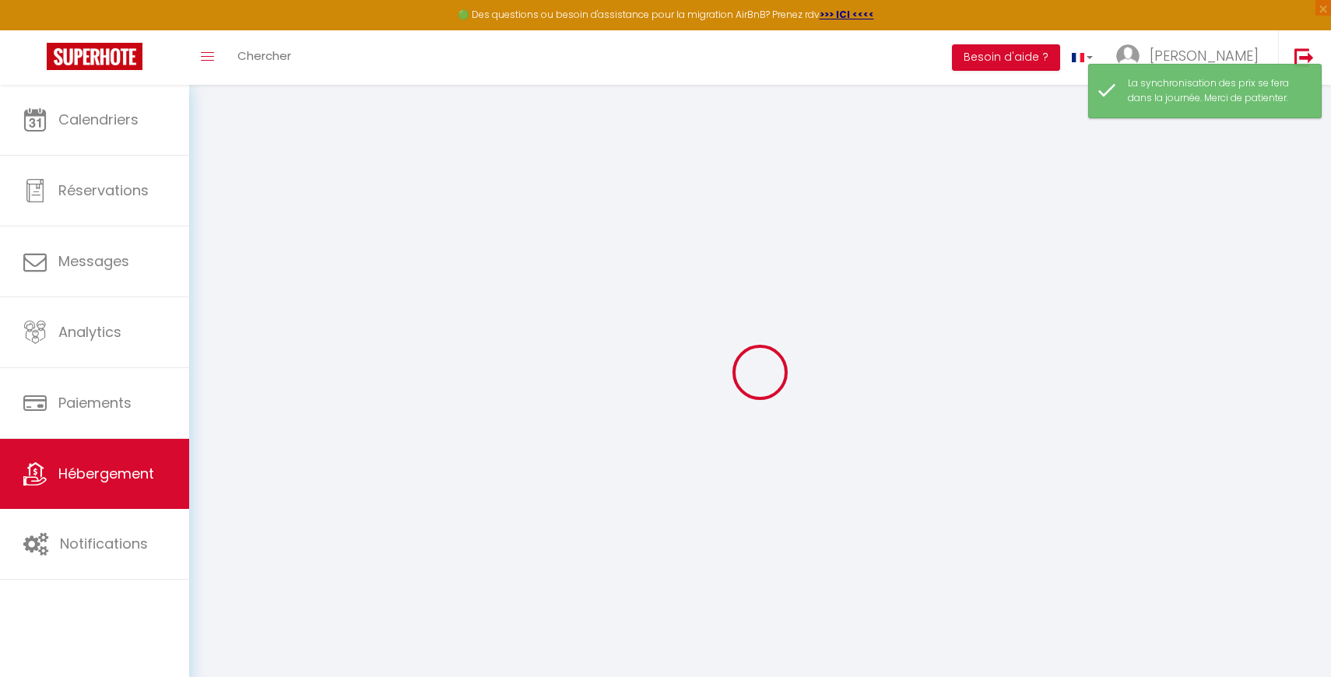
select select
checkbox input "false"
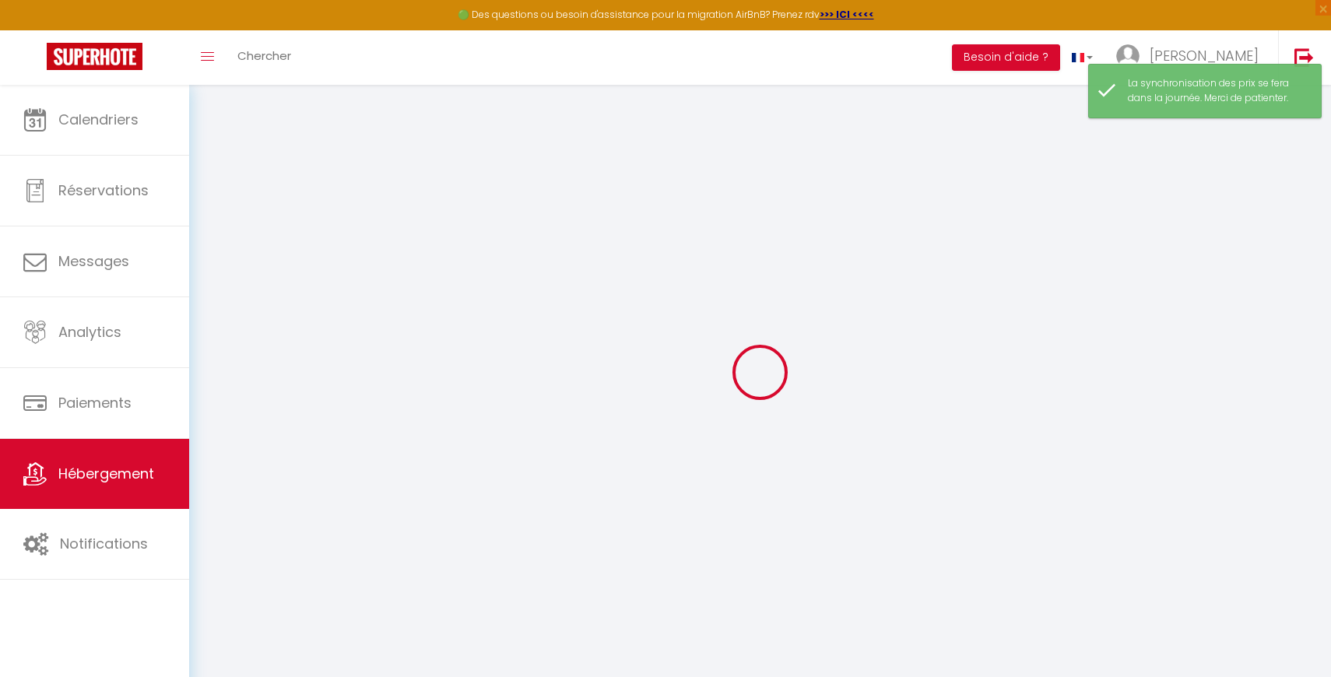
select select
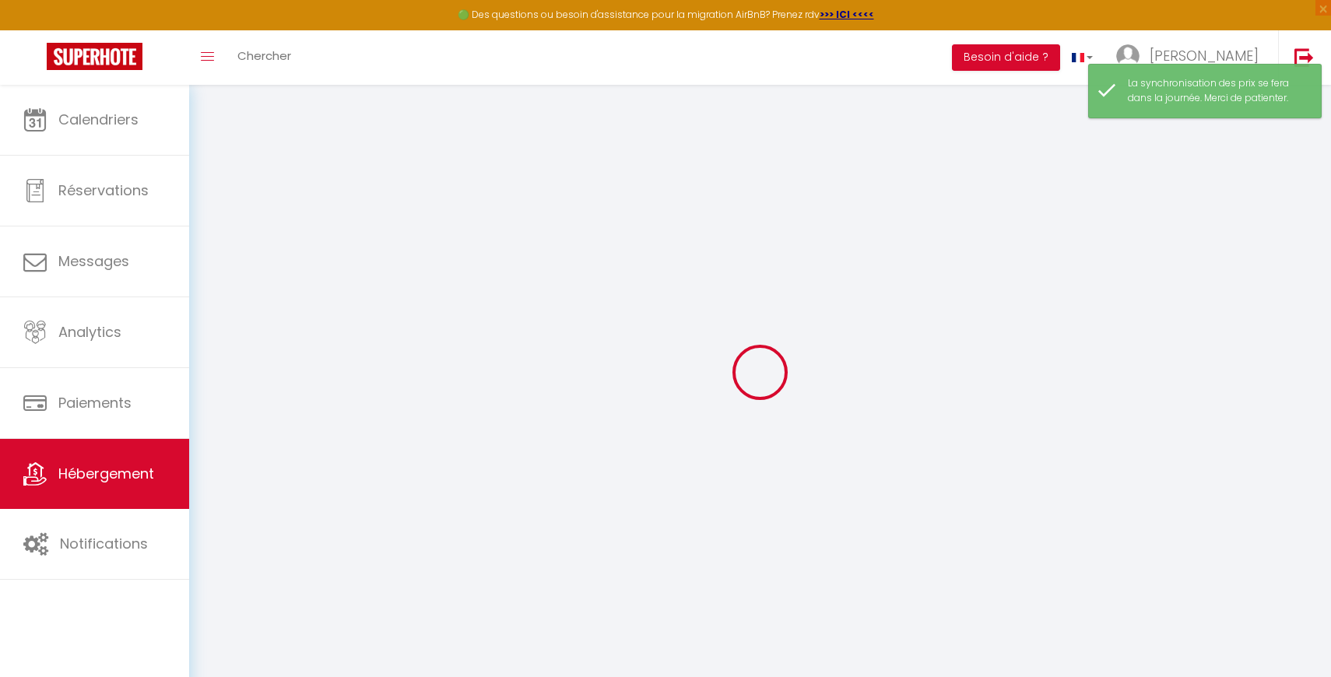
select select
checkbox input "false"
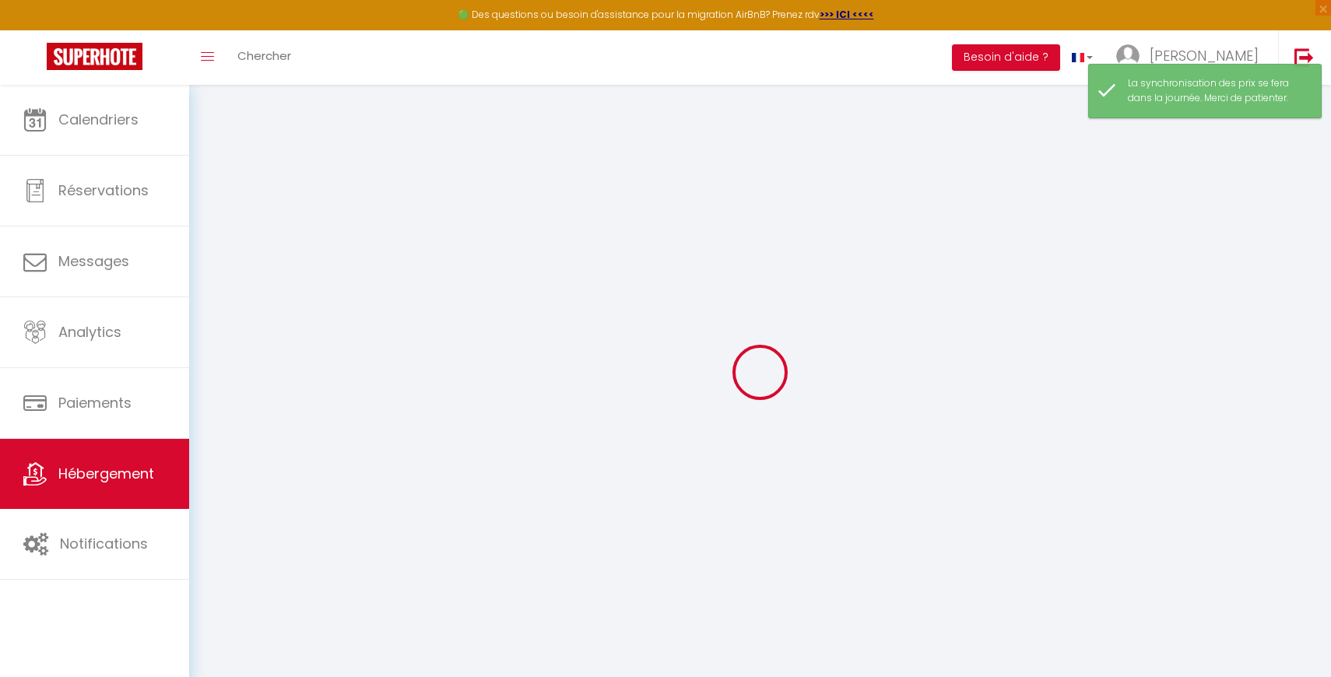
checkbox input "false"
select select
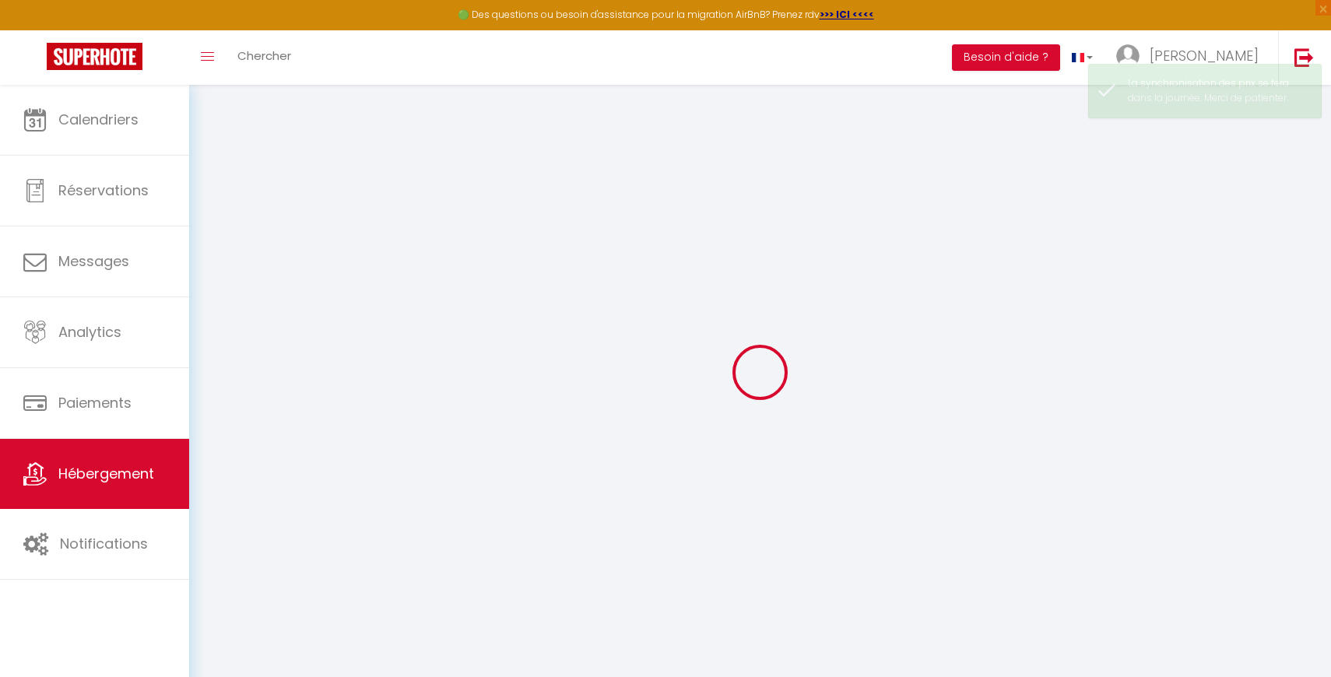
select select
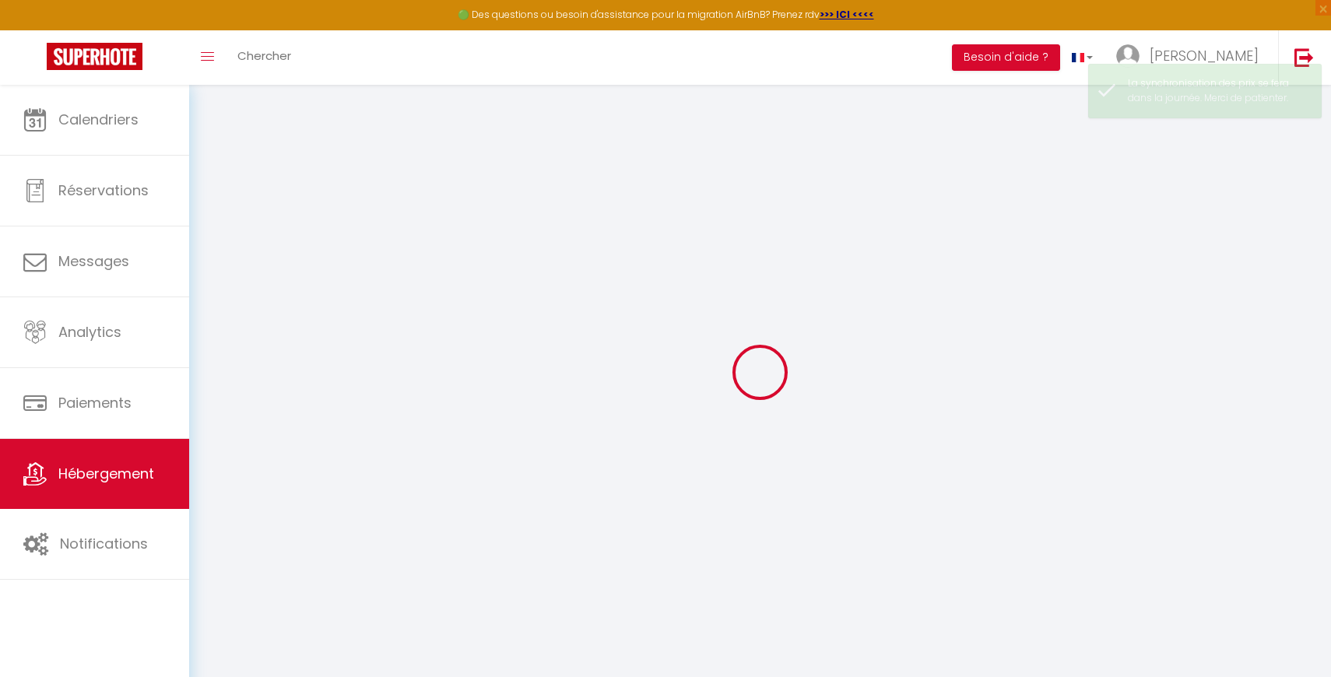
select select
checkbox input "false"
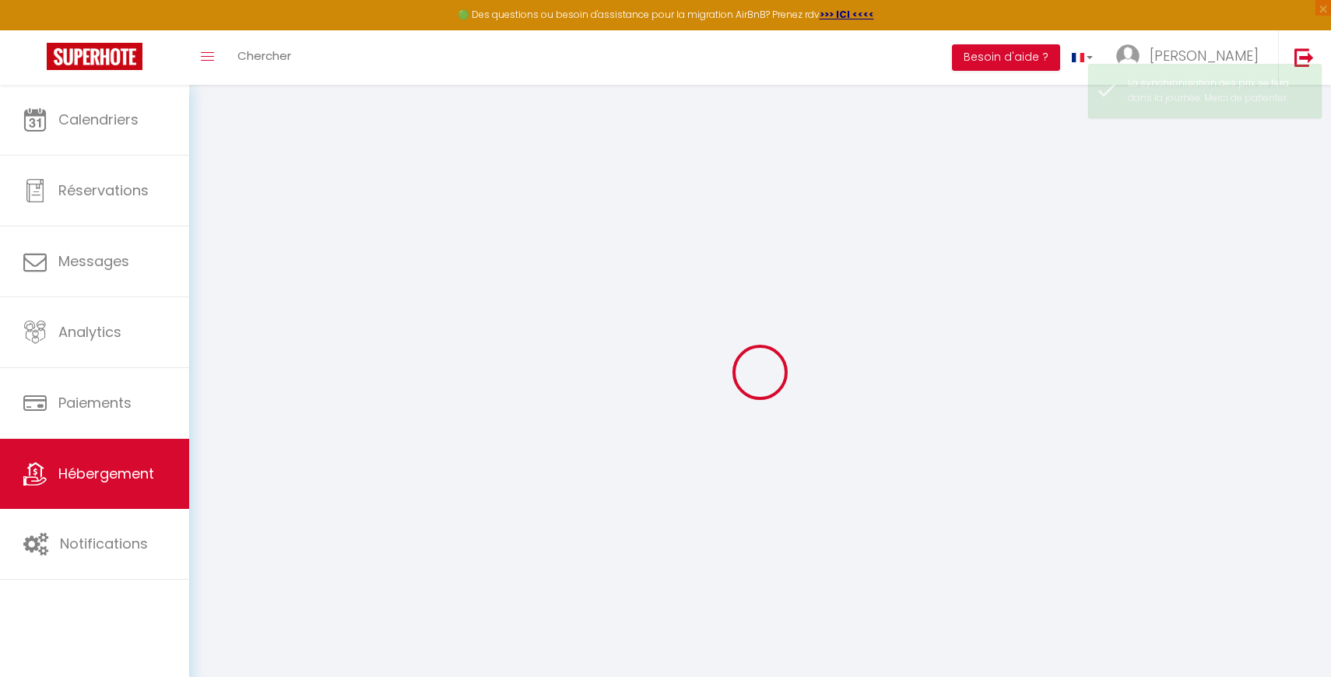
select select
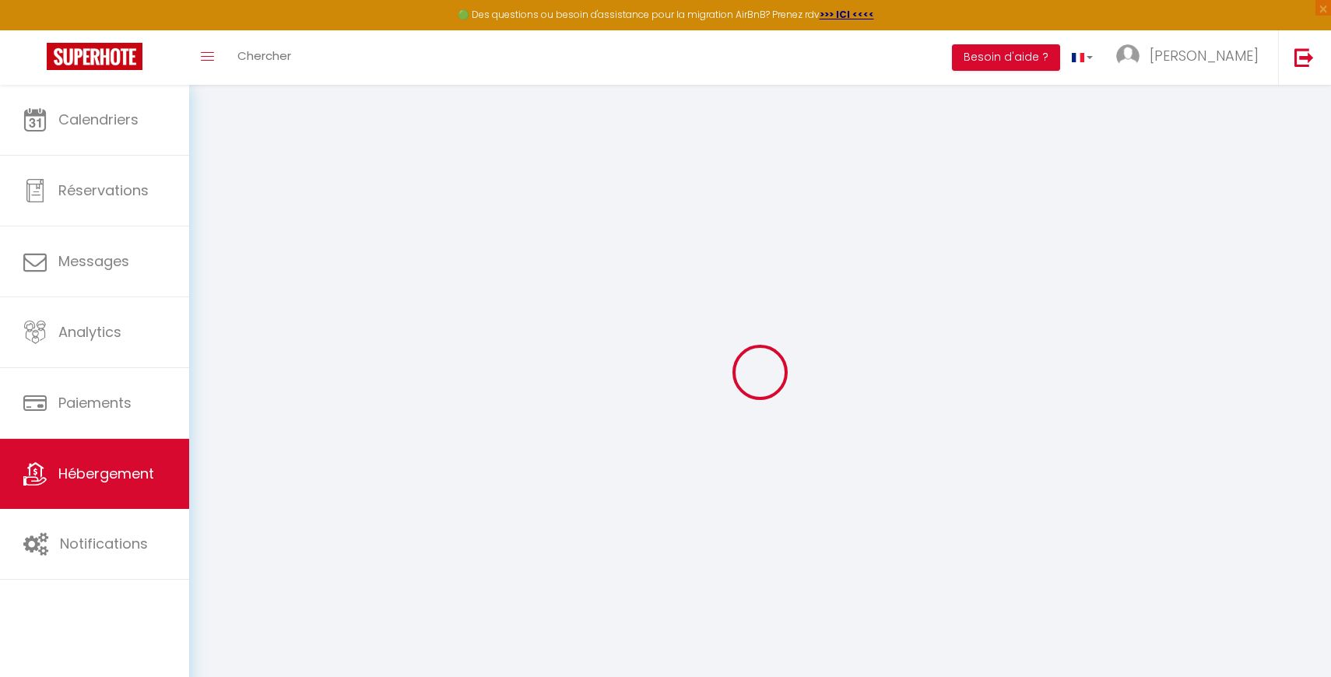
select select
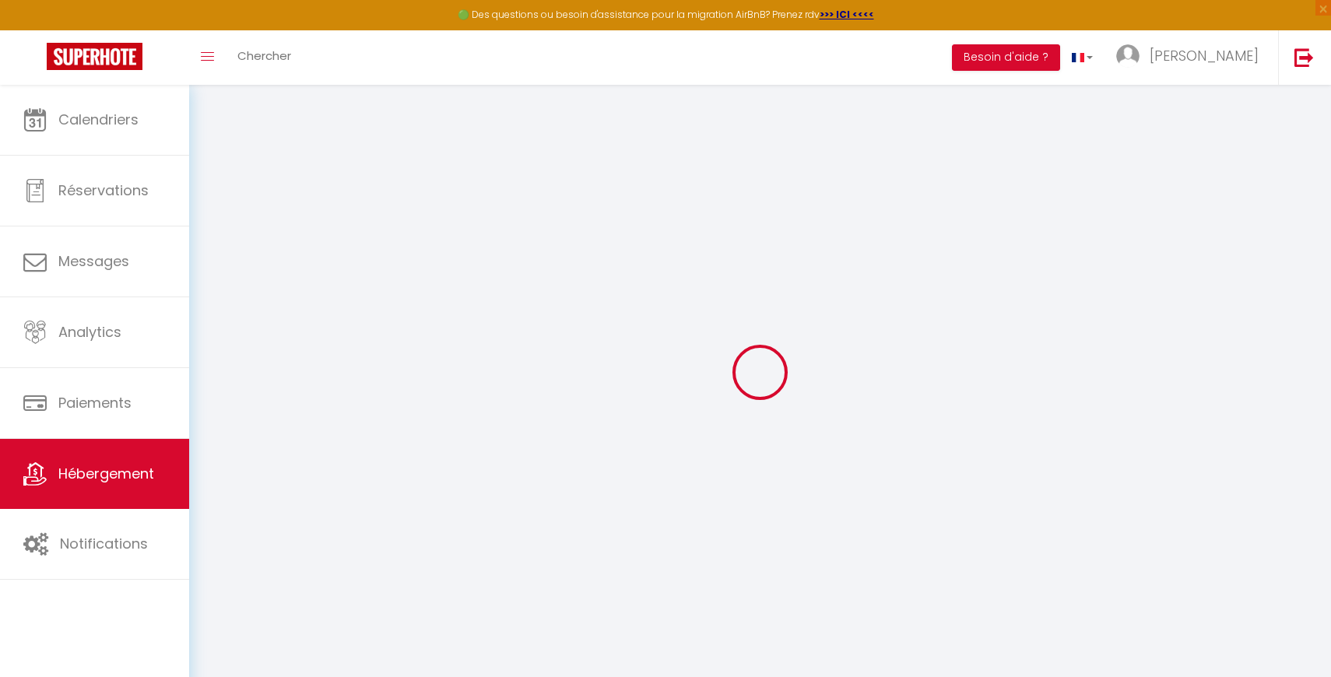
select select
checkbox input "false"
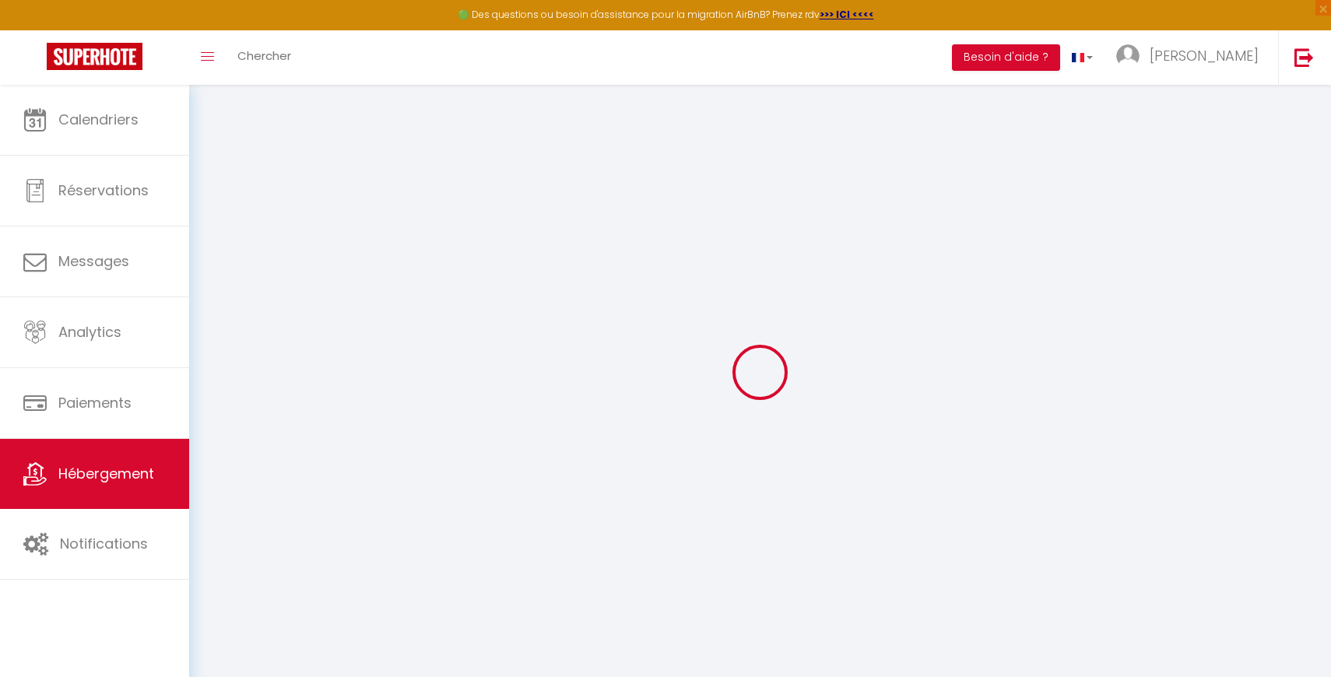
select select
type input "AeroSerenity"
type input "[PERSON_NAME]"
select select "6"
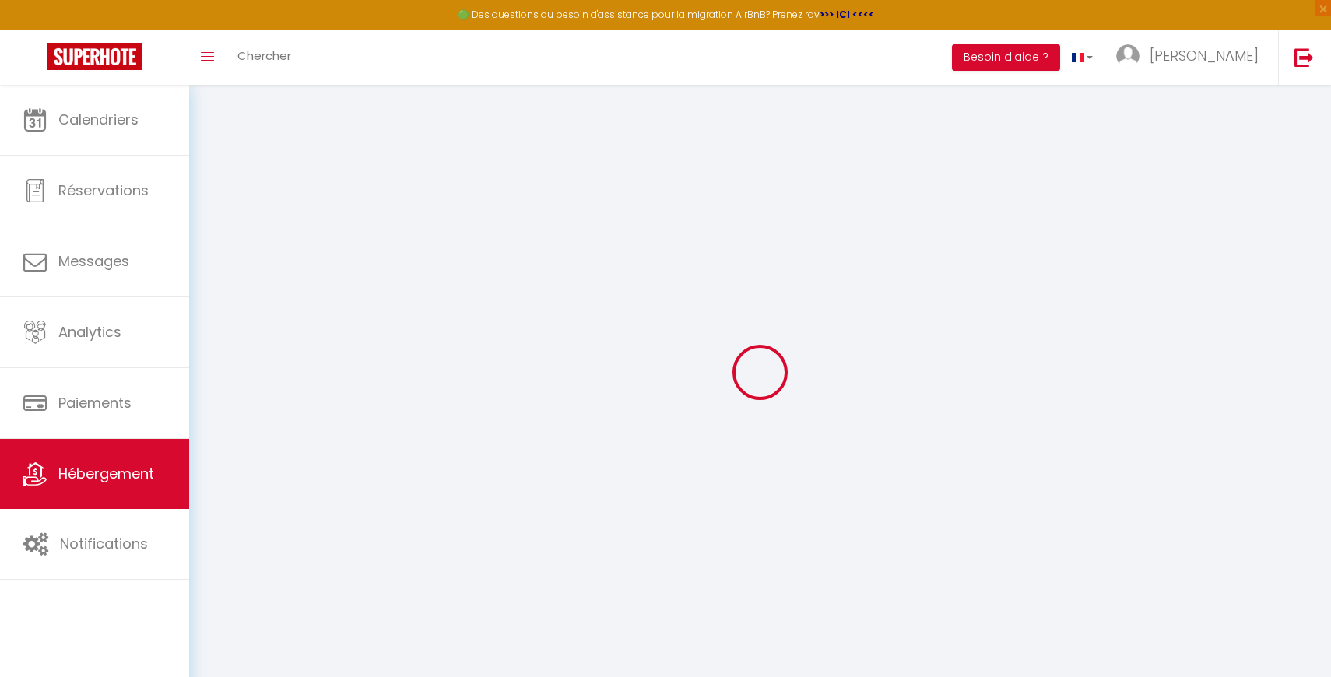
select select "2"
type input "42"
type input "9"
type input "14"
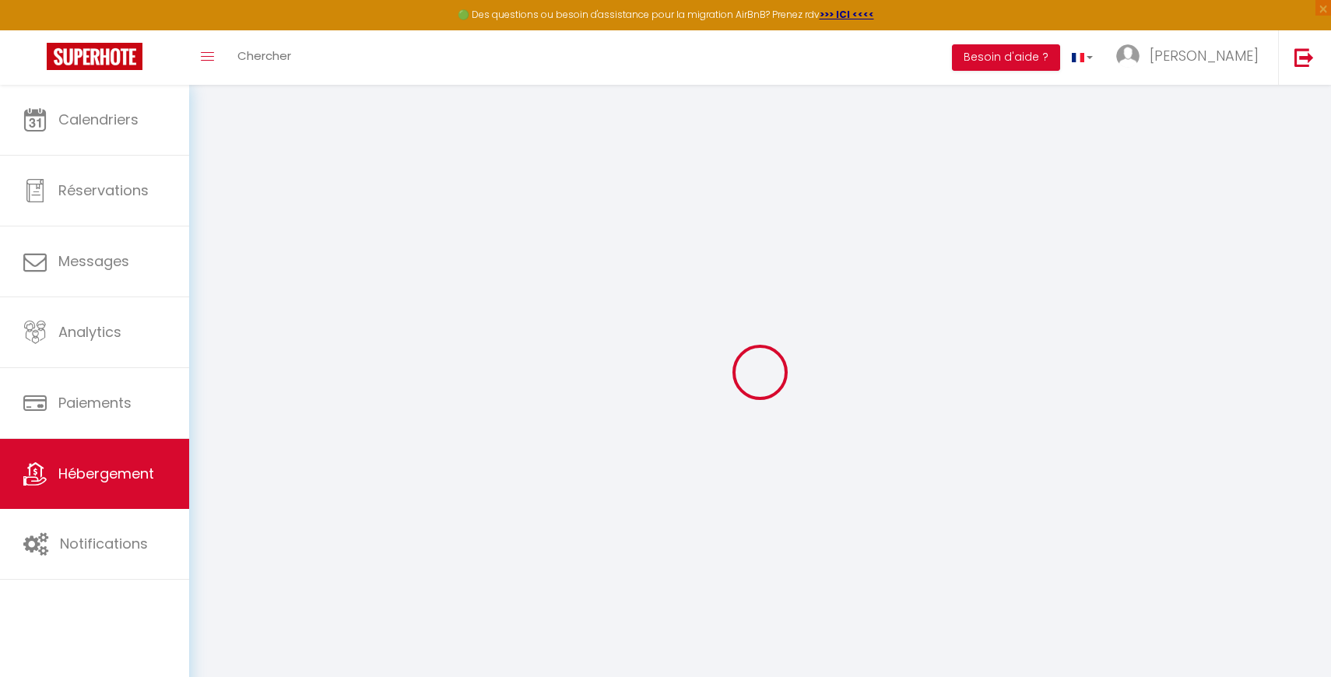
select select
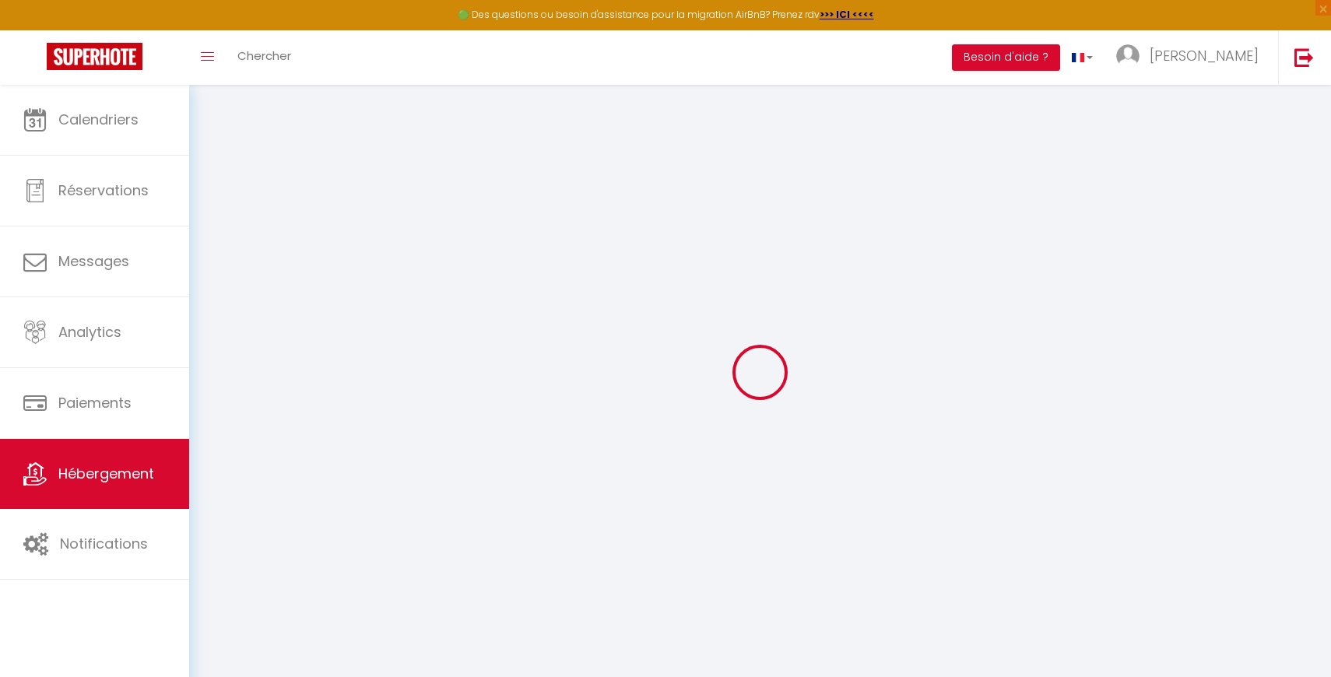
type input "Appartement 2 Immeuble 7 Residence Dari's"
type input "27000"
type input "Nouaceur"
select select "146"
type input "[EMAIL_ADDRESS][PERSON_NAME][DOMAIN_NAME]"
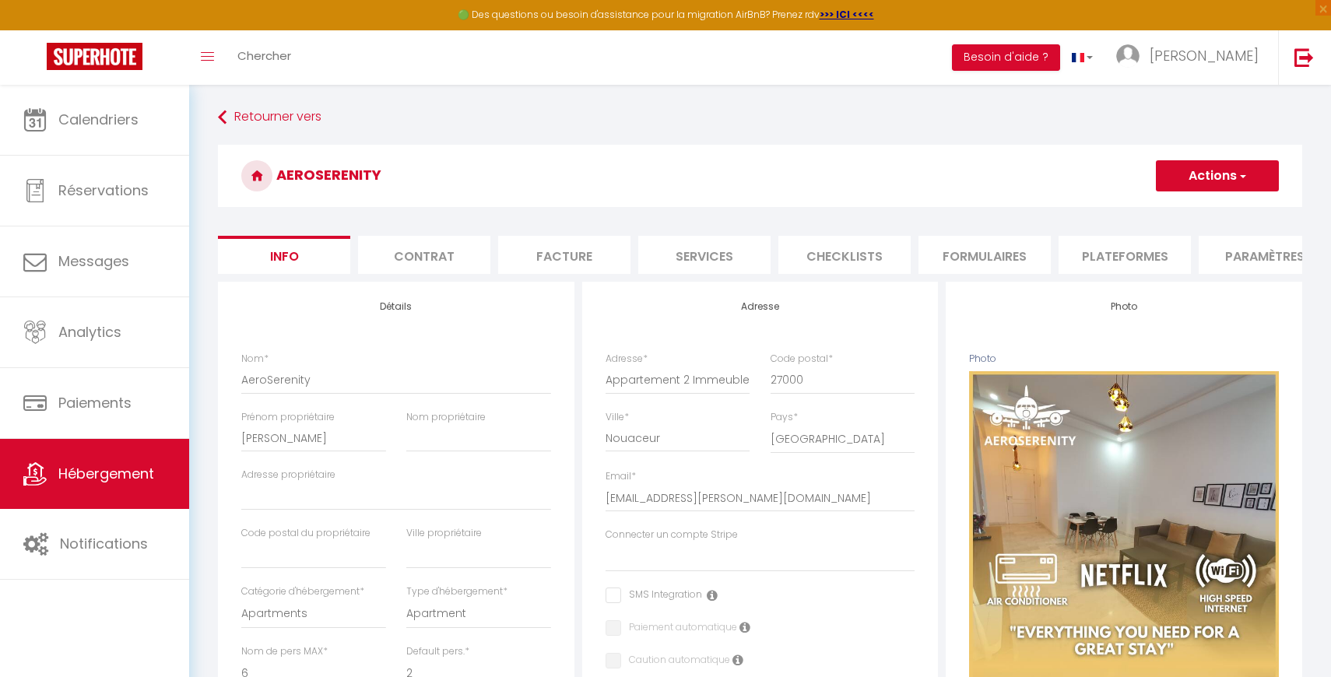
click at [700, 262] on li "Services" at bounding box center [704, 255] width 132 height 38
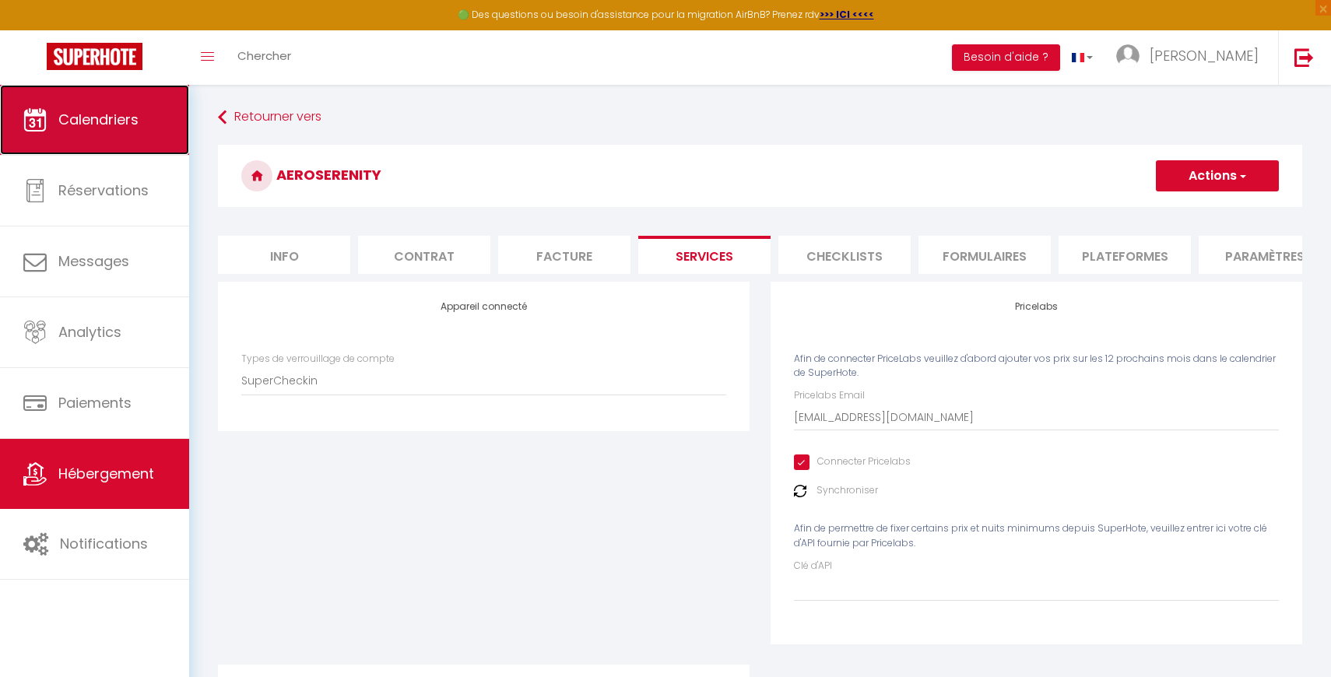
click at [139, 137] on link "Calendriers" at bounding box center [94, 120] width 189 height 70
